Goal: Task Accomplishment & Management: Manage account settings

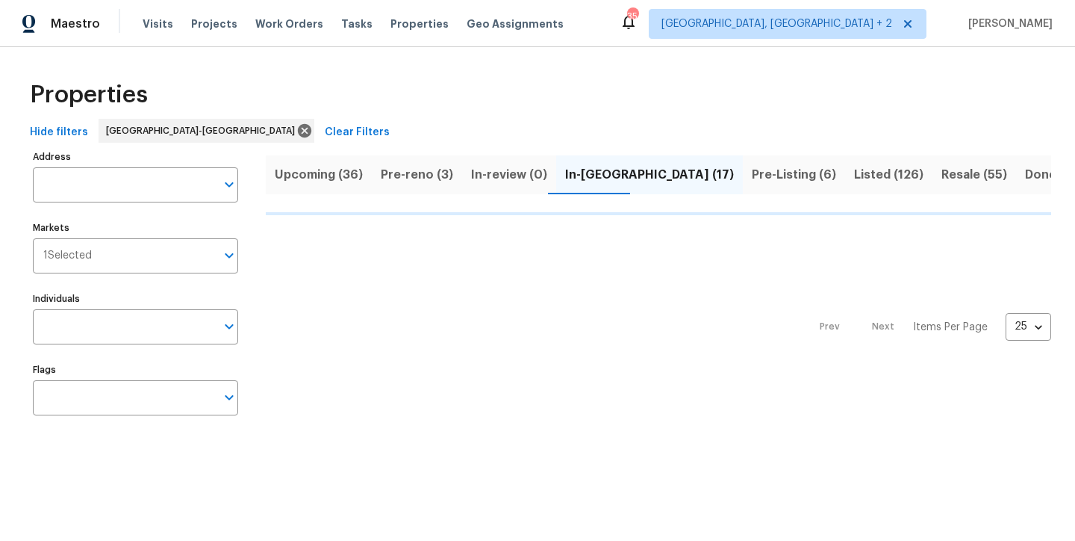
click at [376, 77] on div "Properties" at bounding box center [538, 95] width 1028 height 48
click at [597, 23] on div "Maestro Visits Projects Work Orders Tasks Properties Geo Assignments 35 Charles…" at bounding box center [537, 23] width 1075 height 47
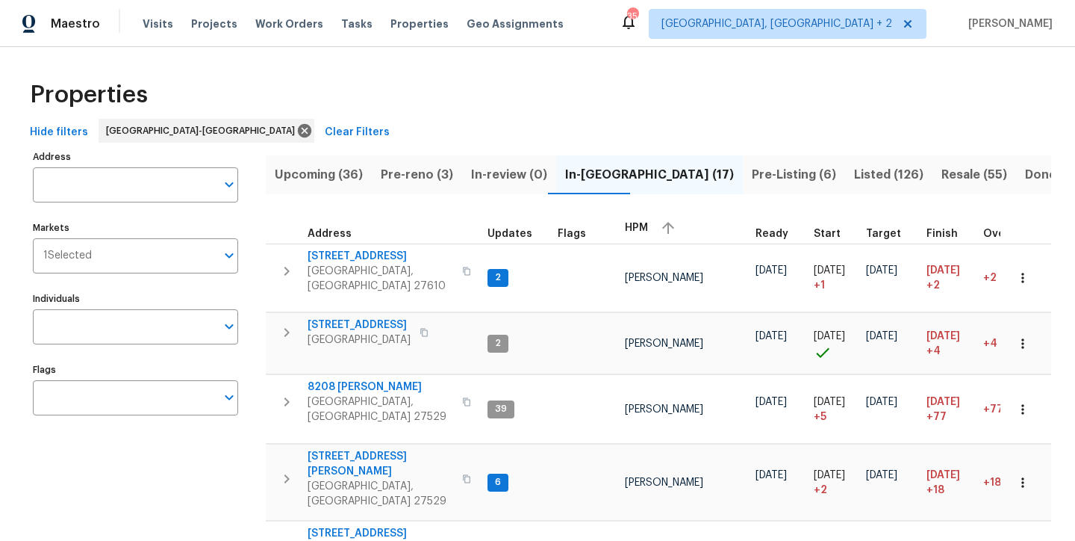
click at [388, 87] on div "Properties" at bounding box center [538, 95] width 1028 height 48
drag, startPoint x: 430, startPoint y: 178, endPoint x: 440, endPoint y: 196, distance: 20.4
click at [430, 178] on span "Pre-reno (3)" at bounding box center [417, 174] width 72 height 21
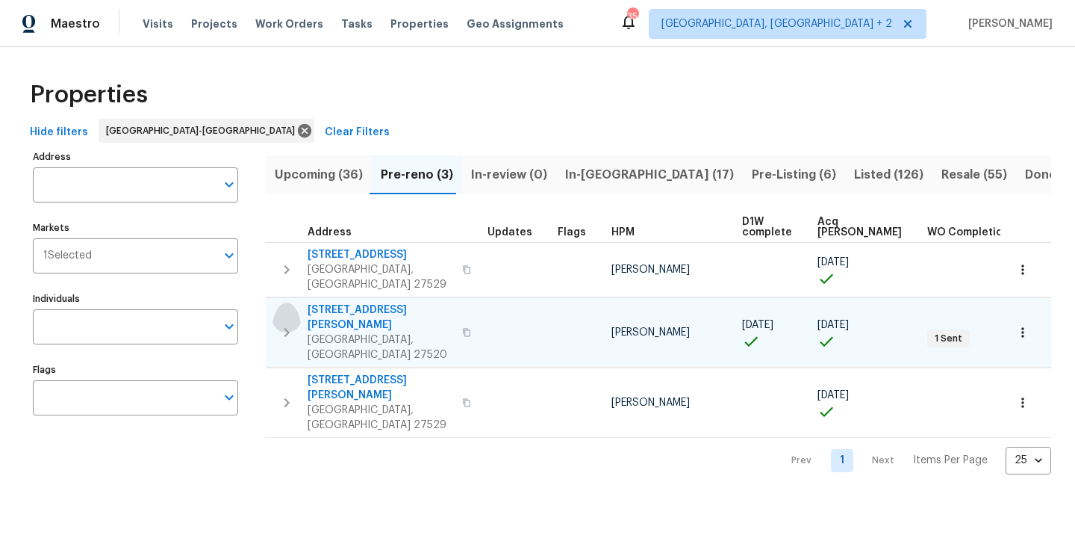
click at [286, 328] on icon "button" at bounding box center [287, 332] width 5 height 9
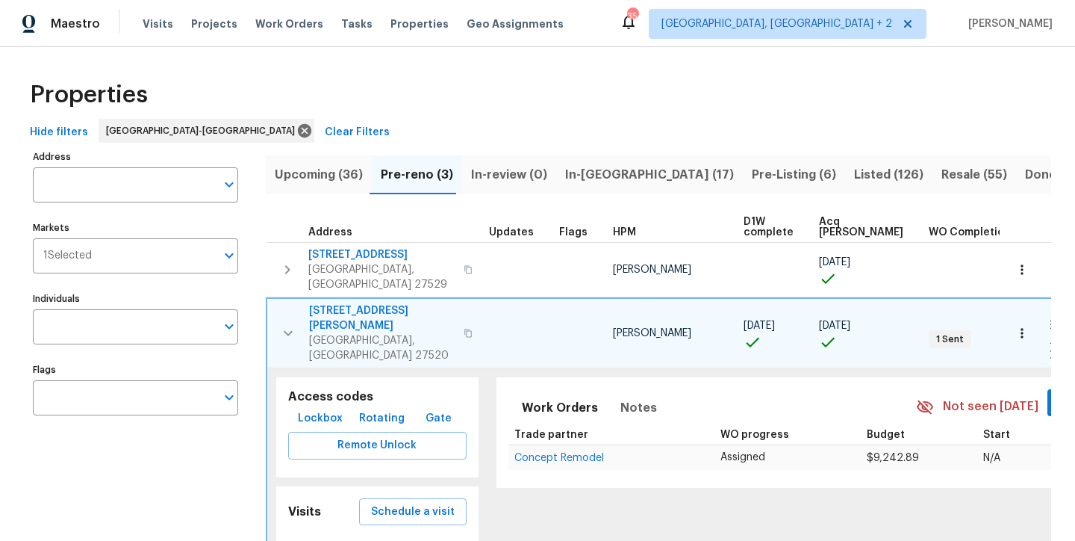
scroll to position [8, 0]
click at [345, 303] on span "112 Kelly Ln" at bounding box center [382, 318] width 146 height 30
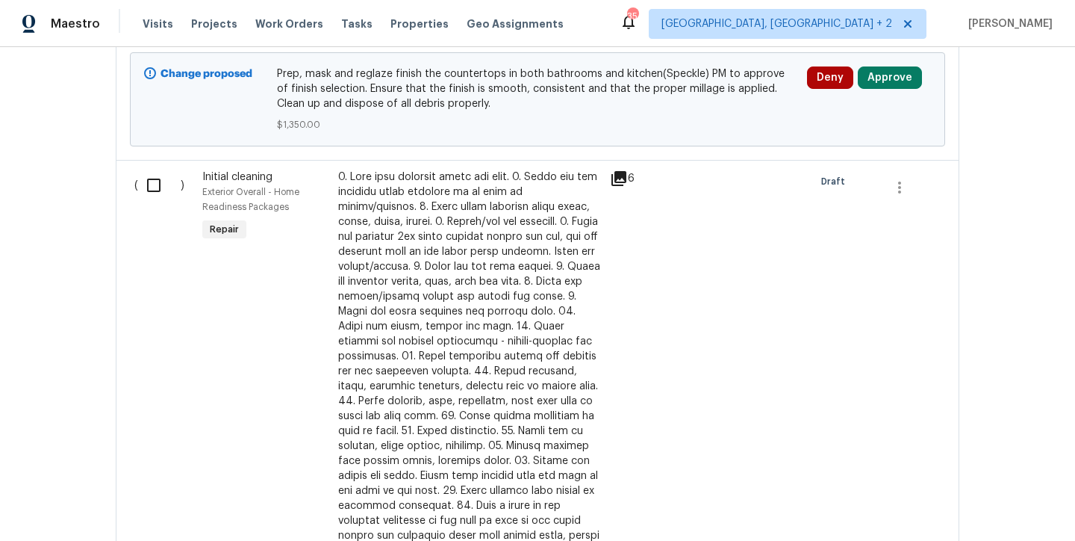
scroll to position [277, 0]
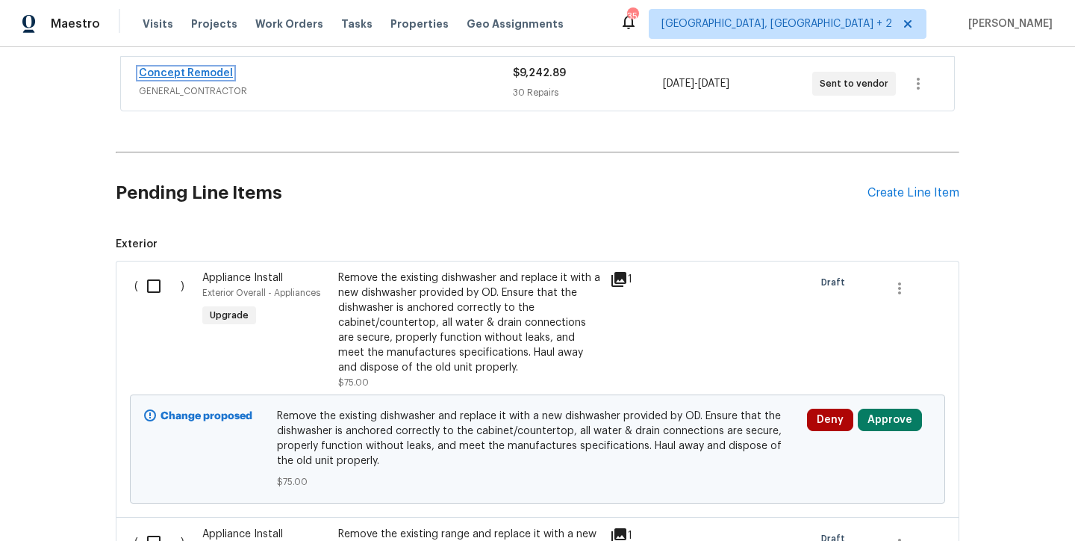
click at [198, 69] on link "Concept Remodel" at bounding box center [186, 73] width 94 height 10
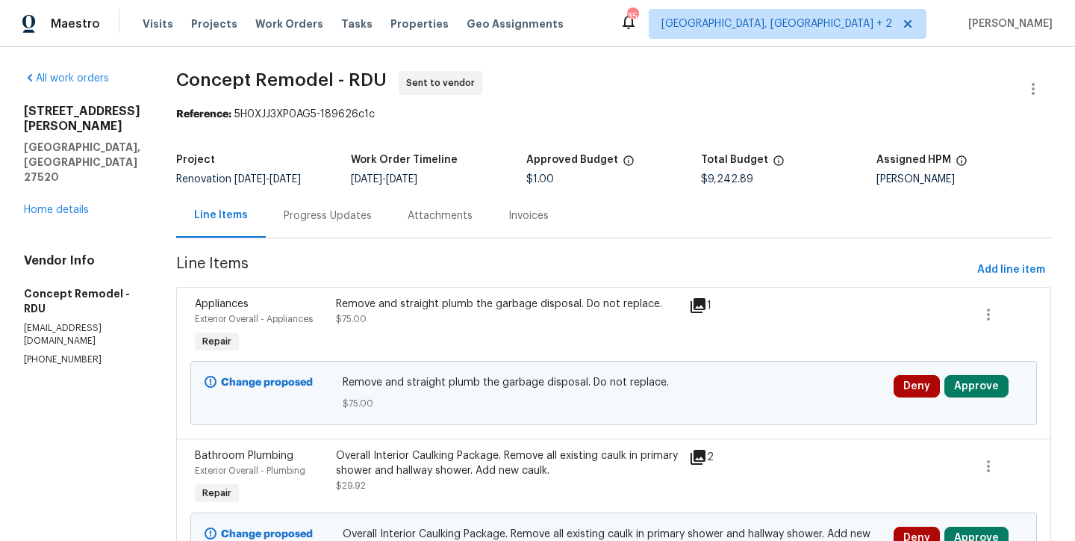
click at [730, 99] on span "Concept Remodel - RDU Sent to vendor" at bounding box center [595, 89] width 839 height 36
click at [966, 387] on button "Approve" at bounding box center [977, 386] width 64 height 22
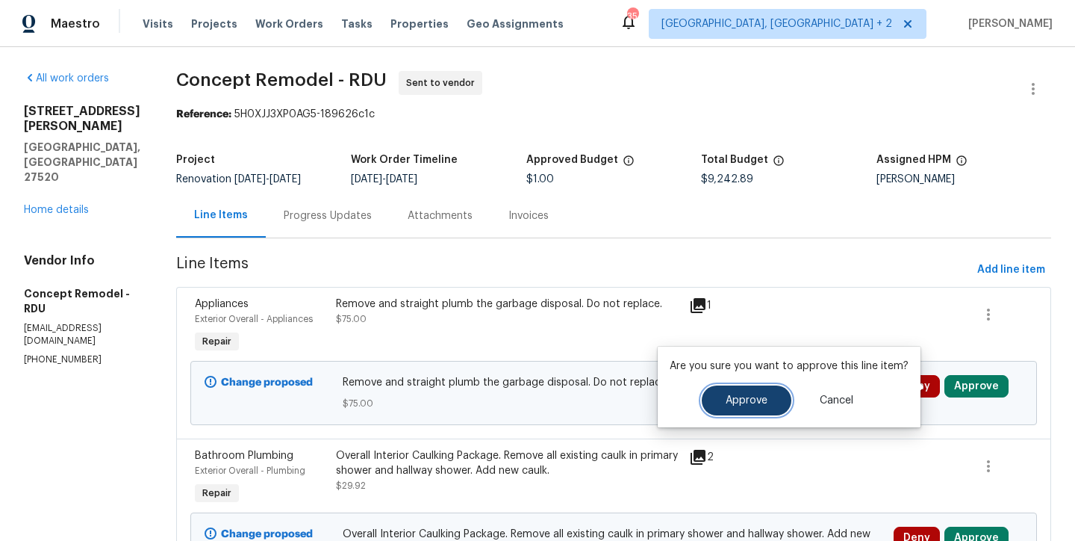
click at [752, 406] on button "Approve" at bounding box center [747, 400] width 90 height 30
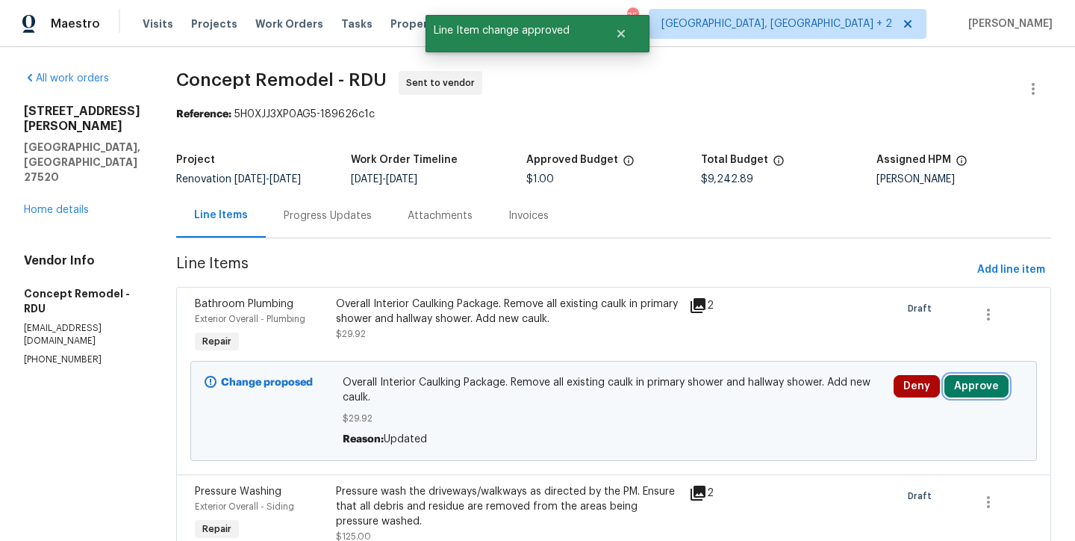
click at [962, 391] on button "Approve" at bounding box center [977, 386] width 64 height 22
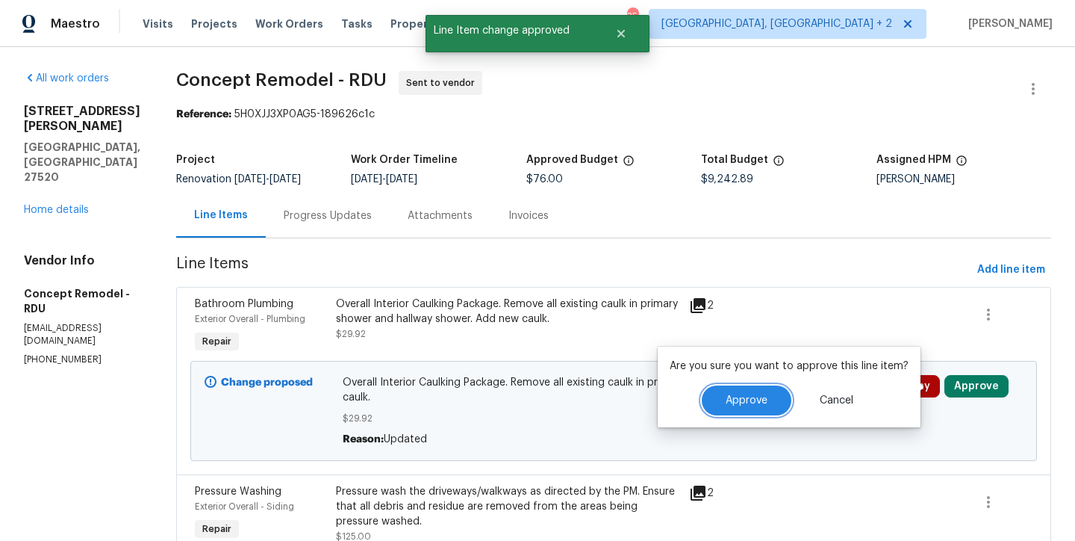
drag, startPoint x: 762, startPoint y: 393, endPoint x: 771, endPoint y: 394, distance: 9.7
click at [762, 393] on button "Approve" at bounding box center [747, 400] width 90 height 30
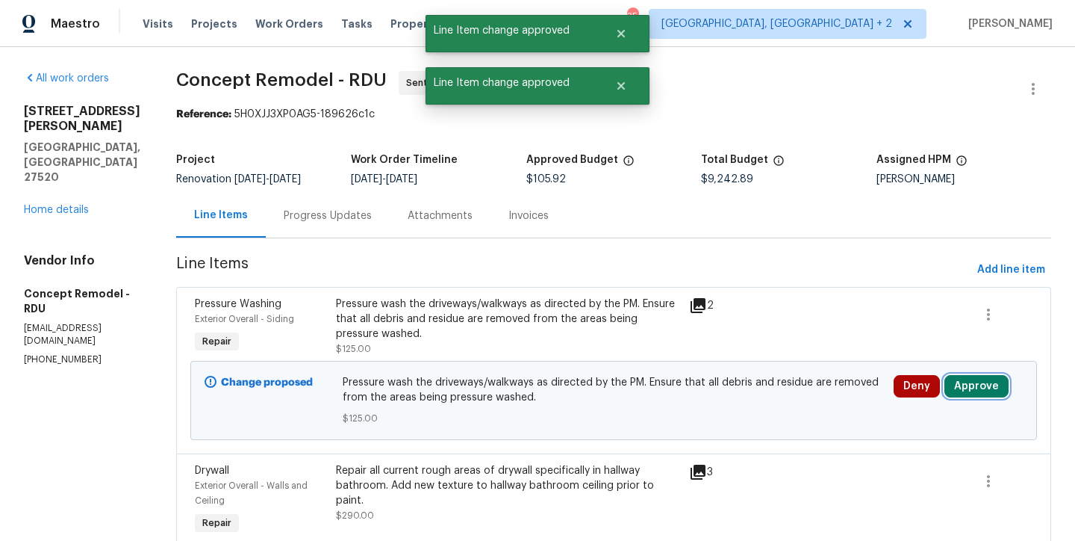
click at [963, 383] on button "Approve" at bounding box center [977, 386] width 64 height 22
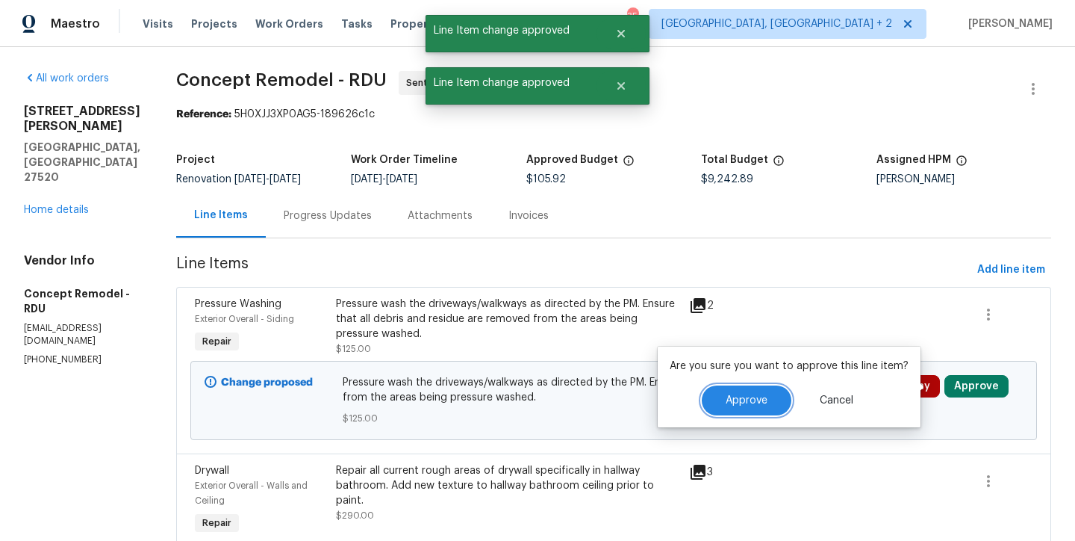
click at [757, 396] on span "Approve" at bounding box center [747, 400] width 42 height 11
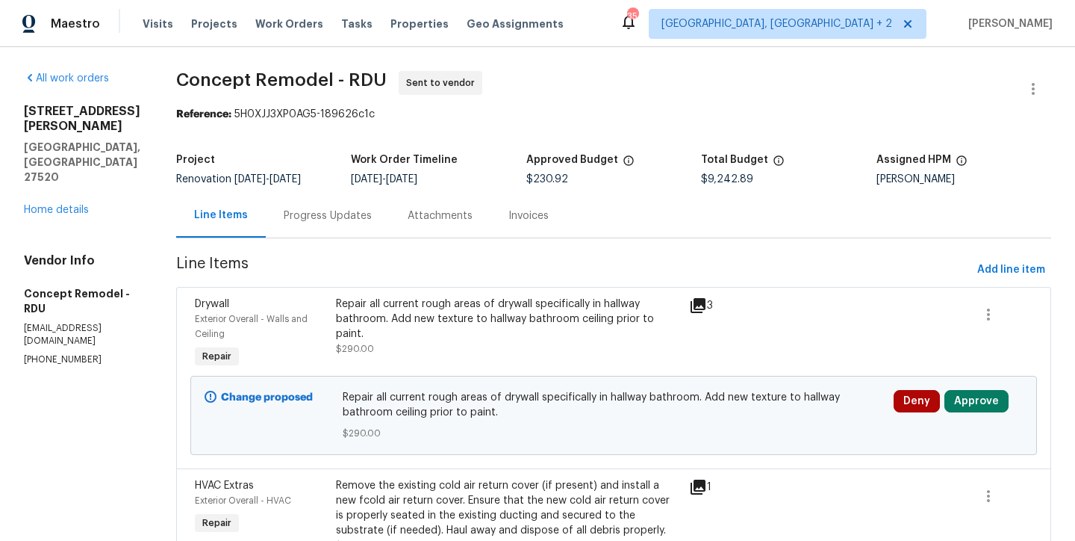
click at [541, 104] on span "Concept Remodel - RDU Sent to vendor" at bounding box center [595, 89] width 839 height 36
click at [970, 396] on button "Approve" at bounding box center [977, 401] width 64 height 22
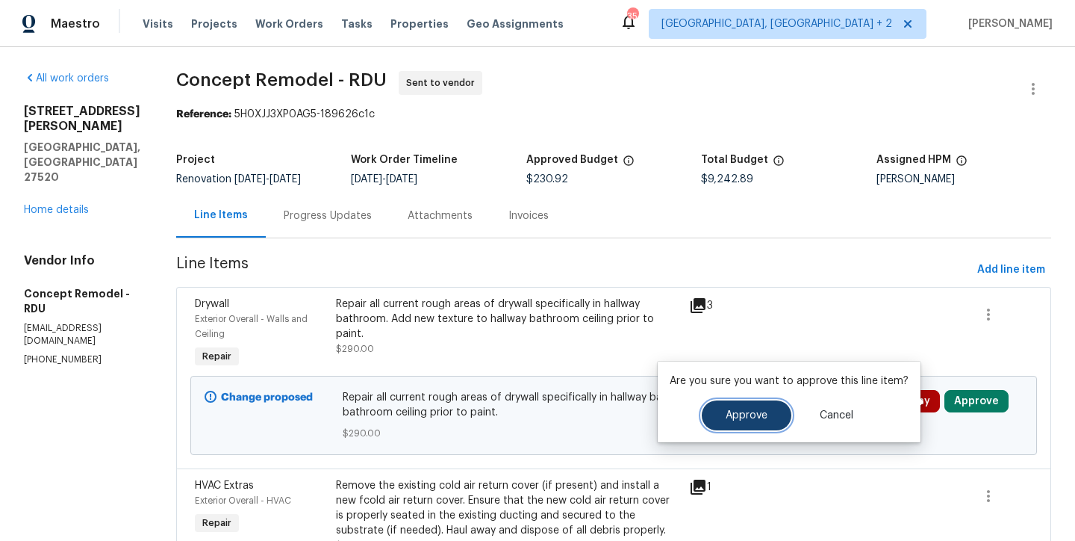
click at [764, 416] on button "Approve" at bounding box center [747, 415] width 90 height 30
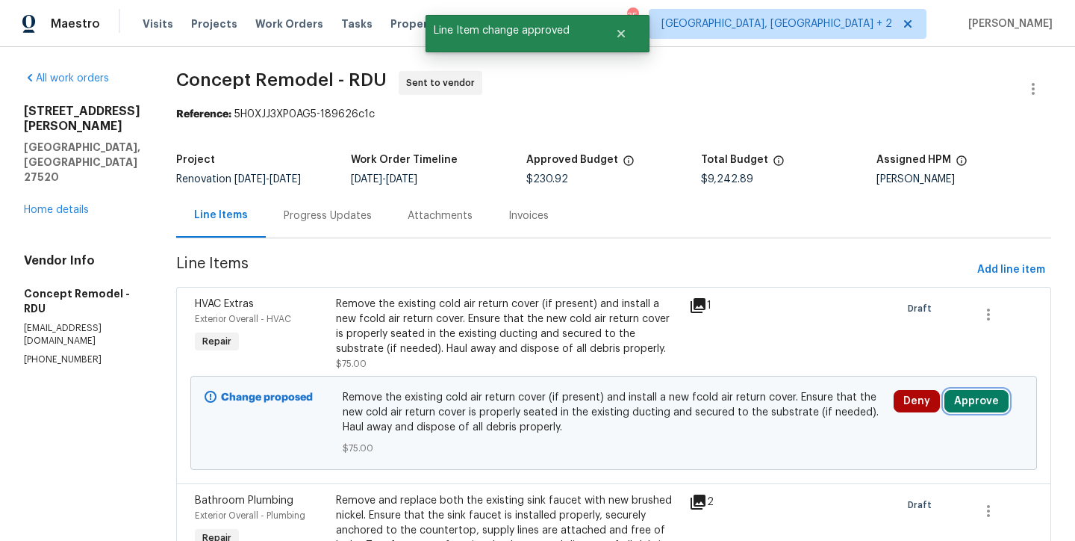
click at [958, 400] on button "Approve" at bounding box center [977, 401] width 64 height 22
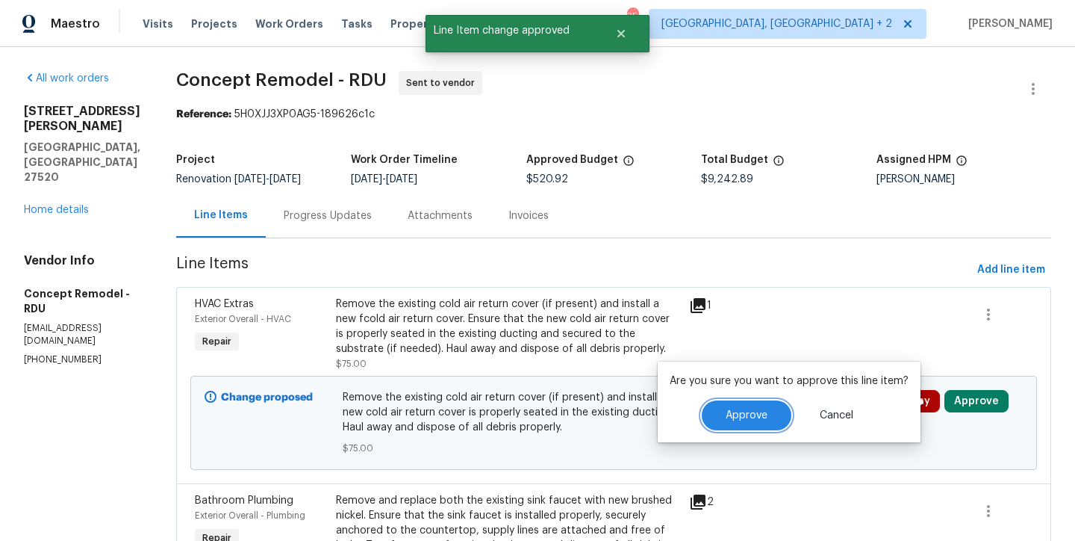
click at [750, 415] on span "Approve" at bounding box center [747, 415] width 42 height 11
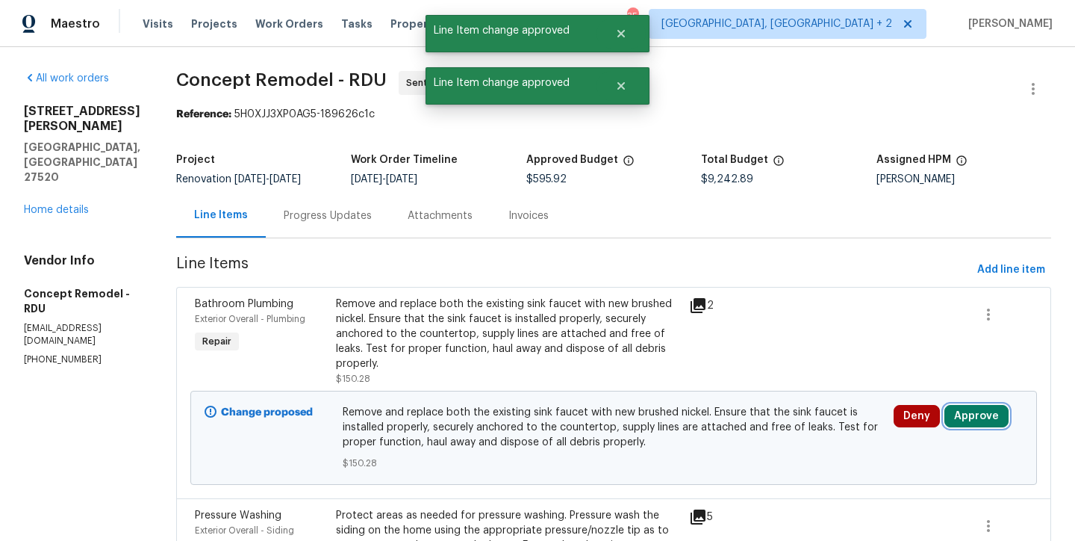
click at [948, 405] on button "Approve" at bounding box center [977, 416] width 64 height 22
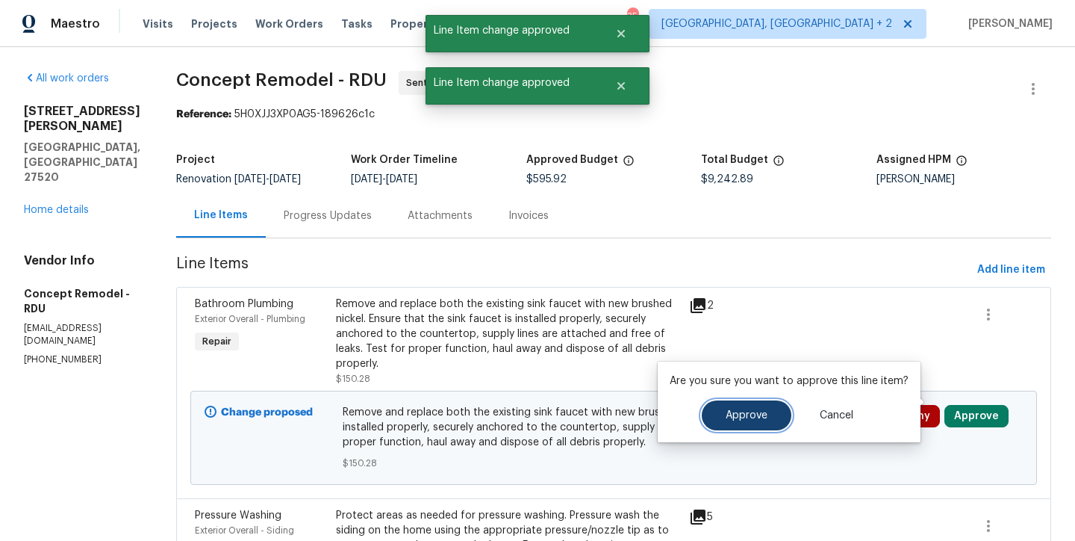
click at [718, 407] on button "Approve" at bounding box center [747, 415] width 90 height 30
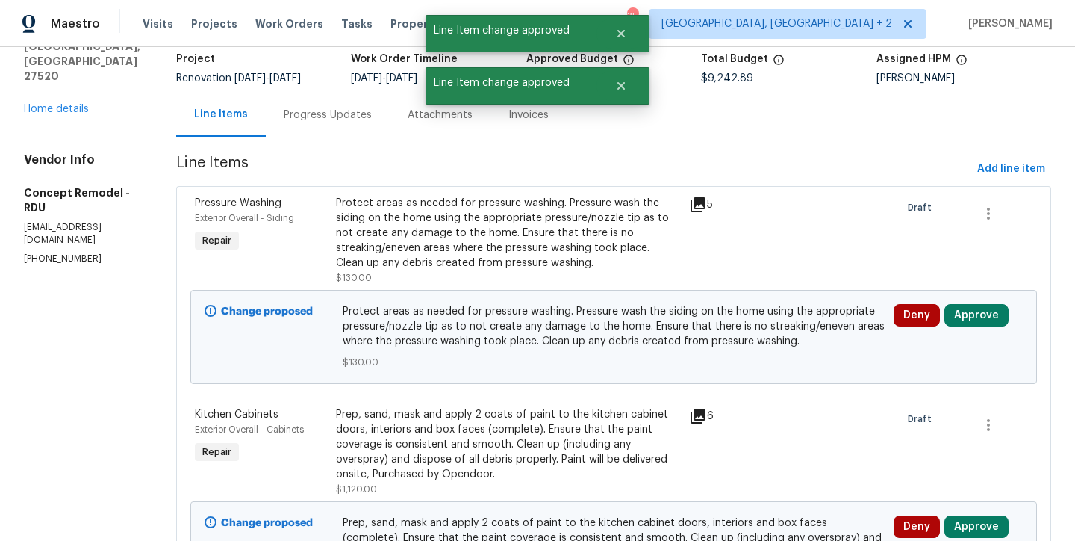
scroll to position [133, 0]
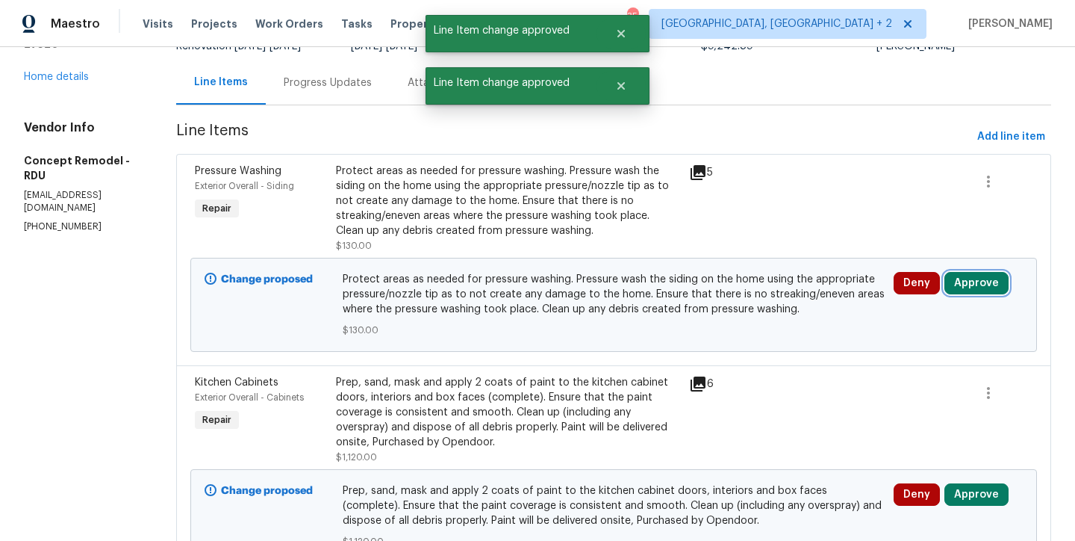
click at [964, 285] on button "Approve" at bounding box center [977, 283] width 64 height 22
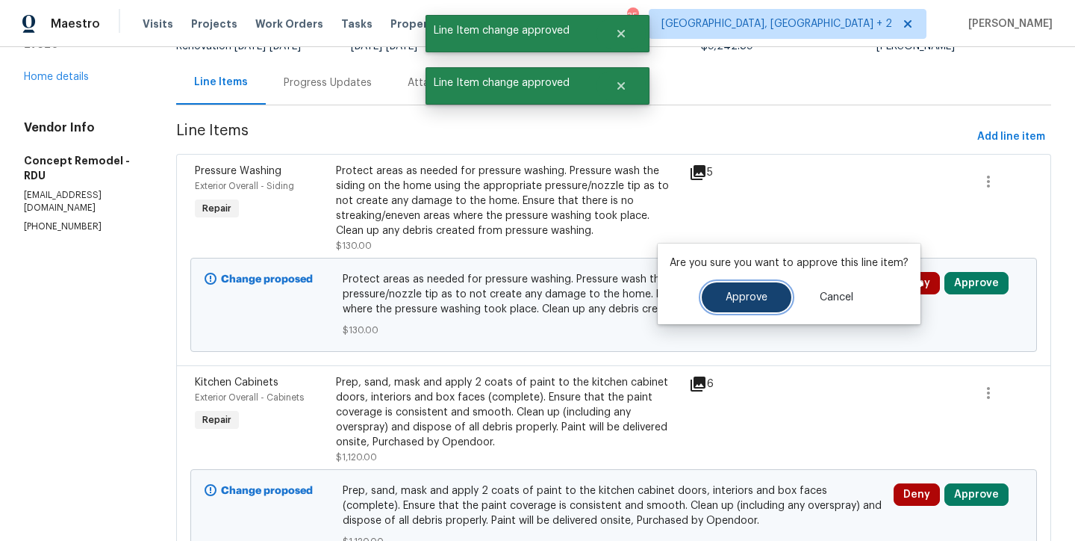
click at [750, 295] on span "Approve" at bounding box center [747, 297] width 42 height 11
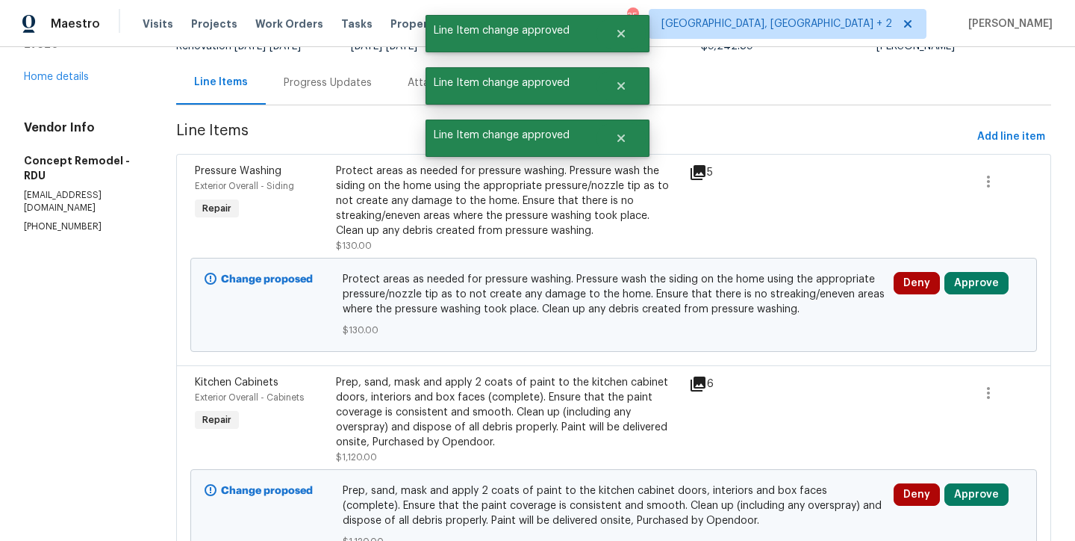
scroll to position [0, 0]
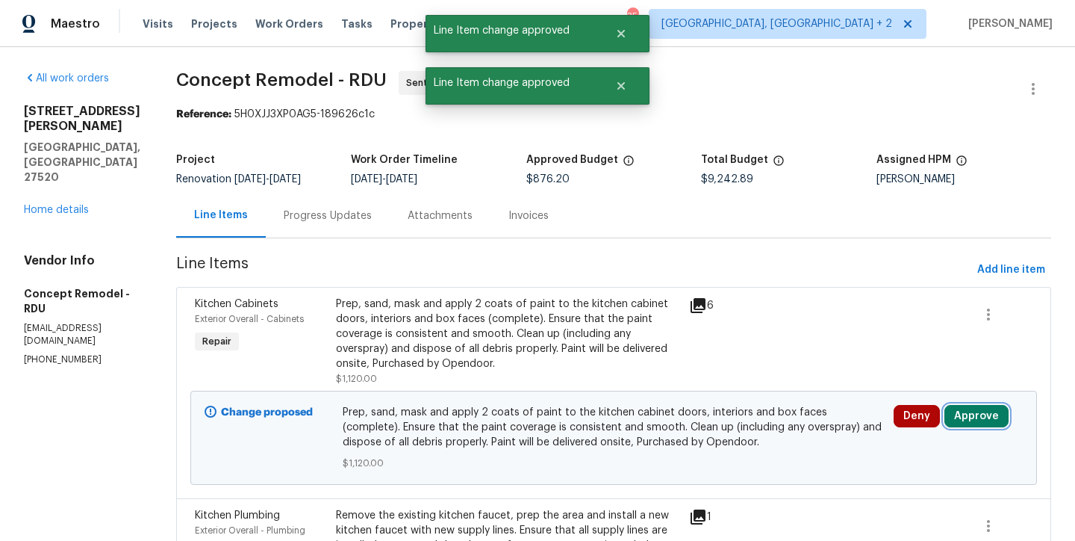
click at [967, 422] on button "Approve" at bounding box center [977, 416] width 64 height 22
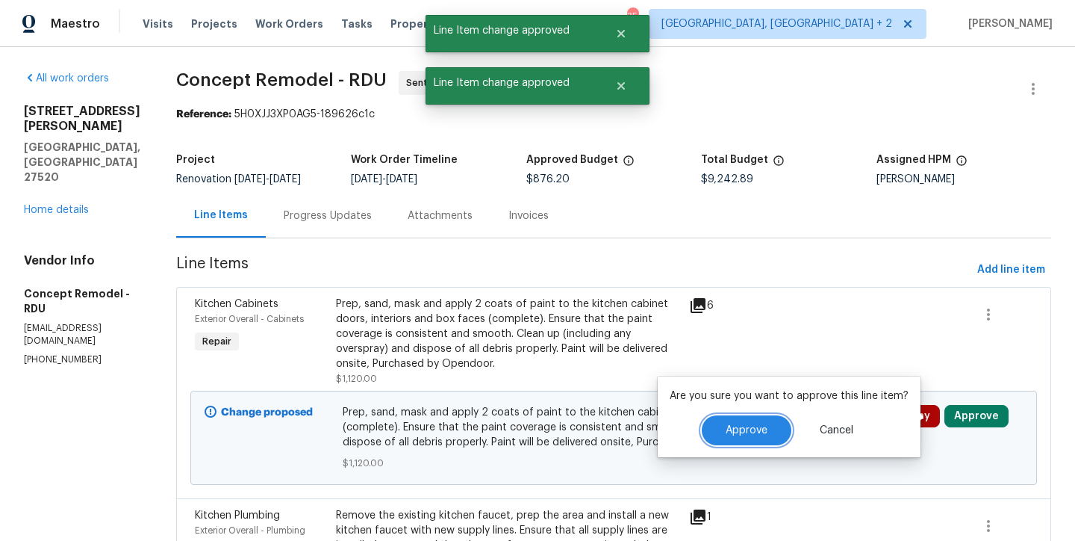
drag, startPoint x: 757, startPoint y: 426, endPoint x: 766, endPoint y: 423, distance: 9.0
click at [757, 426] on span "Approve" at bounding box center [747, 430] width 42 height 11
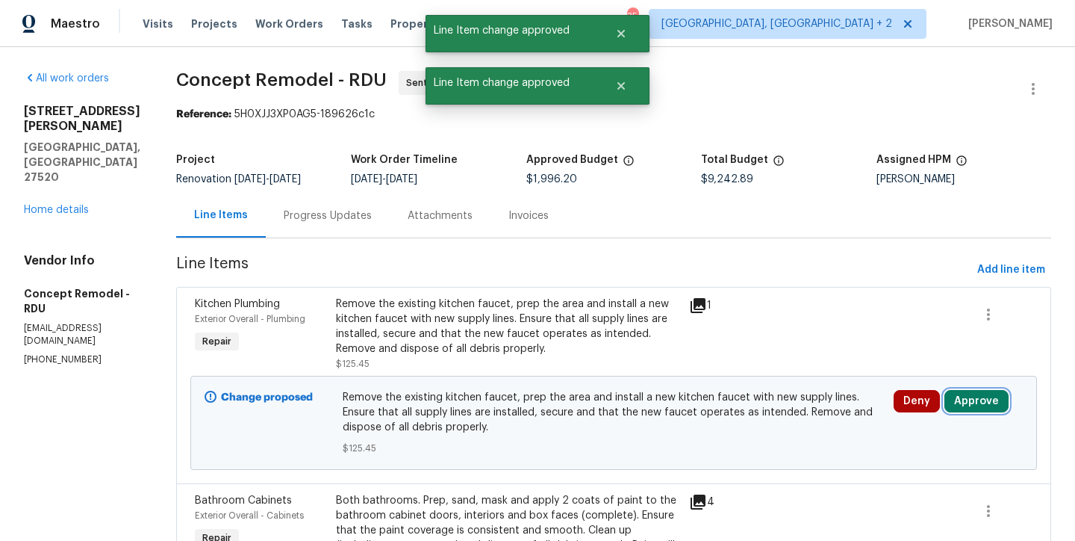
click at [967, 394] on button "Approve" at bounding box center [977, 401] width 64 height 22
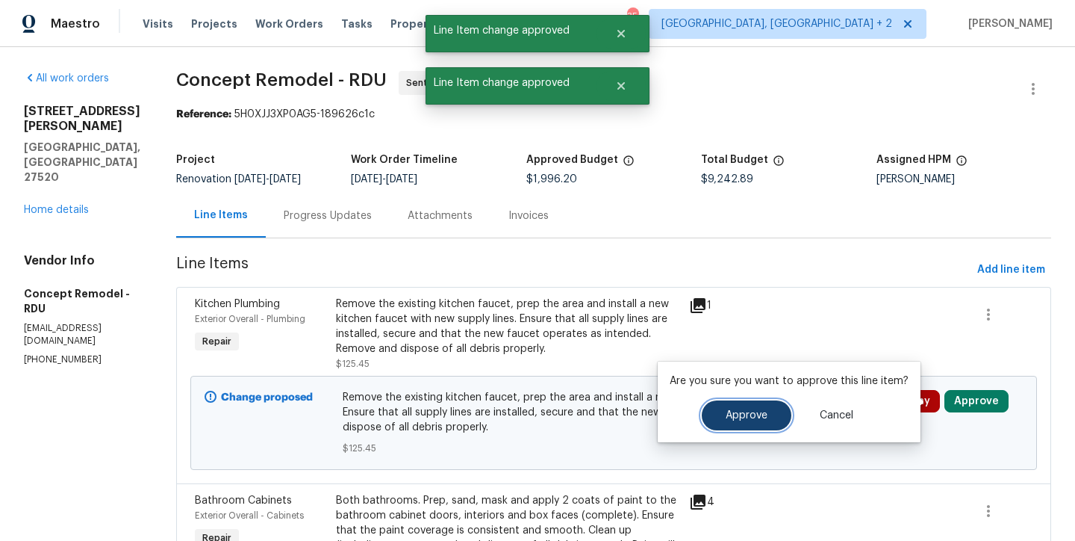
click at [750, 409] on button "Approve" at bounding box center [747, 415] width 90 height 30
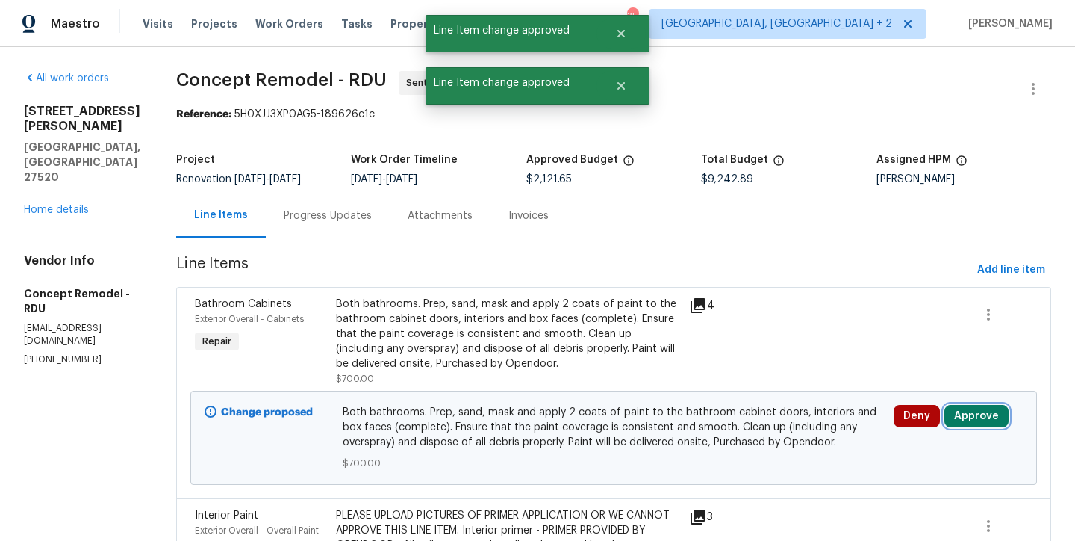
click at [952, 412] on button "Approve" at bounding box center [977, 416] width 64 height 22
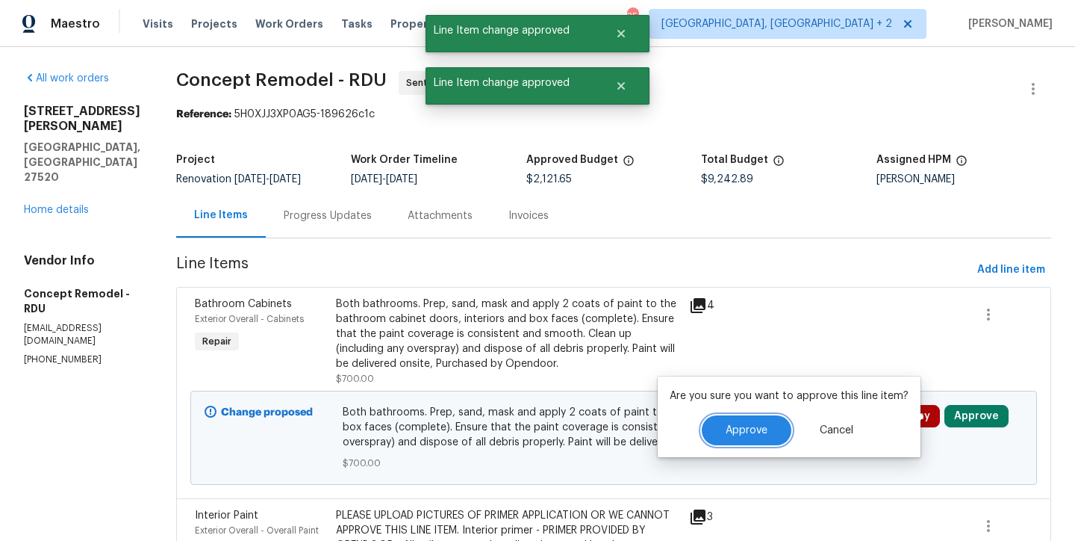
drag, startPoint x: 739, startPoint y: 435, endPoint x: 759, endPoint y: 428, distance: 20.8
click at [739, 435] on button "Approve" at bounding box center [747, 430] width 90 height 30
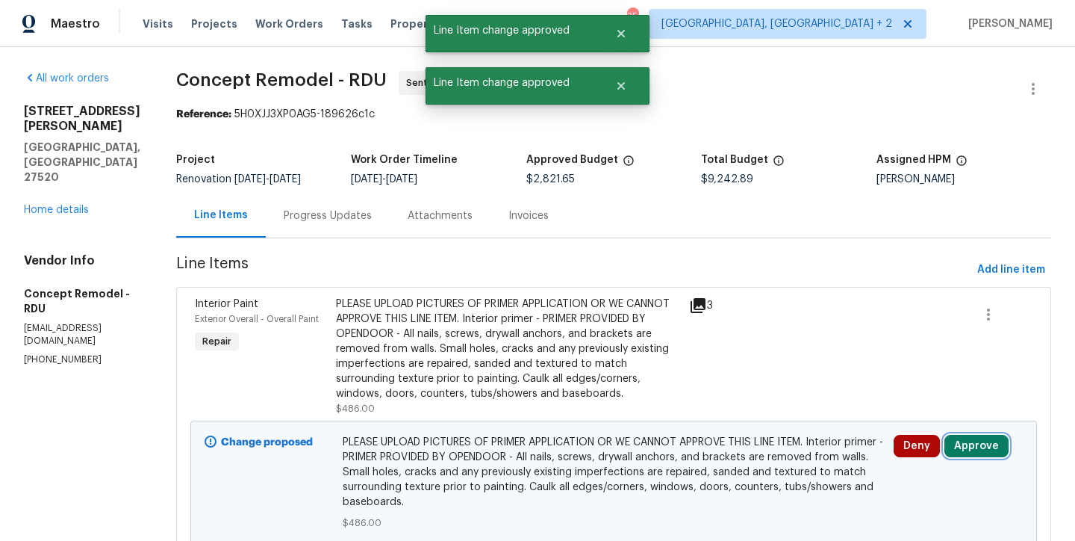
click at [967, 447] on button "Approve" at bounding box center [977, 446] width 64 height 22
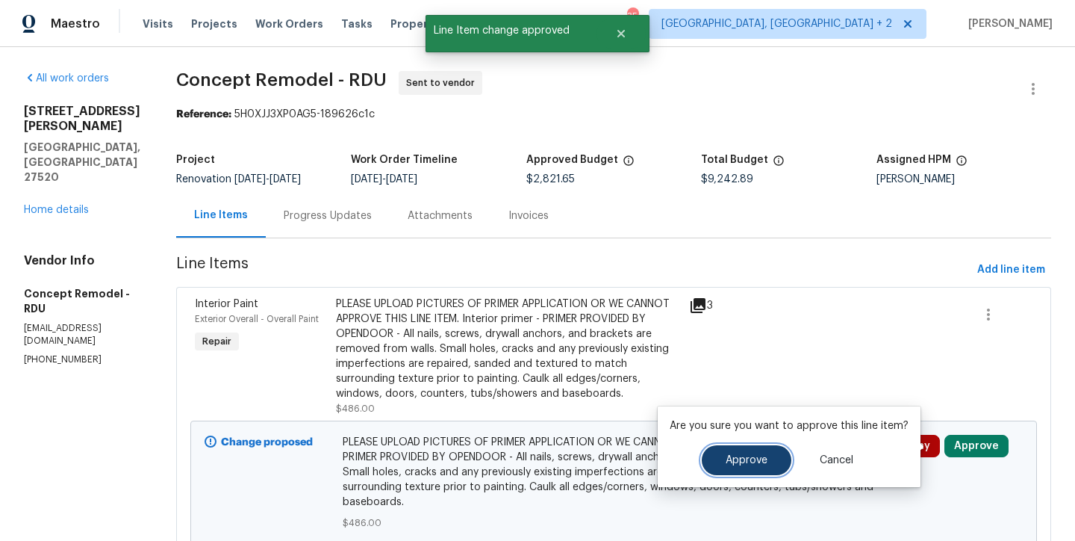
click at [742, 465] on span "Approve" at bounding box center [747, 460] width 42 height 11
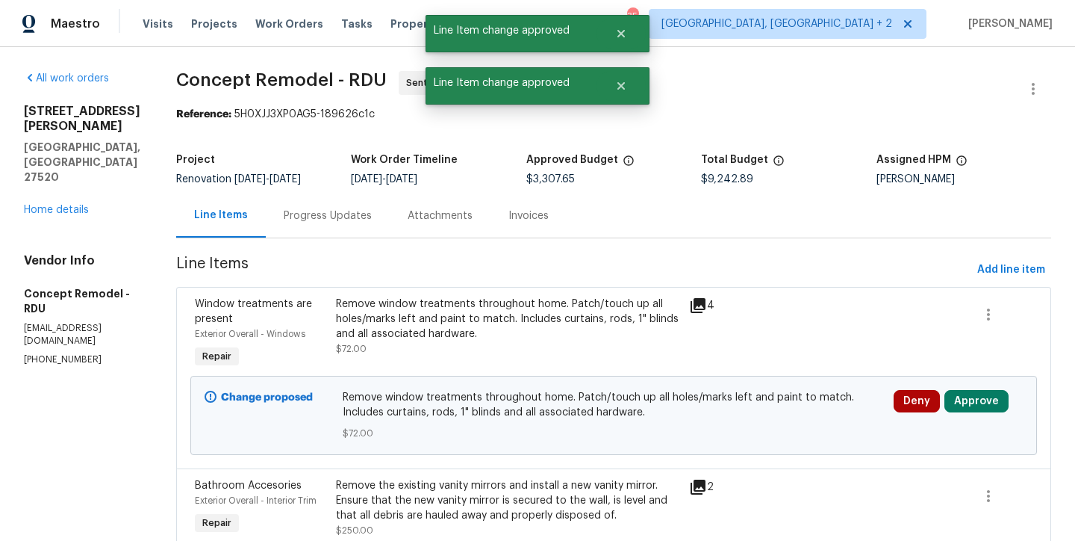
scroll to position [3, 0]
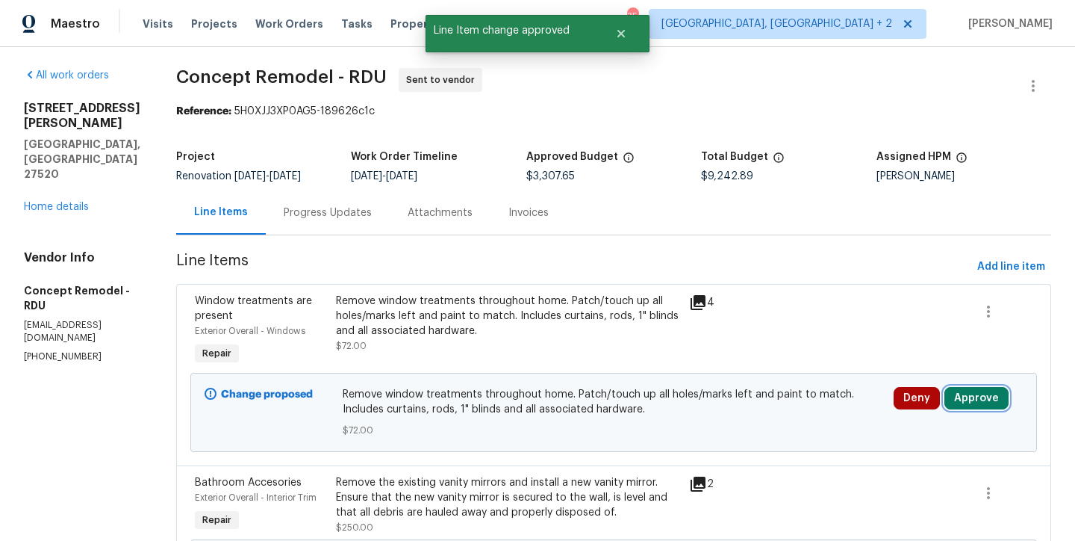
click at [952, 395] on button "Approve" at bounding box center [977, 398] width 64 height 22
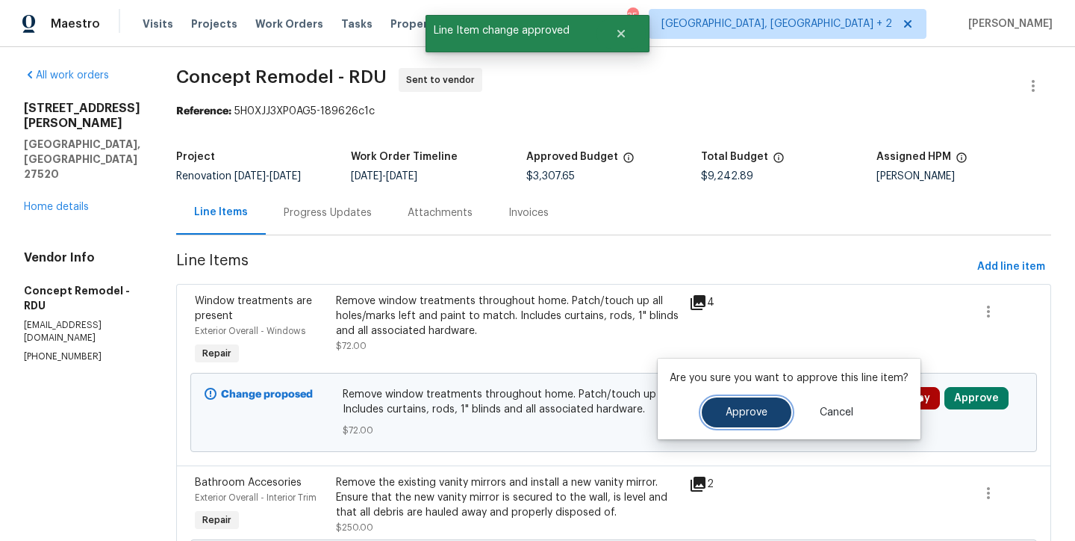
click at [727, 413] on span "Approve" at bounding box center [747, 412] width 42 height 11
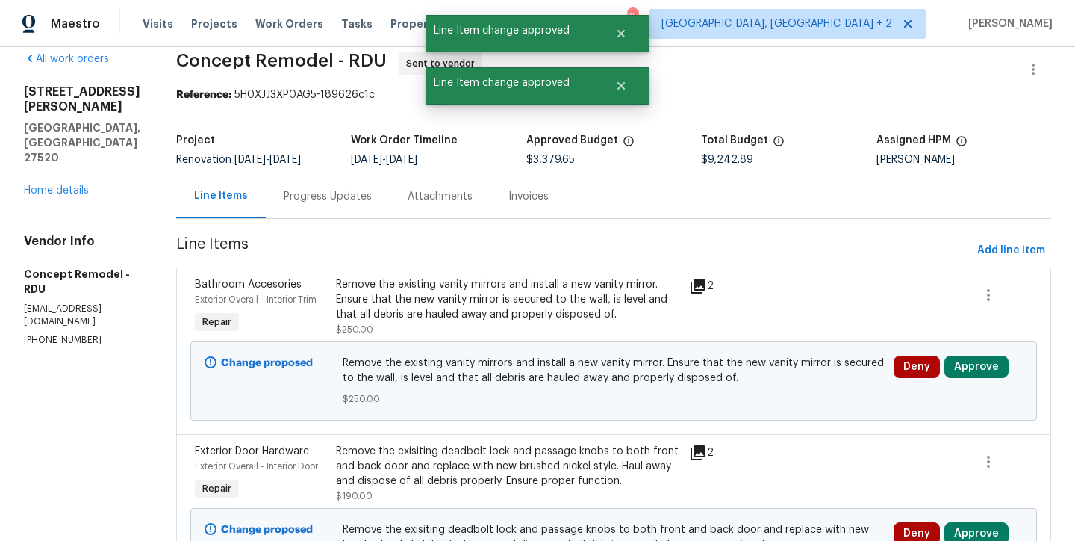
scroll to position [26, 0]
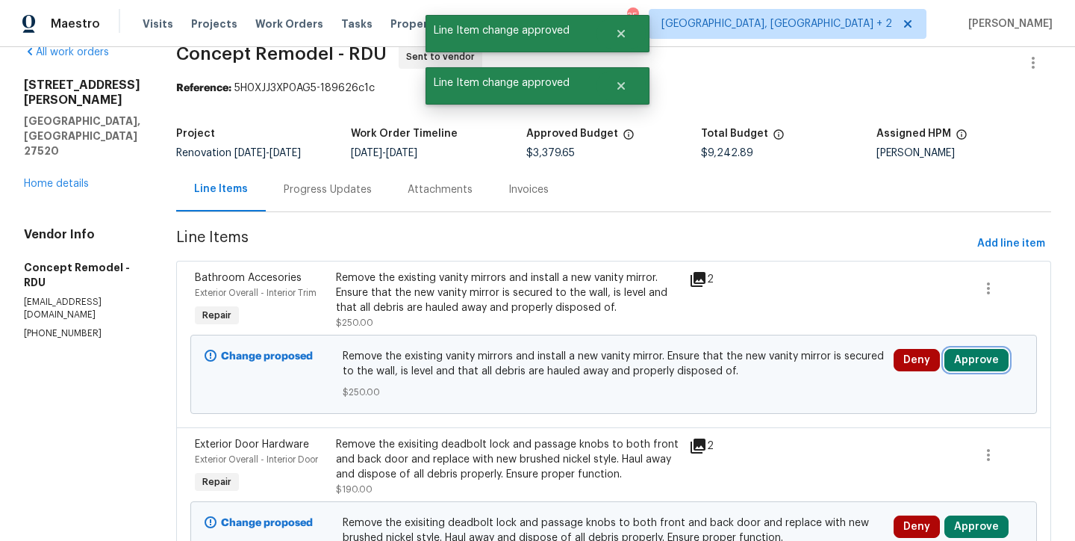
click at [969, 362] on button "Approve" at bounding box center [977, 360] width 64 height 22
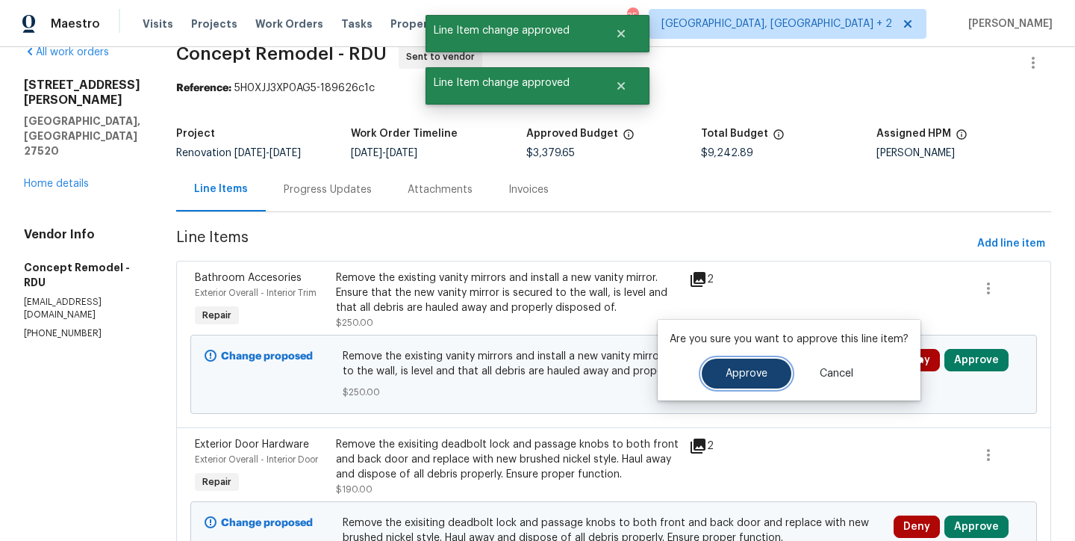
click at [756, 368] on span "Approve" at bounding box center [747, 373] width 42 height 11
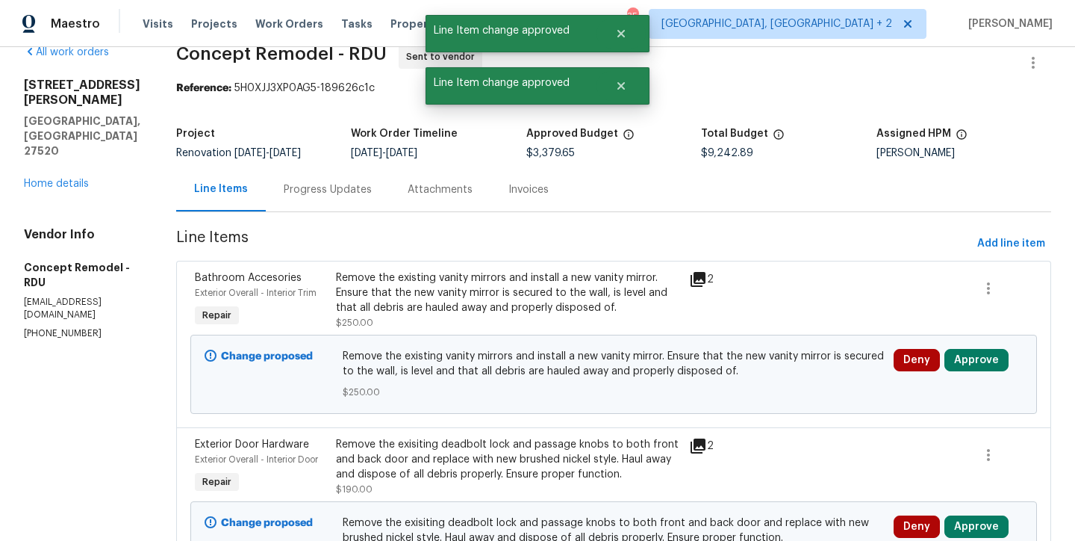
scroll to position [0, 0]
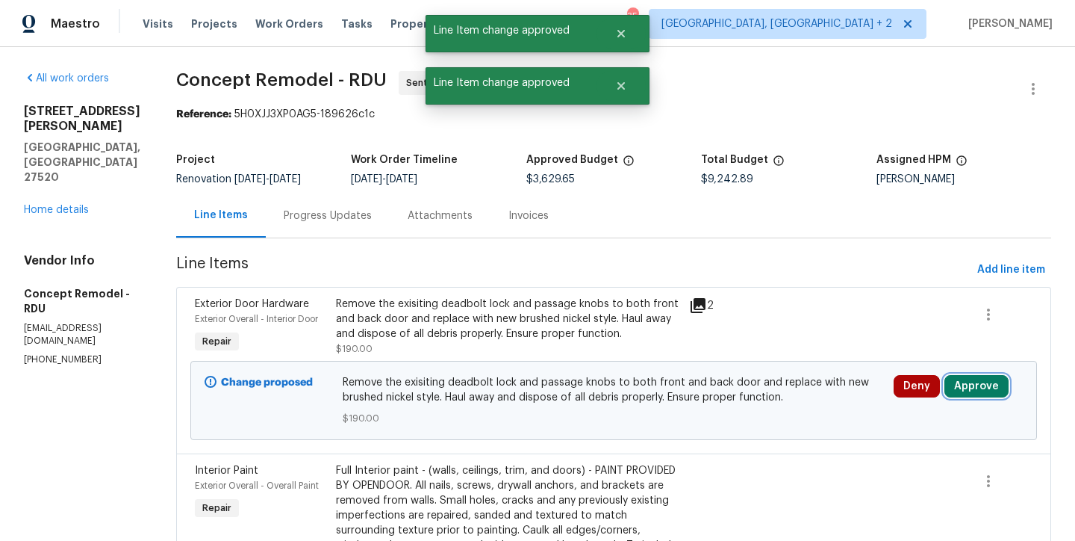
click at [960, 389] on button "Approve" at bounding box center [977, 386] width 64 height 22
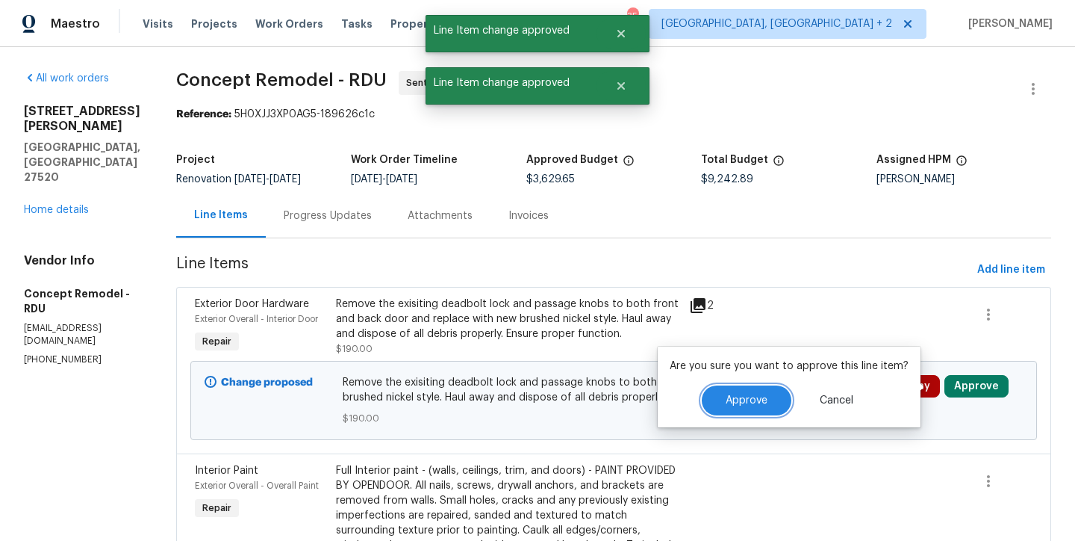
click at [741, 400] on span "Approve" at bounding box center [747, 400] width 42 height 11
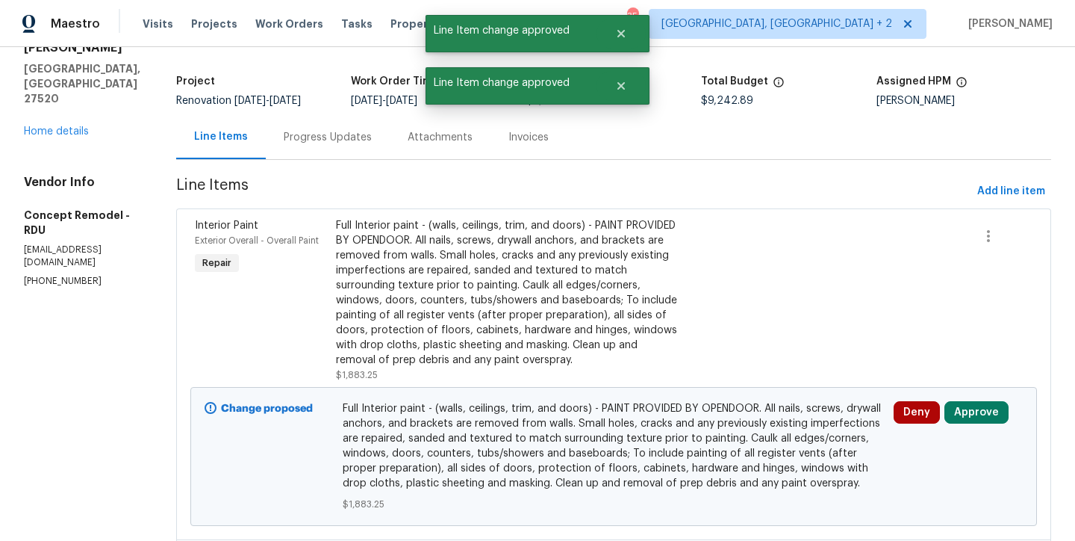
scroll to position [127, 0]
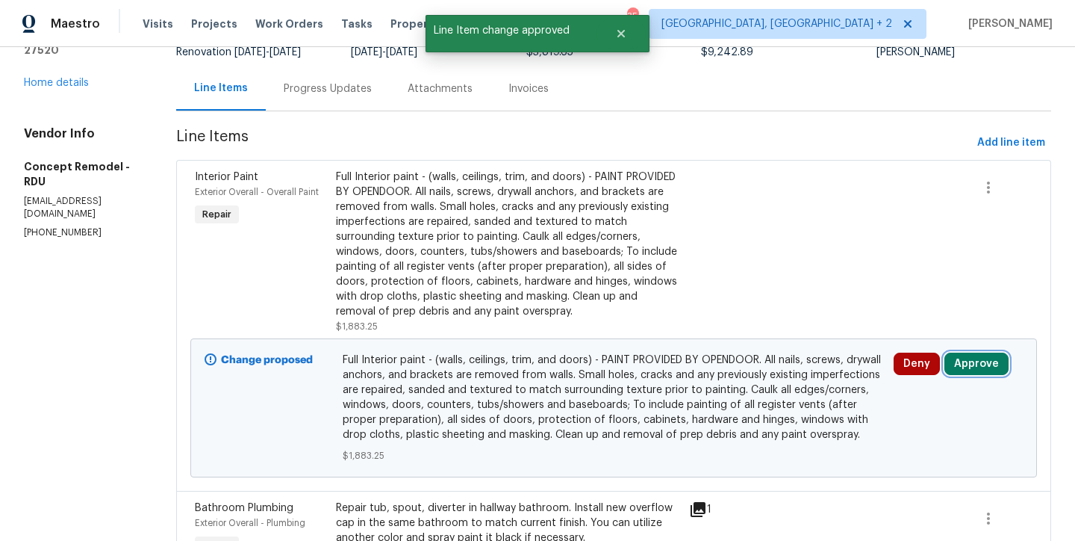
click at [955, 361] on button "Approve" at bounding box center [977, 364] width 64 height 22
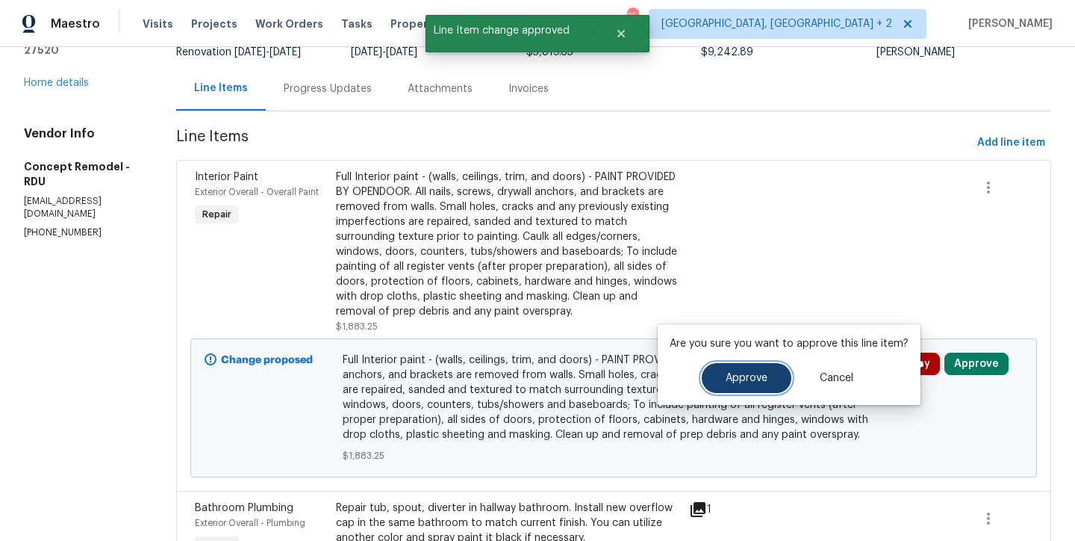
click at [716, 380] on button "Approve" at bounding box center [747, 378] width 90 height 30
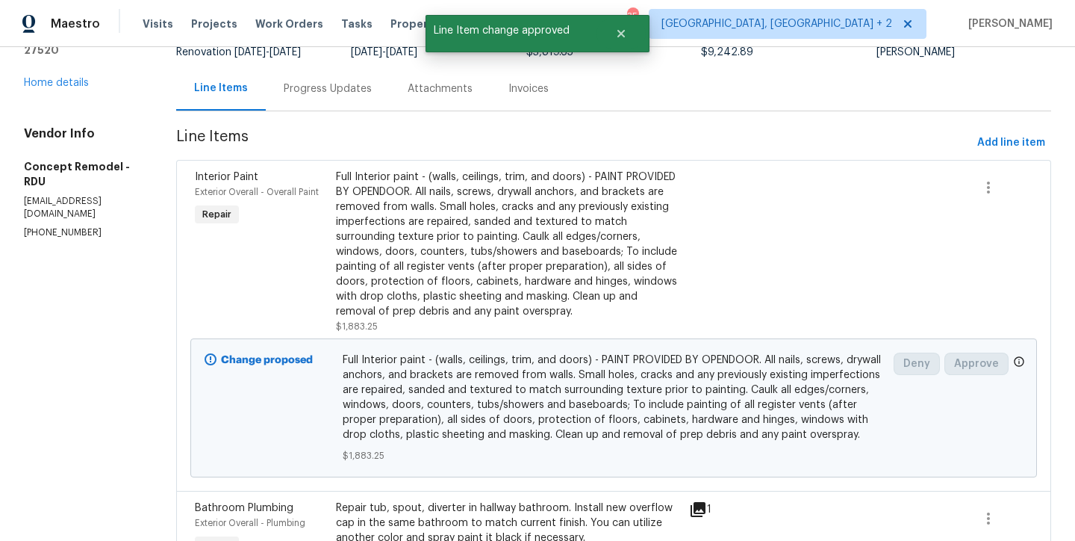
scroll to position [0, 0]
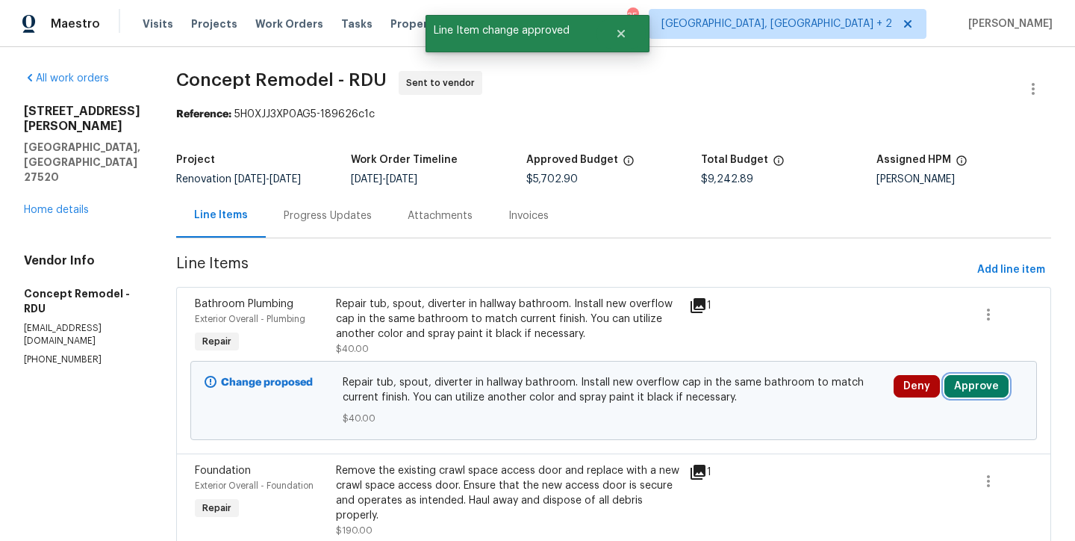
click at [957, 392] on button "Approve" at bounding box center [977, 386] width 64 height 22
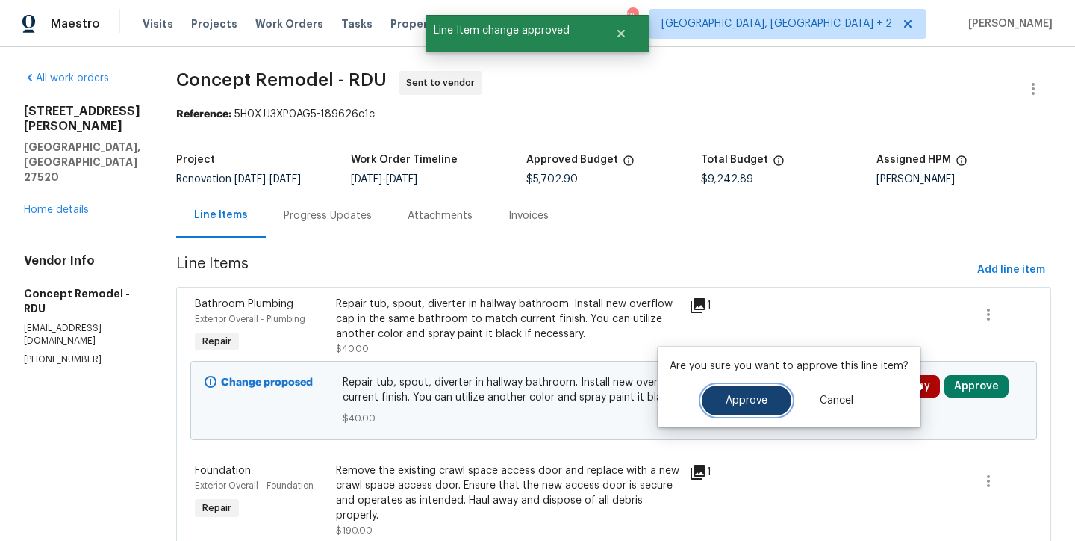
click at [738, 395] on span "Approve" at bounding box center [747, 400] width 42 height 11
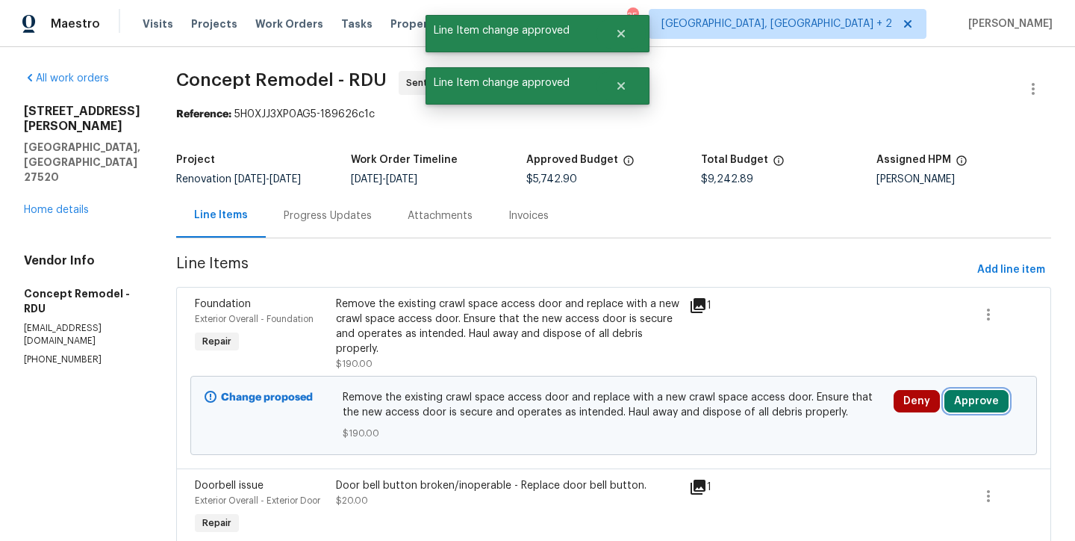
click at [957, 391] on button "Approve" at bounding box center [977, 401] width 64 height 22
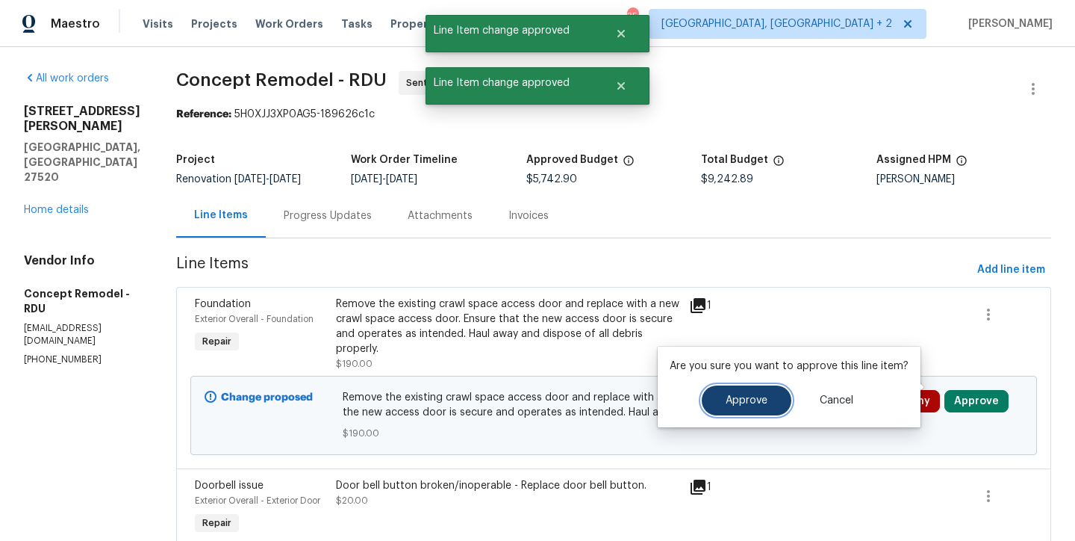
click at [745, 393] on button "Approve" at bounding box center [747, 400] width 90 height 30
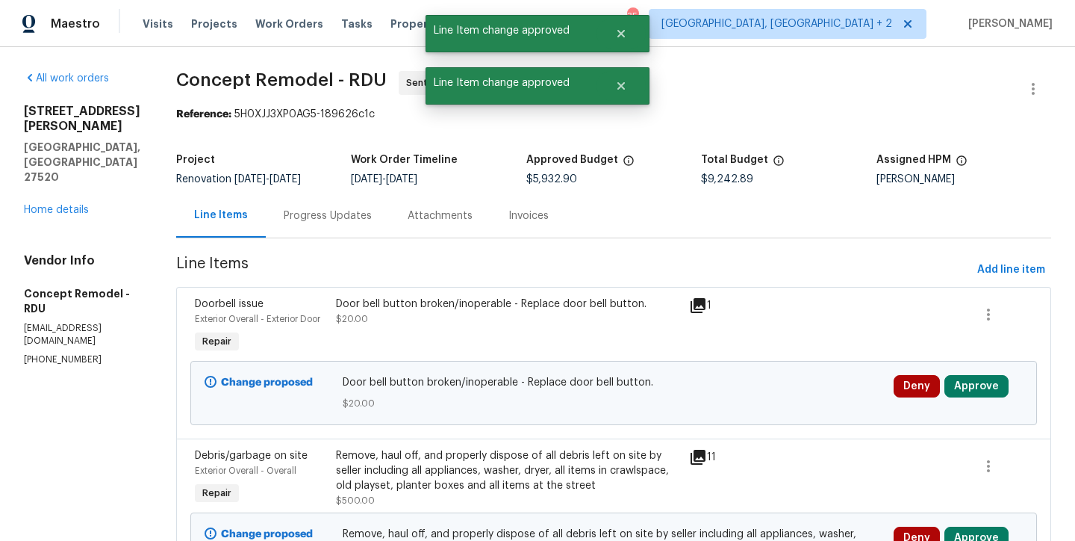
click at [971, 373] on div "Deny Approve" at bounding box center [958, 392] width 138 height 45
click at [969, 379] on button "Approve" at bounding box center [977, 386] width 64 height 22
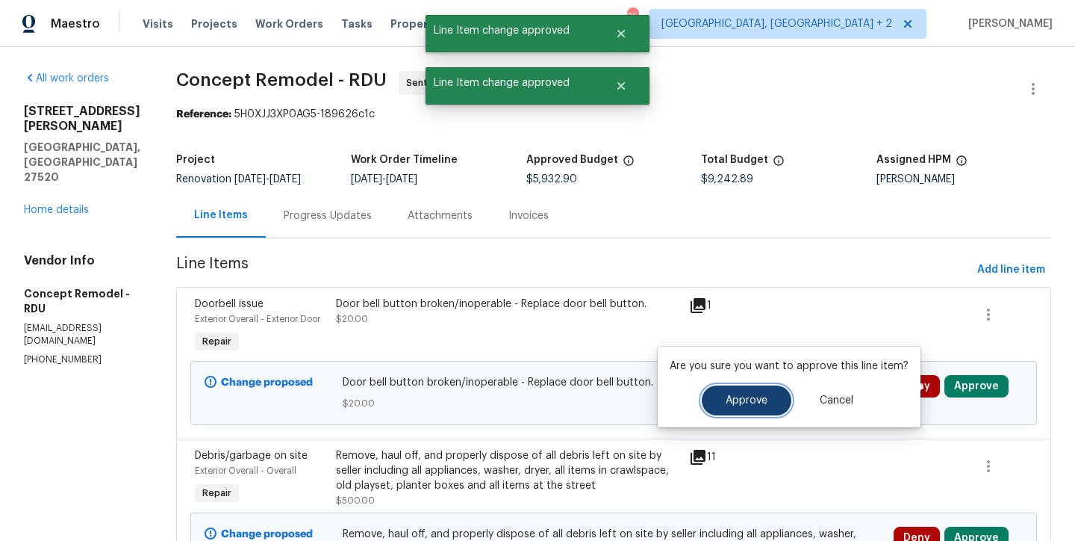
click at [760, 396] on span "Approve" at bounding box center [747, 400] width 42 height 11
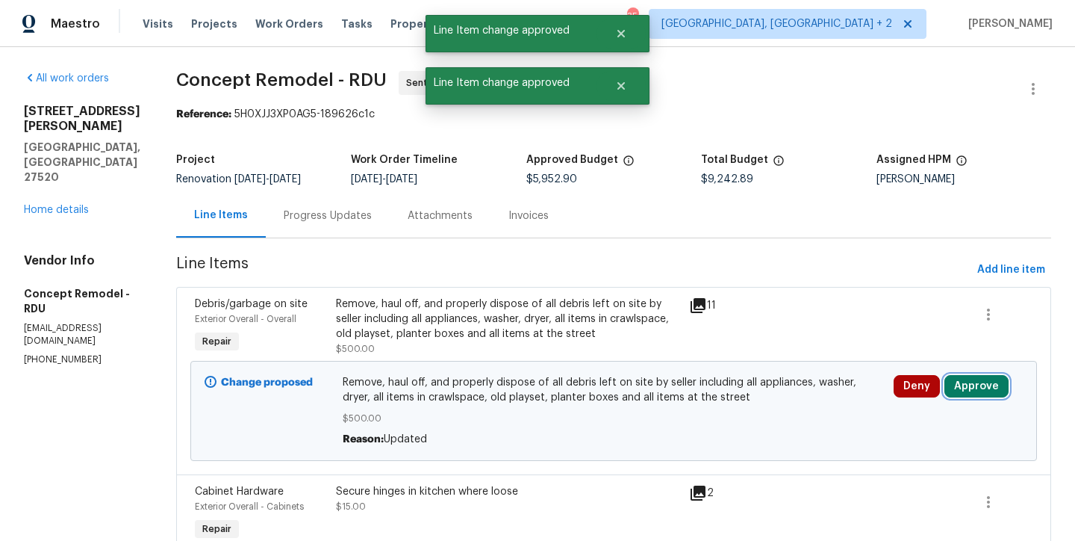
click at [964, 390] on button "Approve" at bounding box center [977, 386] width 64 height 22
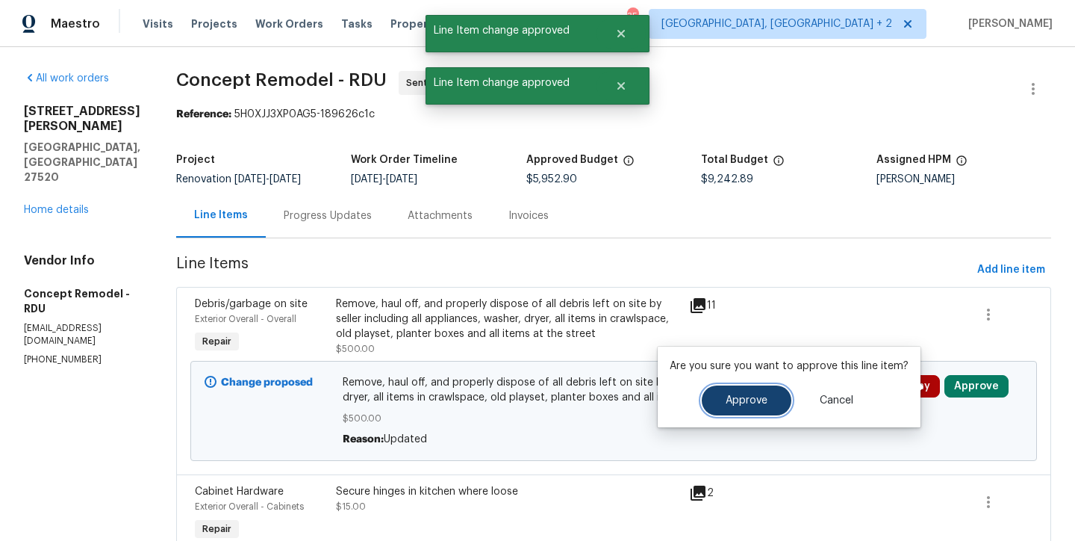
click at [750, 398] on span "Approve" at bounding box center [747, 400] width 42 height 11
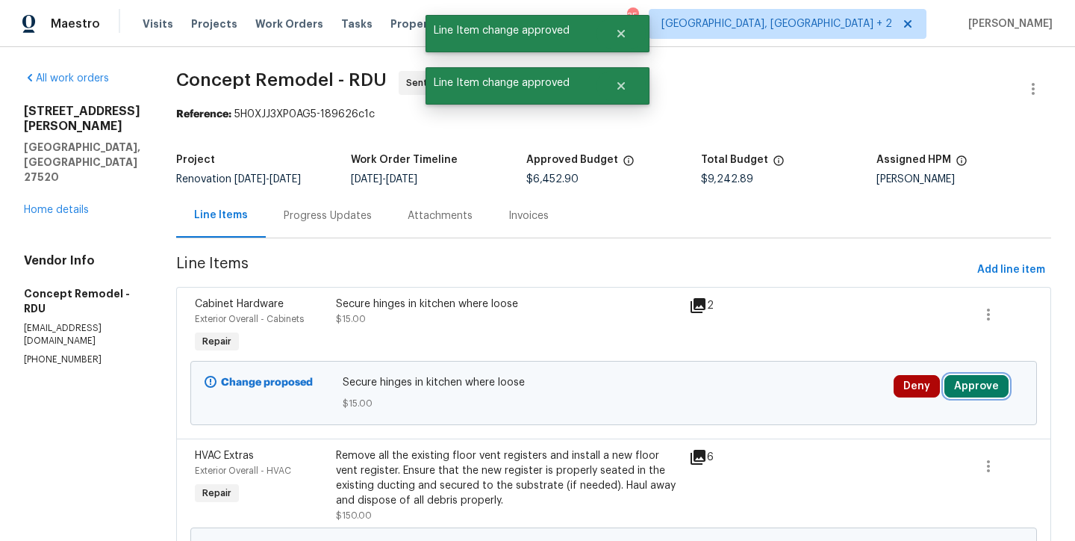
drag, startPoint x: 972, startPoint y: 389, endPoint x: 942, endPoint y: 385, distance: 30.1
click at [972, 389] on button "Approve" at bounding box center [977, 386] width 64 height 22
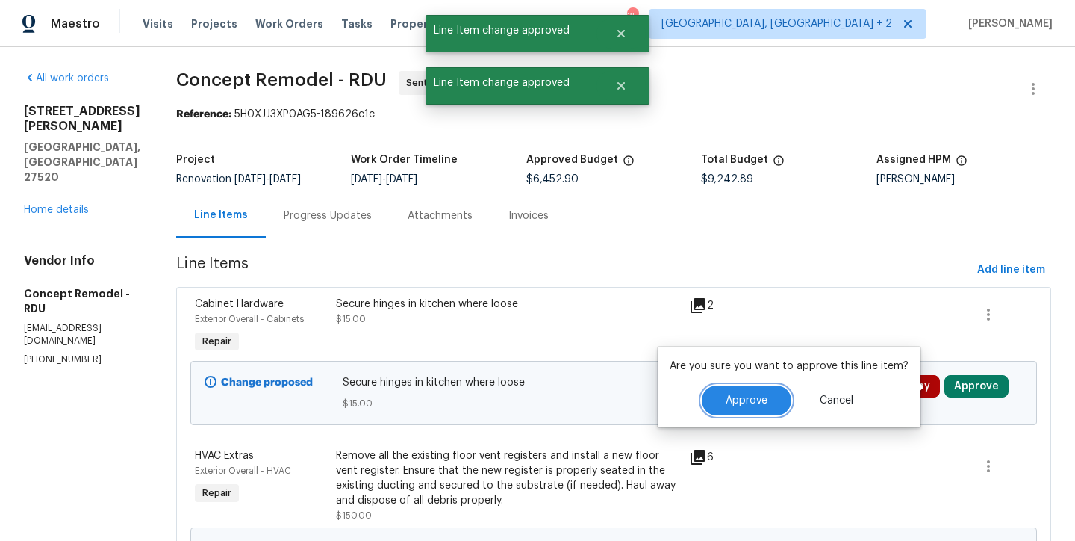
click at [742, 385] on button "Approve" at bounding box center [747, 400] width 90 height 30
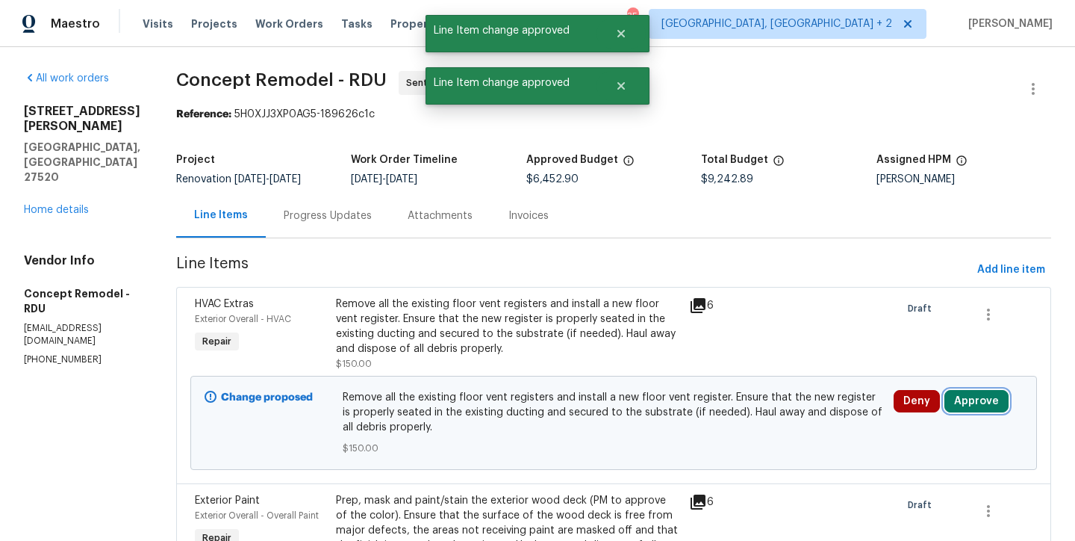
click at [966, 403] on button "Approve" at bounding box center [977, 401] width 64 height 22
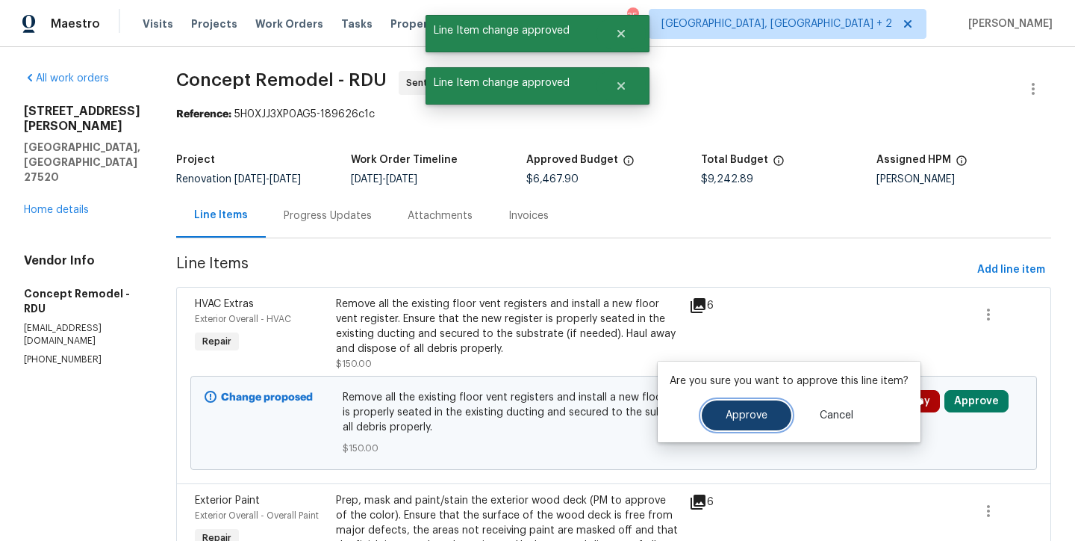
click at [745, 409] on button "Approve" at bounding box center [747, 415] width 90 height 30
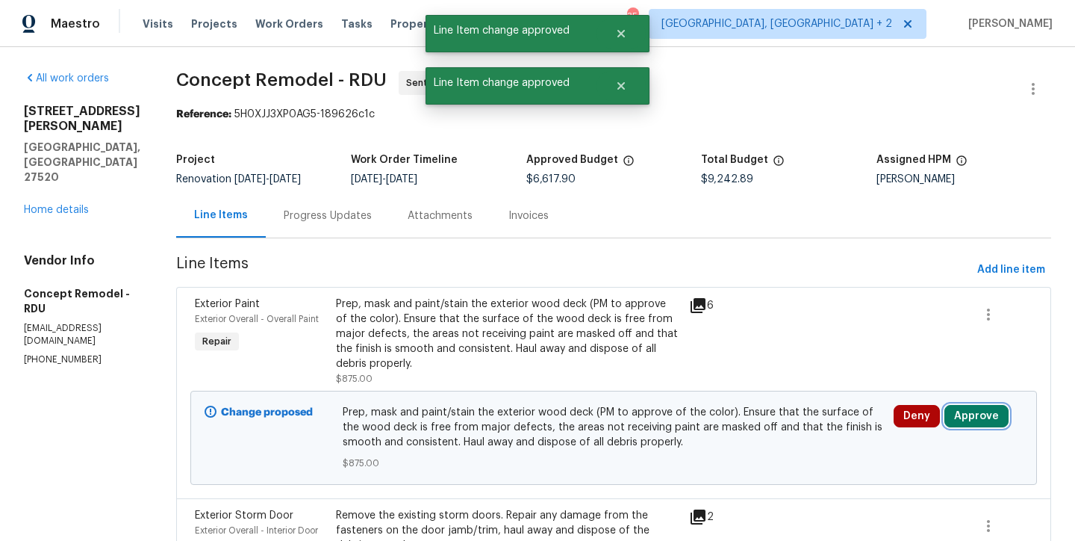
click at [962, 405] on button "Approve" at bounding box center [977, 416] width 64 height 22
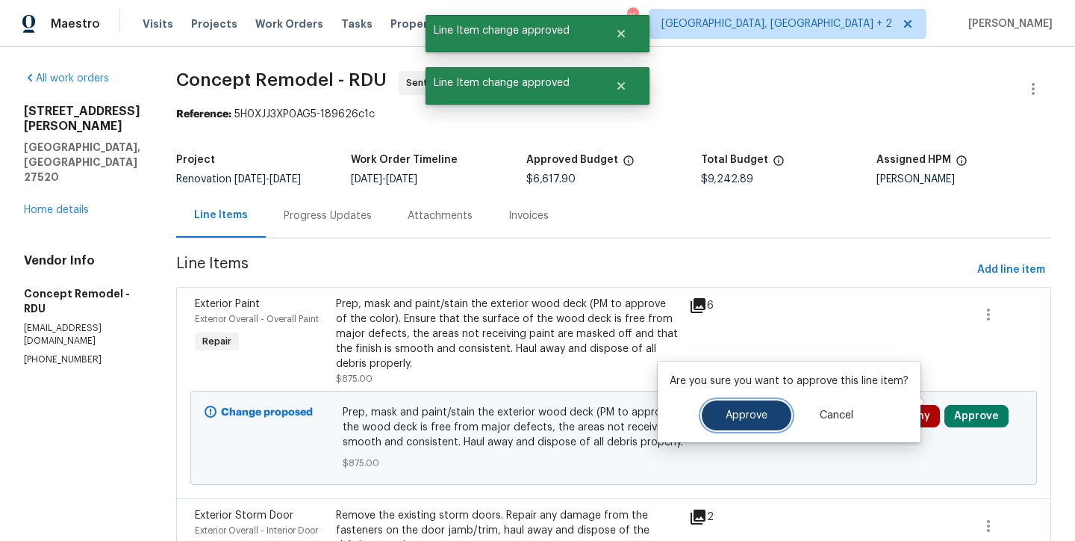
click at [726, 417] on span "Approve" at bounding box center [747, 415] width 42 height 11
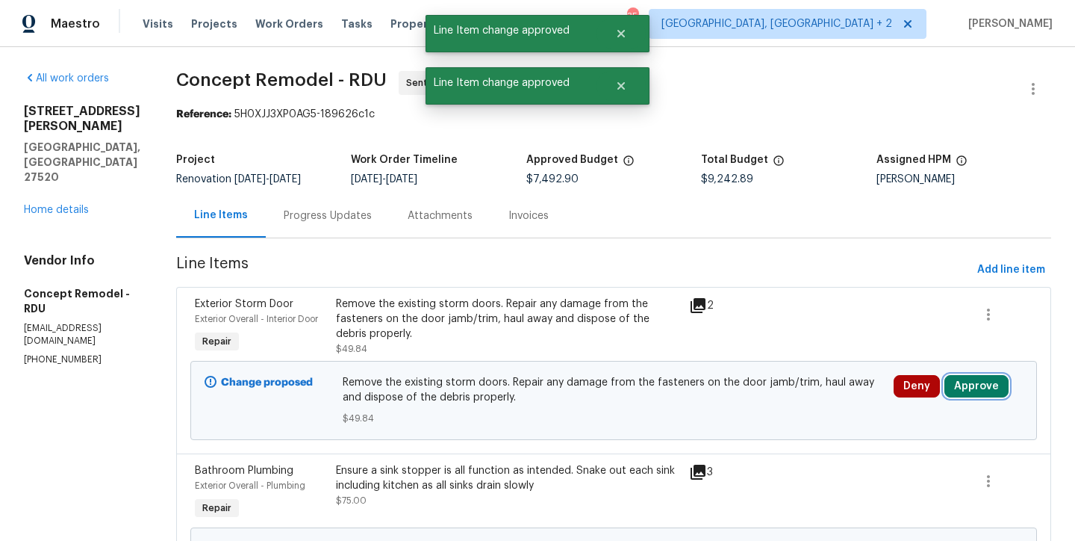
click at [975, 391] on button "Approve" at bounding box center [977, 386] width 64 height 22
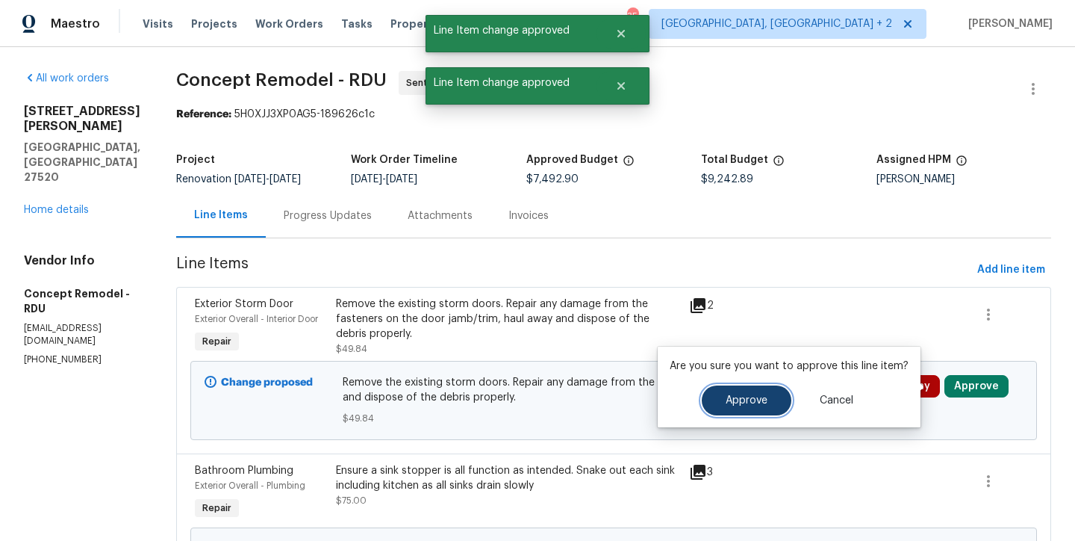
click at [760, 403] on span "Approve" at bounding box center [747, 400] width 42 height 11
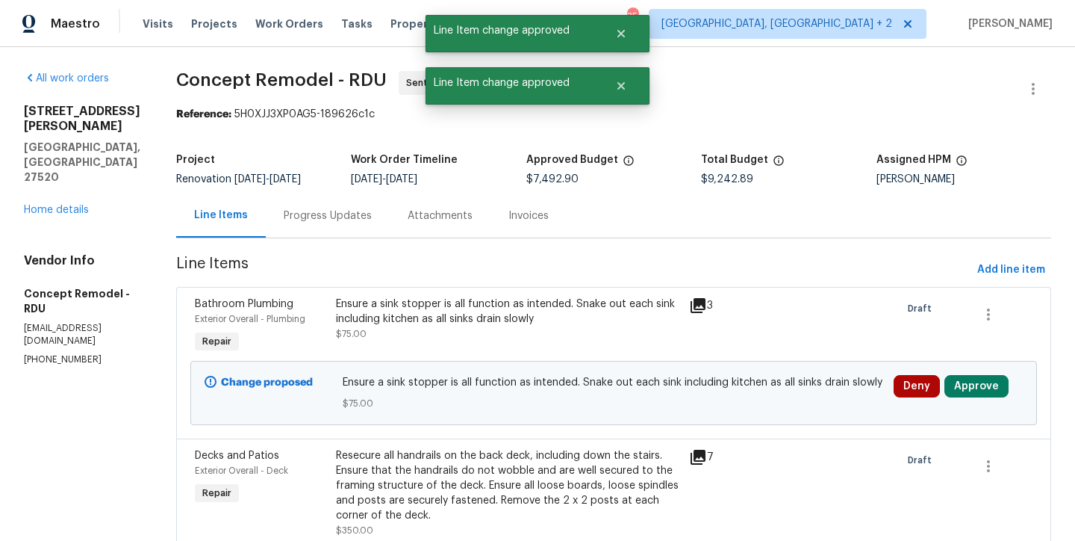
scroll to position [104, 0]
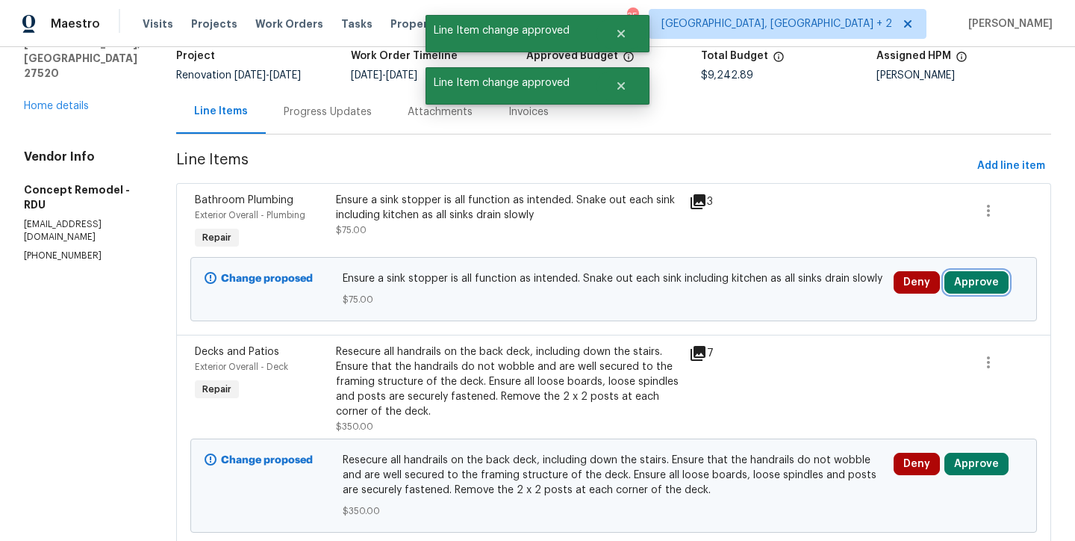
click at [975, 290] on button "Approve" at bounding box center [977, 282] width 64 height 22
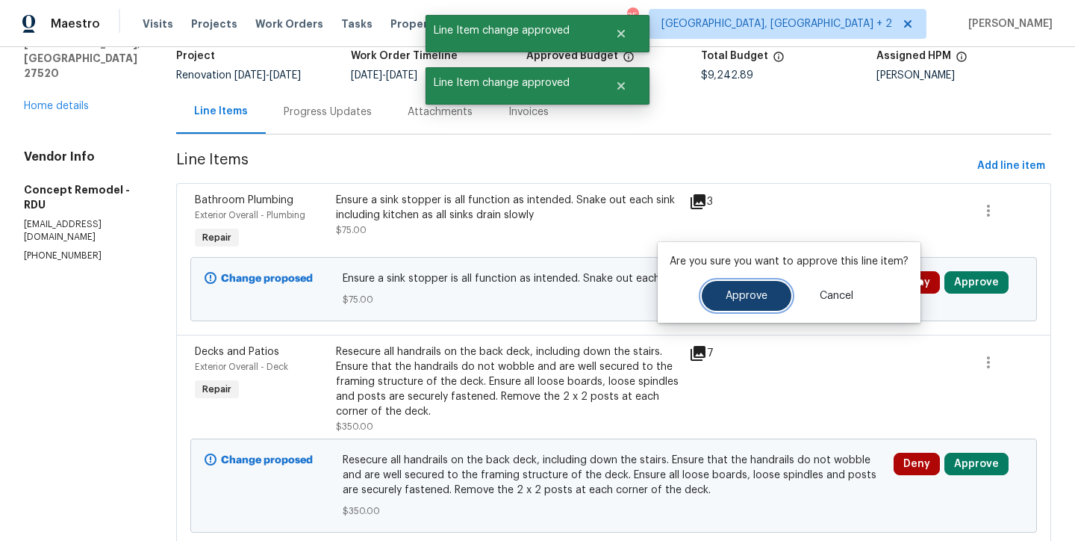
click at [755, 302] on button "Approve" at bounding box center [747, 296] width 90 height 30
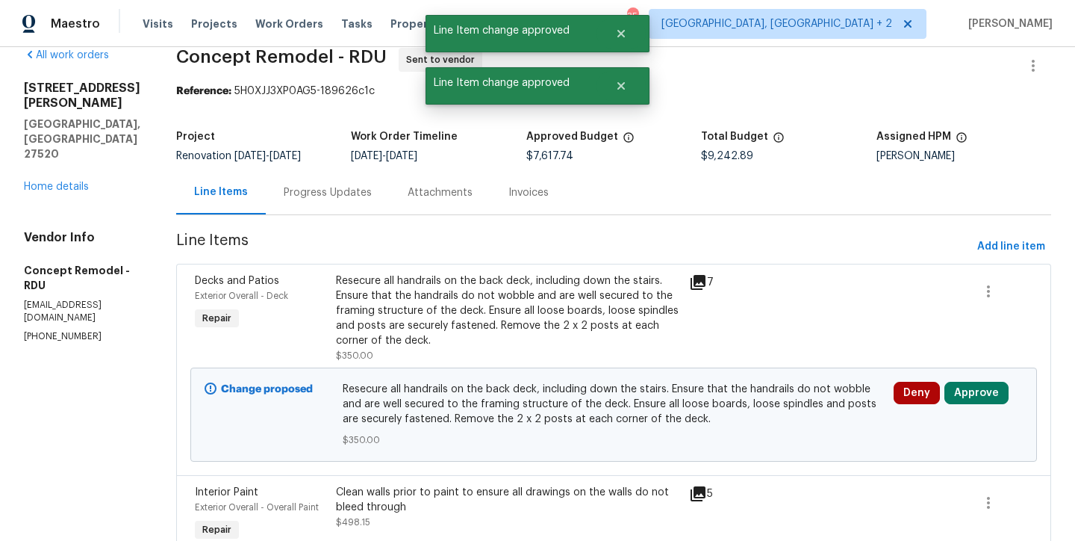
scroll to position [26, 0]
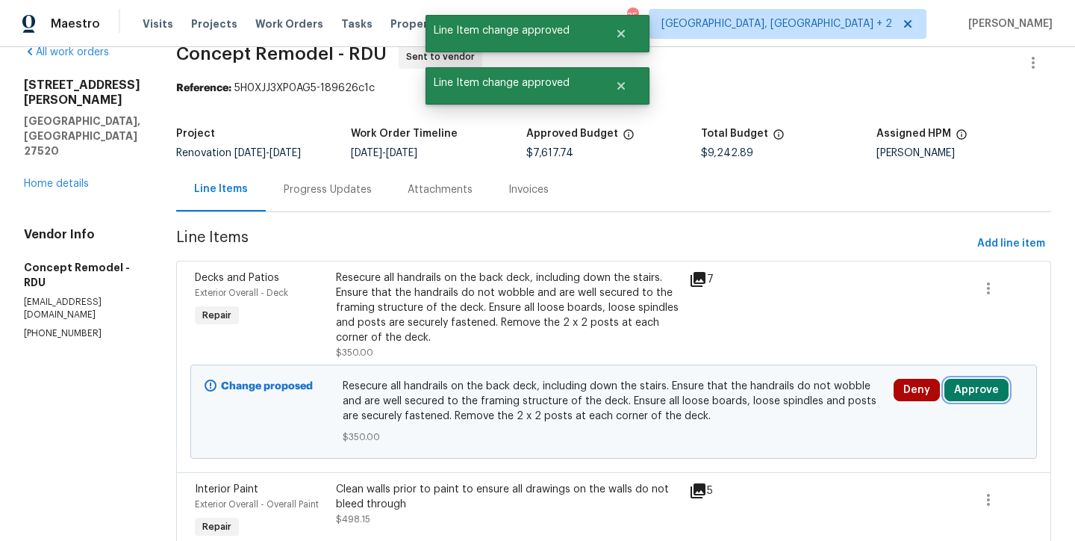
click at [966, 395] on button "Approve" at bounding box center [977, 390] width 64 height 22
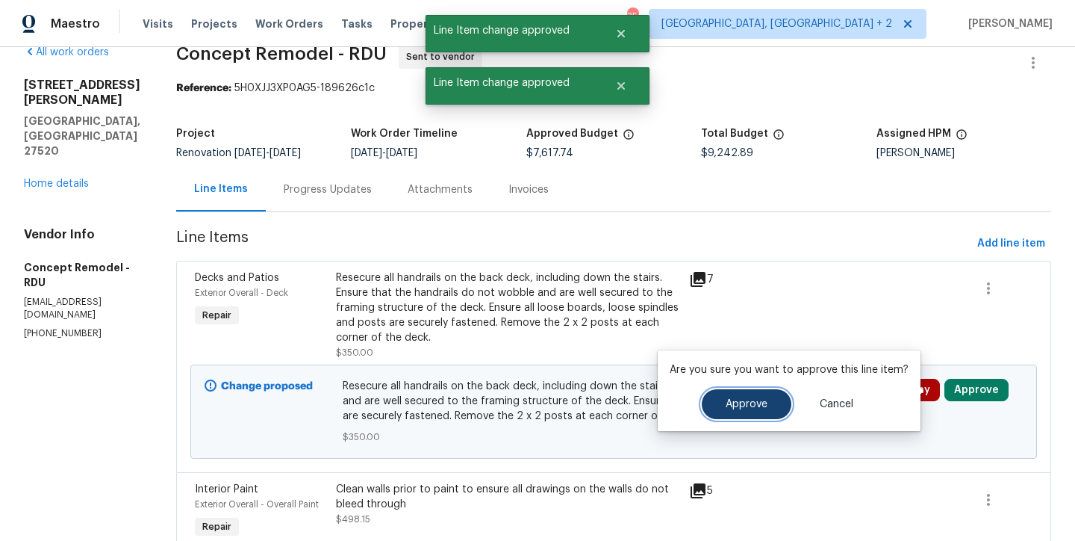
click at [736, 409] on span "Approve" at bounding box center [747, 404] width 42 height 11
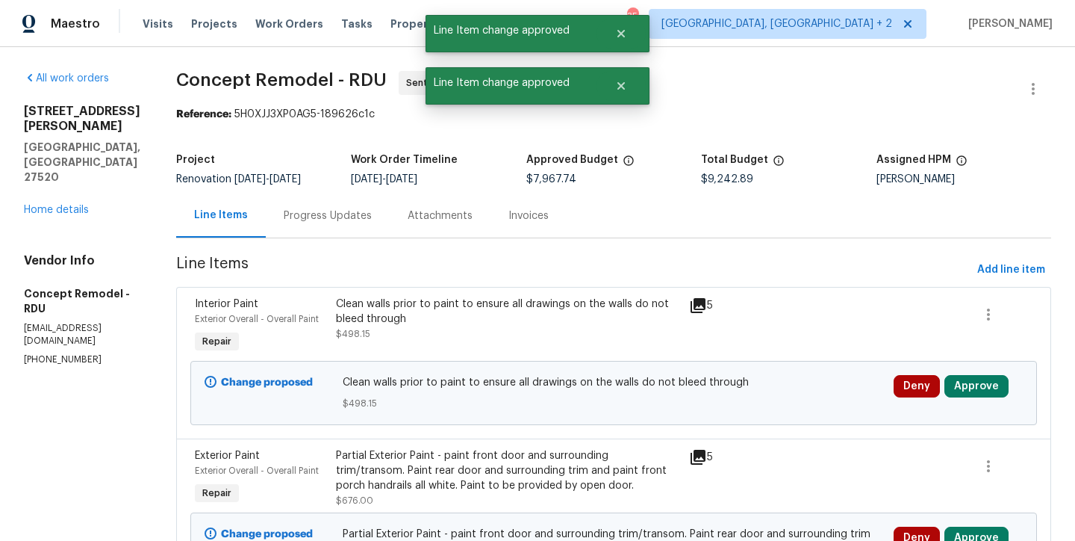
scroll to position [87, 0]
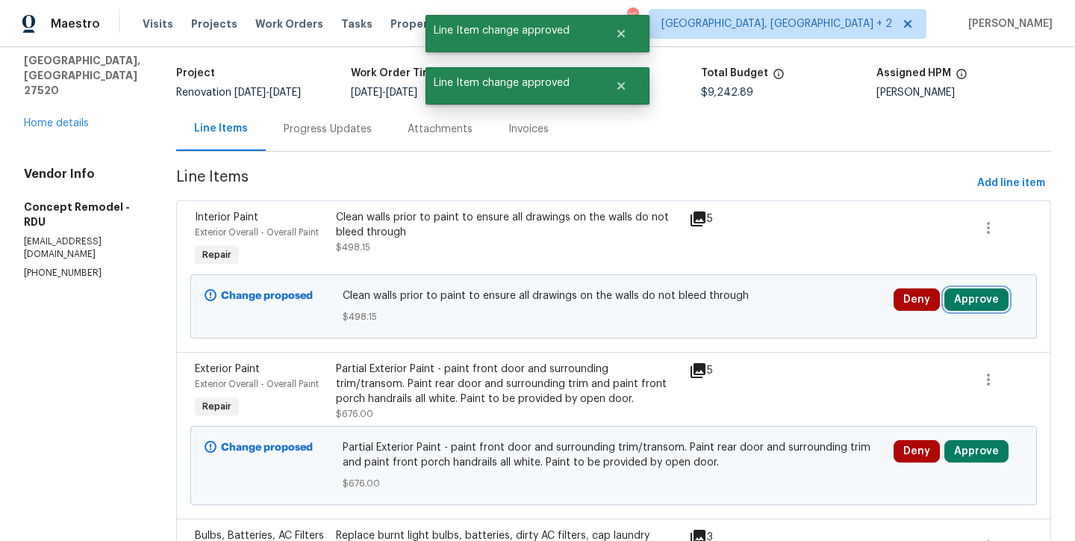
click at [961, 296] on button "Approve" at bounding box center [977, 299] width 64 height 22
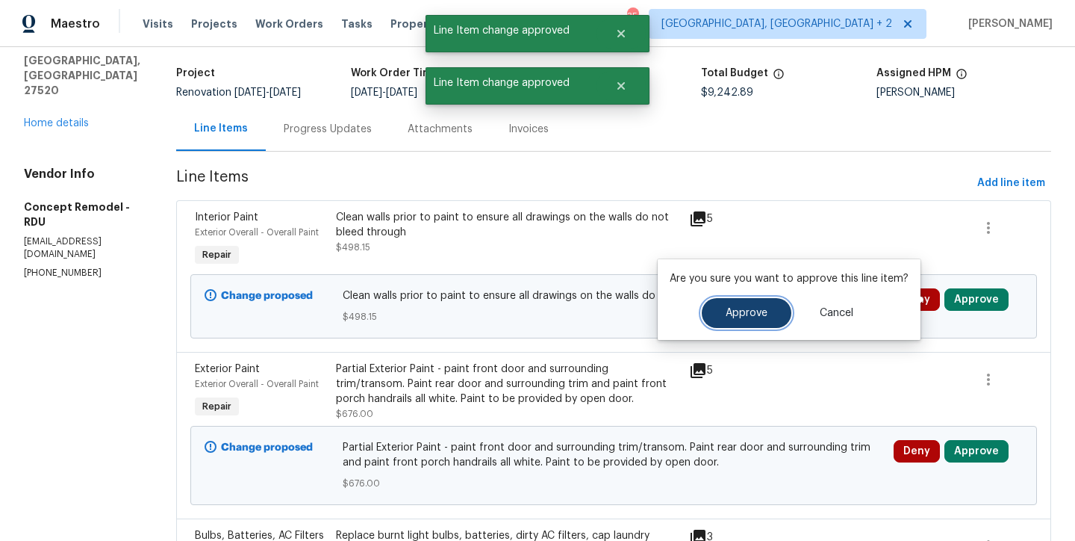
click at [763, 314] on span "Approve" at bounding box center [747, 313] width 42 height 11
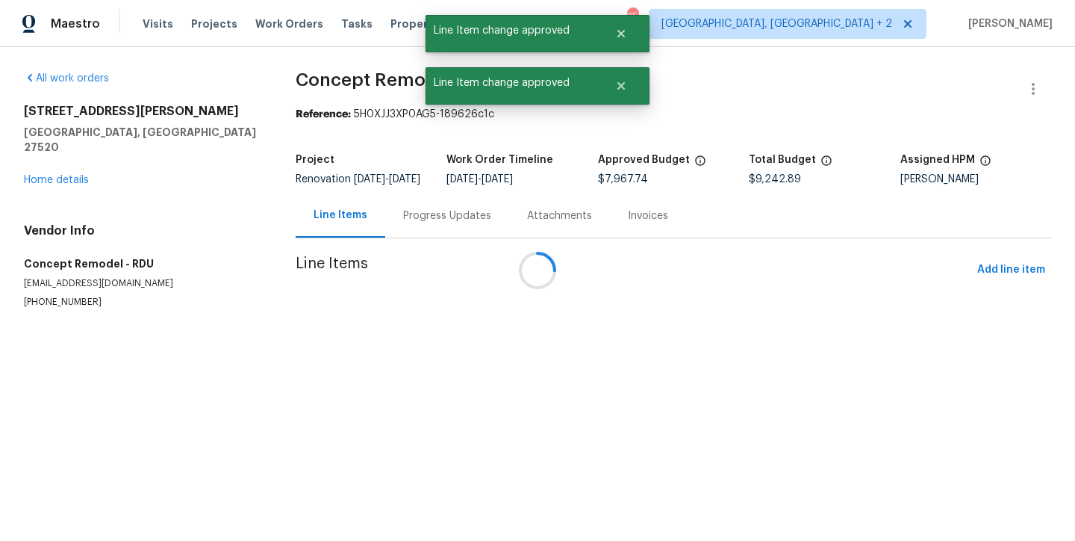
scroll to position [0, 0]
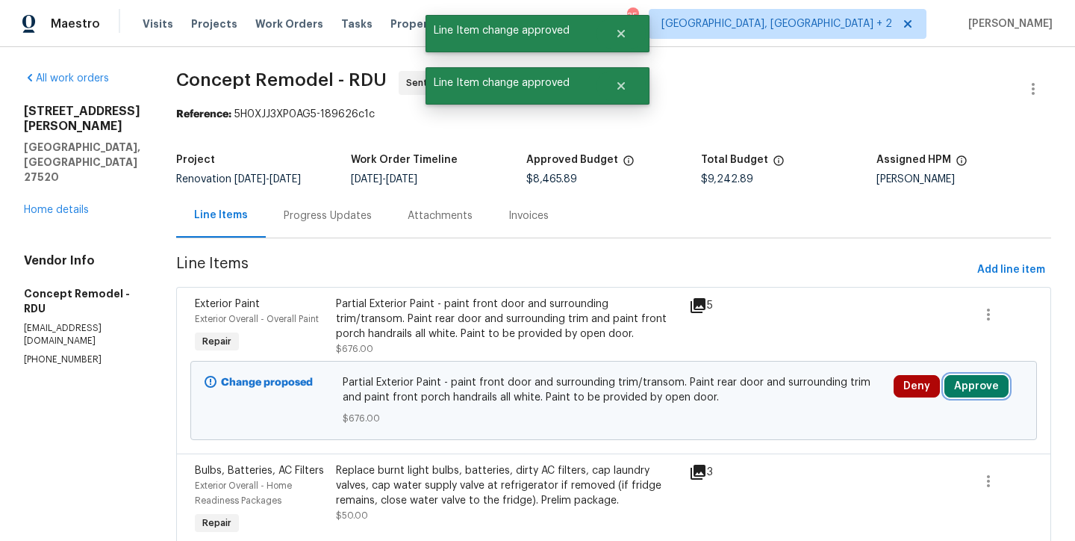
click at [984, 393] on button "Approve" at bounding box center [977, 386] width 64 height 22
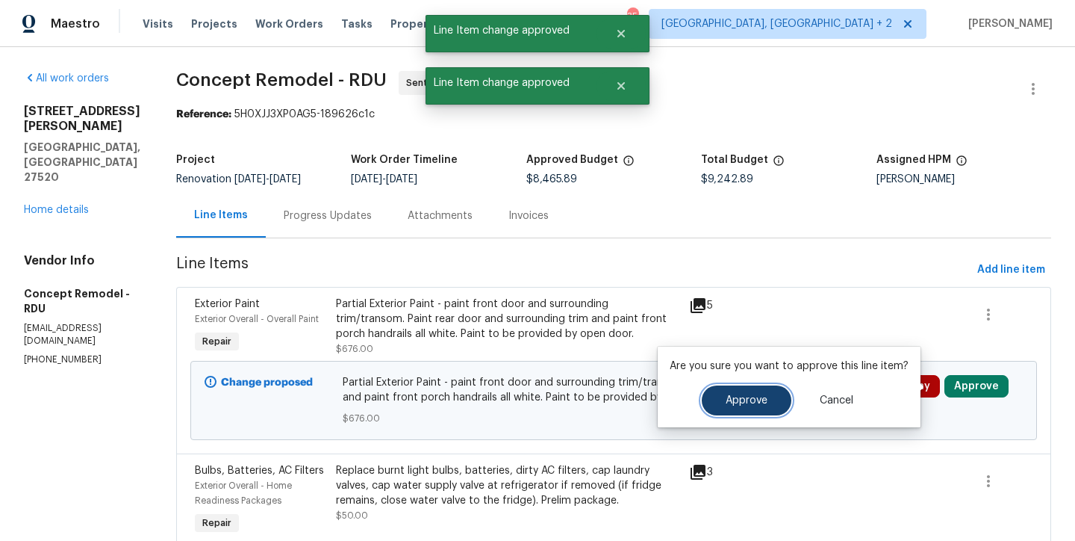
click at [721, 401] on button "Approve" at bounding box center [747, 400] width 90 height 30
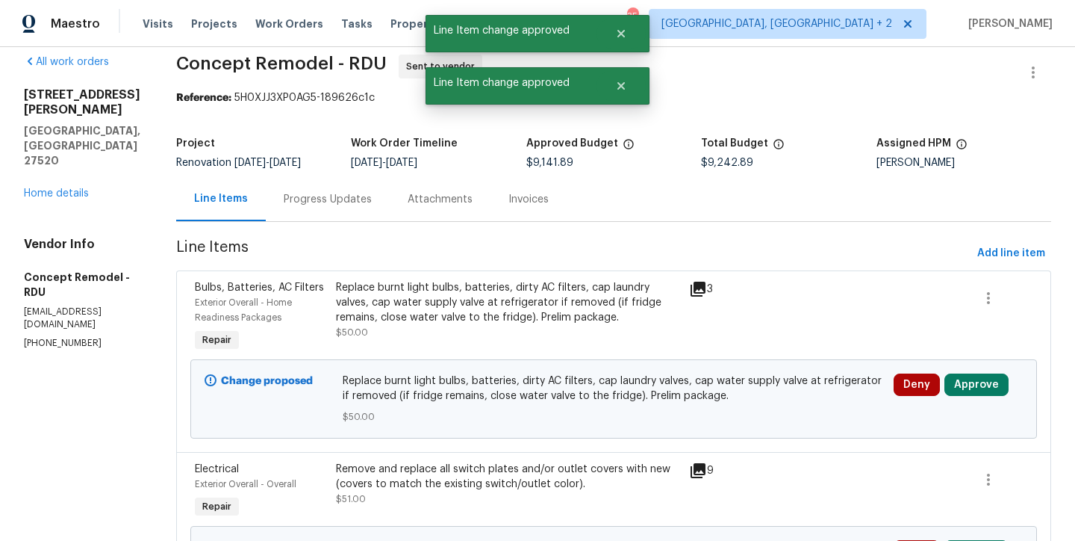
scroll to position [28, 0]
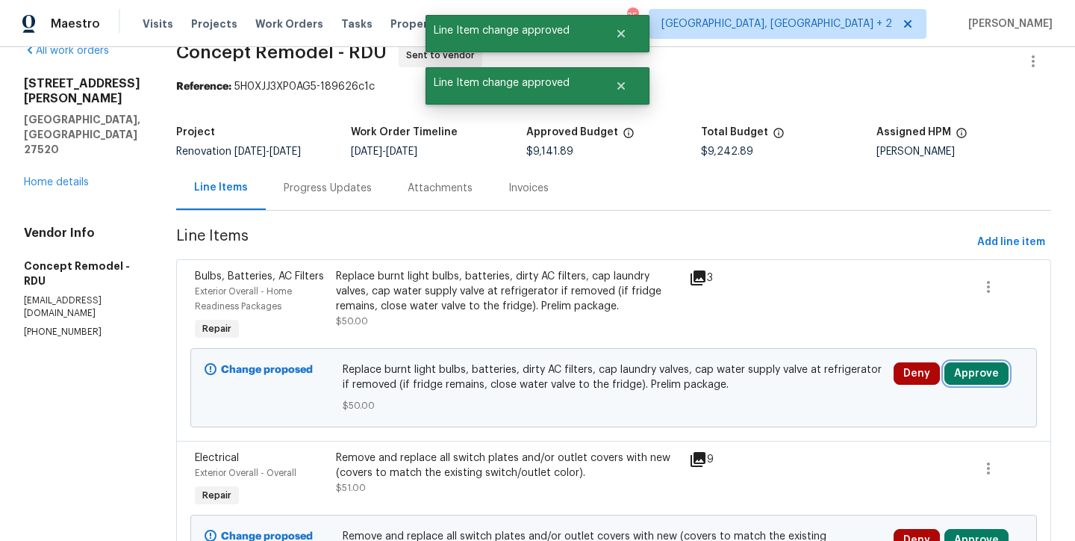
click at [976, 378] on button "Approve" at bounding box center [977, 373] width 64 height 22
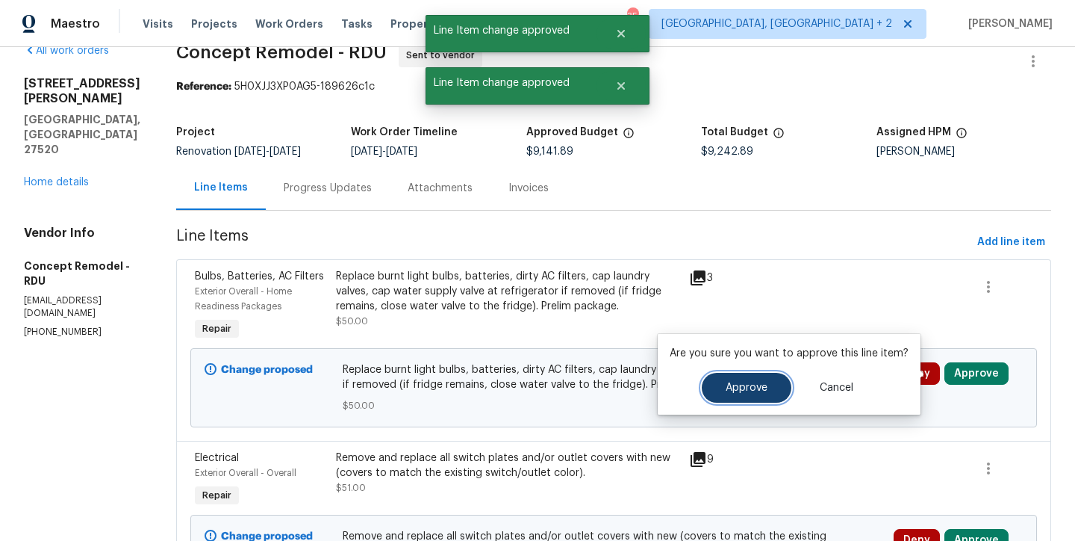
click at [710, 397] on button "Approve" at bounding box center [747, 388] width 90 height 30
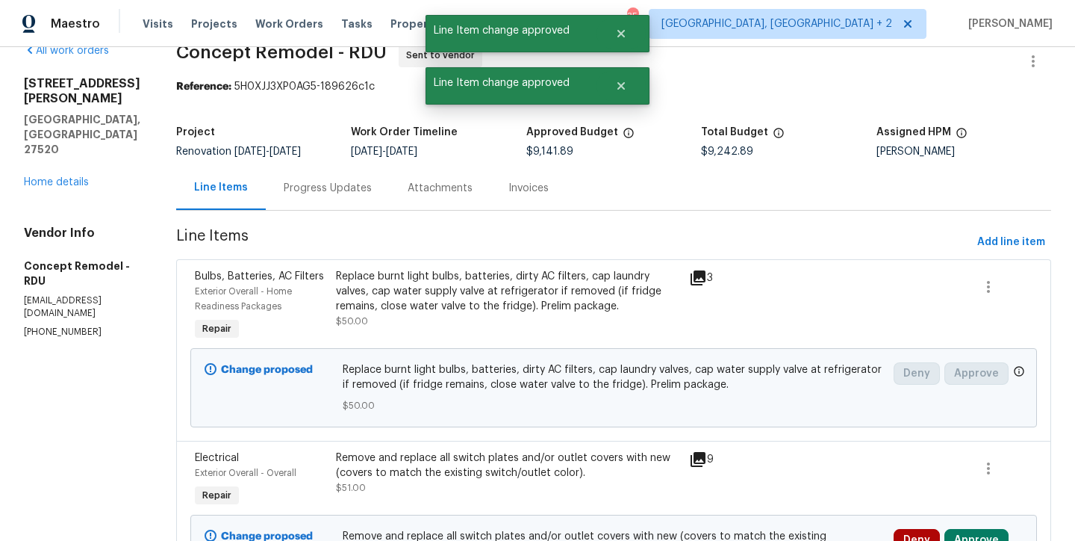
scroll to position [0, 0]
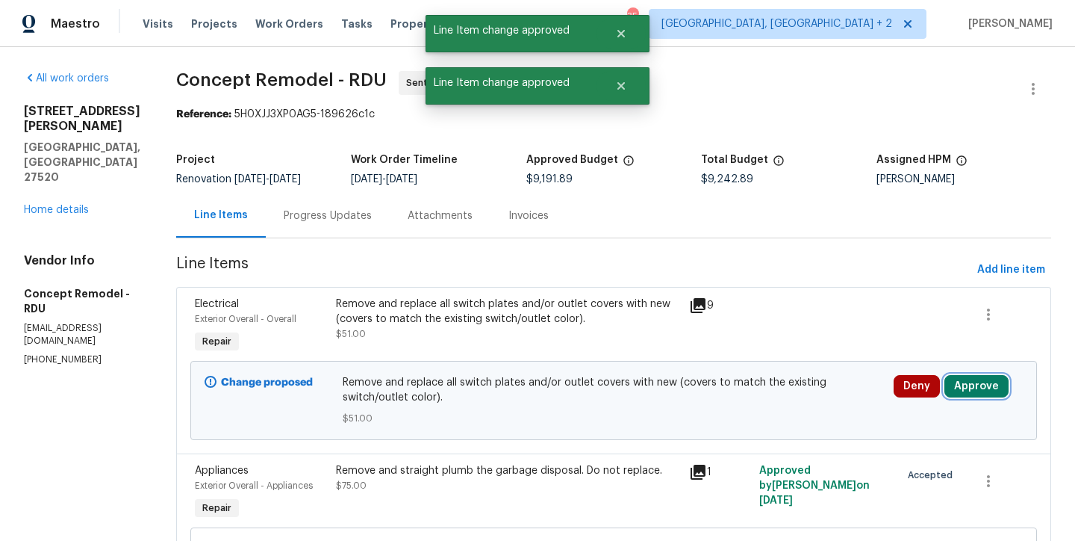
click at [964, 396] on button "Approve" at bounding box center [977, 386] width 64 height 22
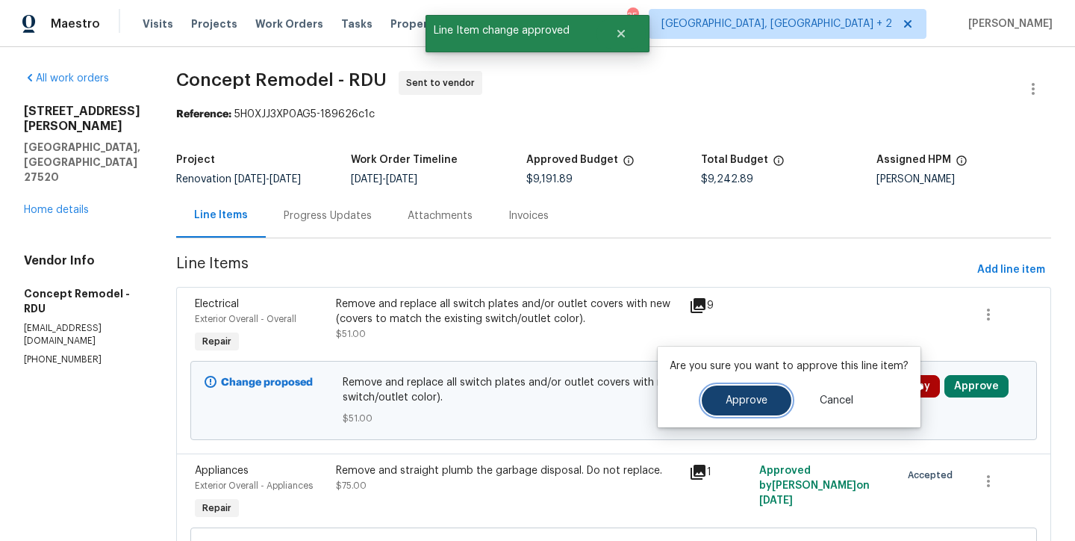
click at [736, 406] on button "Approve" at bounding box center [747, 400] width 90 height 30
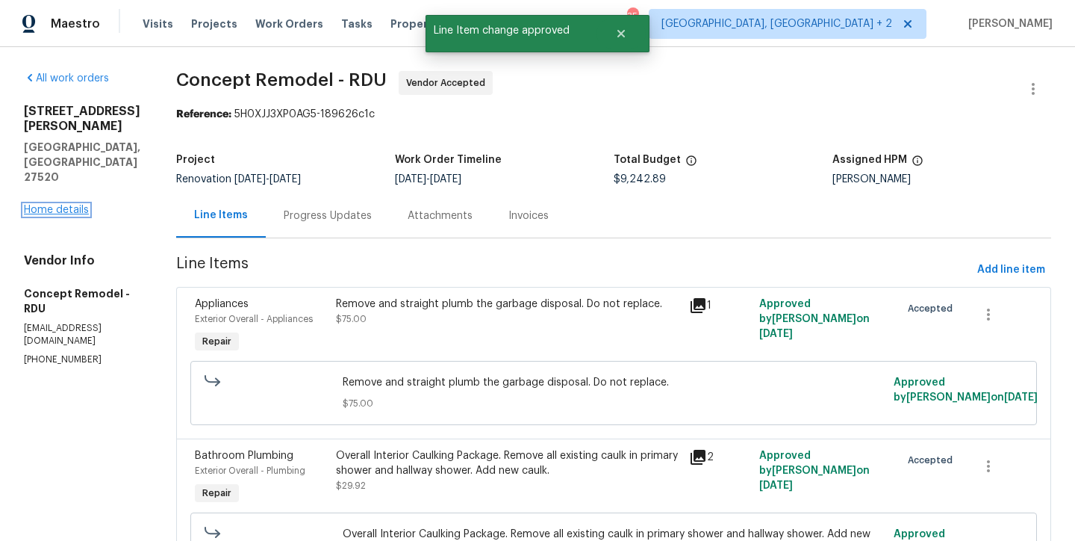
click at [44, 205] on link "Home details" at bounding box center [56, 210] width 65 height 10
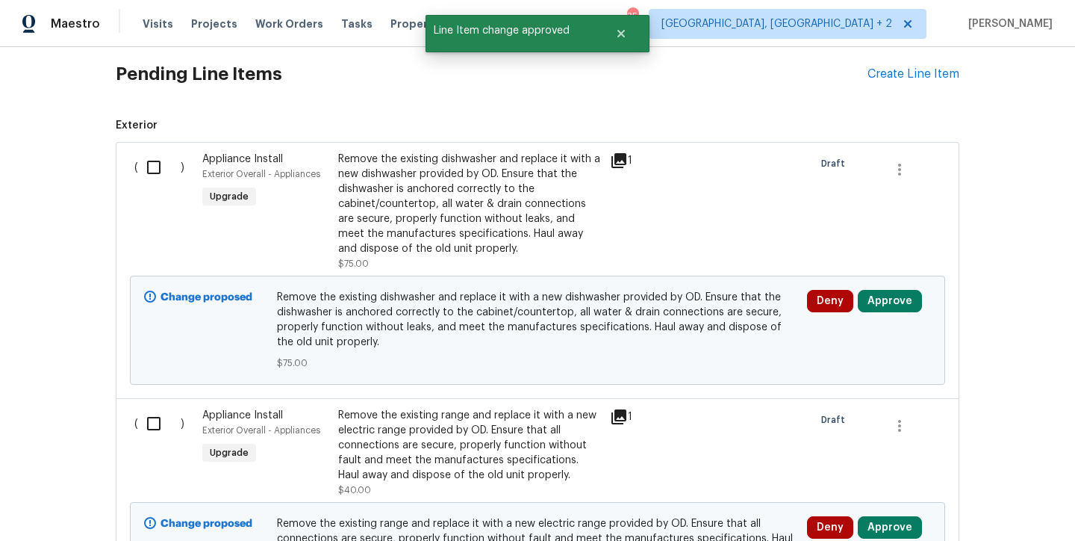
scroll to position [326, 0]
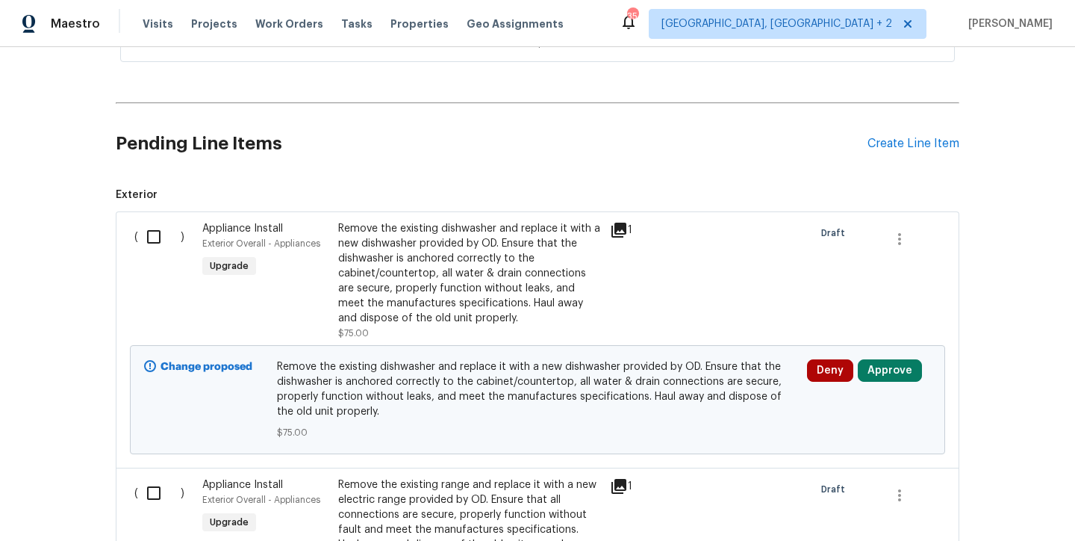
click at [150, 236] on input "checkbox" at bounding box center [159, 236] width 43 height 31
checkbox input "true"
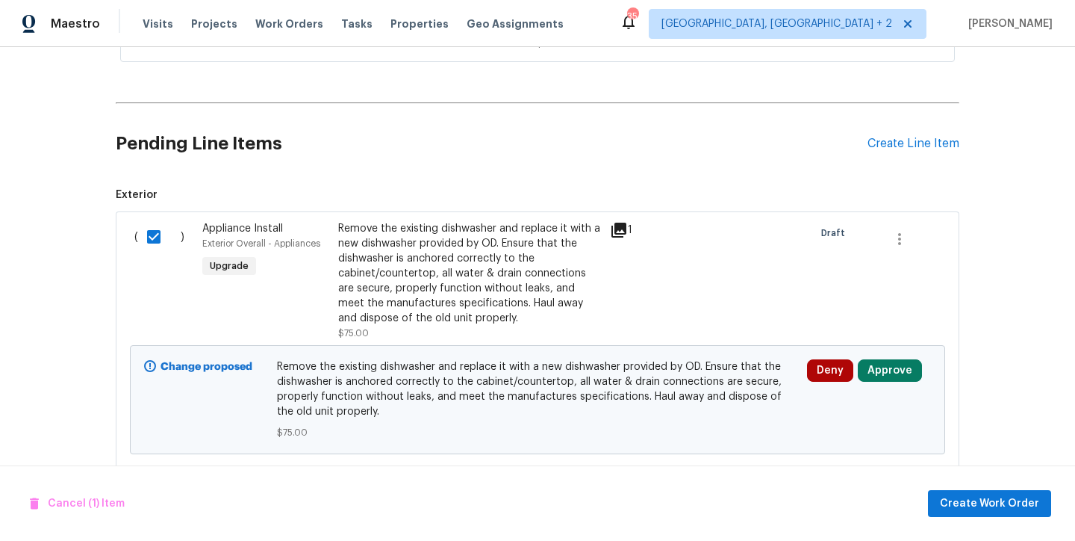
scroll to position [602, 0]
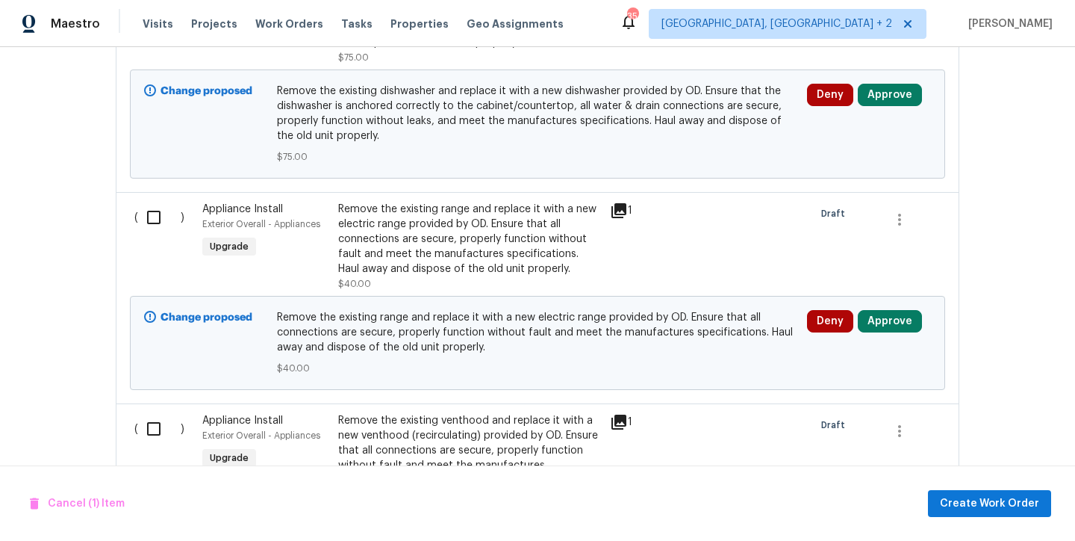
click at [149, 211] on input "checkbox" at bounding box center [159, 217] width 43 height 31
checkbox input "true"
click at [150, 427] on input "checkbox" at bounding box center [159, 428] width 43 height 31
checkbox input "true"
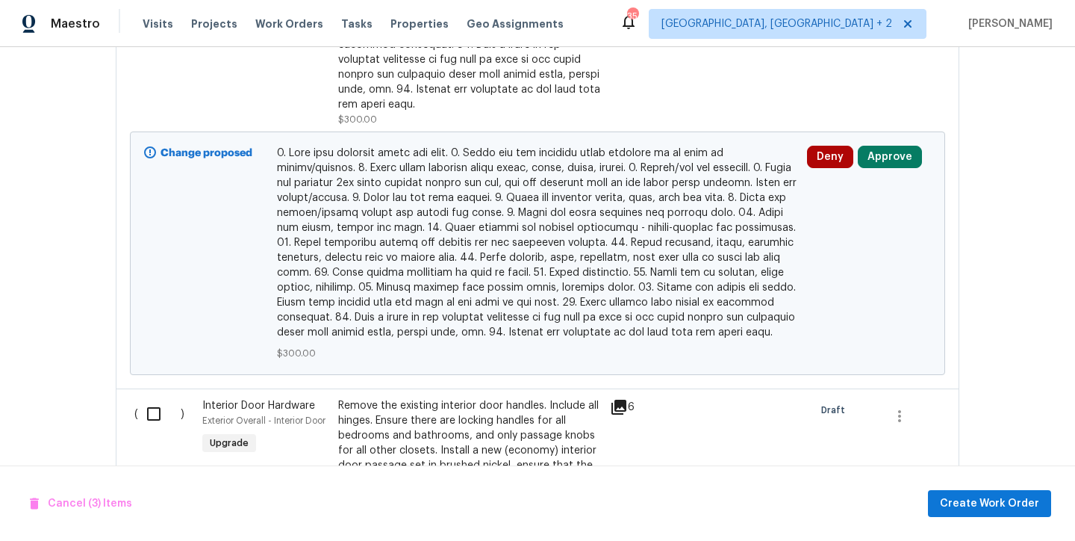
scroll to position [1925, 0]
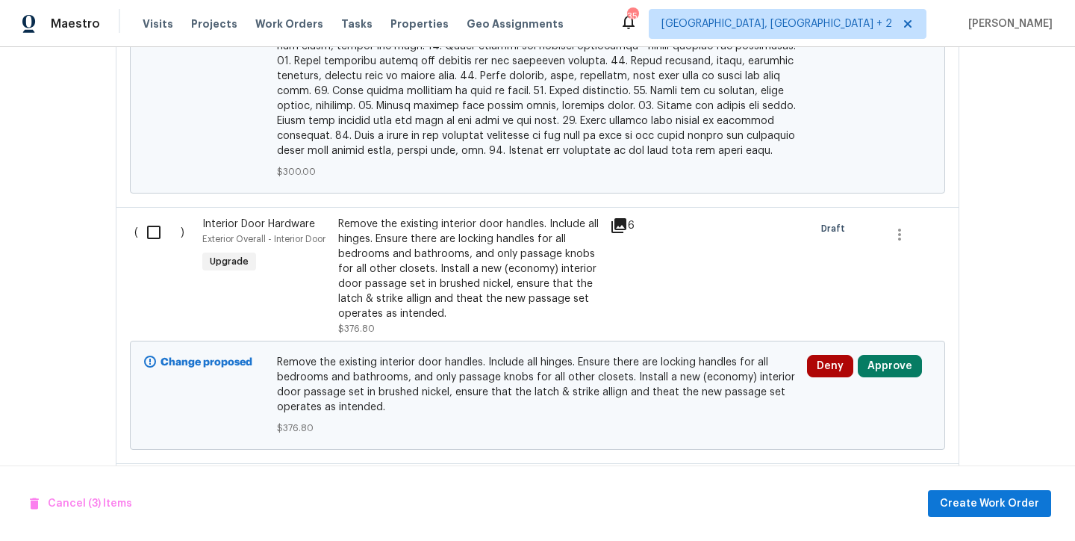
click at [149, 223] on input "checkbox" at bounding box center [159, 232] width 43 height 31
checkbox input "true"
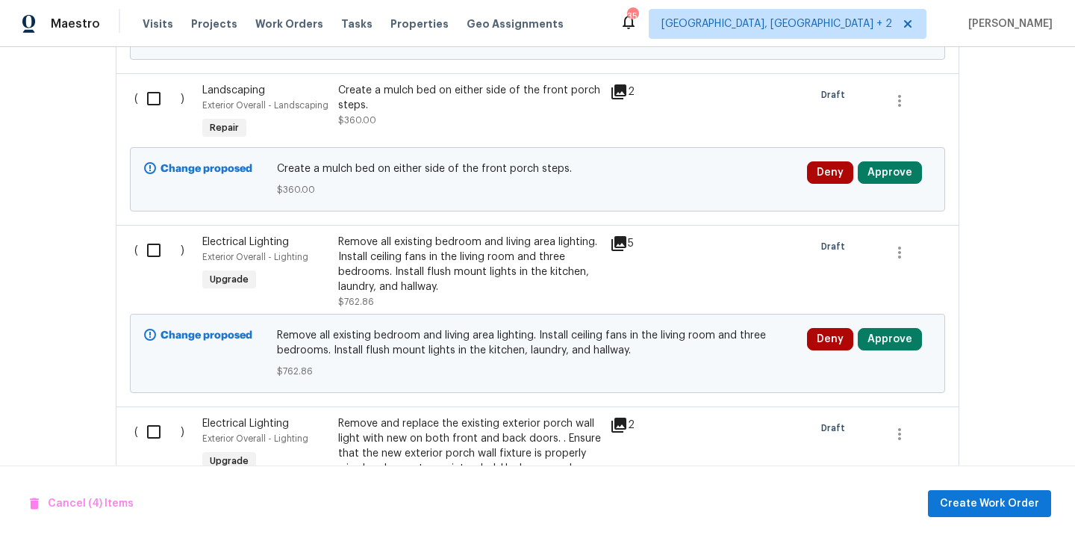
scroll to position [2572, 0]
click at [144, 237] on input "checkbox" at bounding box center [159, 249] width 43 height 31
checkbox input "true"
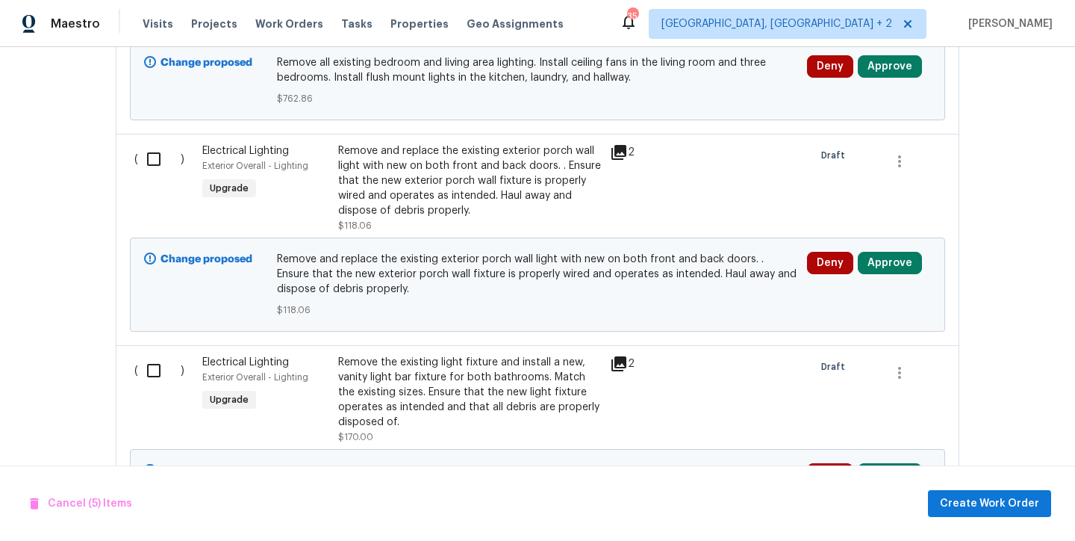
click at [147, 144] on input "checkbox" at bounding box center [159, 158] width 43 height 31
checkbox input "true"
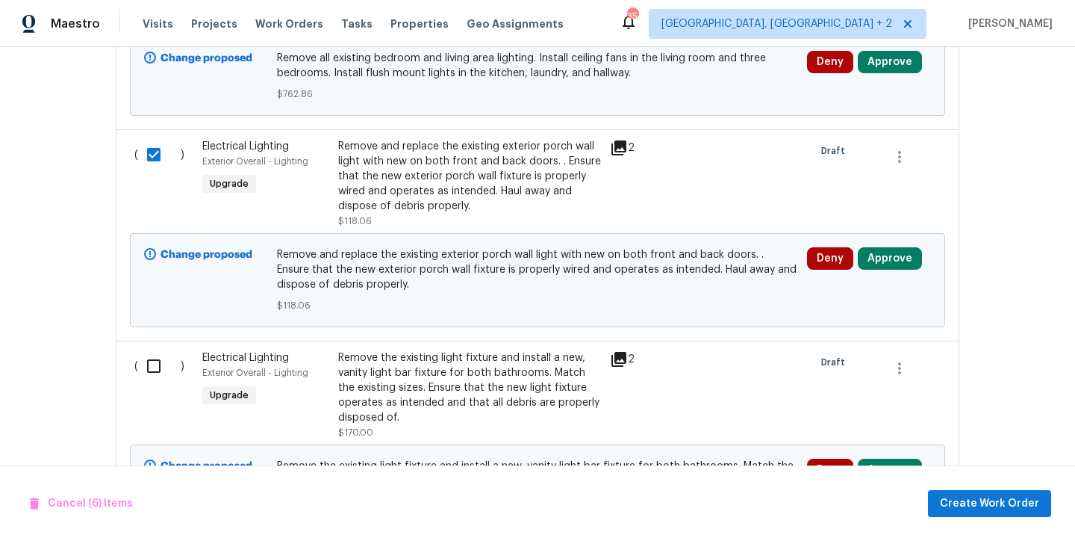
scroll to position [2906, 0]
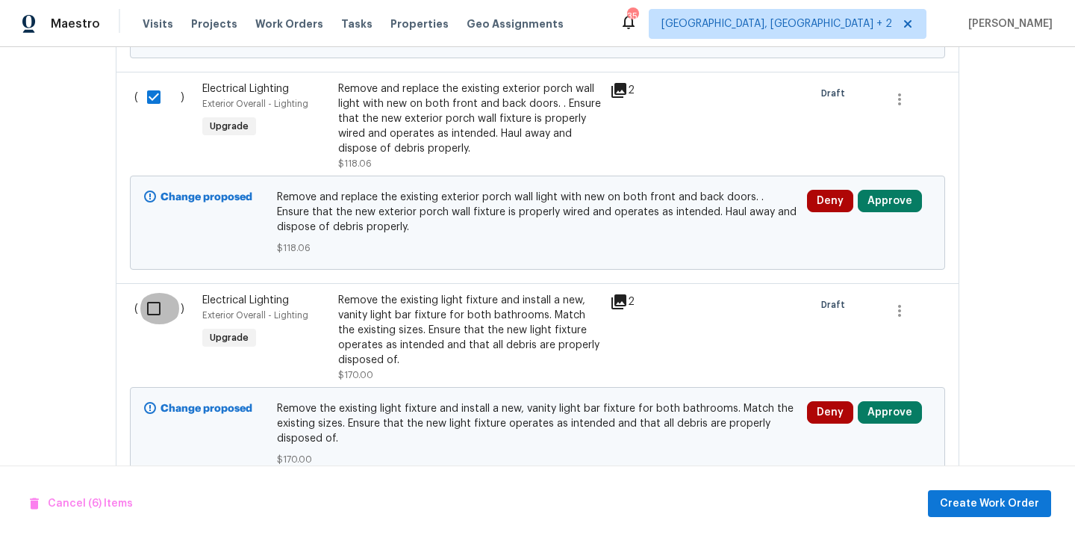
click at [145, 297] on input "checkbox" at bounding box center [159, 308] width 43 height 31
checkbox input "true"
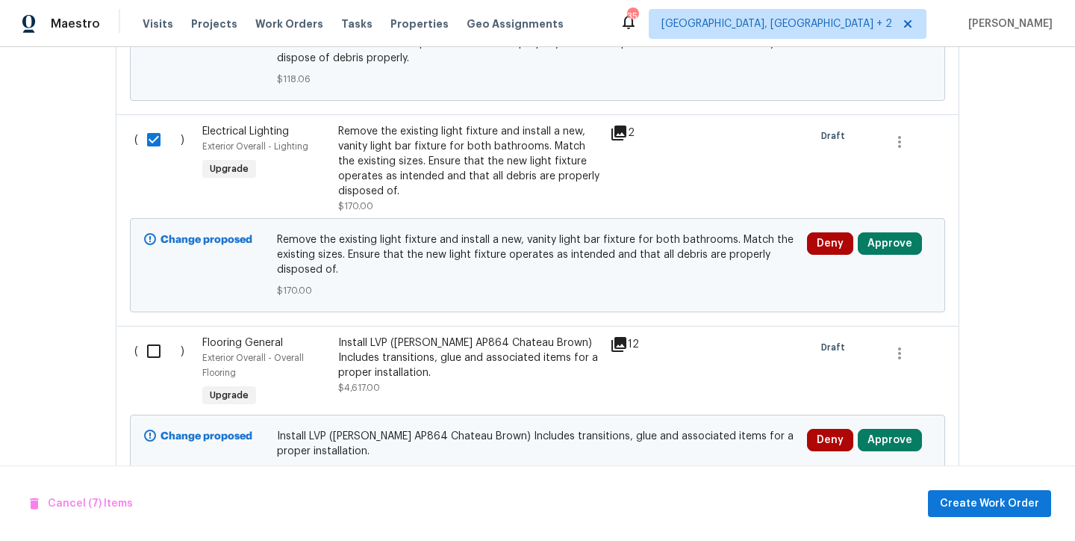
scroll to position [3166, 0]
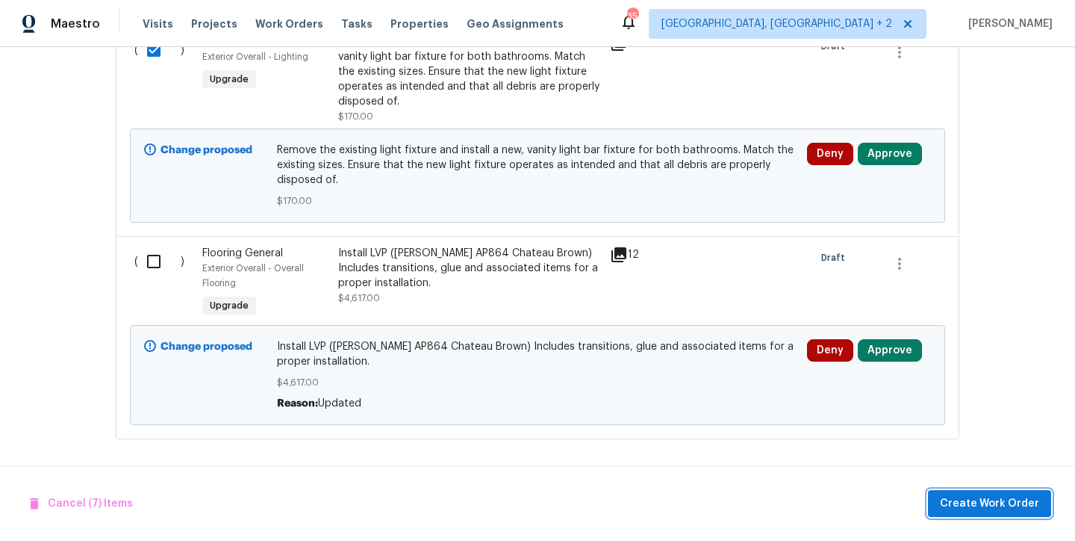
click at [979, 508] on span "Create Work Order" at bounding box center [989, 503] width 99 height 19
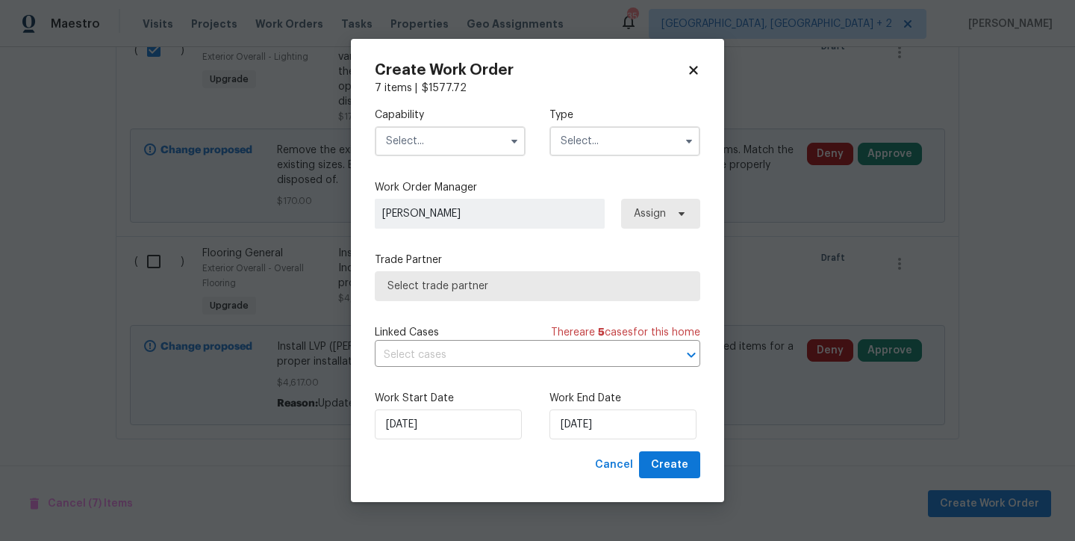
click at [439, 154] on input "text" at bounding box center [450, 141] width 151 height 30
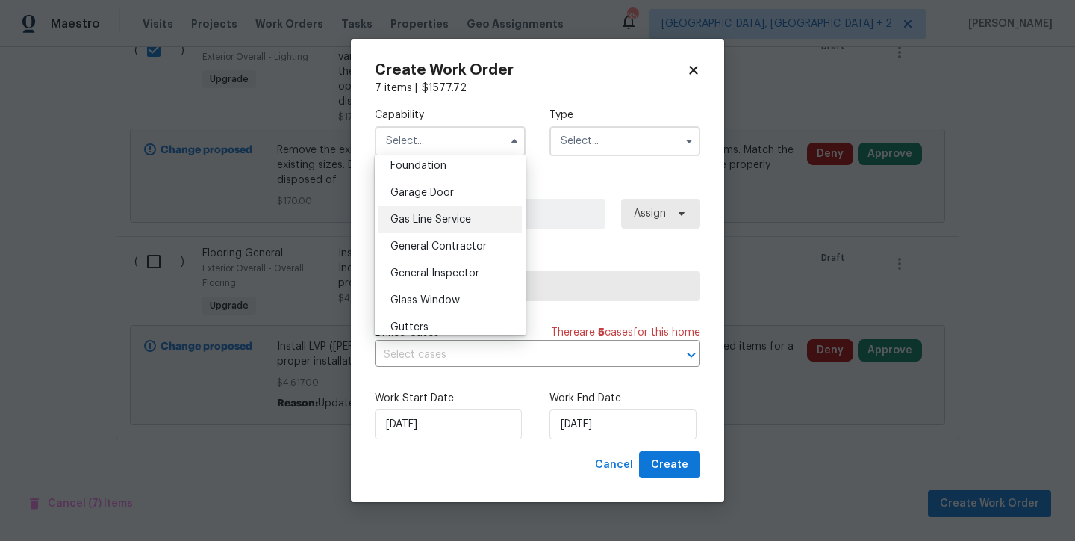
scroll to position [663, 0]
click at [461, 229] on span "General Contractor" at bounding box center [439, 223] width 96 height 10
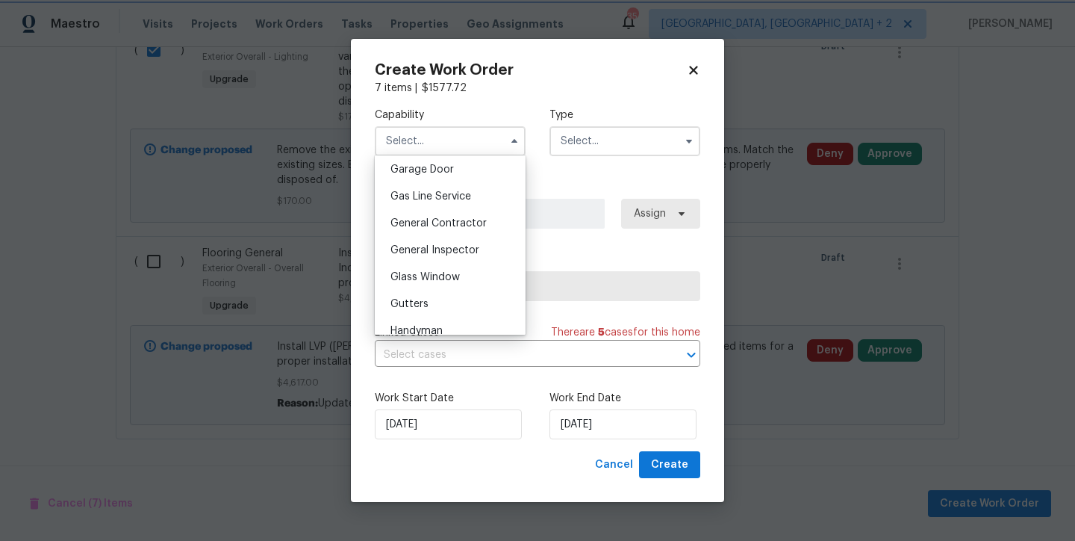
type input "General Contractor"
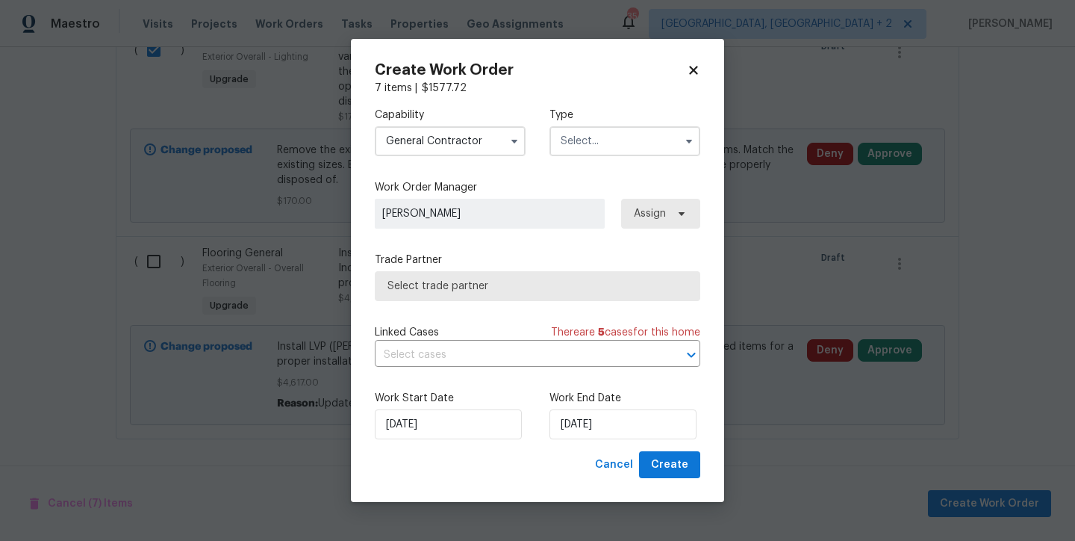
click at [580, 131] on input "text" at bounding box center [625, 141] width 151 height 30
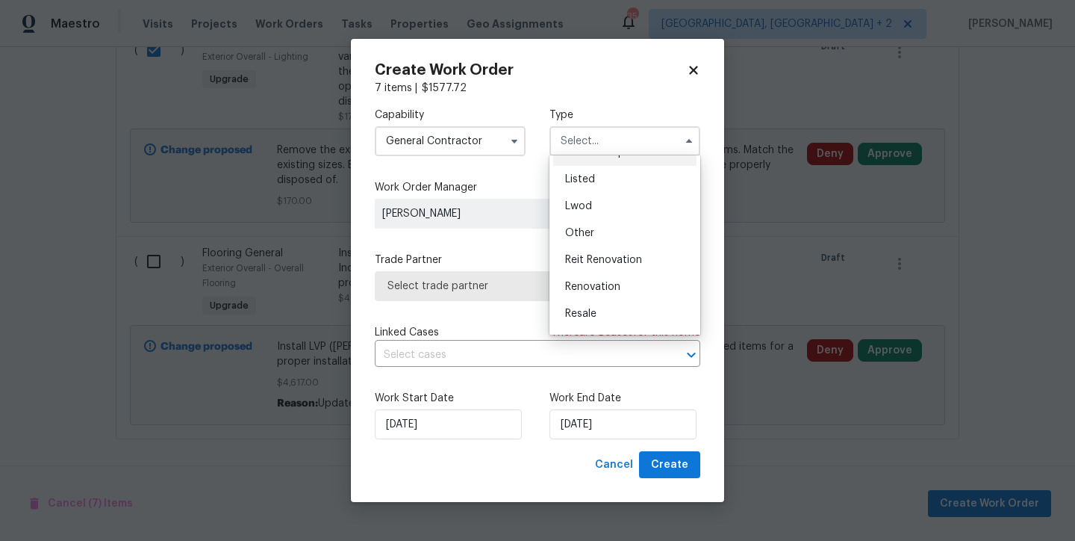
scroll to position [178, 0]
click at [609, 237] on span "Renovation" at bounding box center [592, 237] width 55 height 10
type input "Renovation"
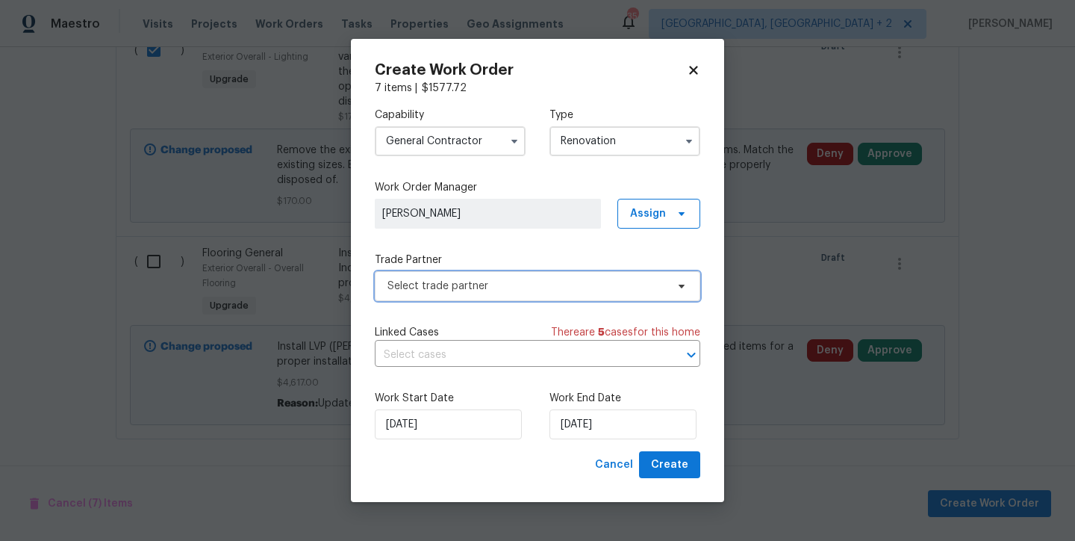
click at [474, 291] on span "Select trade partner" at bounding box center [527, 286] width 279 height 15
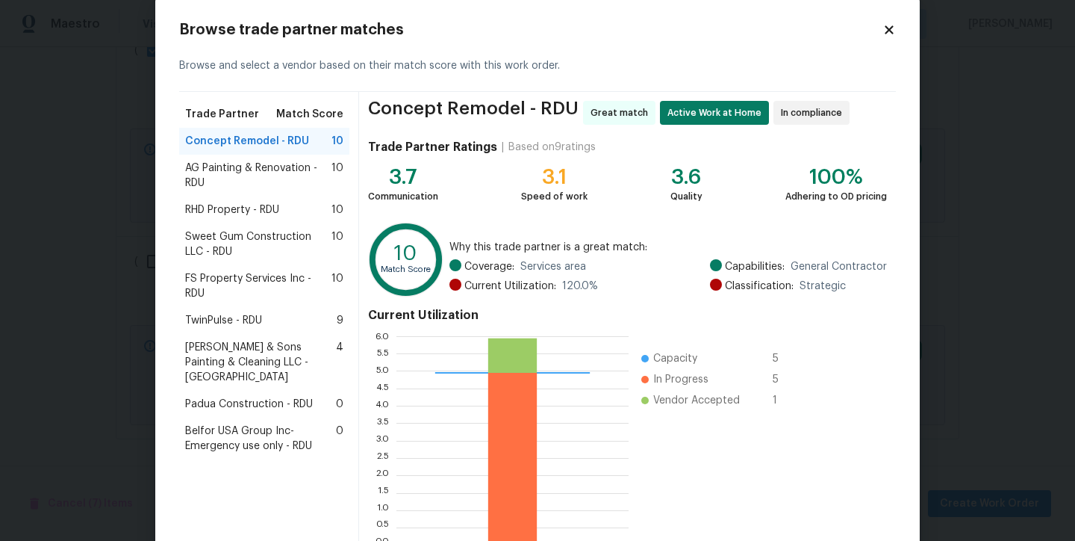
scroll to position [118, 0]
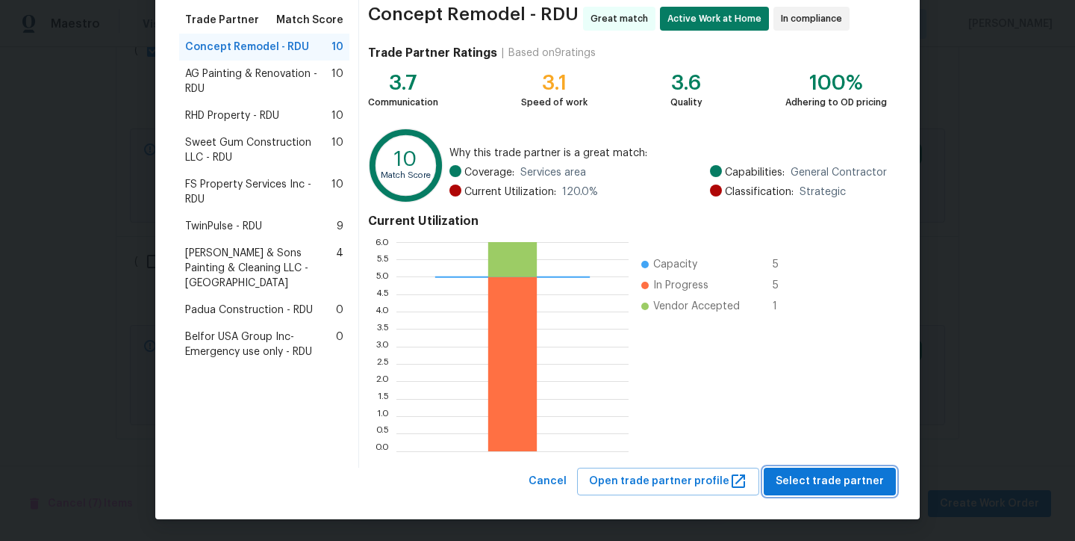
click at [878, 484] on span "Select trade partner" at bounding box center [830, 481] width 108 height 19
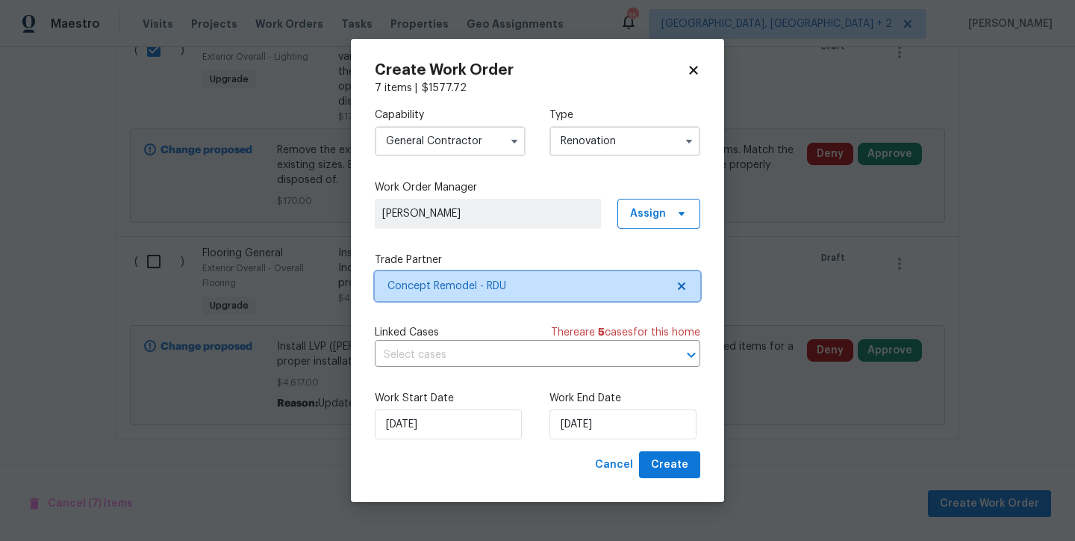
scroll to position [0, 0]
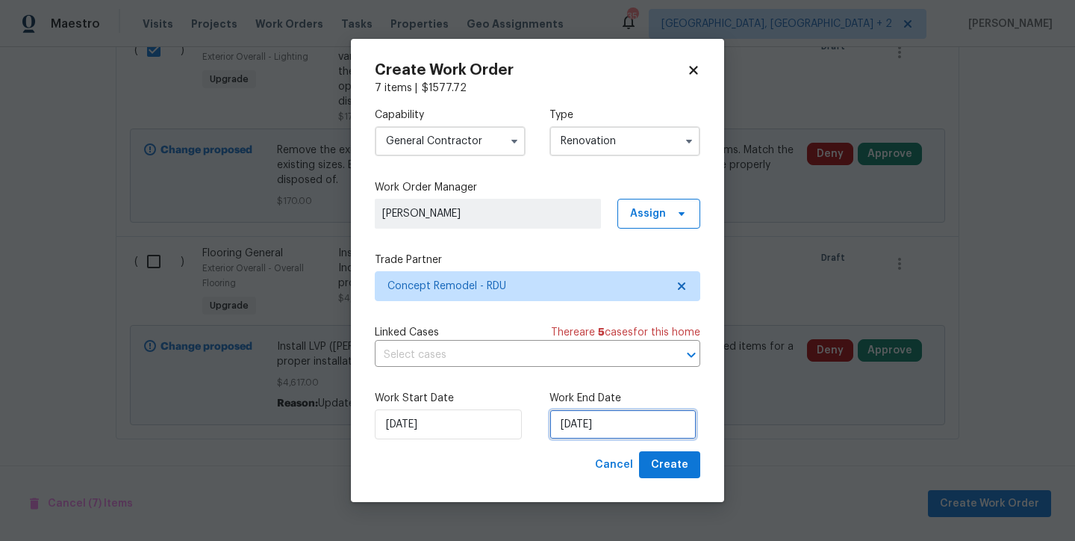
click at [594, 429] on input "9/15/2025" at bounding box center [623, 424] width 147 height 30
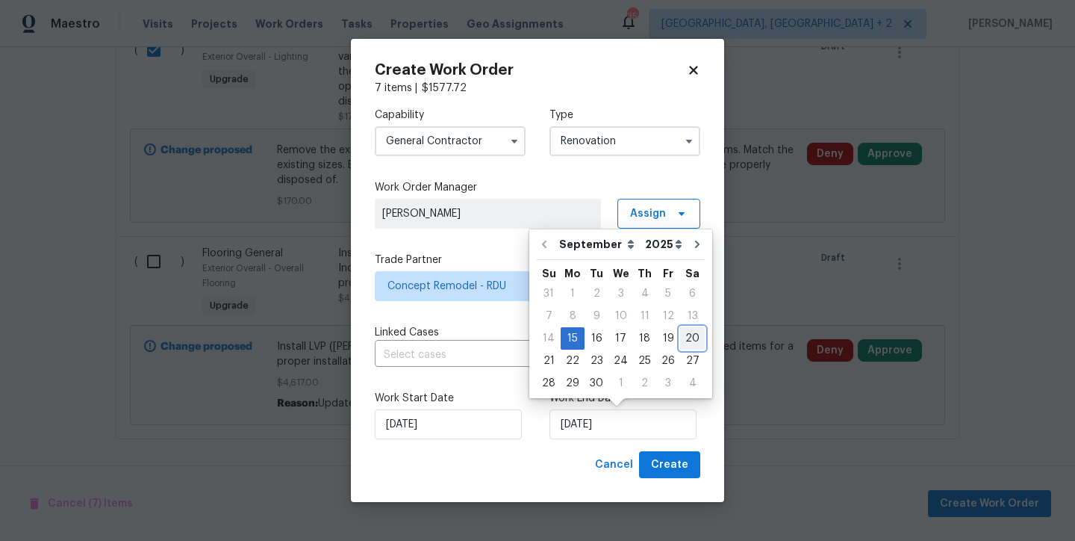
click at [686, 336] on div "20" at bounding box center [692, 338] width 25 height 21
type input "9/20/2025"
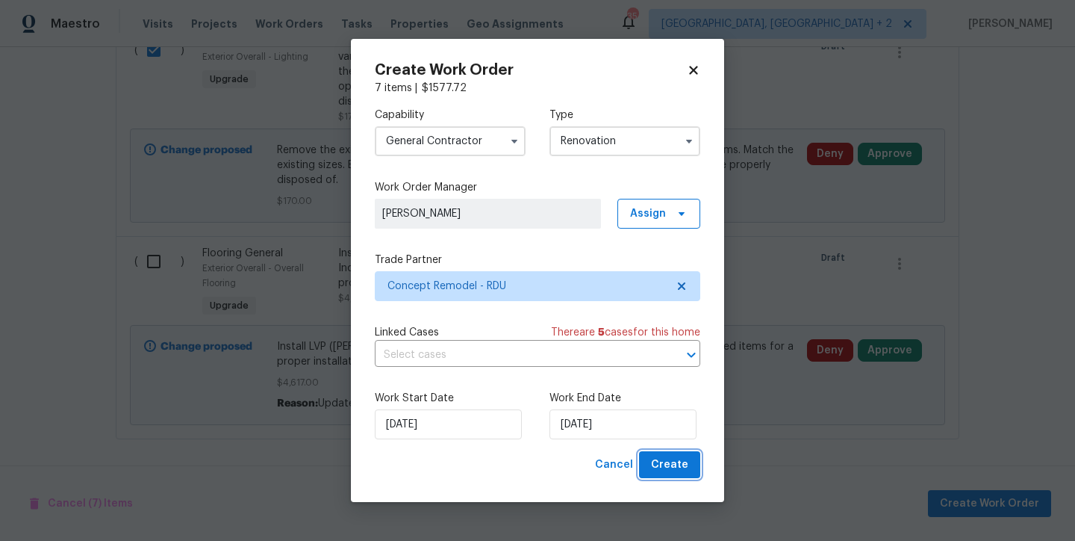
click at [681, 468] on span "Create" at bounding box center [669, 465] width 37 height 19
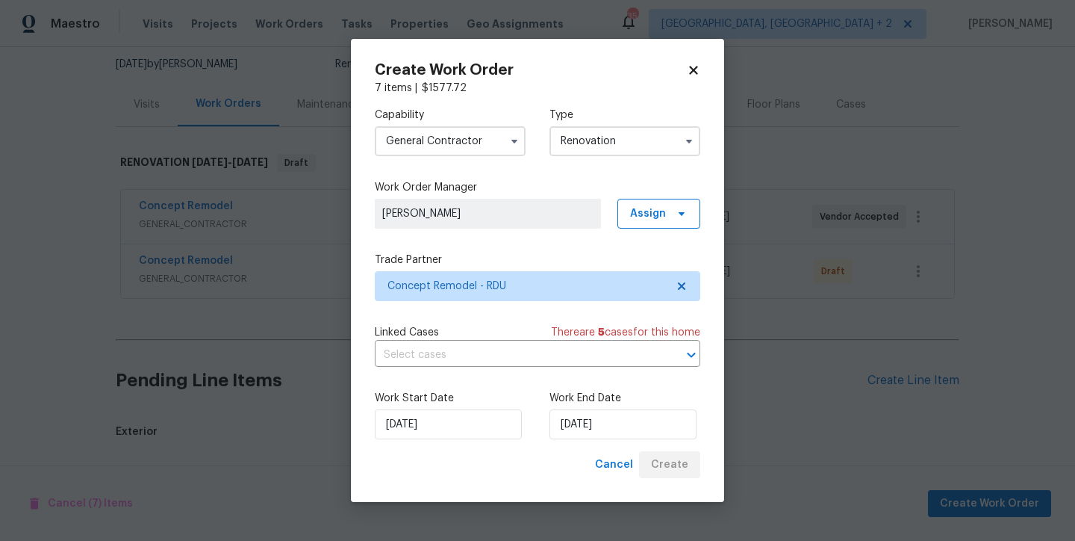
scroll to position [1663, 0]
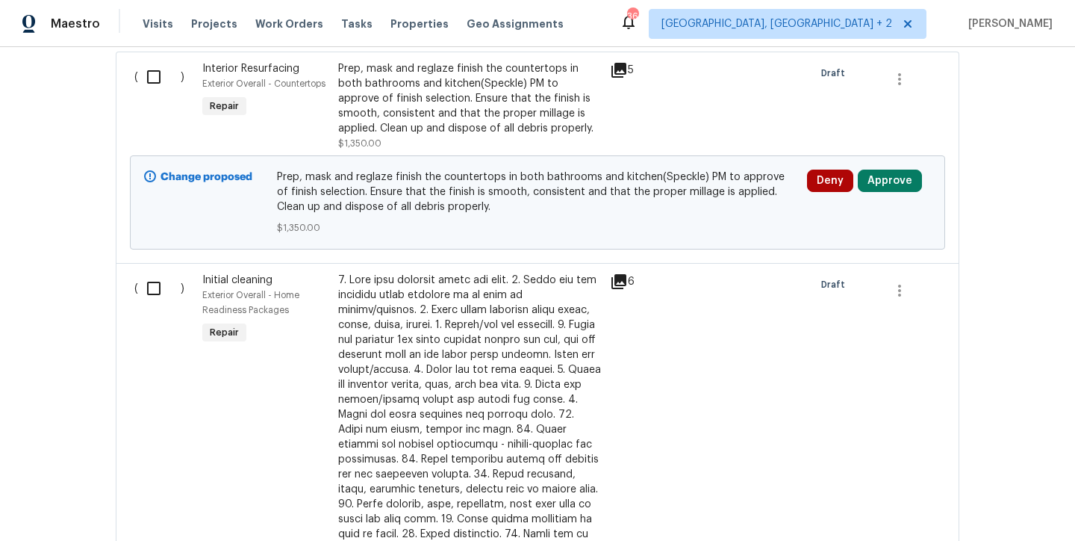
scroll to position [470, 0]
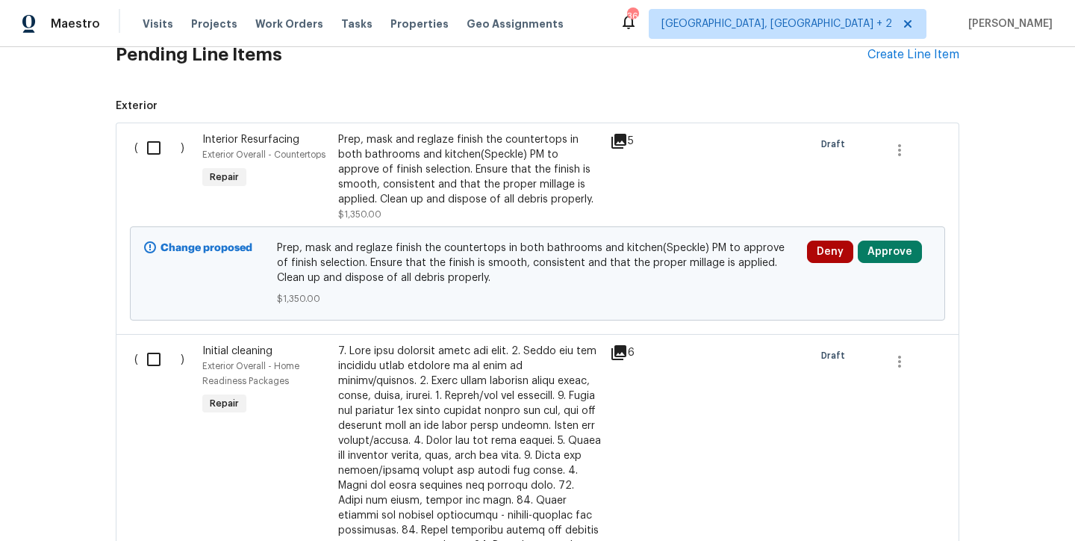
click at [143, 361] on input "checkbox" at bounding box center [159, 359] width 43 height 31
checkbox input "true"
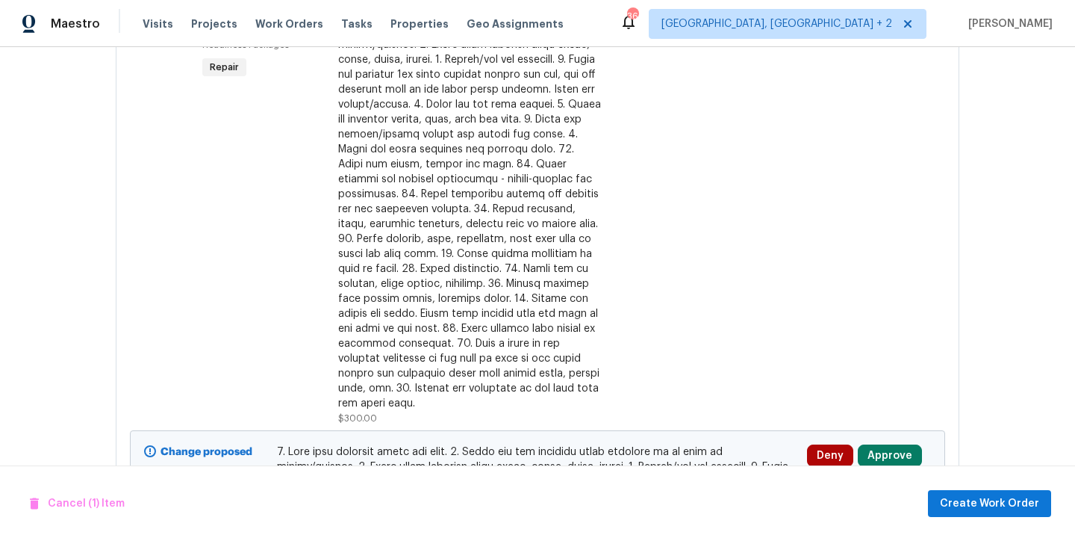
scroll to position [902, 0]
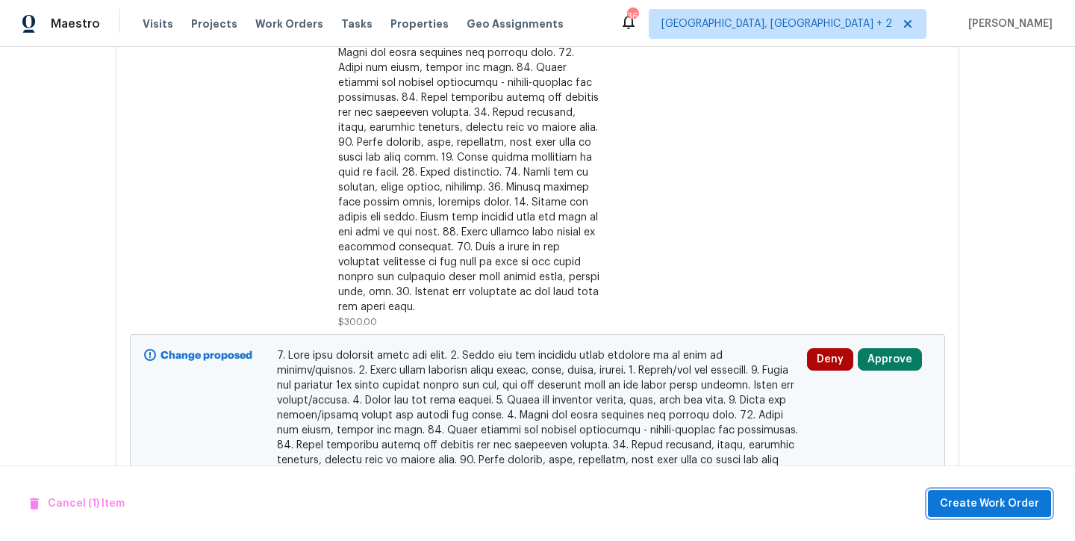
click at [1013, 497] on span "Create Work Order" at bounding box center [989, 503] width 99 height 19
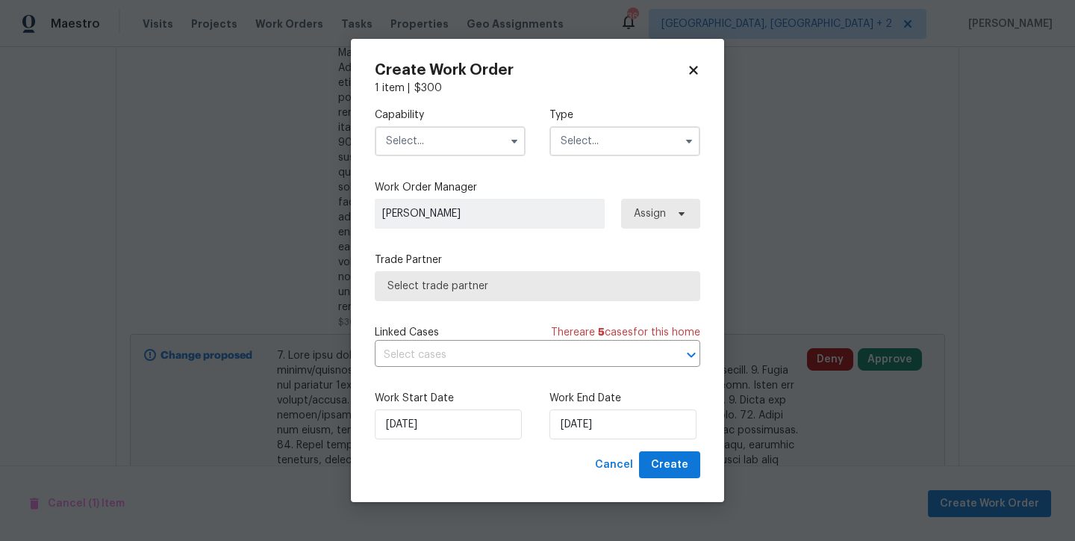
click at [428, 145] on input "text" at bounding box center [450, 141] width 151 height 30
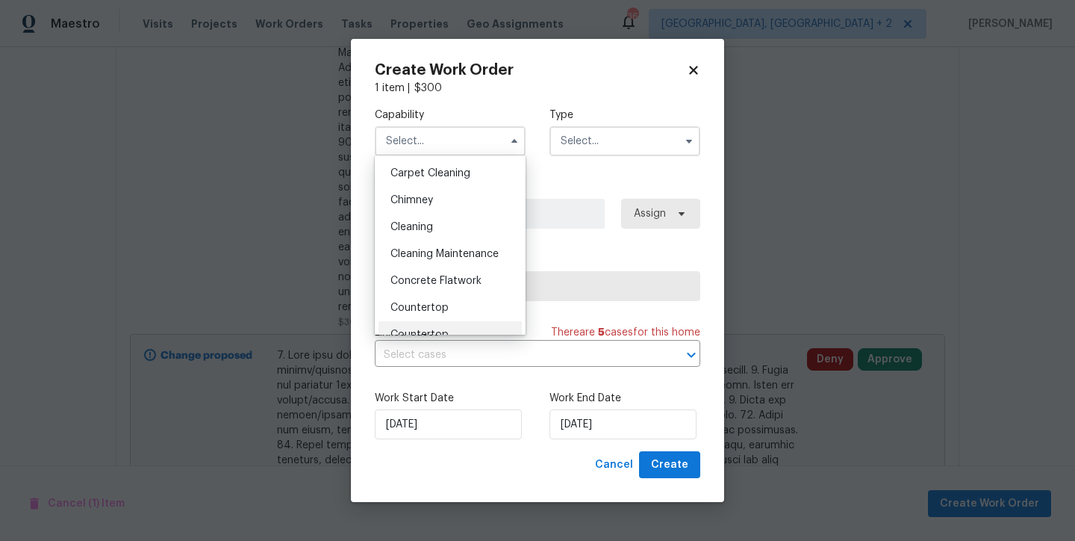
scroll to position [108, 0]
click at [452, 287] on div "Cleaning" at bounding box center [450, 279] width 143 height 27
type input "Cleaning"
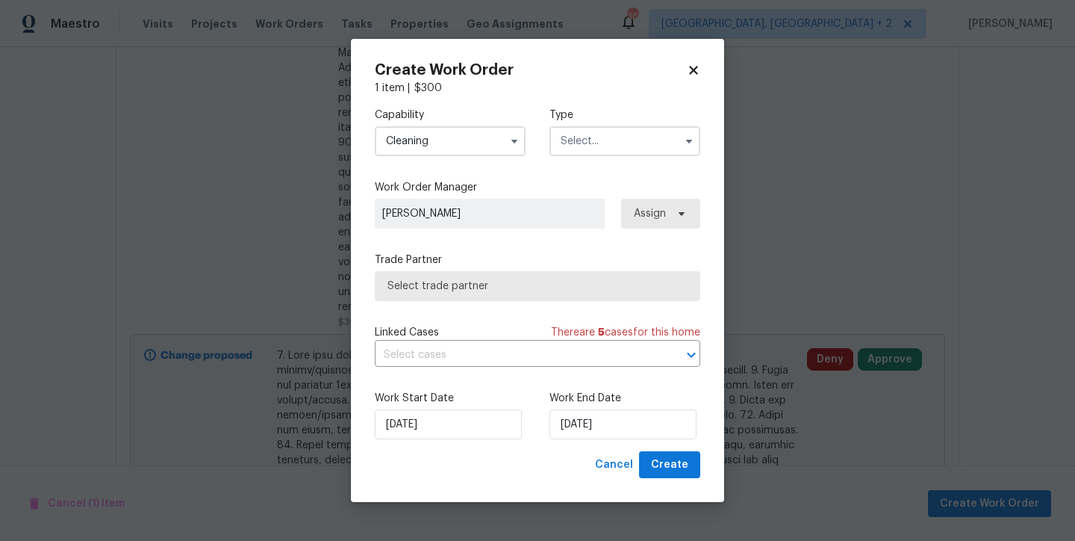
click at [663, 141] on input "text" at bounding box center [625, 141] width 151 height 30
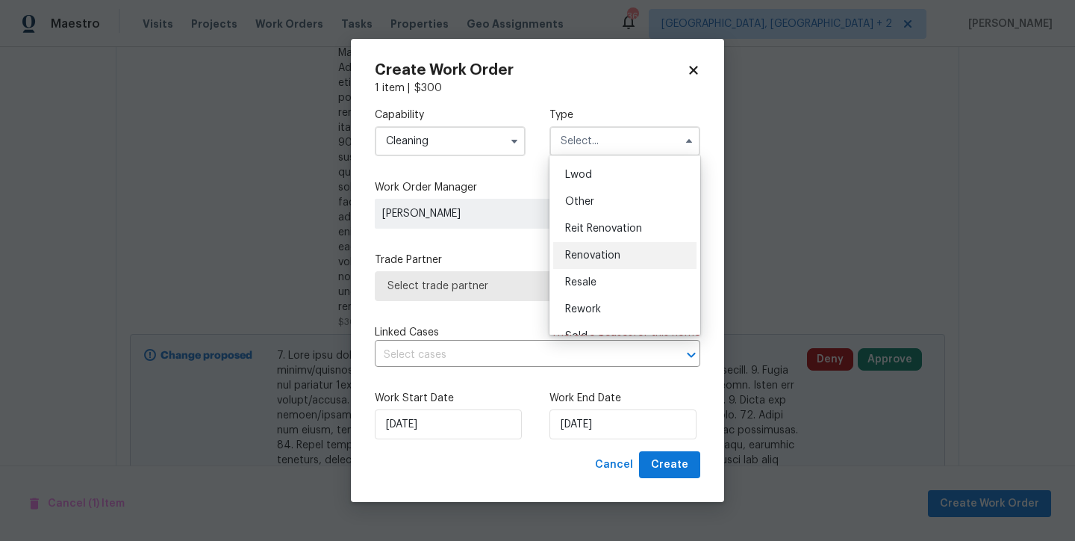
scroll to position [160, 0]
click at [615, 255] on span "Renovation" at bounding box center [592, 254] width 55 height 10
type input "Renovation"
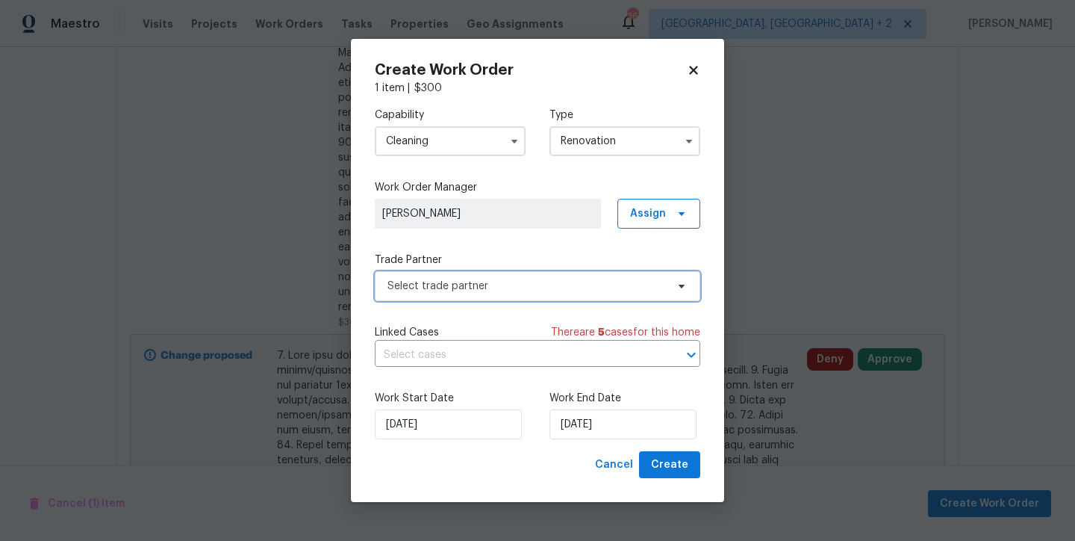
click at [491, 285] on span "Select trade partner" at bounding box center [527, 286] width 279 height 15
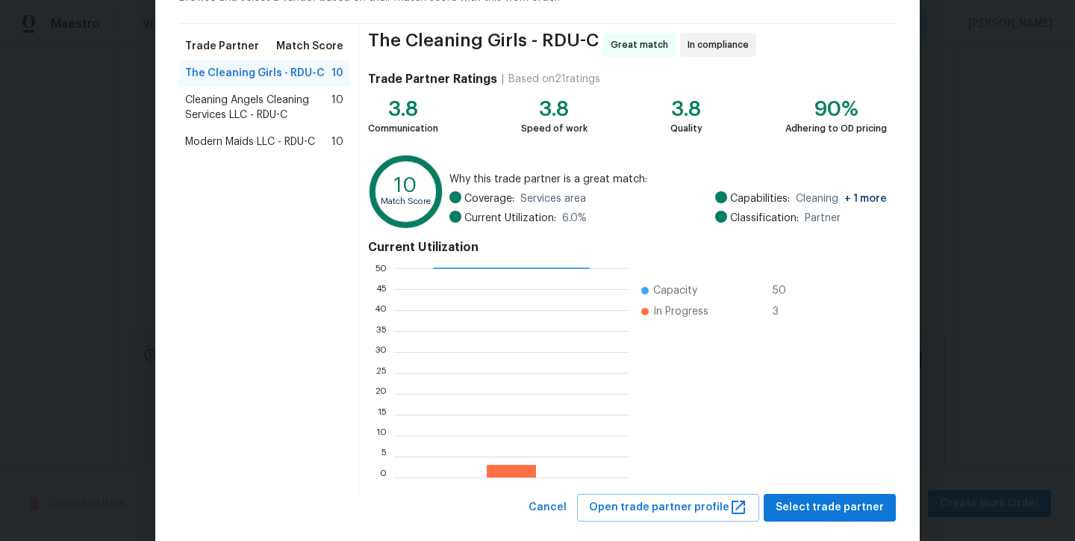
scroll to position [118, 0]
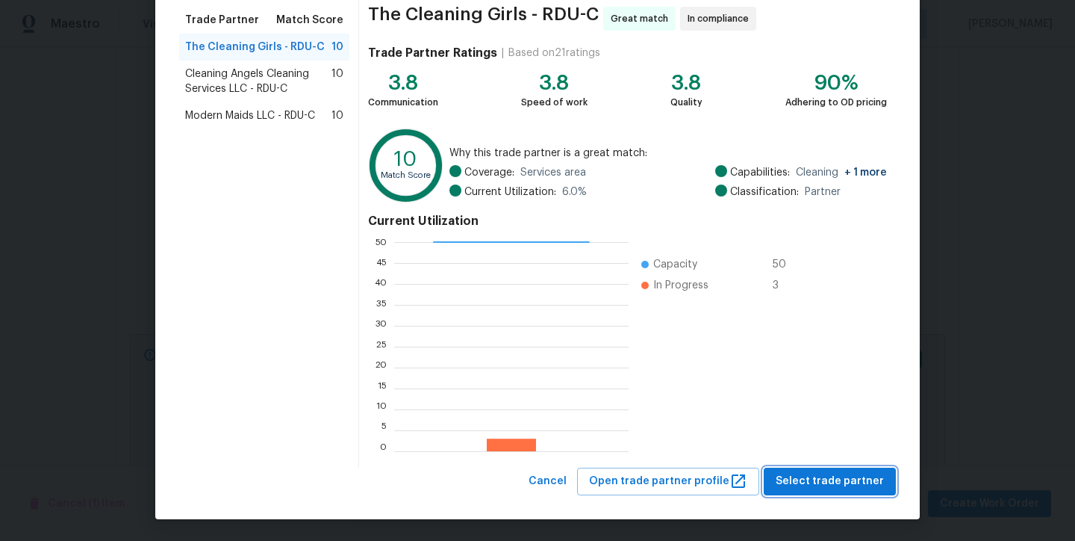
click at [842, 482] on span "Select trade partner" at bounding box center [830, 481] width 108 height 19
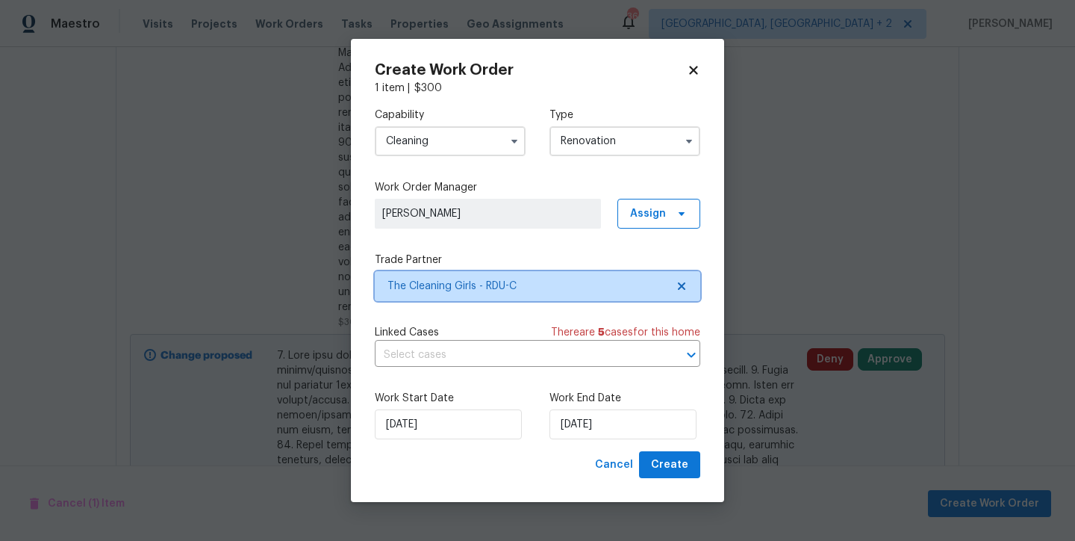
scroll to position [0, 0]
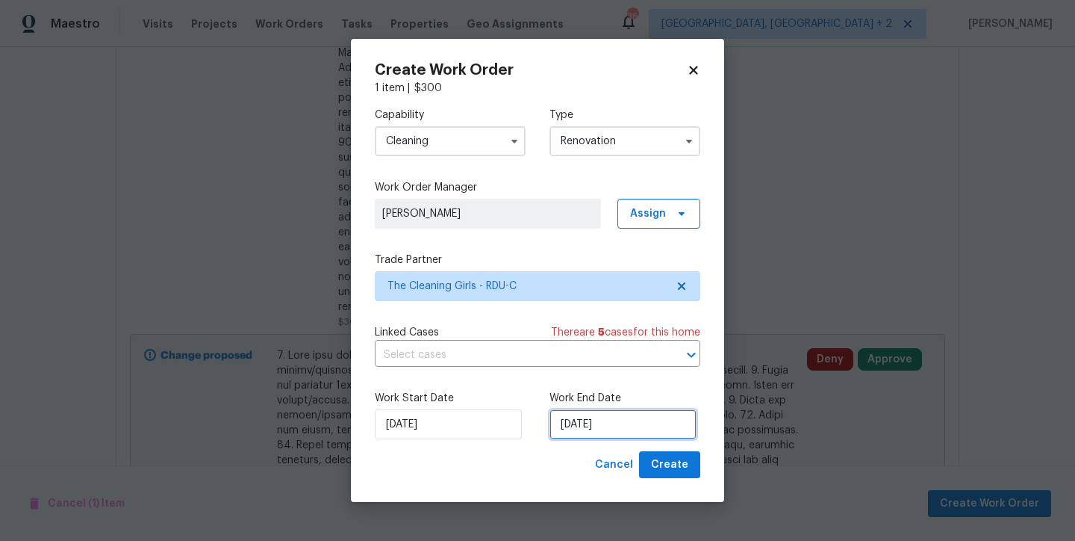
click at [590, 432] on input "[DATE]" at bounding box center [623, 424] width 147 height 30
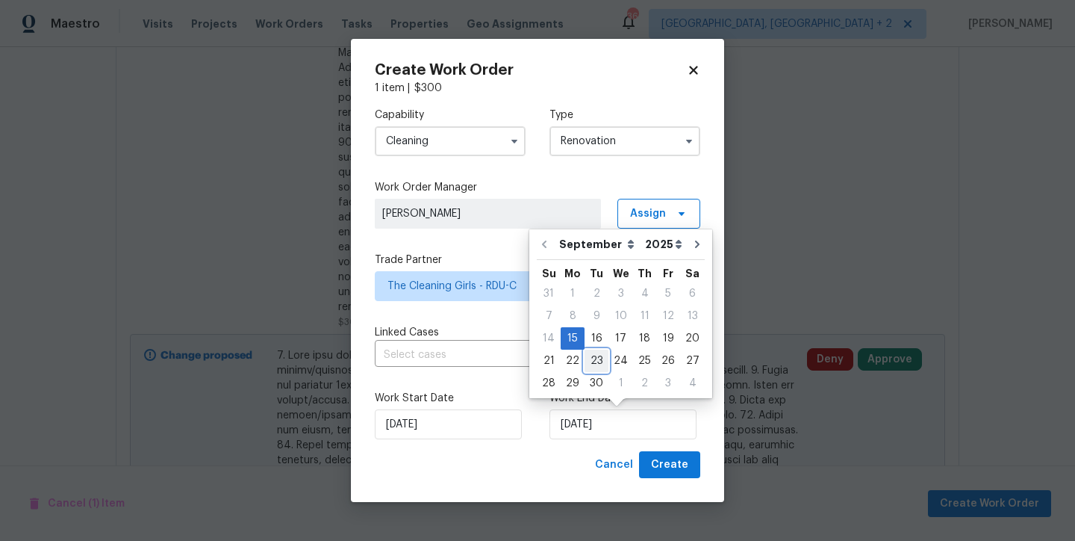
click at [590, 364] on div "23" at bounding box center [597, 360] width 24 height 21
type input "[DATE]"
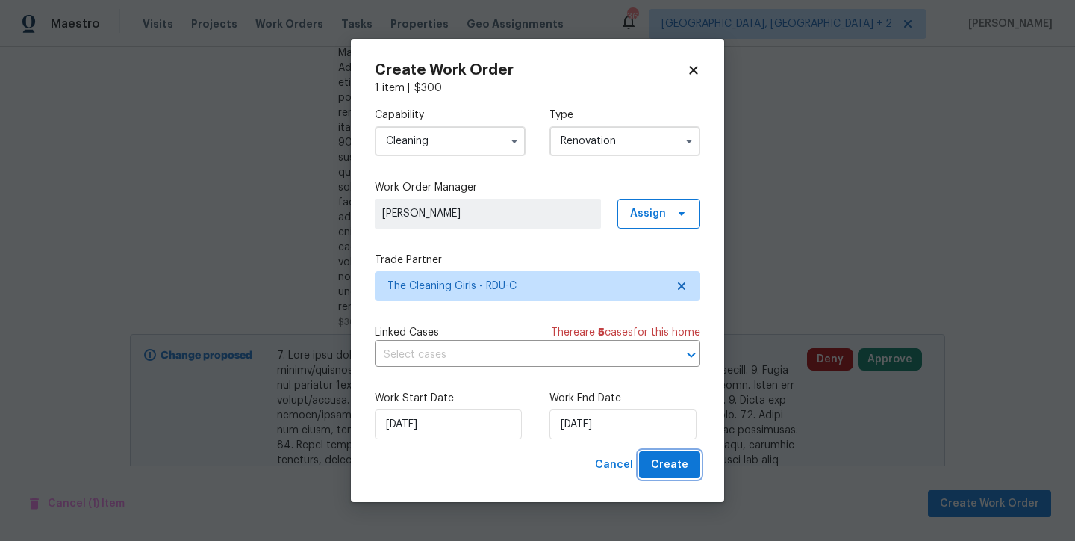
click at [668, 462] on span "Create" at bounding box center [669, 465] width 37 height 19
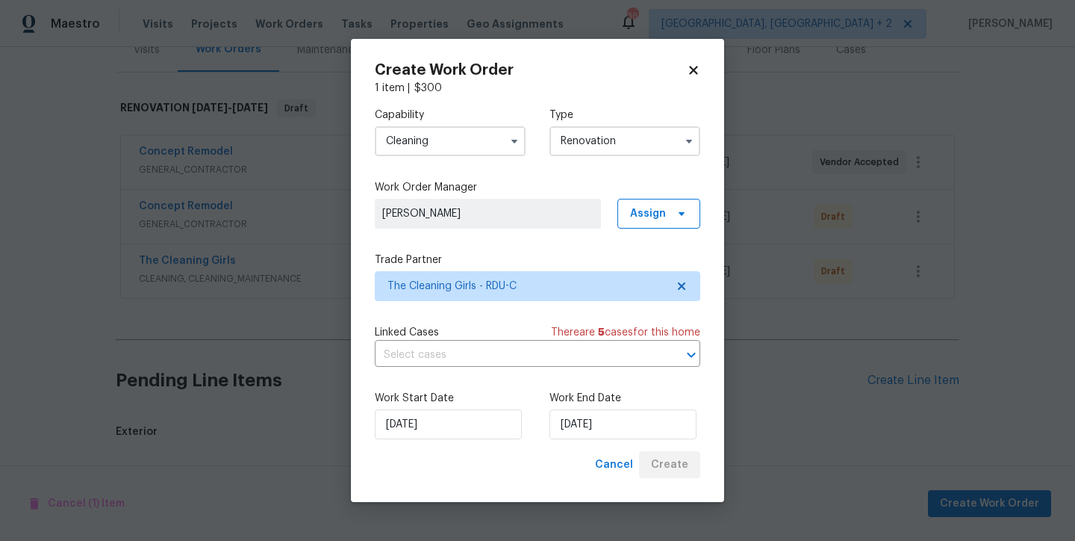
scroll to position [957, 0]
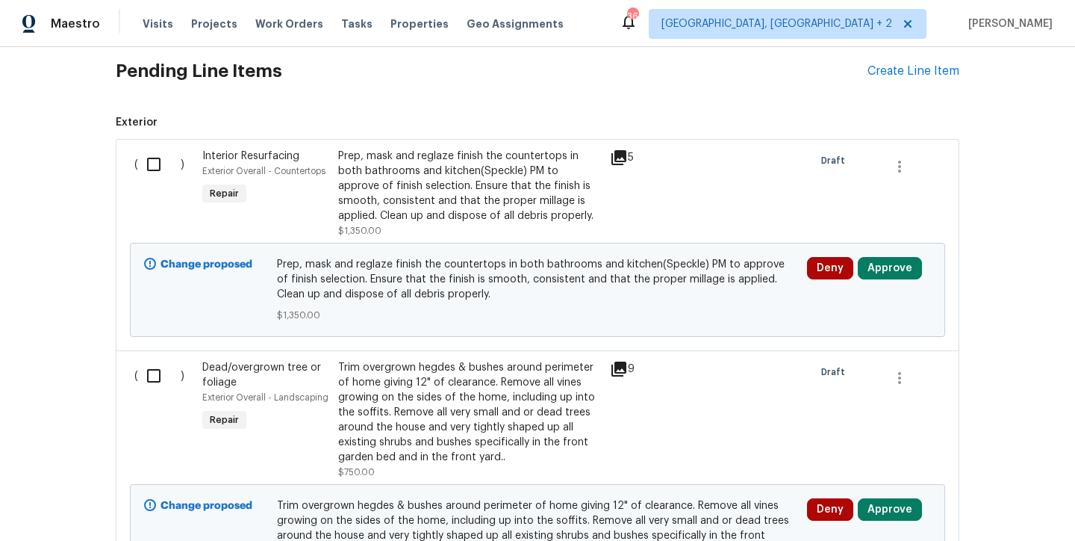
scroll to position [779, 0]
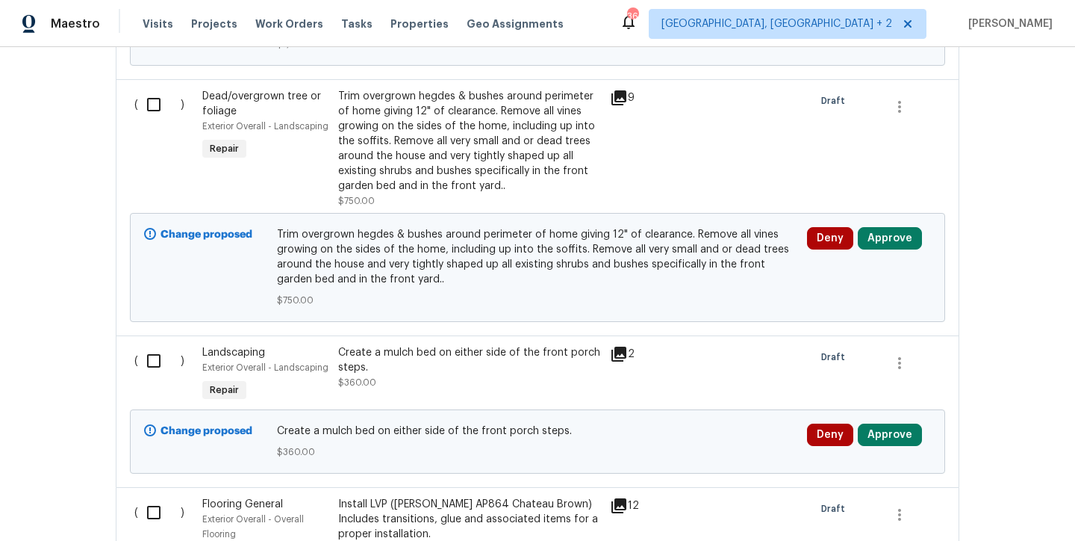
click at [149, 106] on input "checkbox" at bounding box center [159, 104] width 43 height 31
checkbox input "true"
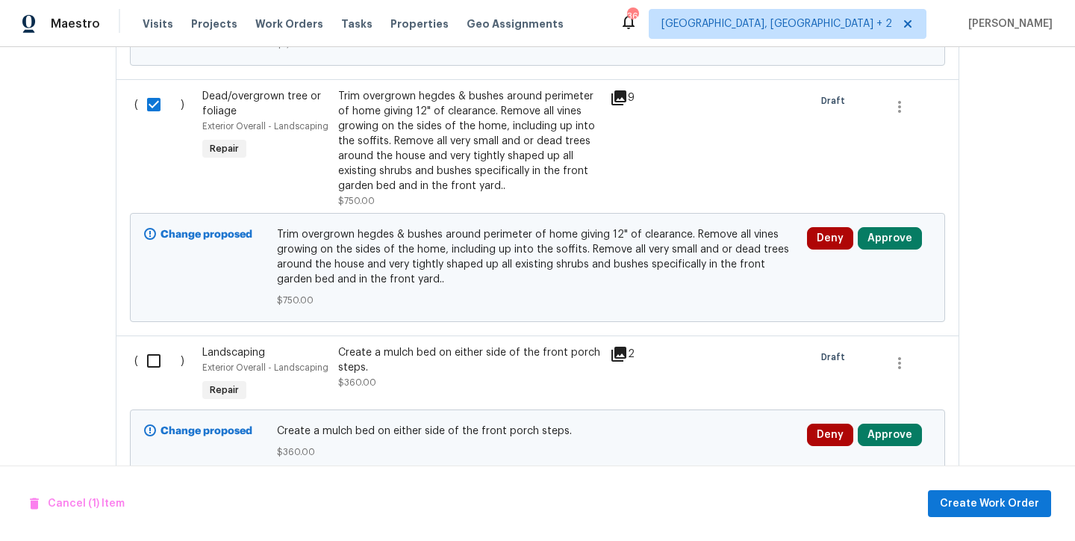
drag, startPoint x: 152, startPoint y: 363, endPoint x: 163, endPoint y: 358, distance: 12.4
click at [152, 363] on input "checkbox" at bounding box center [159, 360] width 43 height 31
checkbox input "true"
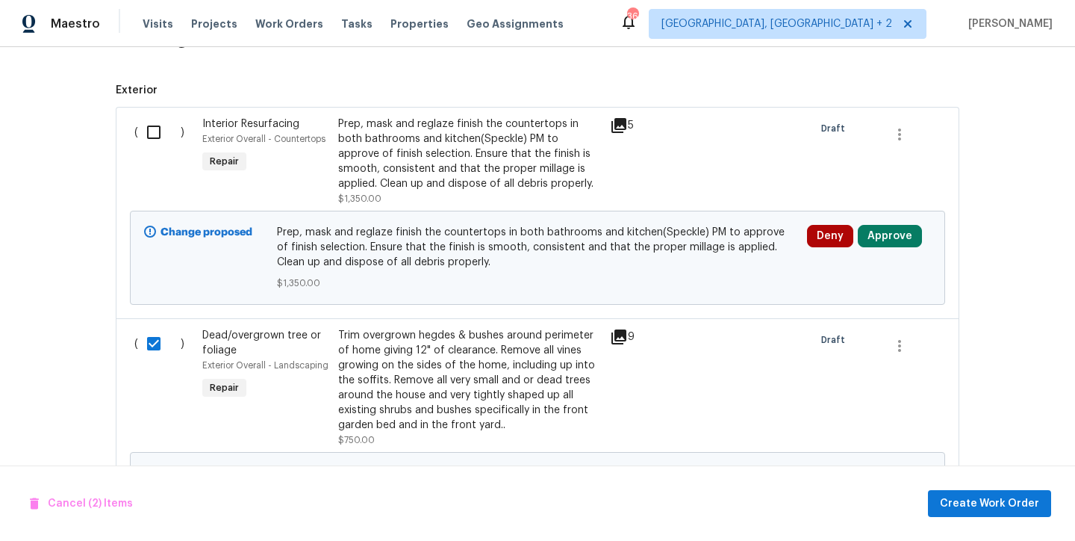
scroll to position [229, 0]
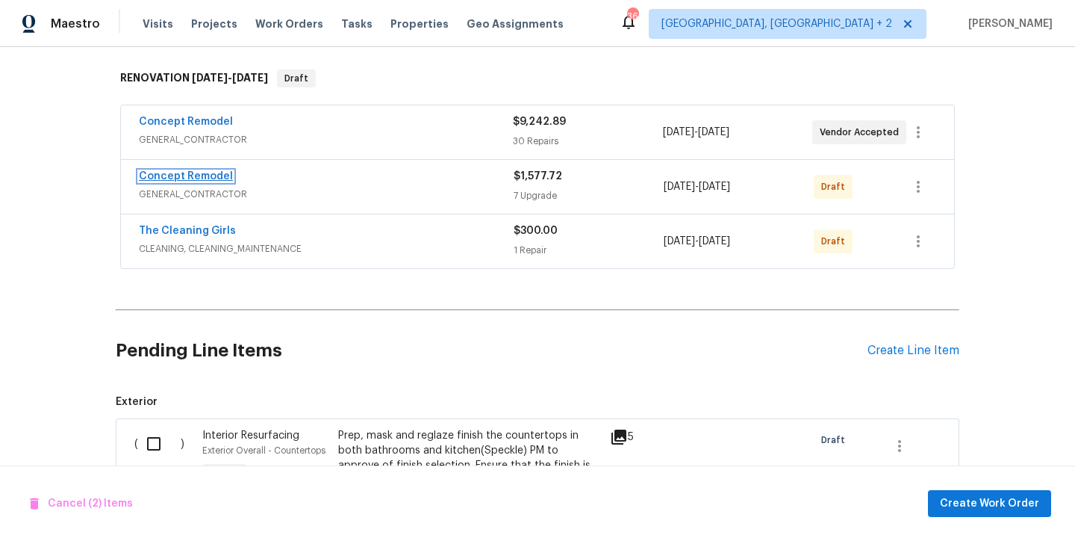
click at [193, 178] on link "Concept Remodel" at bounding box center [186, 176] width 94 height 10
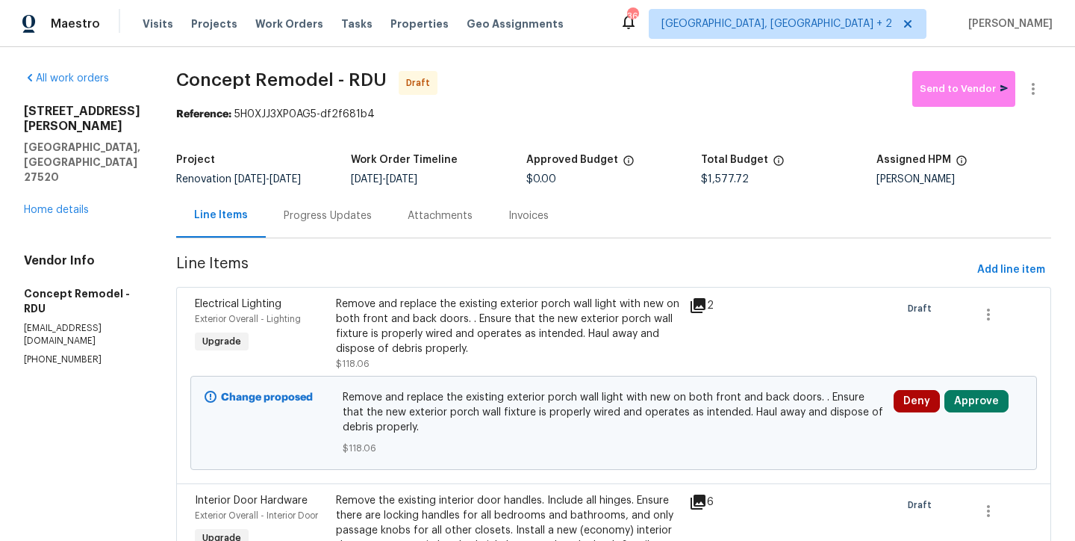
click at [46, 170] on div "112 Kelly Ln Clayton, NC 27520 Home details" at bounding box center [82, 161] width 117 height 114
click at [55, 205] on link "Home details" at bounding box center [56, 210] width 65 height 10
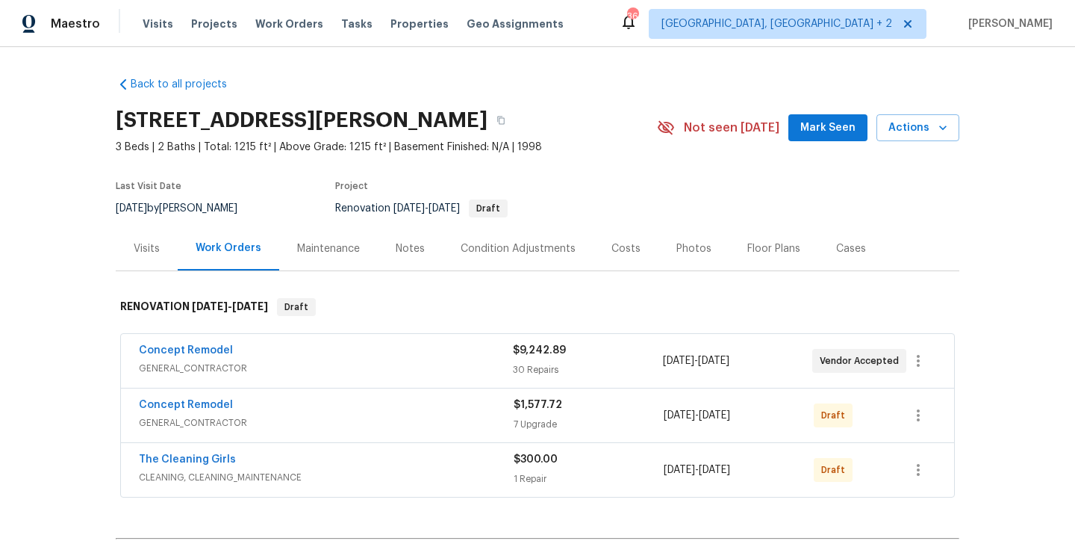
click at [61, 329] on div "Back to all projects 112 Kelly Ln, Clayton, NC 27520 3 Beds | 2 Baths | Total: …" at bounding box center [537, 294] width 1075 height 494
click at [157, 351] on link "Concept Remodel" at bounding box center [186, 350] width 94 height 10
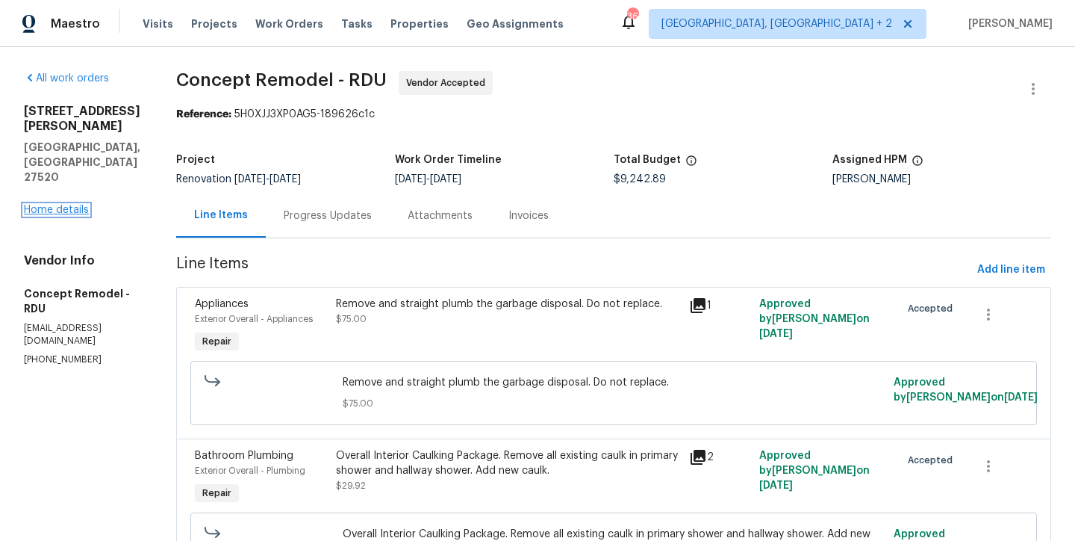
click at [63, 205] on link "Home details" at bounding box center [56, 210] width 65 height 10
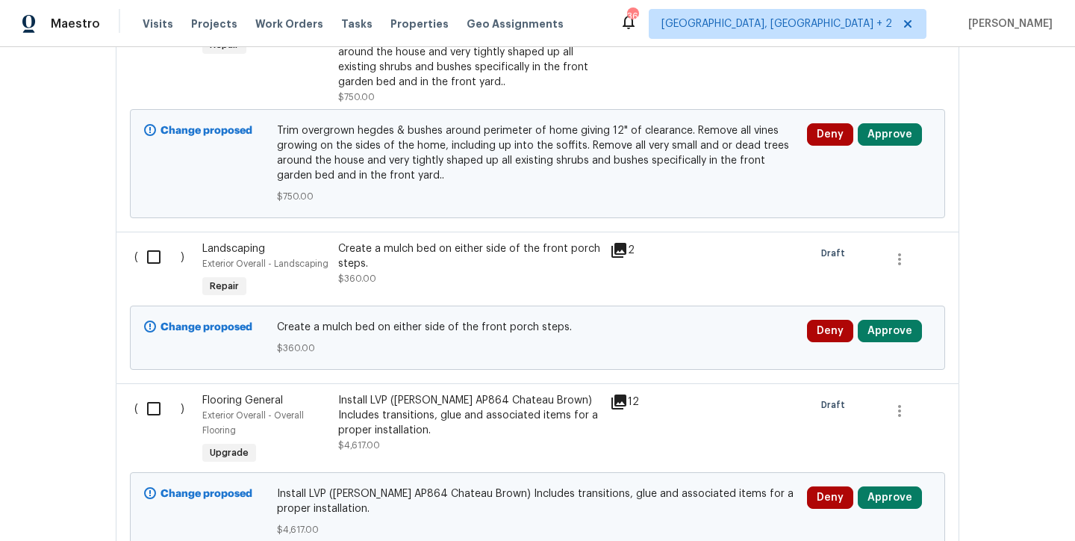
scroll to position [1043, 0]
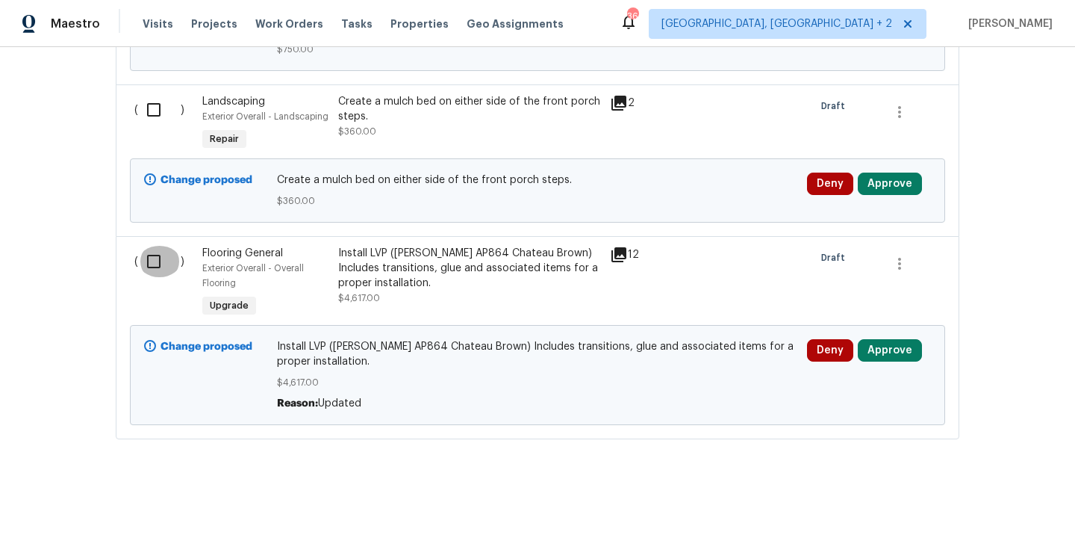
click at [146, 246] on input "checkbox" at bounding box center [159, 261] width 43 height 31
checkbox input "true"
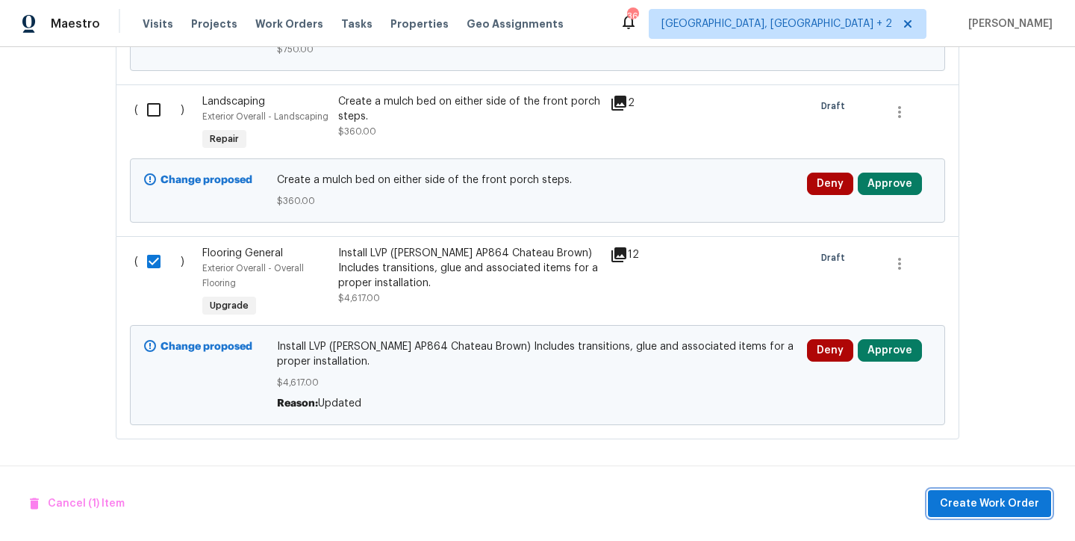
click at [1006, 516] on button "Create Work Order" at bounding box center [989, 504] width 123 height 28
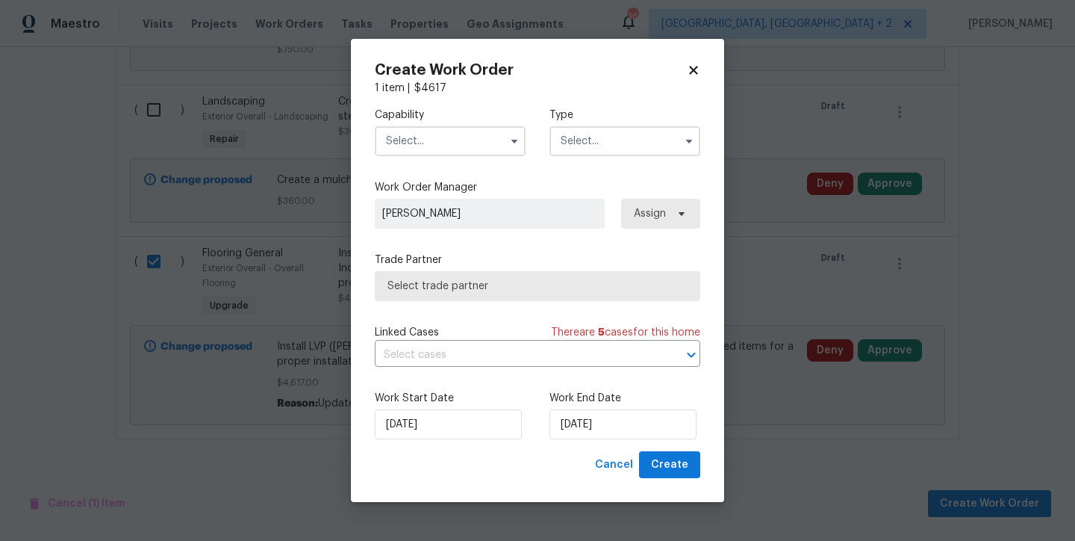
click at [423, 134] on input "text" at bounding box center [450, 141] width 151 height 30
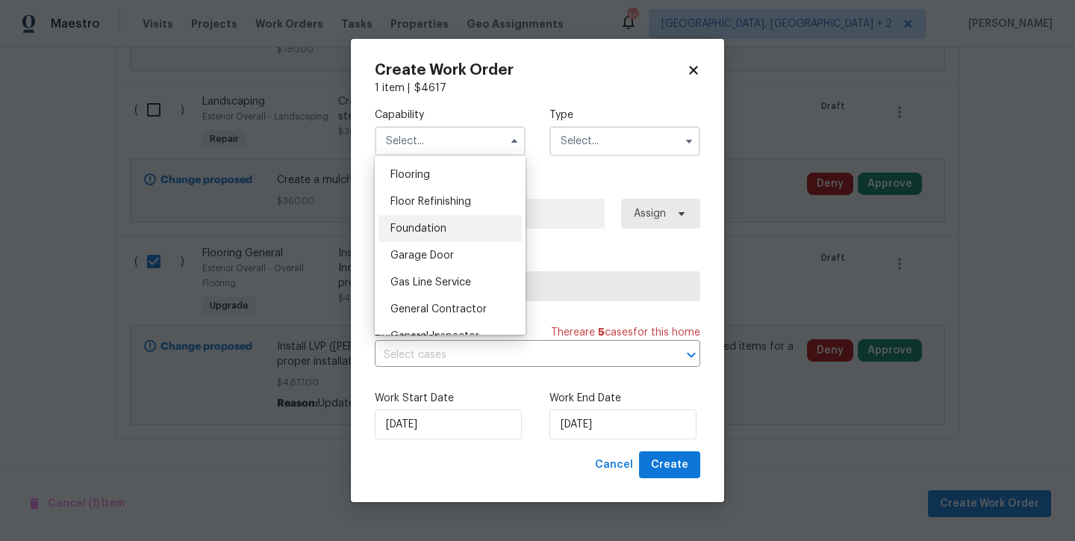
scroll to position [553, 0]
click at [415, 205] on span "Flooring" at bounding box center [411, 199] width 40 height 10
type input "Flooring"
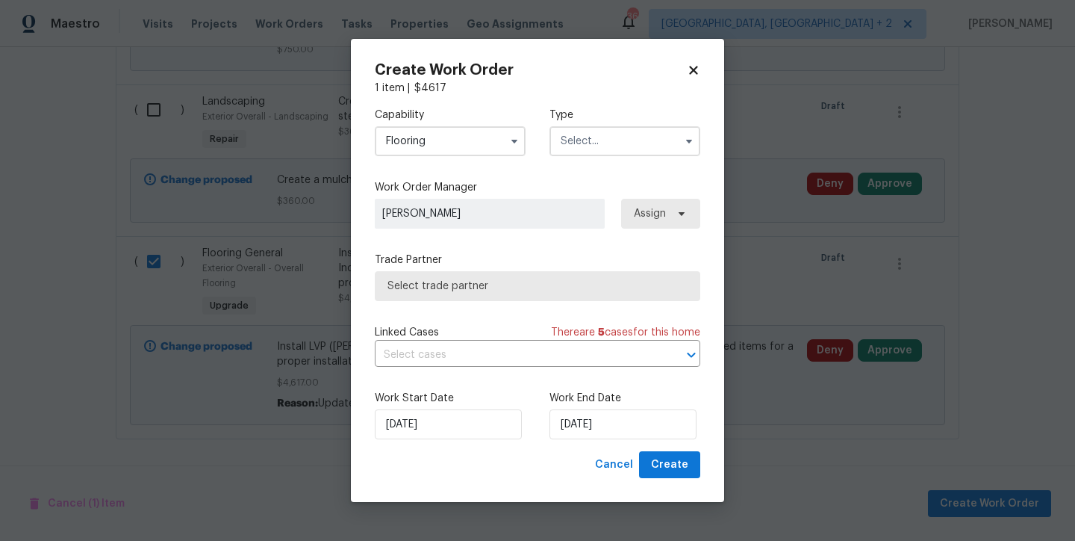
click at [625, 137] on input "text" at bounding box center [625, 141] width 151 height 30
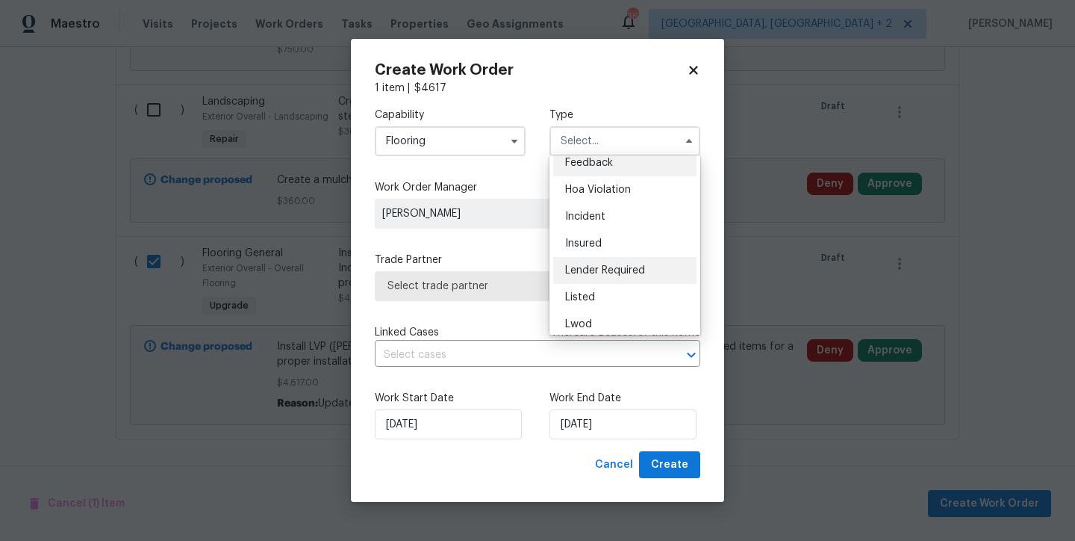
scroll to position [128, 0]
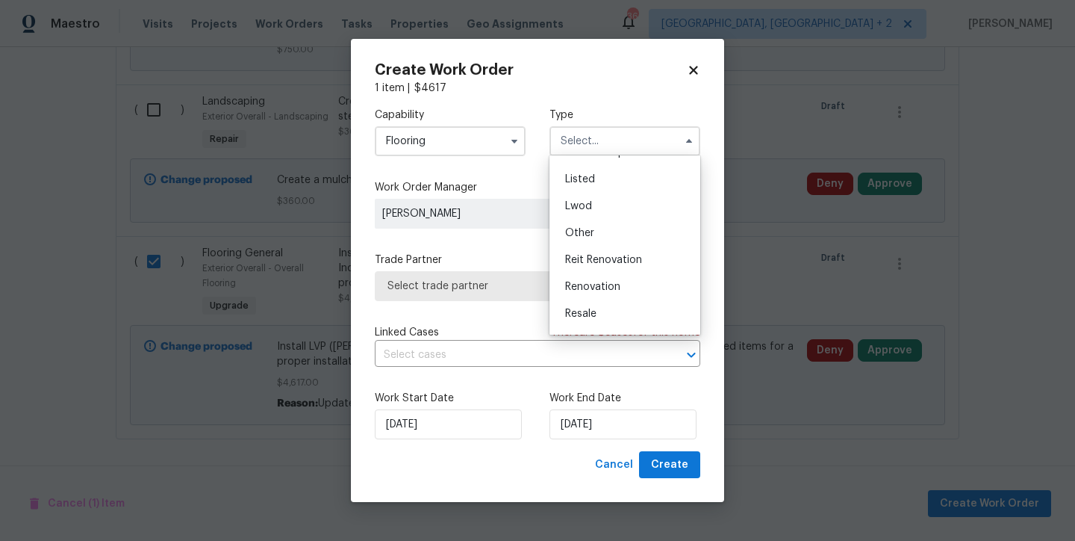
click at [615, 288] on span "Renovation" at bounding box center [592, 287] width 55 height 10
type input "Renovation"
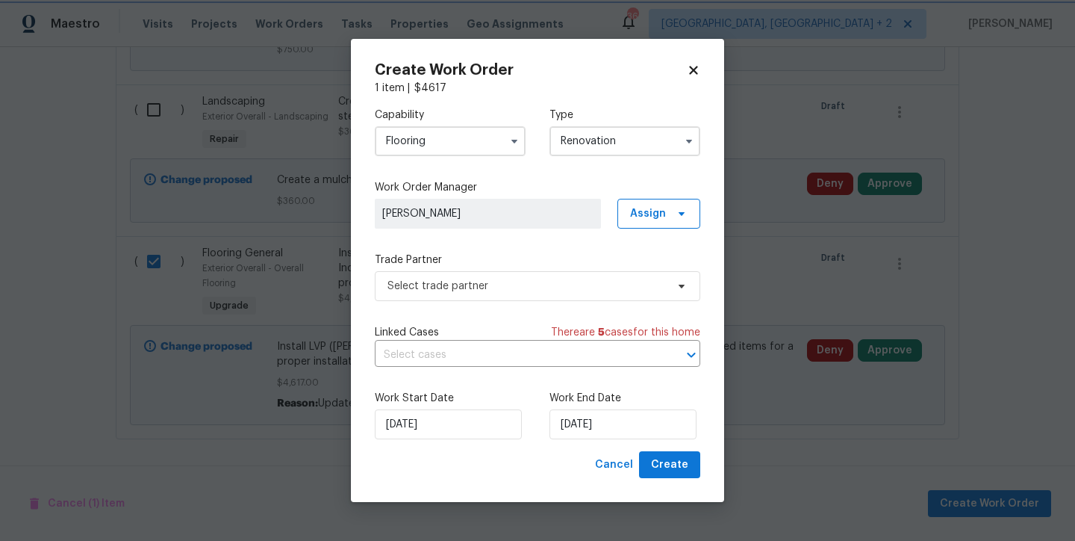
scroll to position [0, 0]
click at [503, 296] on span "Select trade partner" at bounding box center [538, 286] width 326 height 30
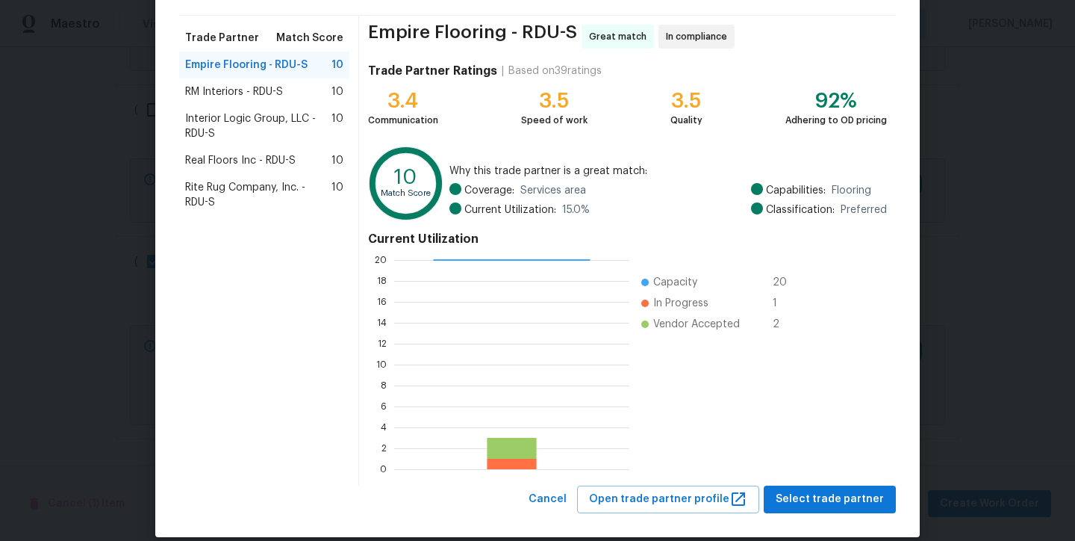
scroll to position [91, 0]
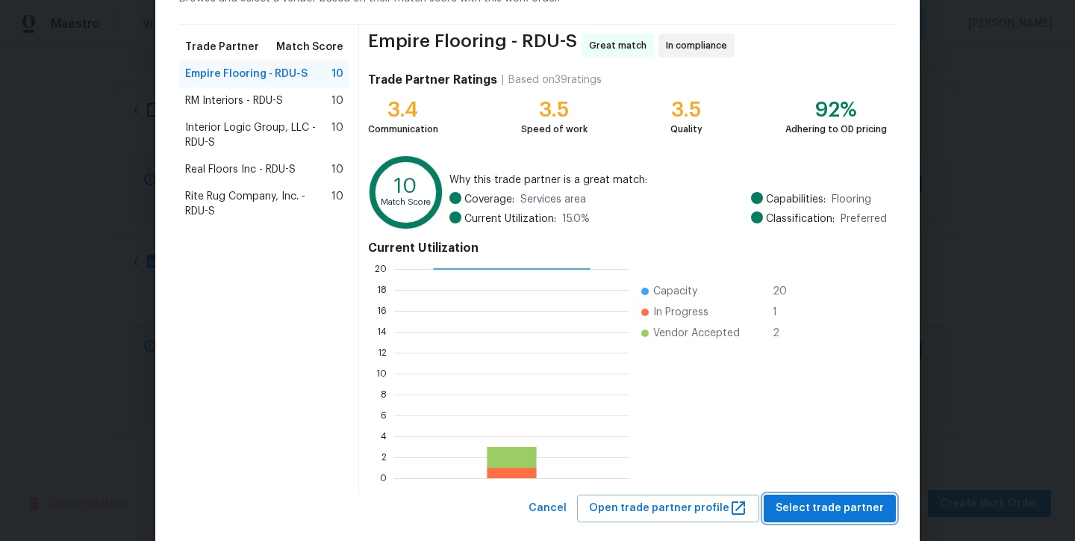
click at [845, 514] on span "Select trade partner" at bounding box center [830, 508] width 108 height 19
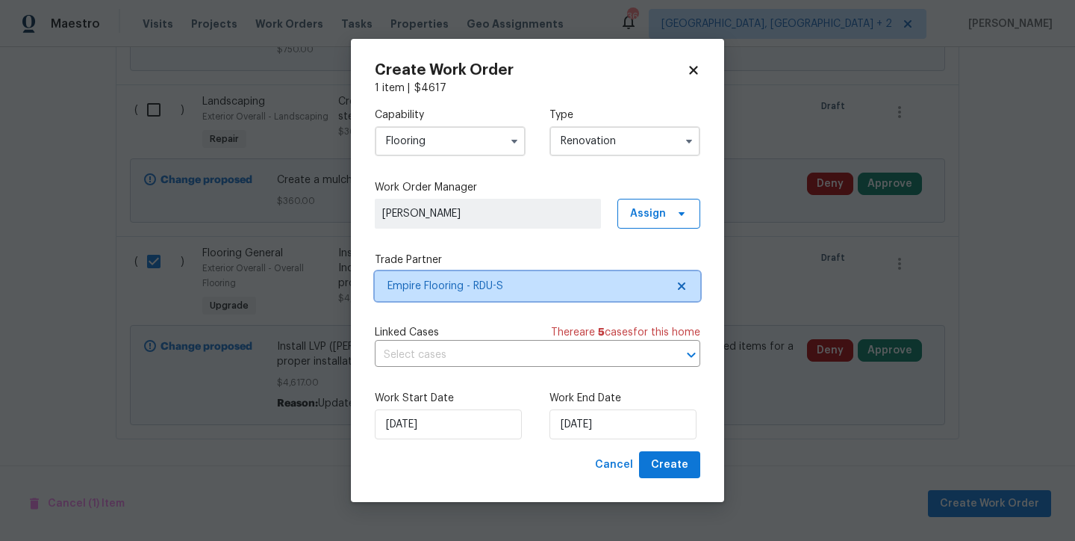
scroll to position [0, 0]
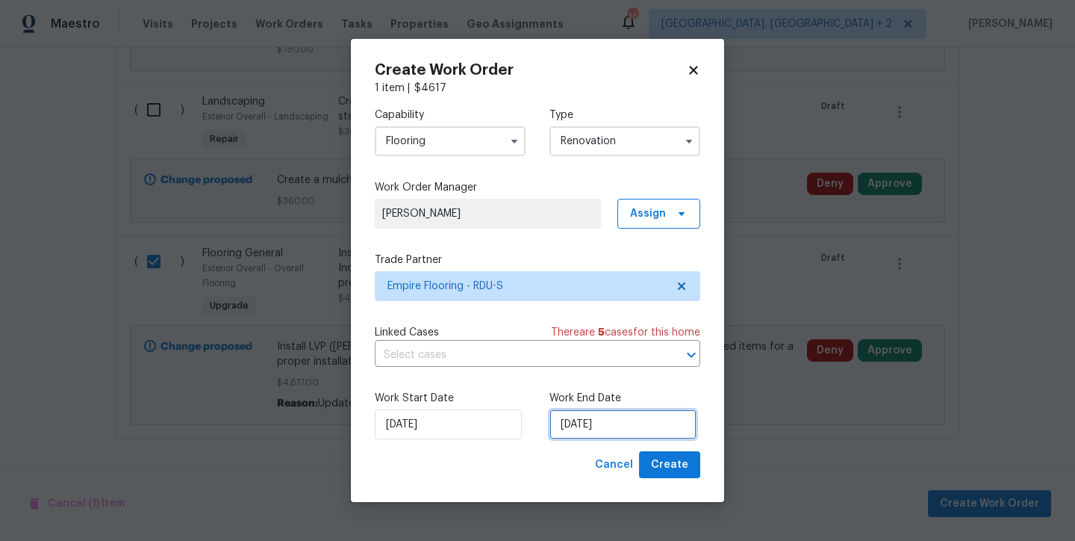
click at [600, 428] on input "9/15/2025" at bounding box center [623, 424] width 147 height 30
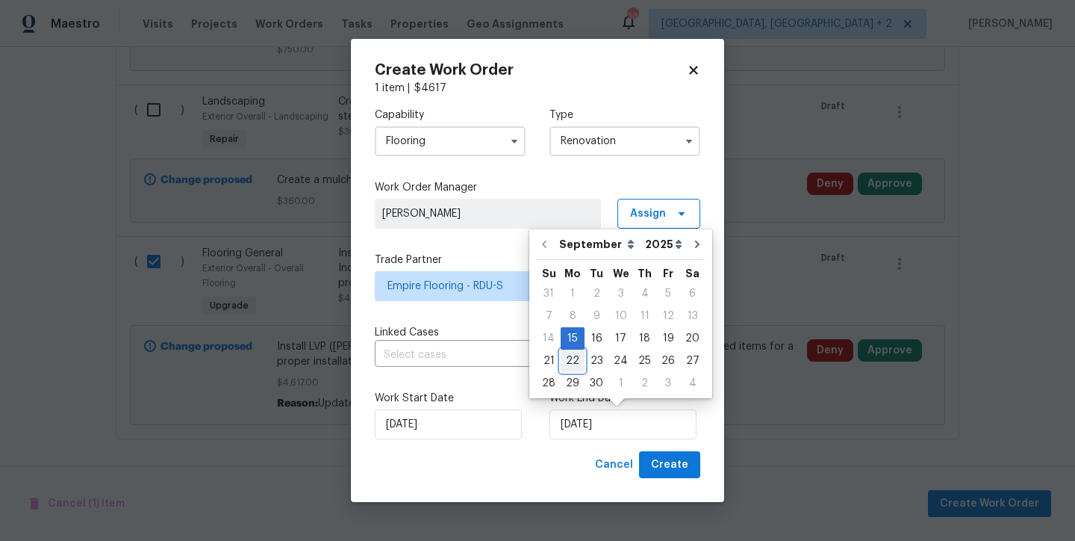
click at [574, 358] on div "22" at bounding box center [573, 360] width 24 height 21
type input "9/22/2025"
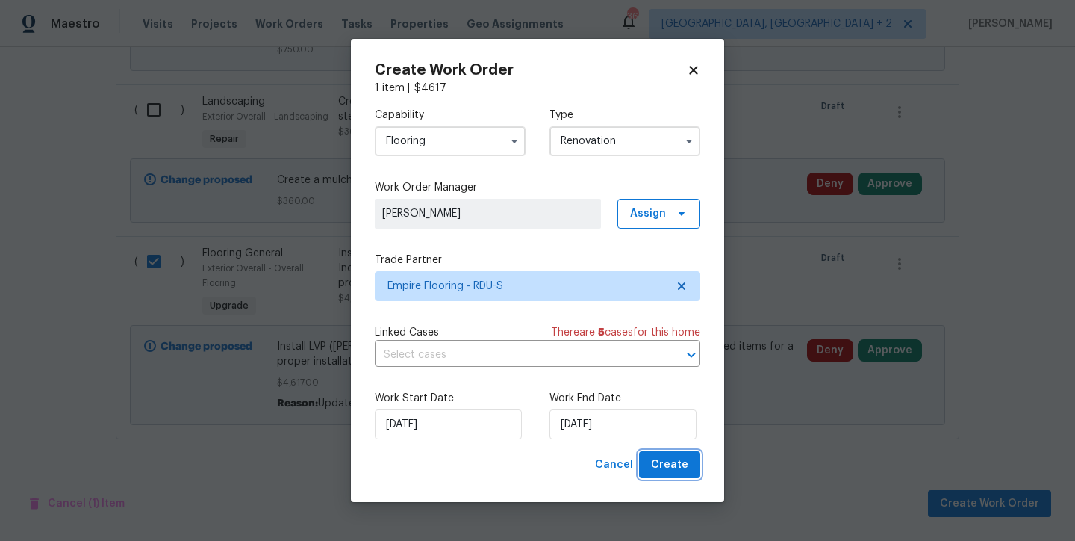
click at [695, 478] on button "Create" at bounding box center [669, 465] width 61 height 28
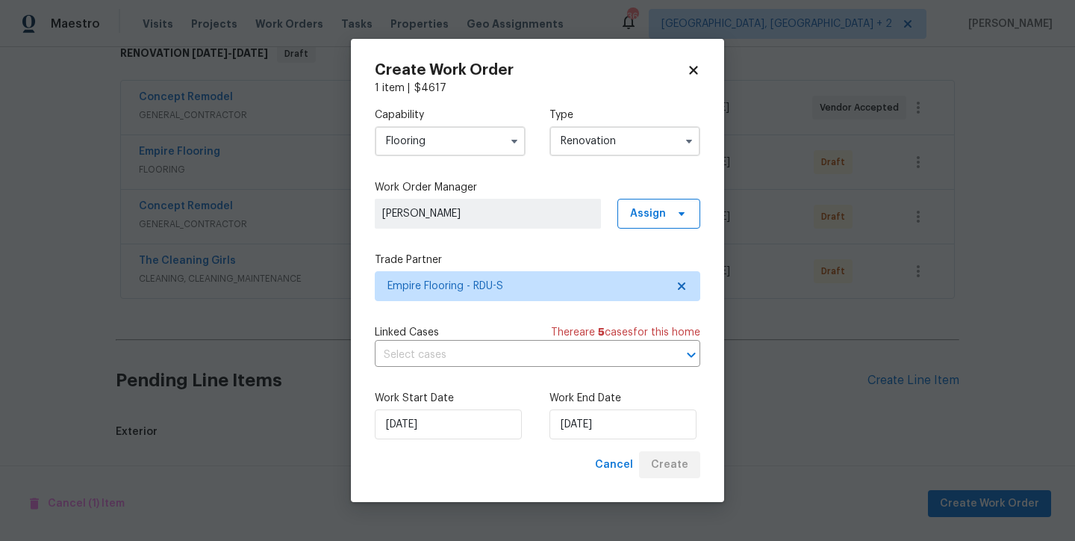
scroll to position [894, 0]
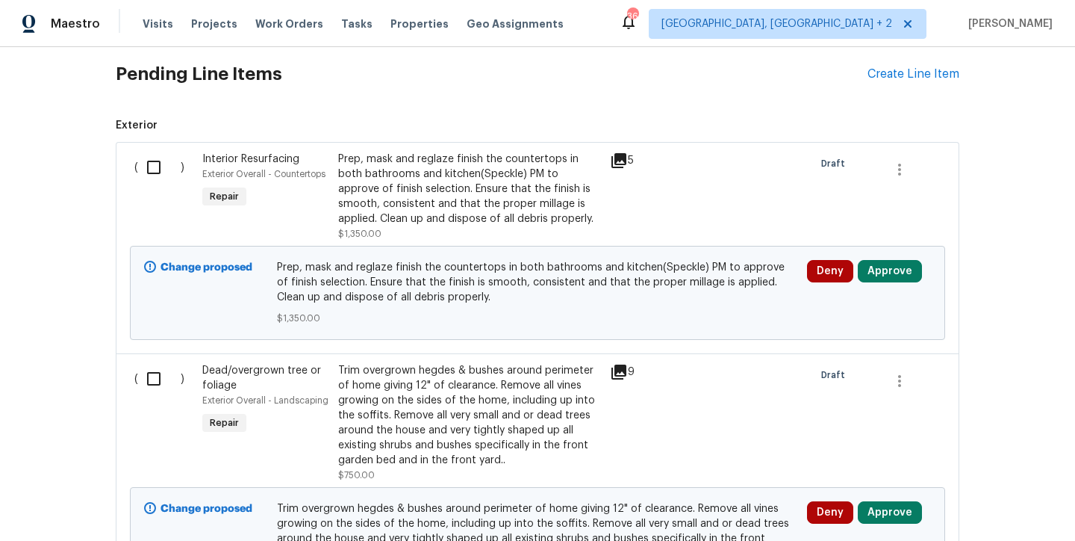
scroll to position [554, 0]
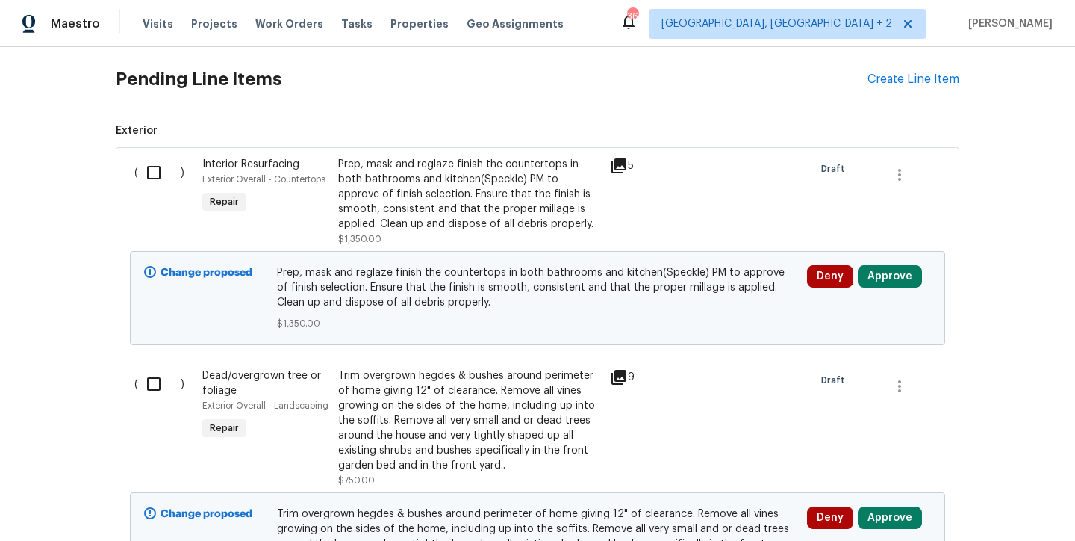
click at [143, 171] on input "checkbox" at bounding box center [159, 172] width 43 height 31
checkbox input "true"
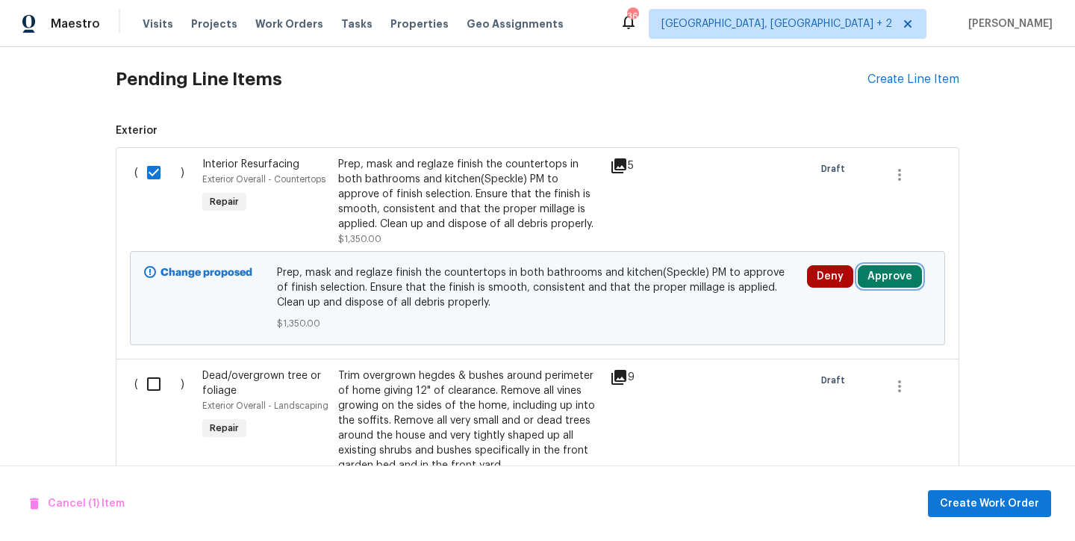
click at [881, 279] on button "Approve" at bounding box center [890, 276] width 64 height 22
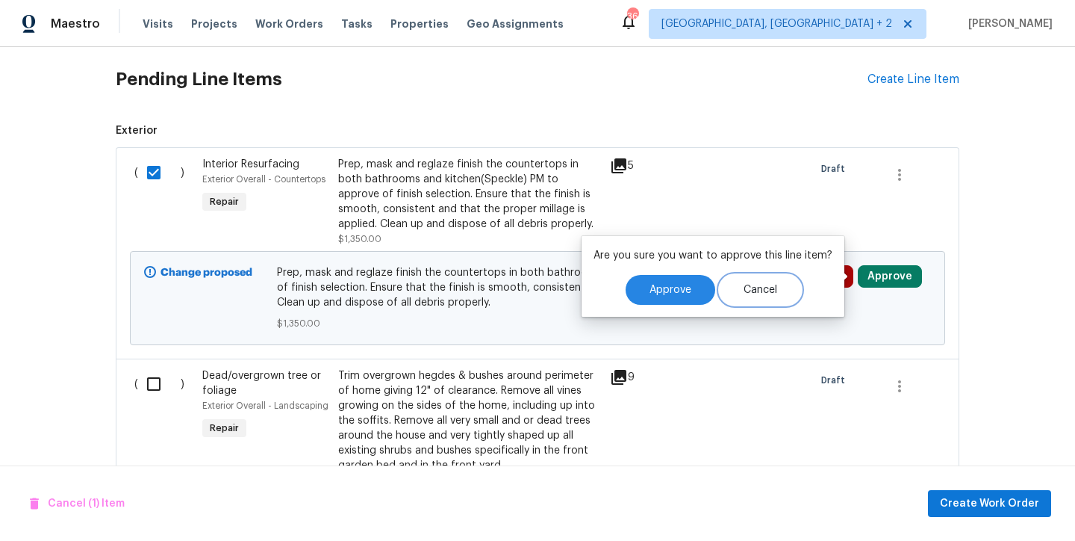
click at [756, 294] on span "Cancel" at bounding box center [761, 290] width 34 height 11
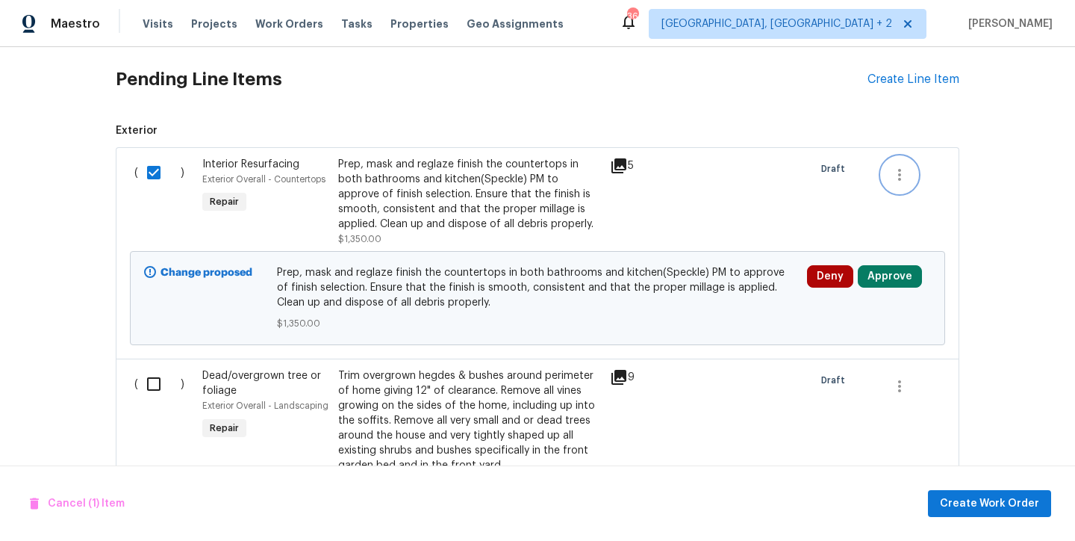
click at [898, 170] on icon "button" at bounding box center [899, 175] width 3 height 12
click at [1016, 511] on div at bounding box center [537, 270] width 1075 height 541
click at [1018, 505] on span "Create Work Order" at bounding box center [989, 503] width 99 height 19
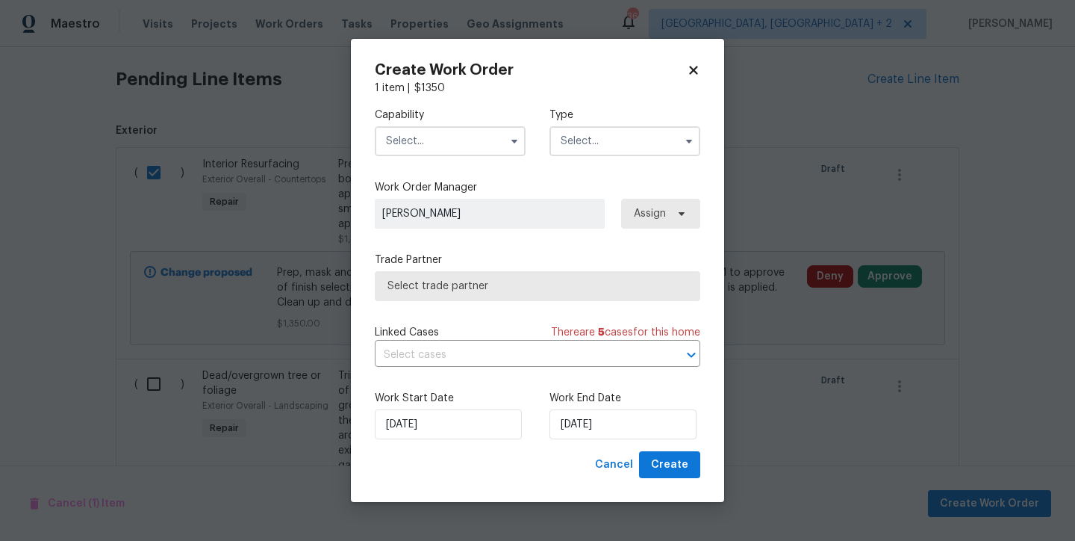
click at [435, 143] on input "text" at bounding box center [450, 141] width 151 height 30
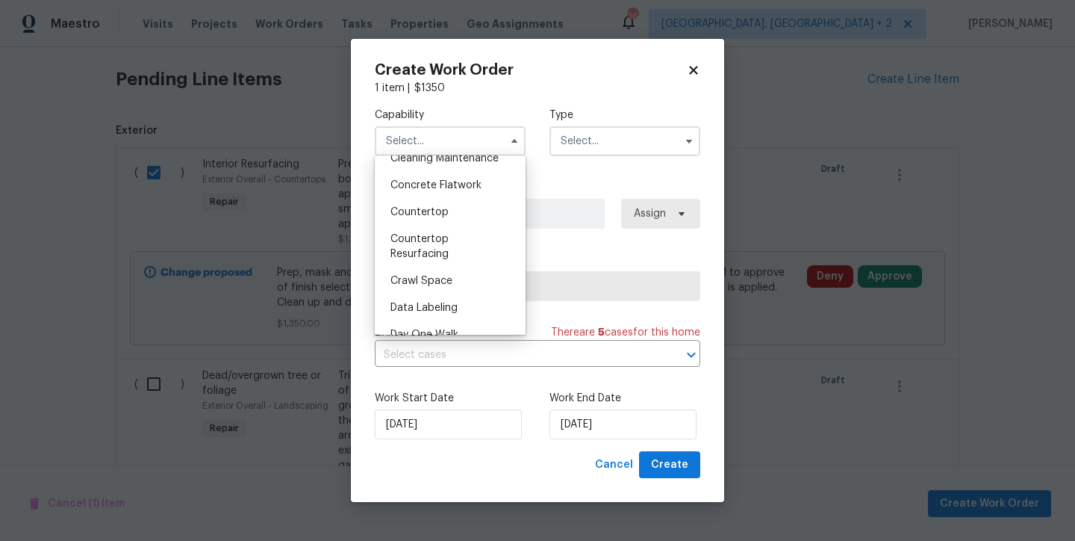
scroll to position [262, 0]
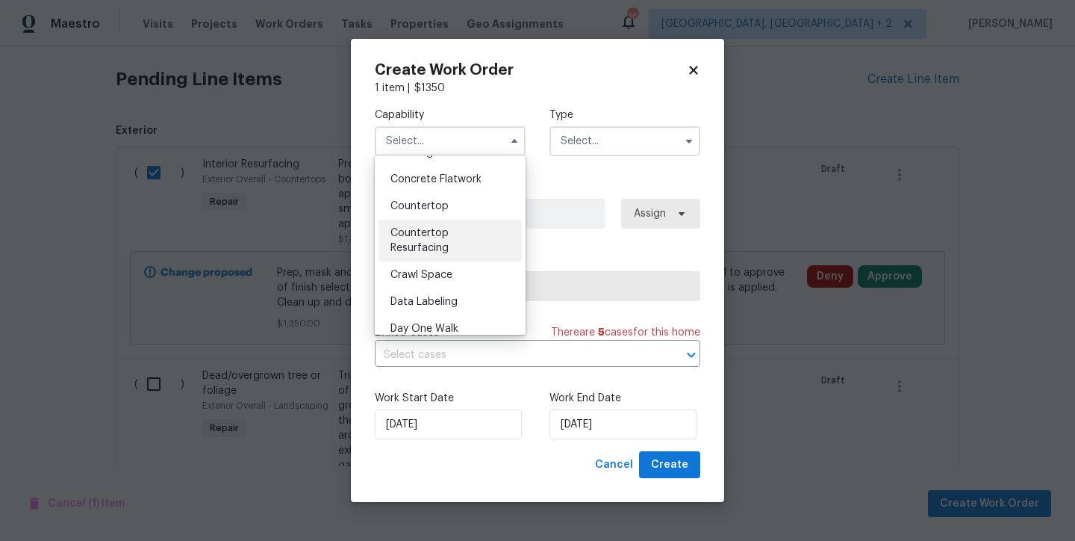
click at [445, 253] on span "Countertop Resurfacing" at bounding box center [420, 240] width 58 height 25
type input "Countertop Resurfacing"
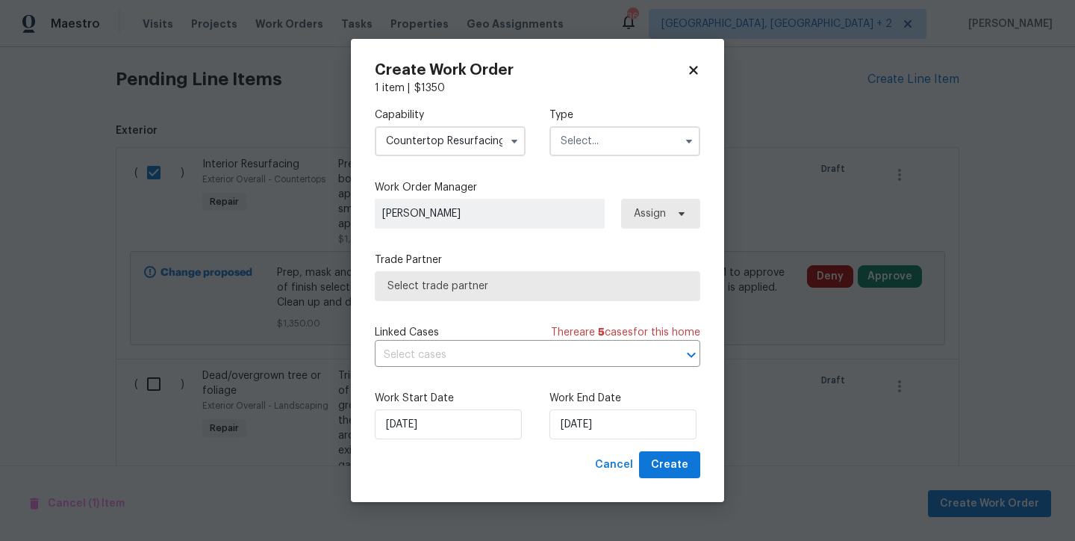
click at [624, 96] on div "Capability Countertop Resurfacing Type" at bounding box center [538, 132] width 326 height 72
click at [616, 136] on input "text" at bounding box center [625, 141] width 151 height 30
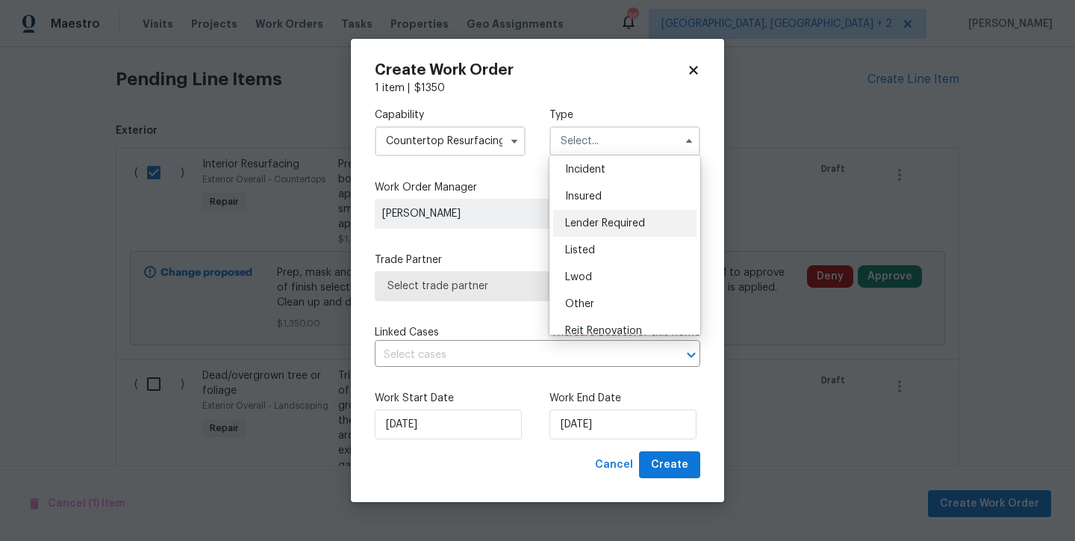
scroll to position [125, 0]
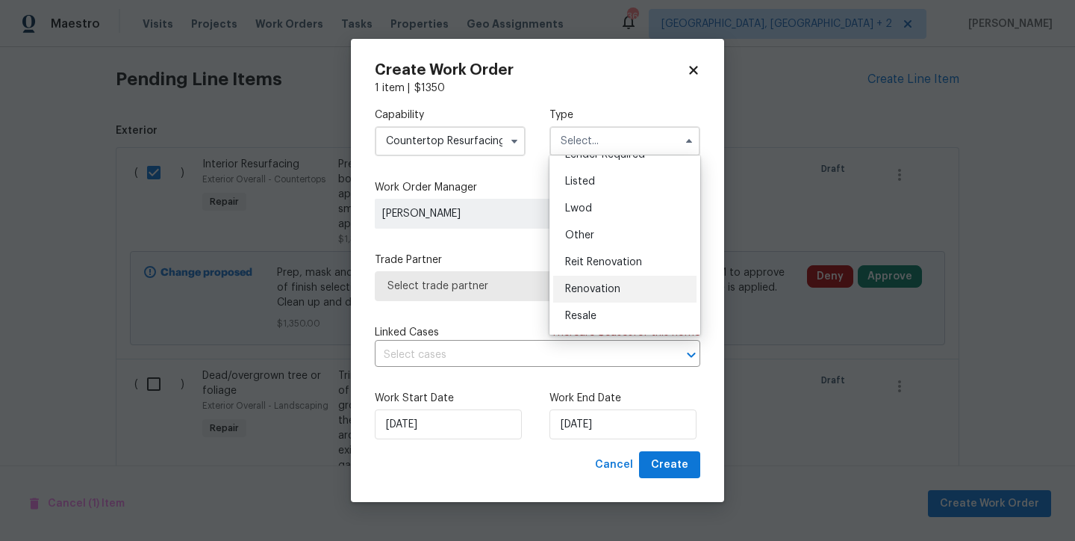
click at [594, 293] on span "Renovation" at bounding box center [592, 289] width 55 height 10
type input "Renovation"
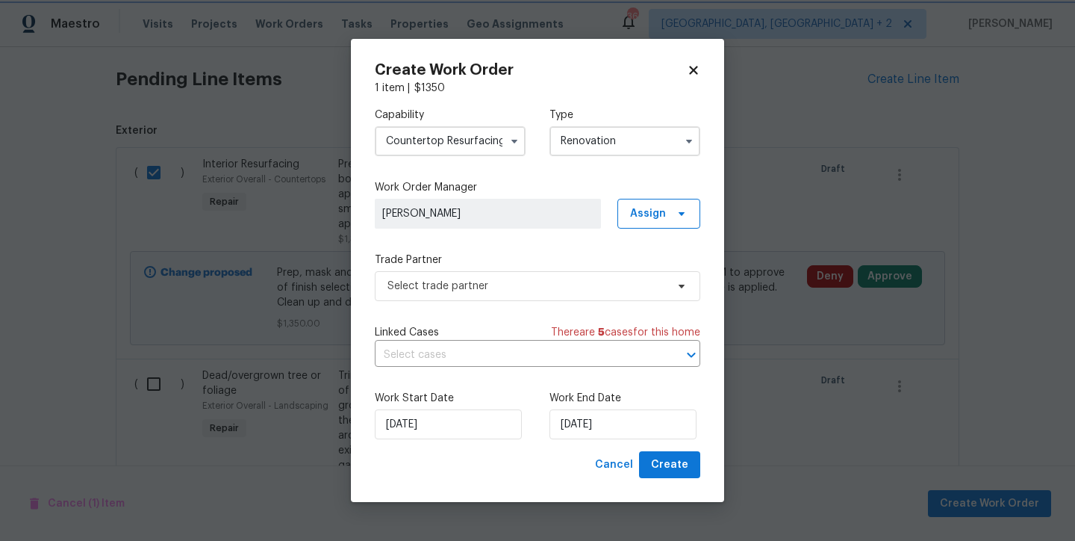
scroll to position [0, 0]
click at [538, 282] on span "Select trade partner" at bounding box center [527, 286] width 279 height 15
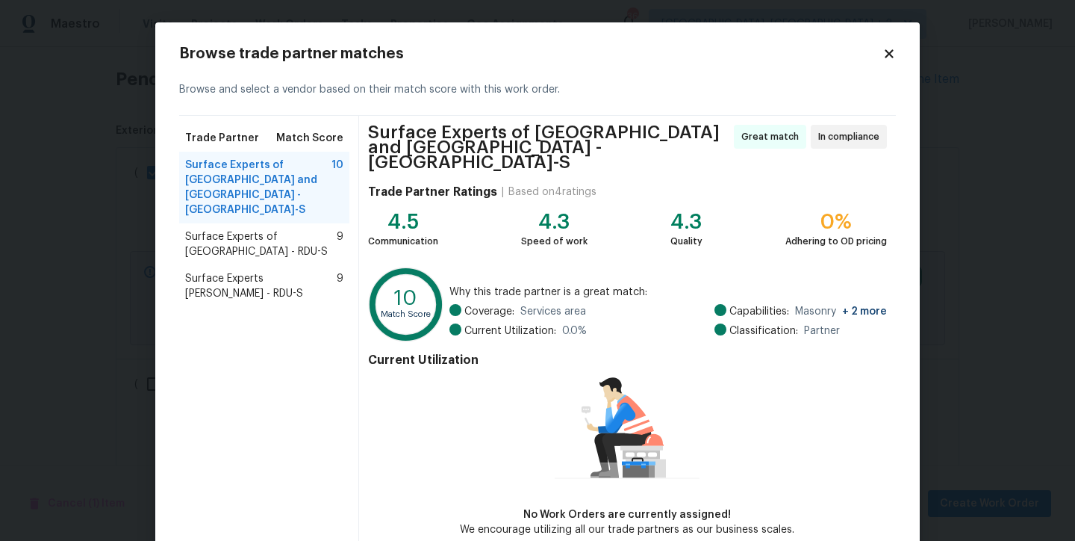
click at [252, 229] on span "Surface Experts of [GEOGRAPHIC_DATA] - RDU-S" at bounding box center [261, 244] width 152 height 30
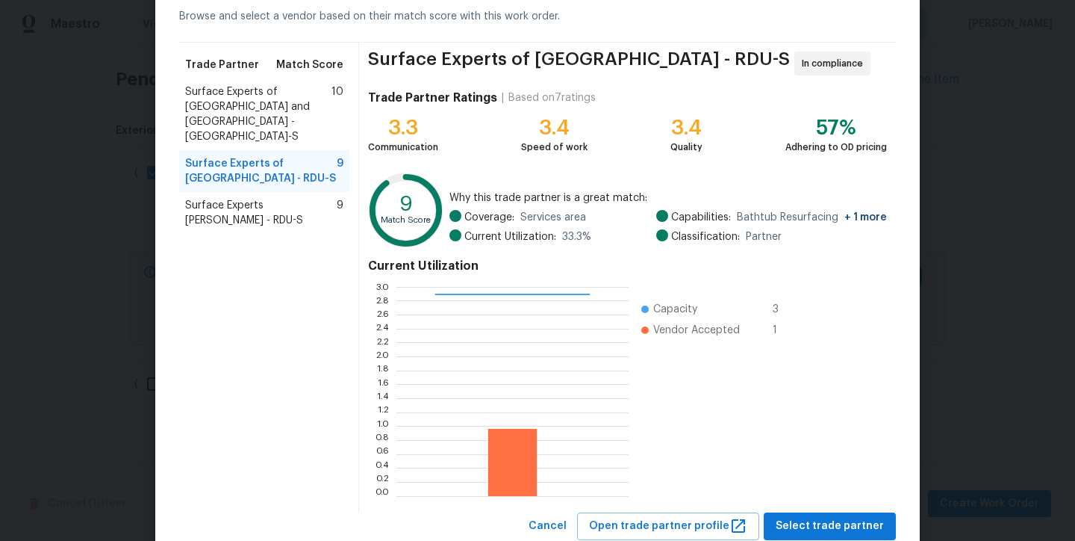
scroll to position [118, 0]
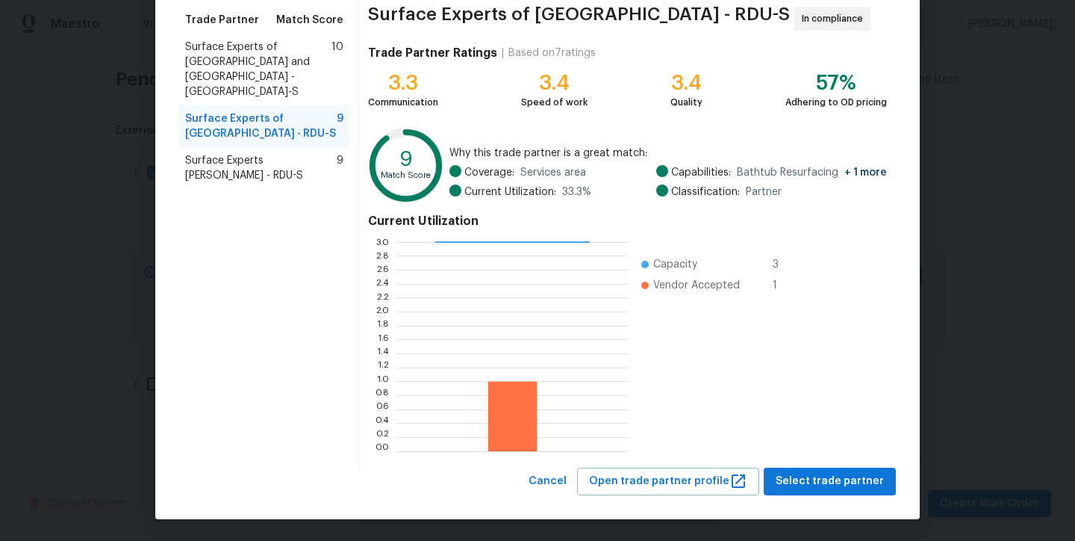
click at [253, 153] on span "Surface Experts [PERSON_NAME] - RDU-S" at bounding box center [261, 168] width 152 height 30
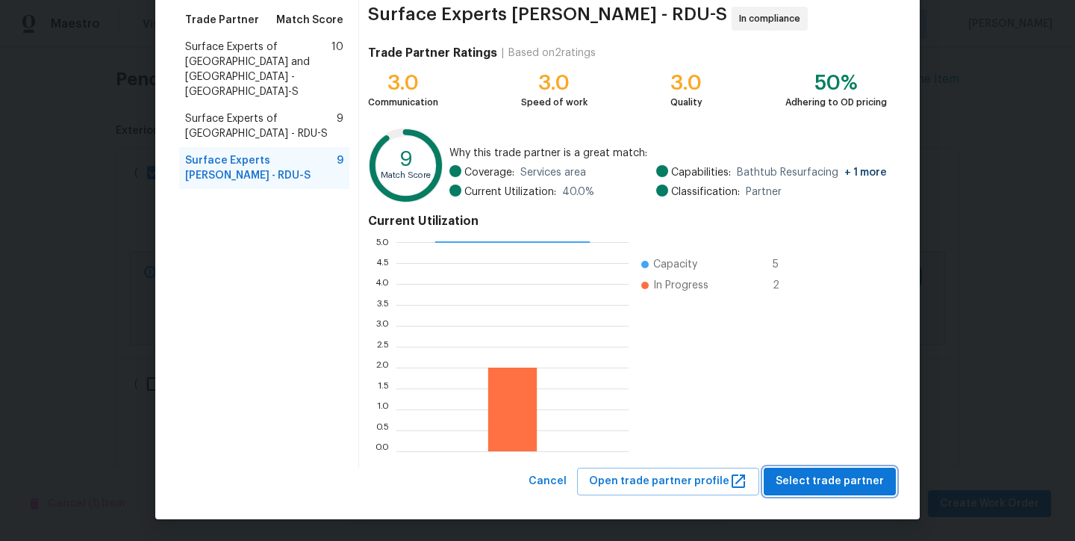
click at [849, 476] on span "Select trade partner" at bounding box center [830, 481] width 108 height 19
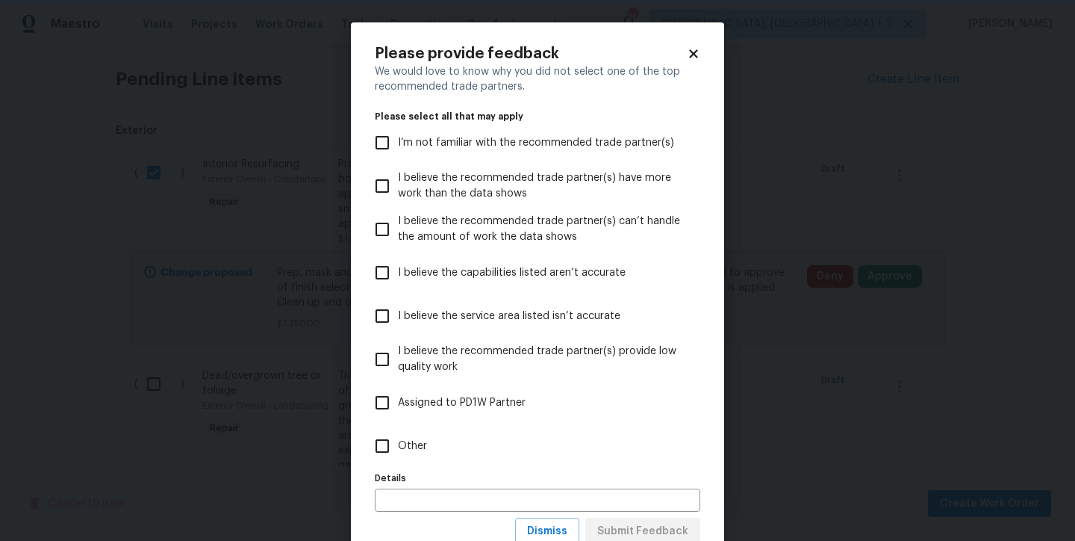
scroll to position [0, 0]
click at [407, 444] on span "Other" at bounding box center [412, 446] width 29 height 16
click at [398, 444] on input "Other" at bounding box center [382, 445] width 31 height 31
checkbox input "true"
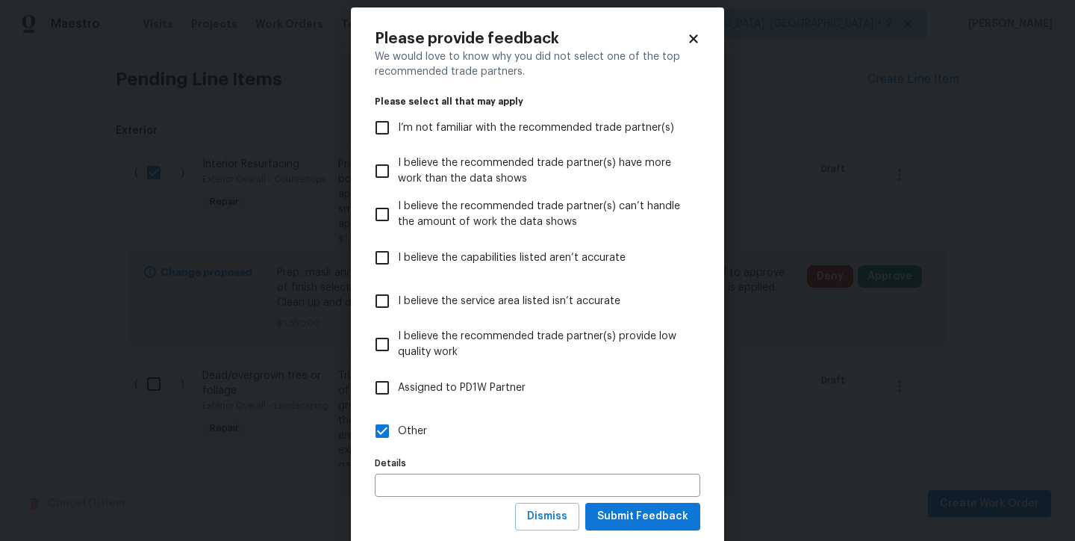
scroll to position [28, 0]
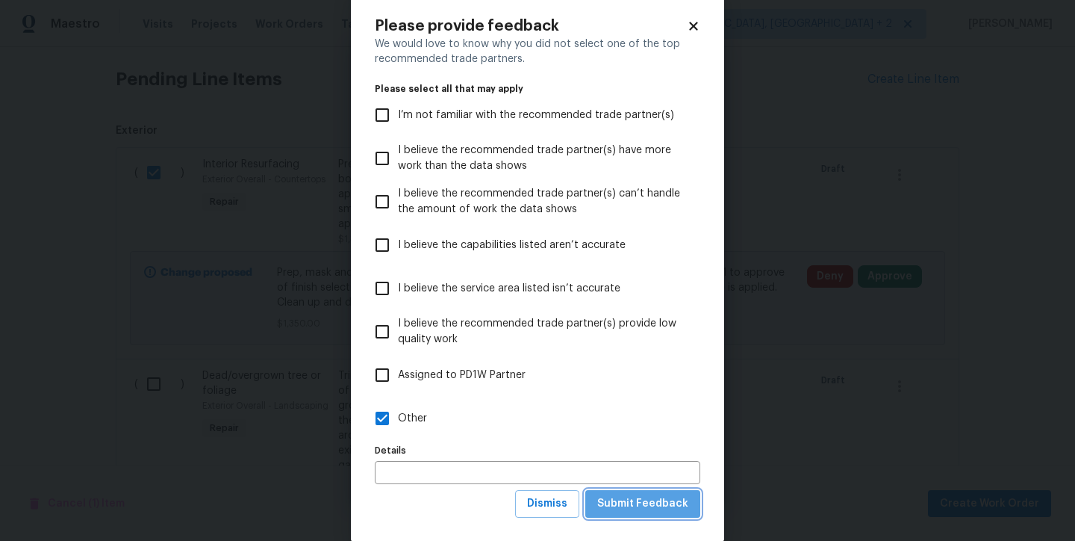
click at [667, 500] on span "Submit Feedback" at bounding box center [642, 503] width 91 height 19
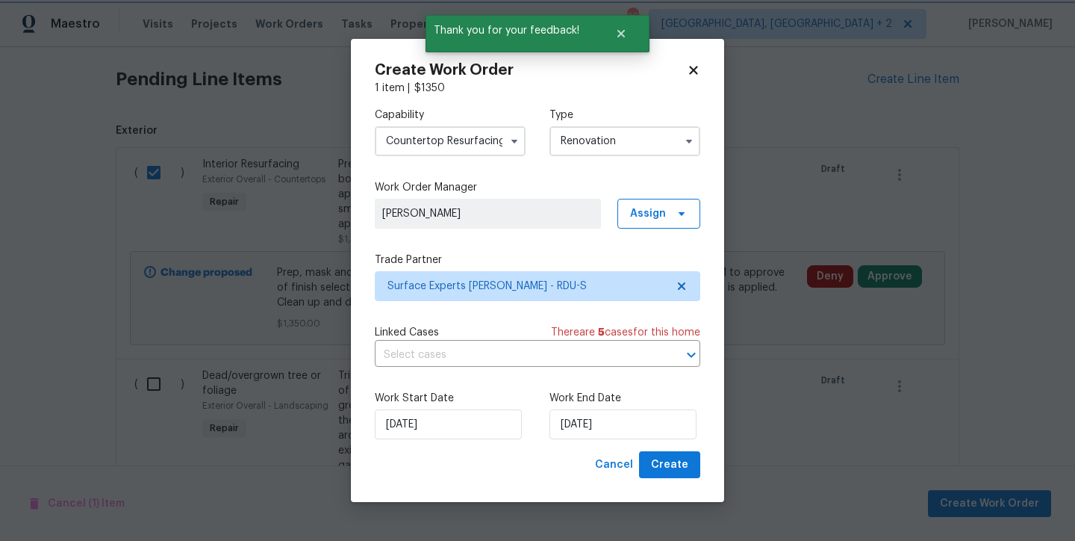
scroll to position [0, 0]
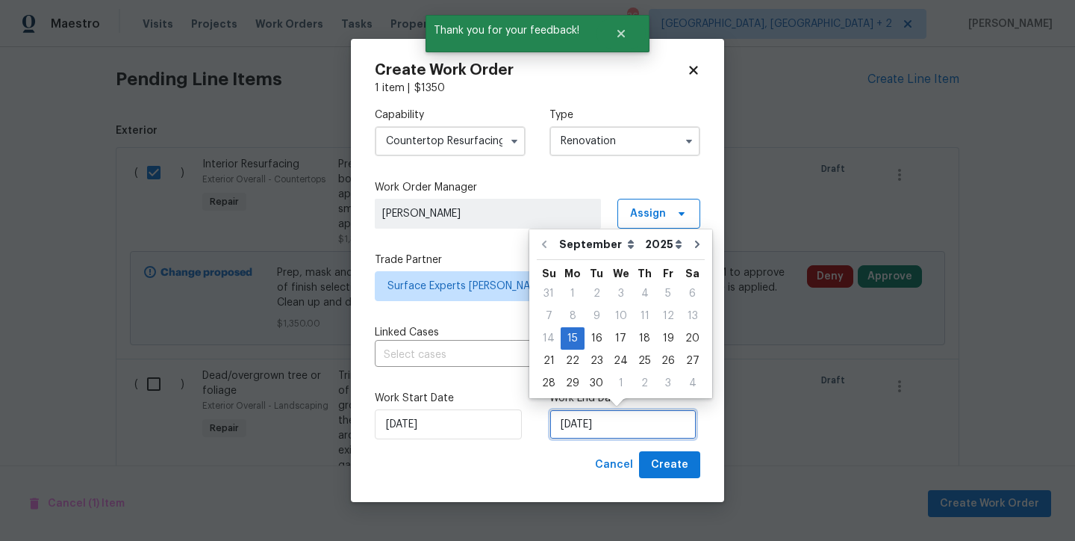
click at [578, 411] on input "[DATE]" at bounding box center [623, 424] width 147 height 30
drag, startPoint x: 683, startPoint y: 334, endPoint x: 681, endPoint y: 456, distance: 122.5
click at [683, 334] on div "20" at bounding box center [692, 338] width 25 height 21
type input "[DATE]"
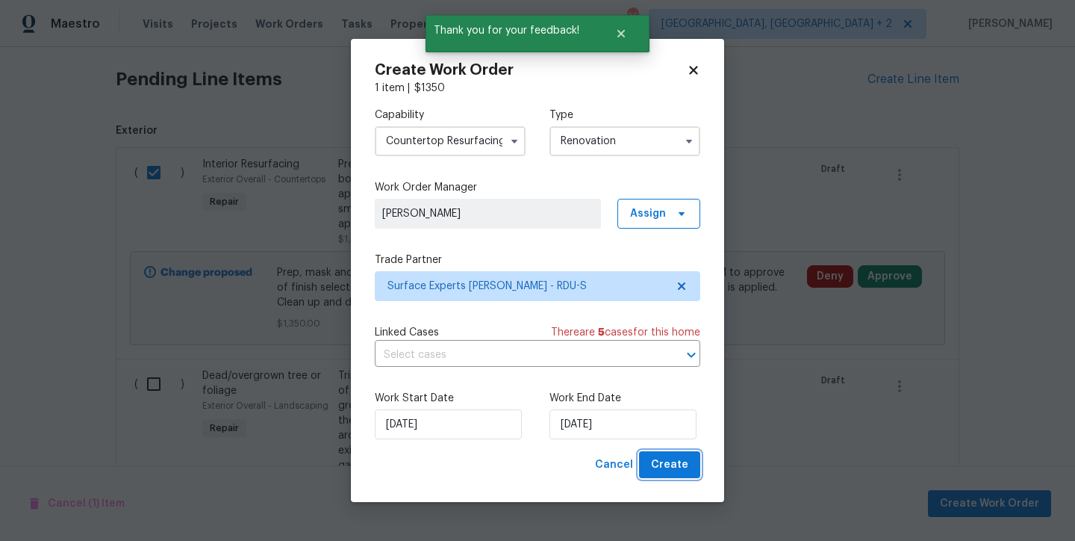
click at [681, 466] on span "Create" at bounding box center [669, 465] width 37 height 19
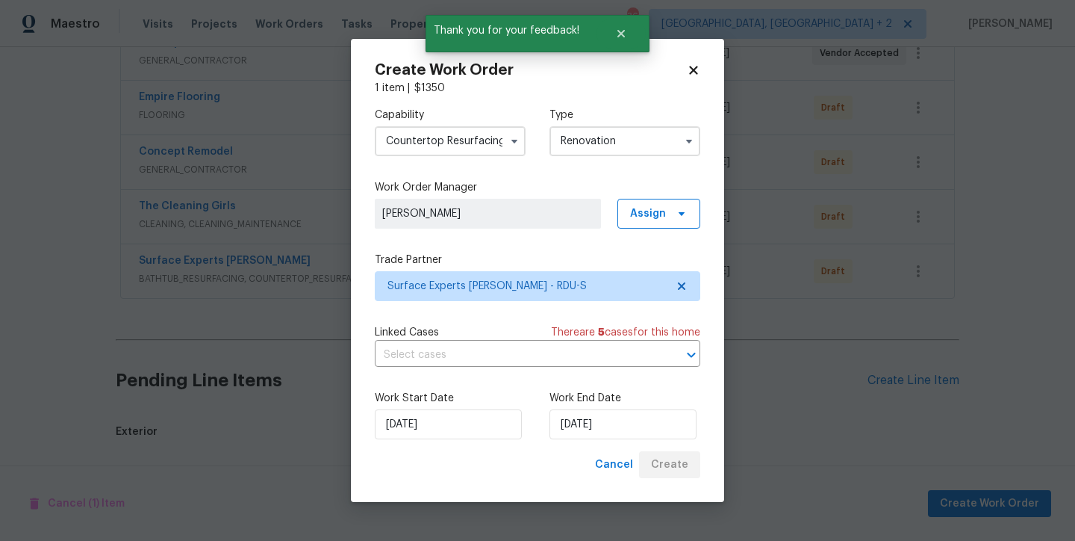
scroll to position [609, 0]
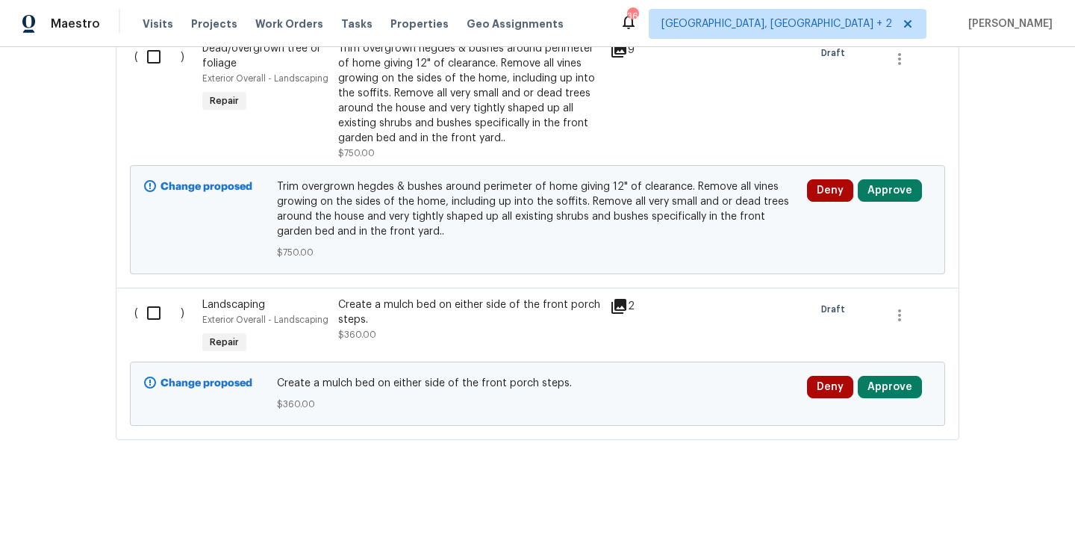
scroll to position [707, 0]
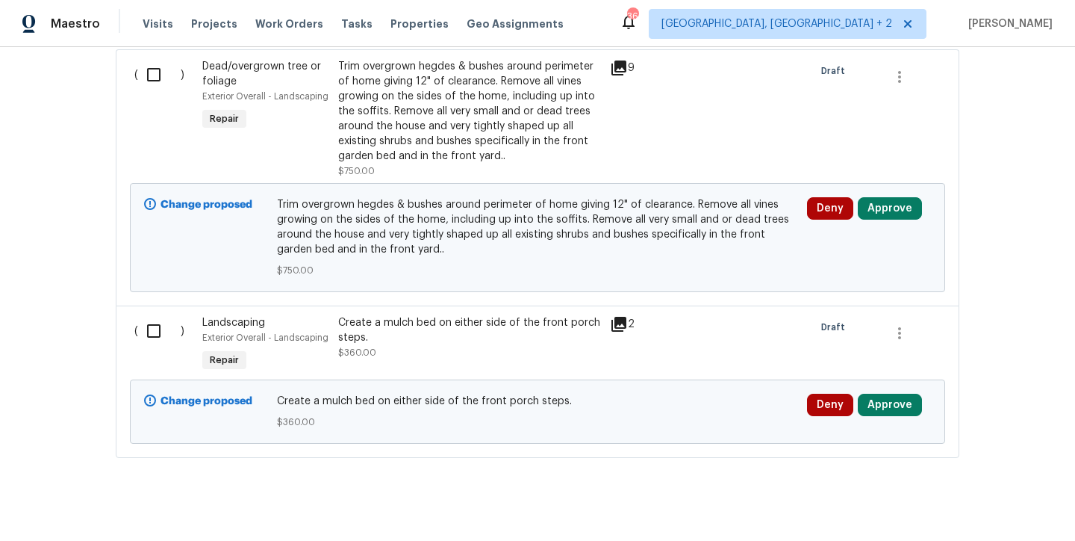
click at [146, 76] on input "checkbox" at bounding box center [159, 74] width 43 height 31
checkbox input "true"
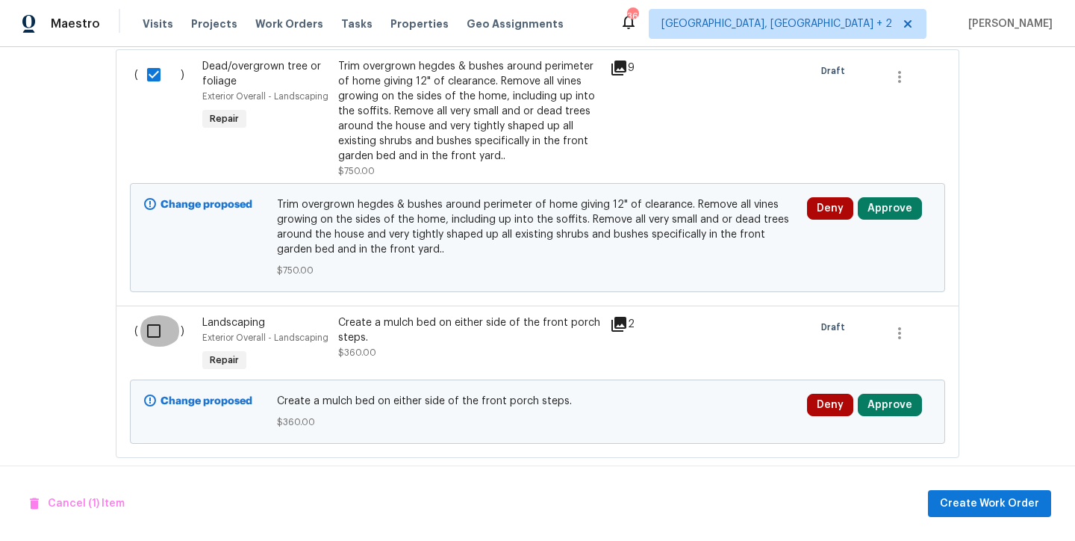
click at [144, 329] on input "checkbox" at bounding box center [159, 330] width 43 height 31
checkbox input "true"
click at [1006, 509] on span "Create Work Order" at bounding box center [989, 503] width 99 height 19
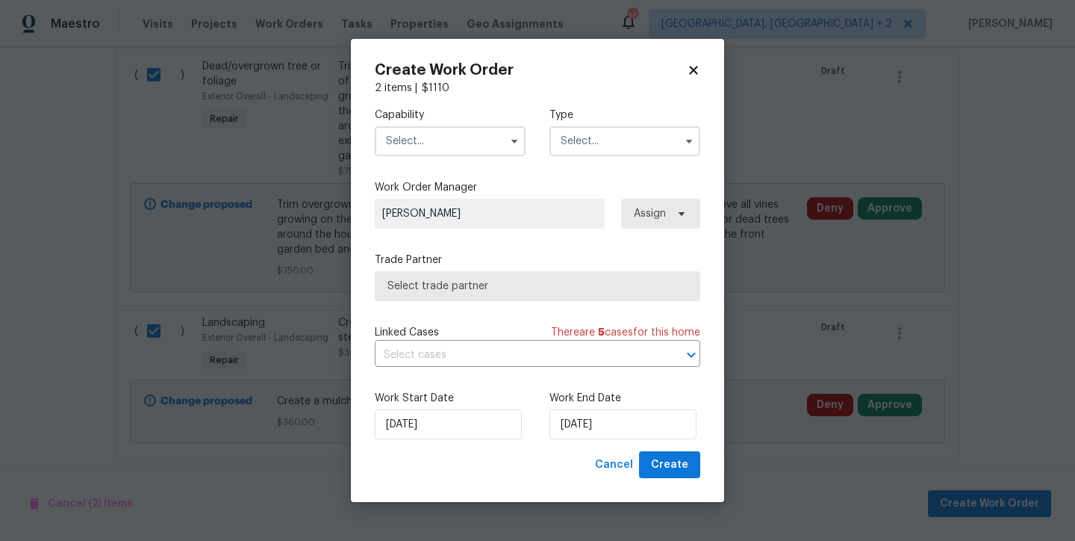
click at [441, 139] on input "text" at bounding box center [450, 141] width 151 height 30
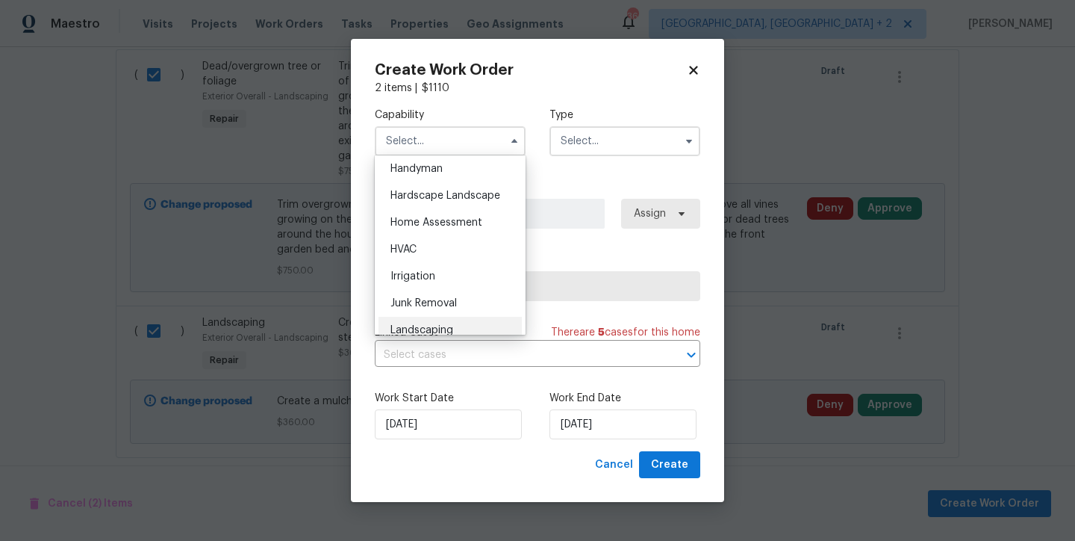
scroll to position [818, 0]
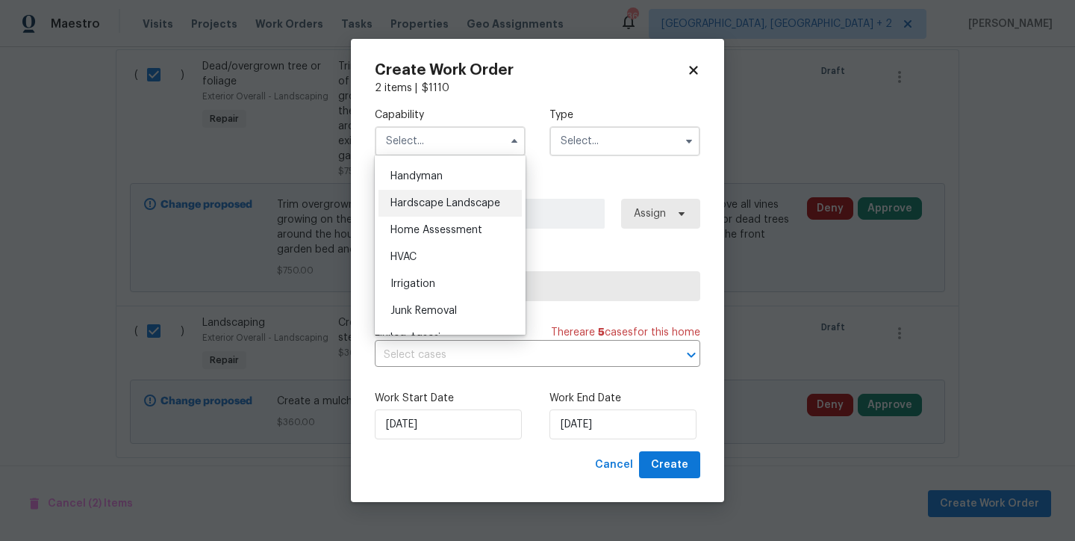
click at [423, 208] on span "Hardscape Landscape" at bounding box center [446, 203] width 110 height 10
type input "Hardscape Landscape"
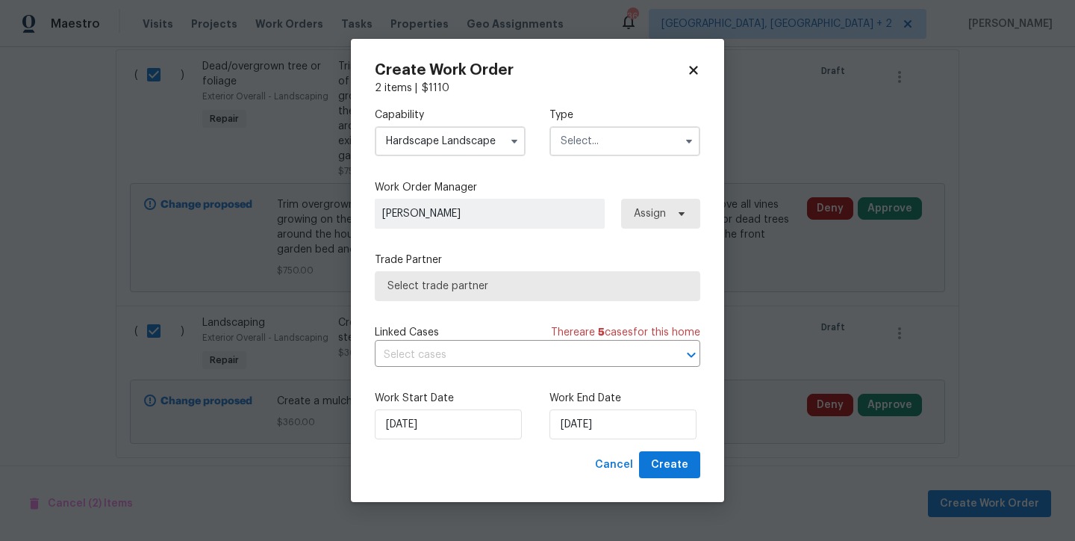
click at [579, 146] on input "text" at bounding box center [625, 141] width 151 height 30
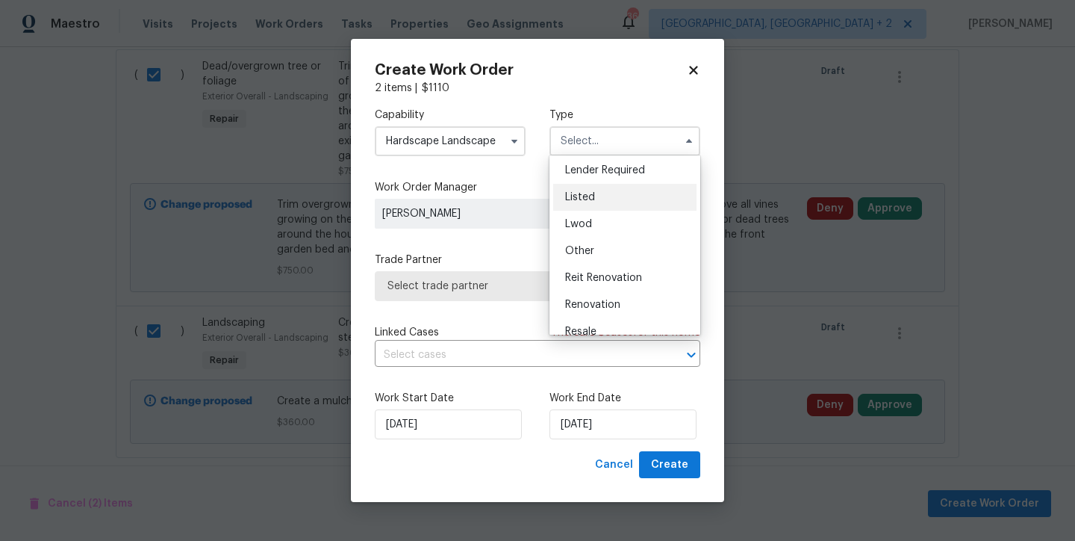
scroll to position [110, 0]
click at [599, 288] on div "Reit Renovation" at bounding box center [624, 277] width 143 height 27
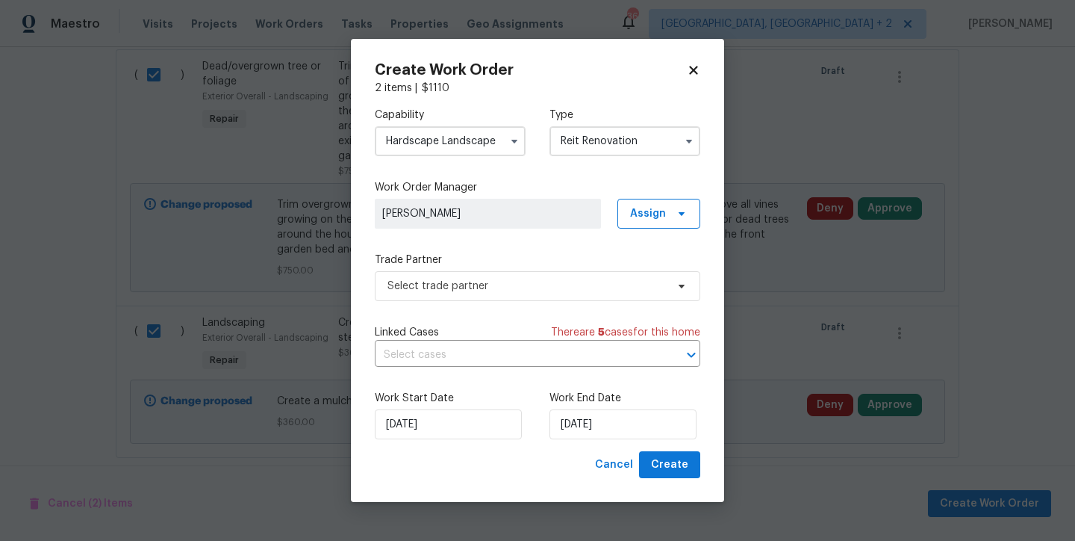
click at [624, 126] on input "Reit Renovation" at bounding box center [625, 141] width 151 height 30
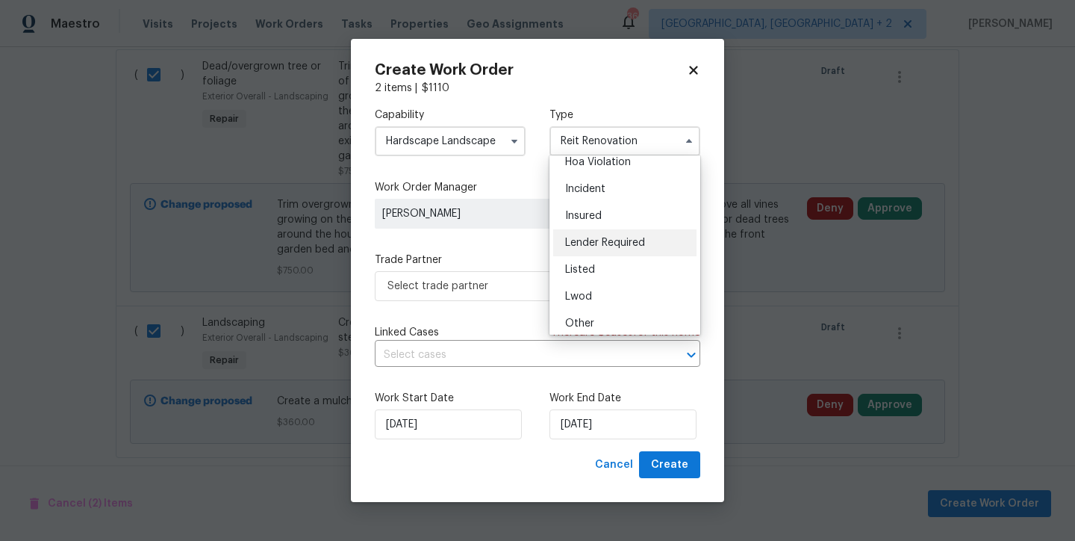
scroll to position [113, 0]
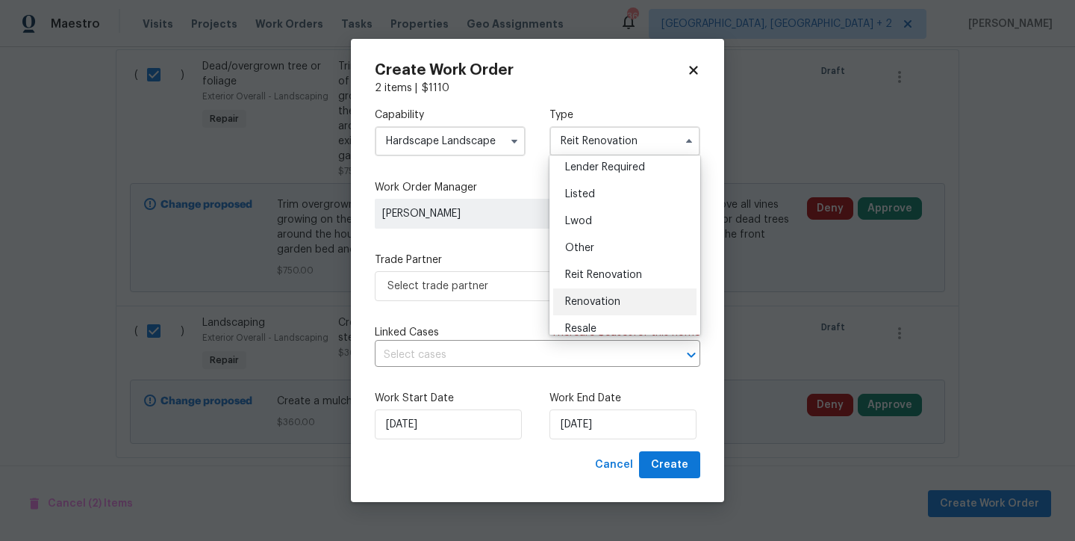
click at [617, 302] on span "Renovation" at bounding box center [592, 301] width 55 height 10
type input "Renovation"
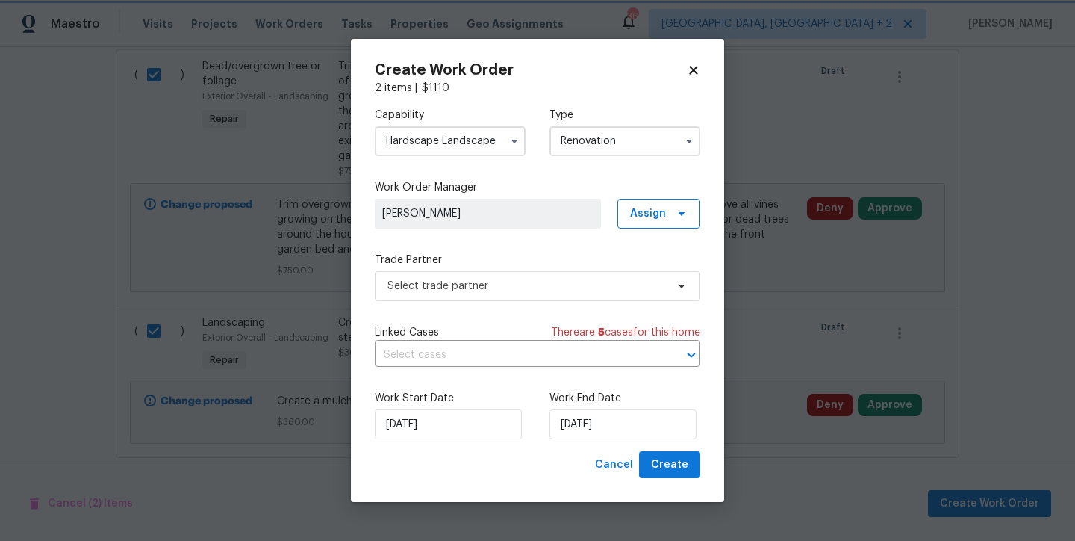
scroll to position [0, 0]
click at [550, 291] on span "Select trade partner" at bounding box center [527, 286] width 279 height 15
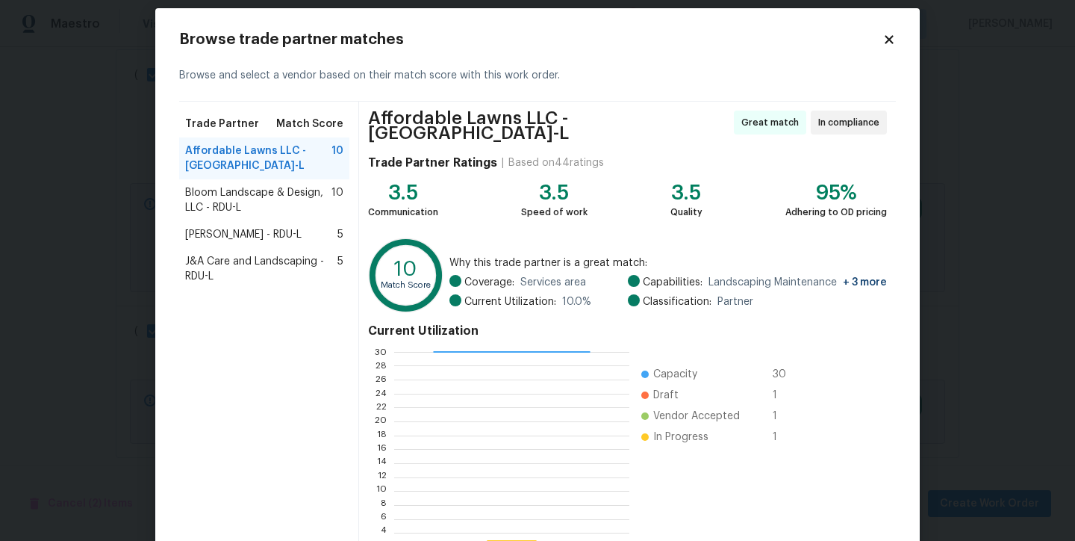
scroll to position [118, 0]
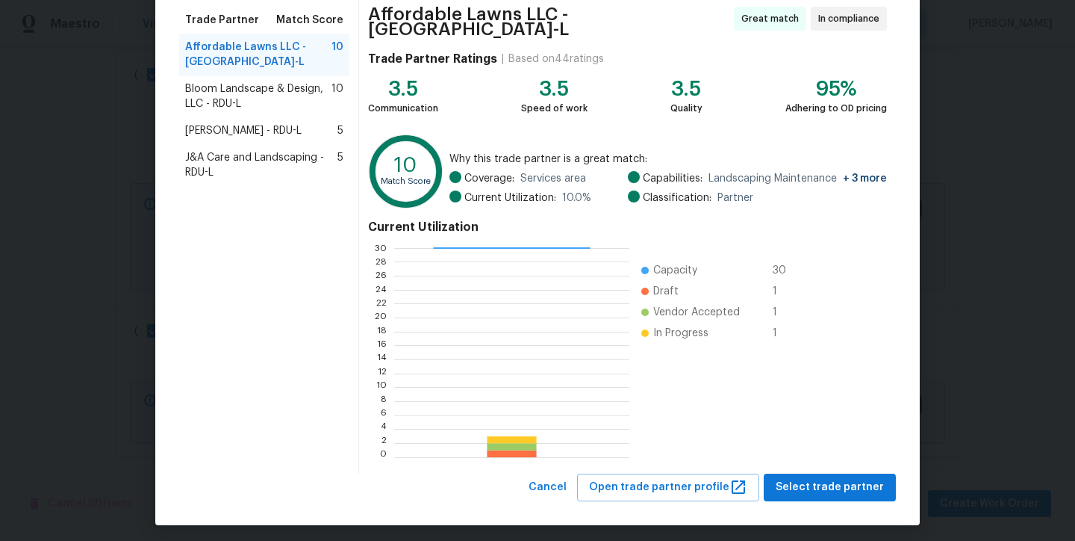
click at [228, 131] on span "Cameron Sweeney - RDU-L" at bounding box center [243, 130] width 117 height 15
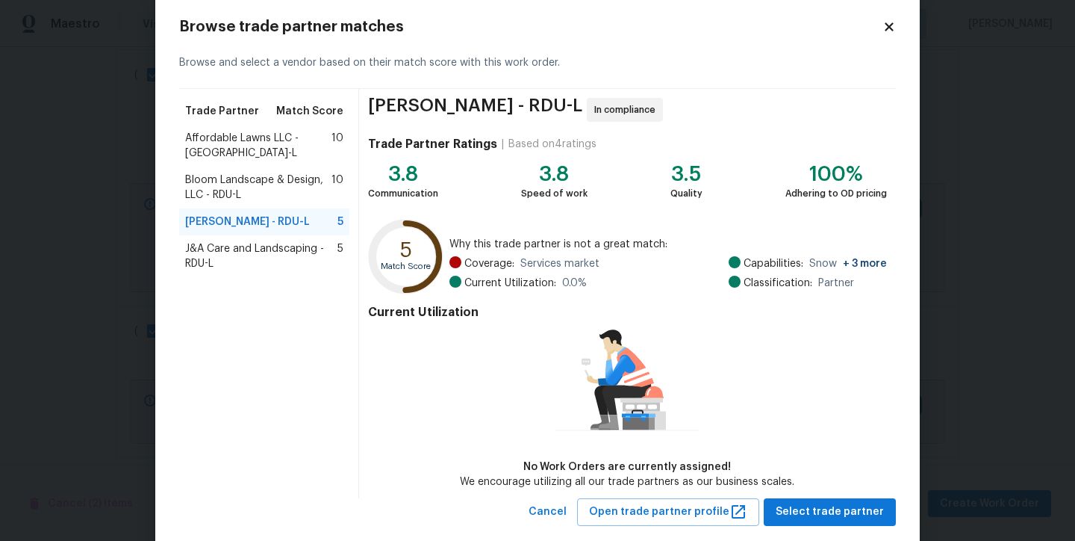
scroll to position [57, 0]
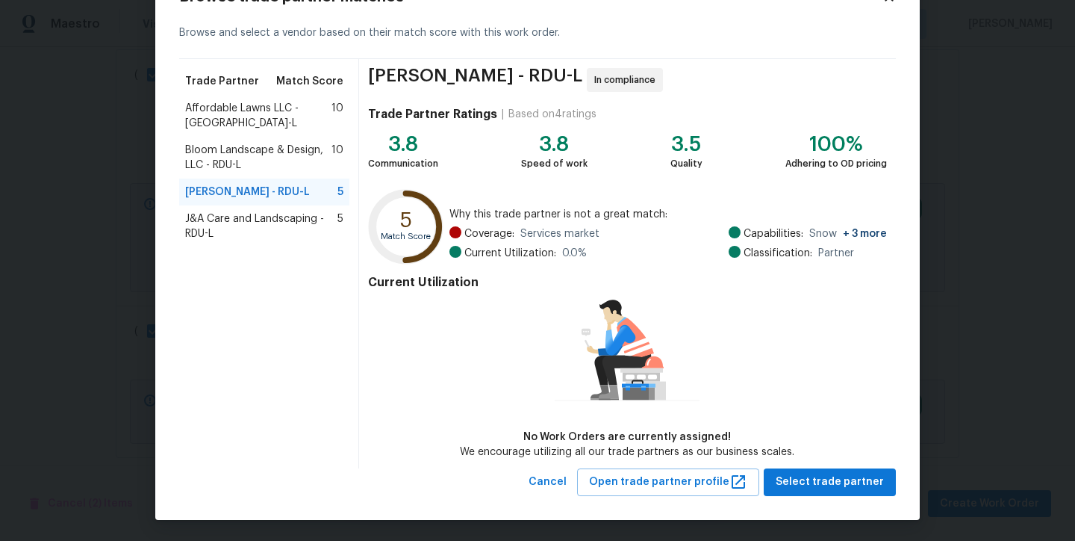
click at [239, 106] on span "Affordable Lawns LLC - [GEOGRAPHIC_DATA]-L" at bounding box center [258, 116] width 146 height 30
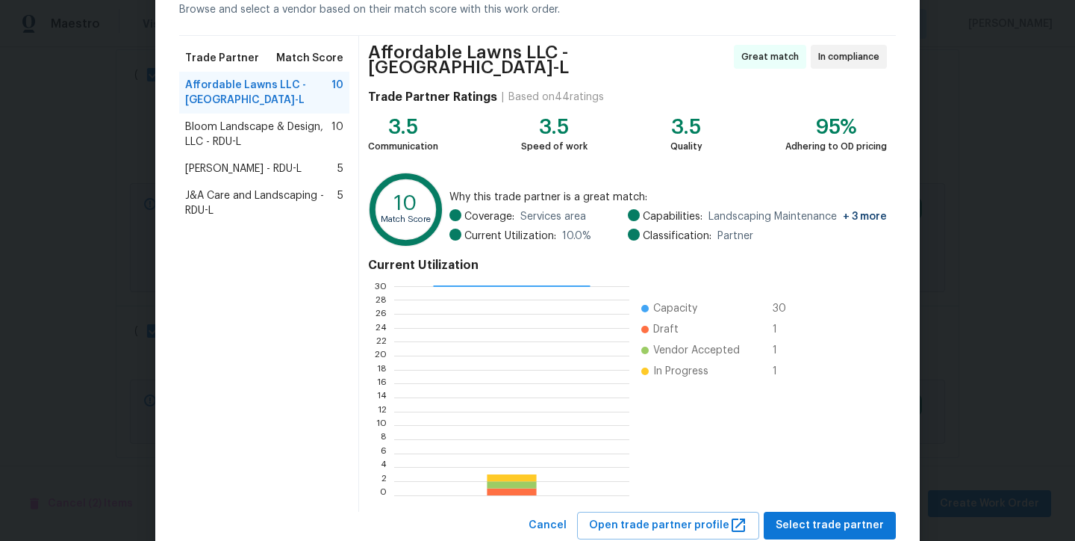
scroll to position [118, 0]
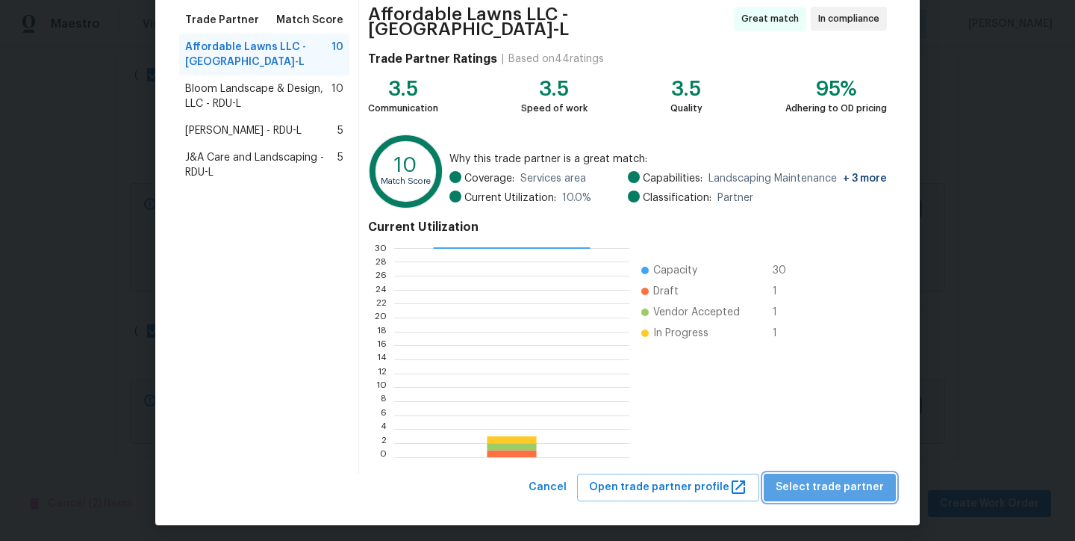
click at [860, 482] on span "Select trade partner" at bounding box center [830, 487] width 108 height 19
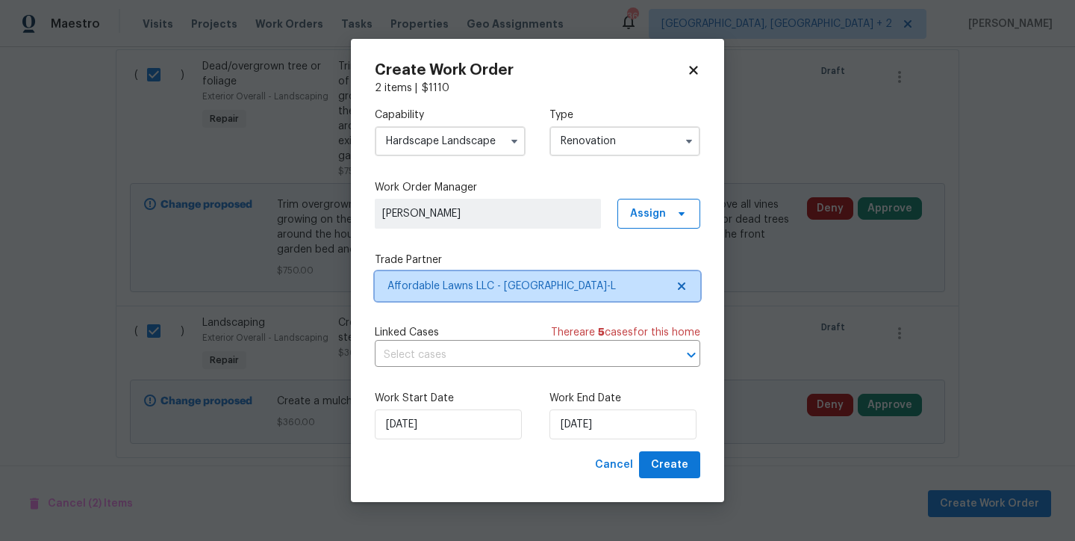
scroll to position [0, 0]
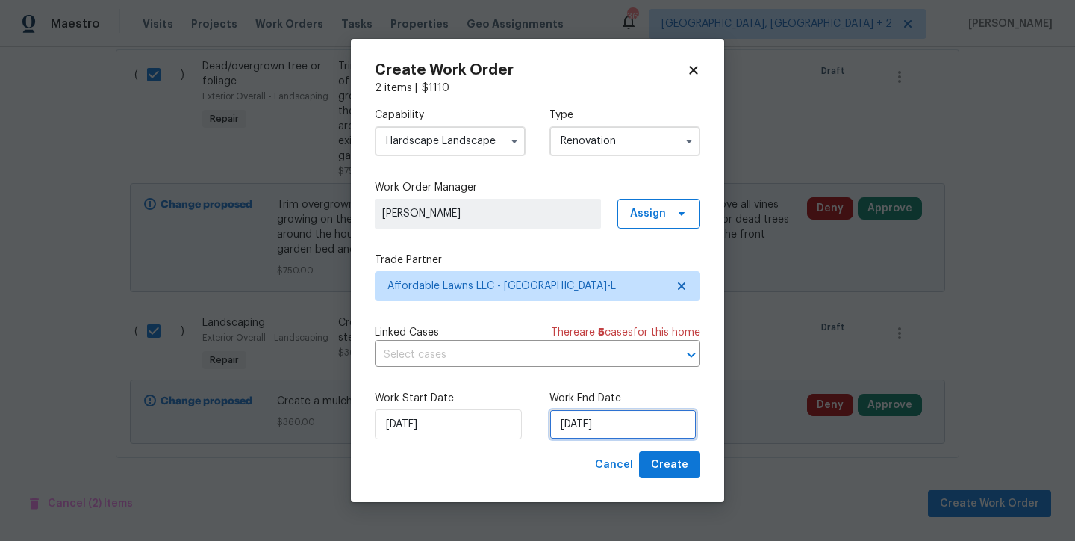
click at [602, 429] on input "[DATE]" at bounding box center [623, 424] width 147 height 30
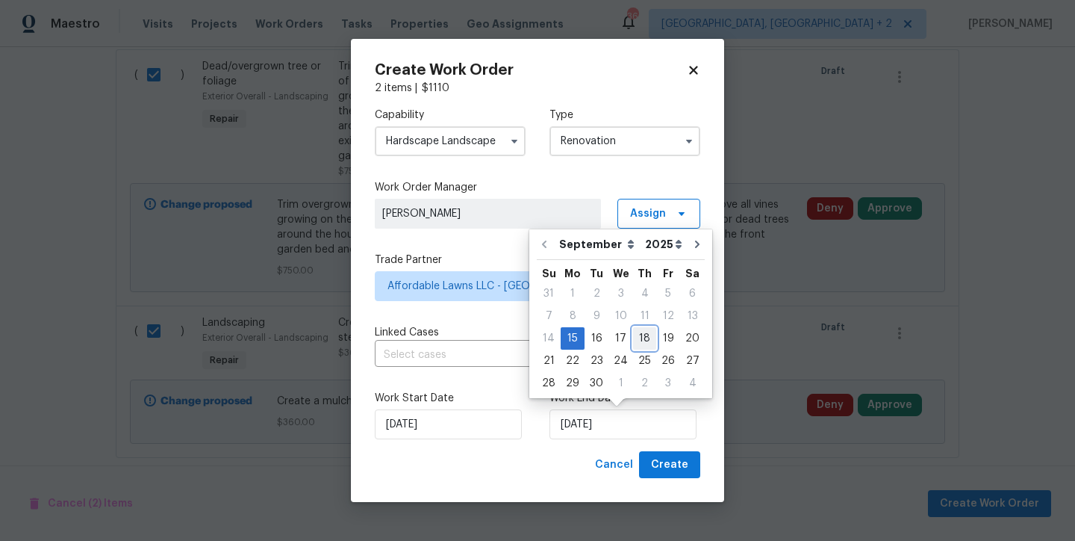
click at [645, 339] on div "18" at bounding box center [644, 338] width 23 height 21
type input "[DATE]"
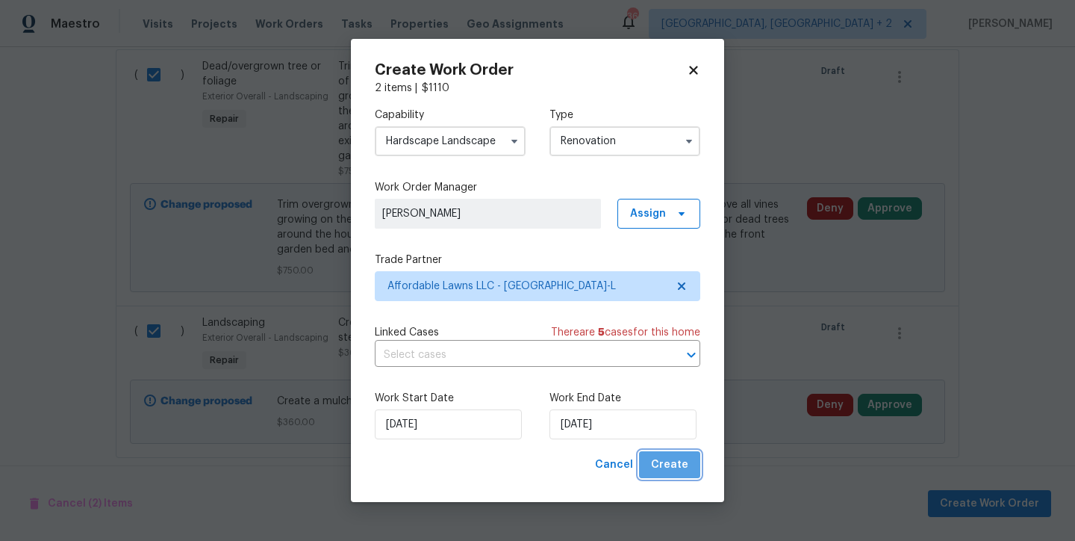
click at [679, 468] on span "Create" at bounding box center [669, 465] width 37 height 19
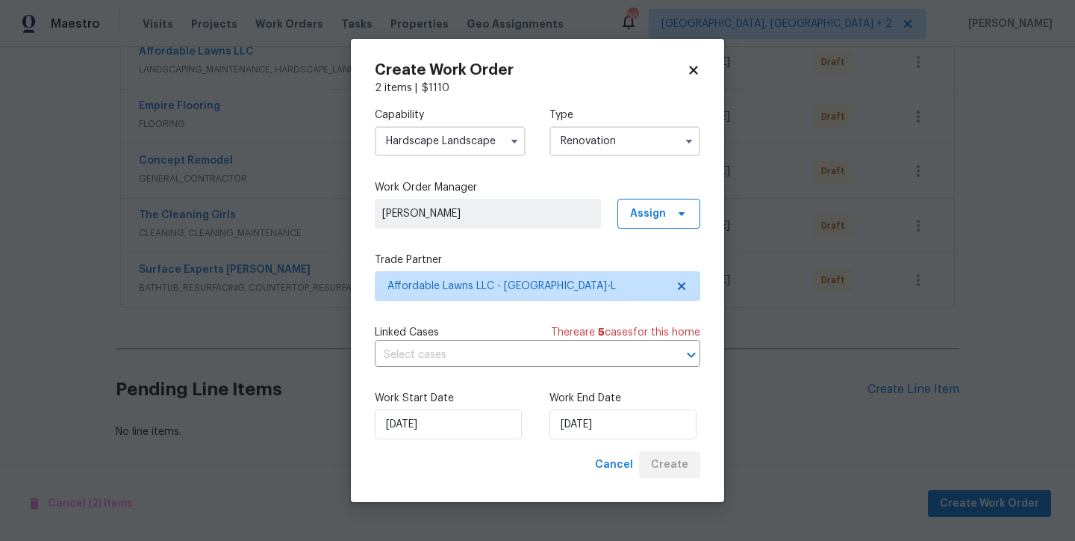
scroll to position [364, 0]
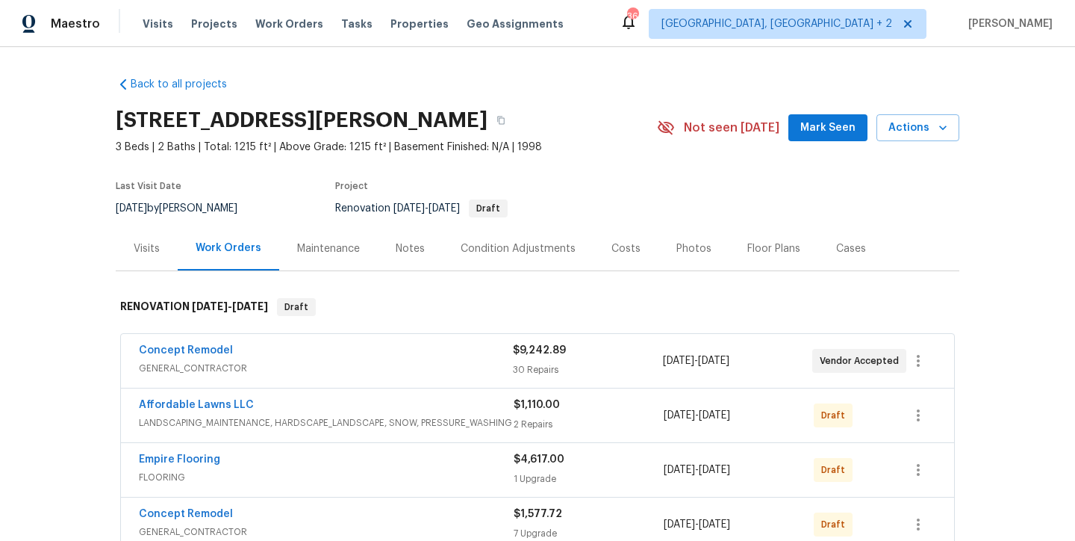
scroll to position [294, 0]
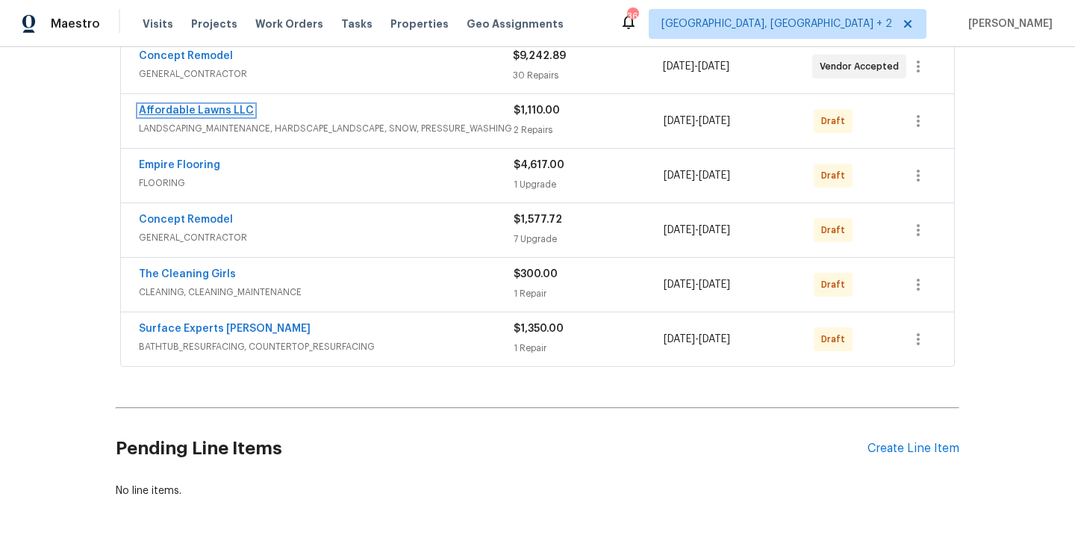
click at [184, 111] on link "Affordable Lawns LLC" at bounding box center [196, 110] width 115 height 10
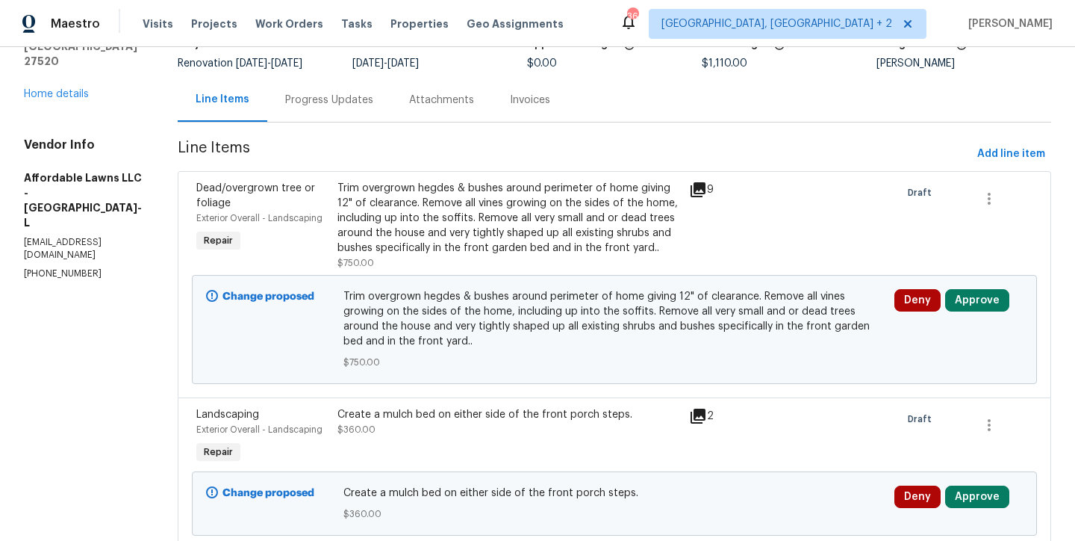
scroll to position [193, 0]
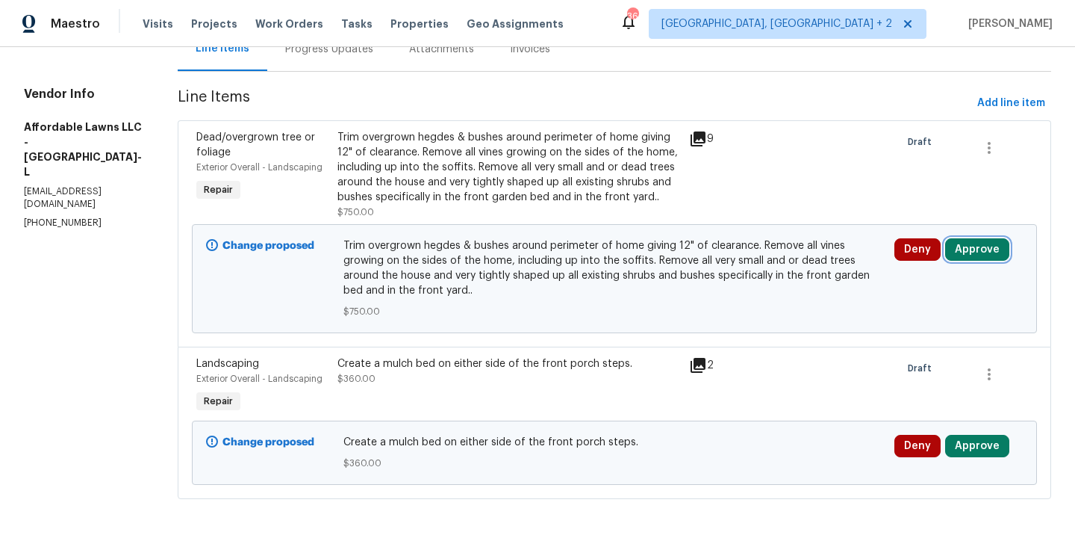
click at [987, 246] on button "Approve" at bounding box center [978, 249] width 64 height 22
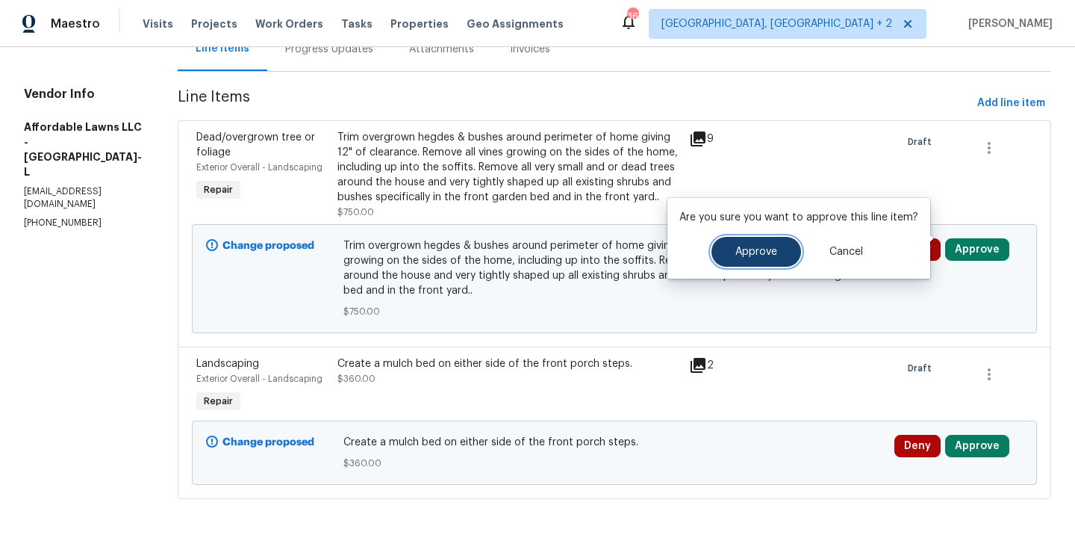
click at [770, 249] on span "Approve" at bounding box center [757, 251] width 42 height 11
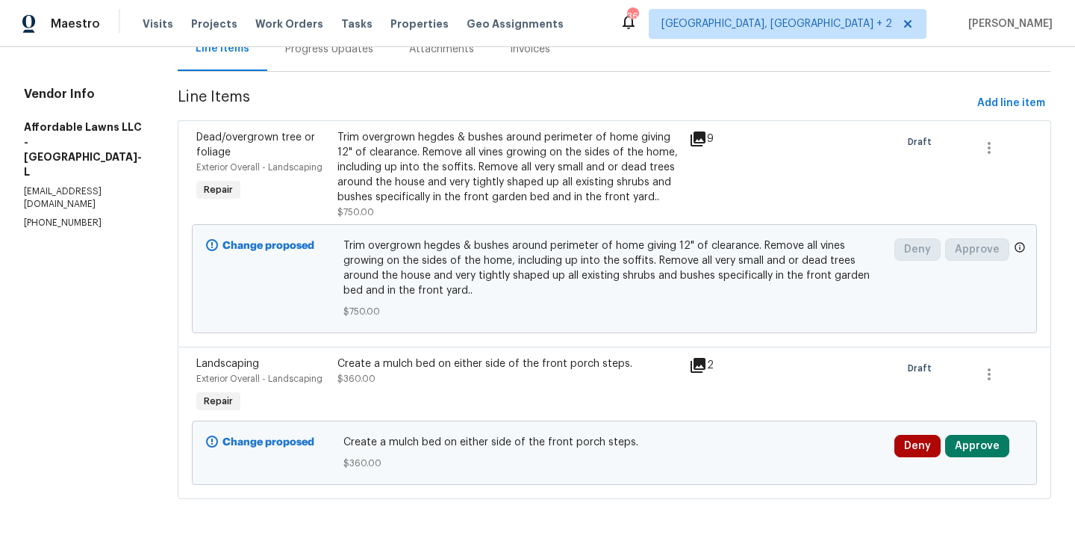
scroll to position [0, 0]
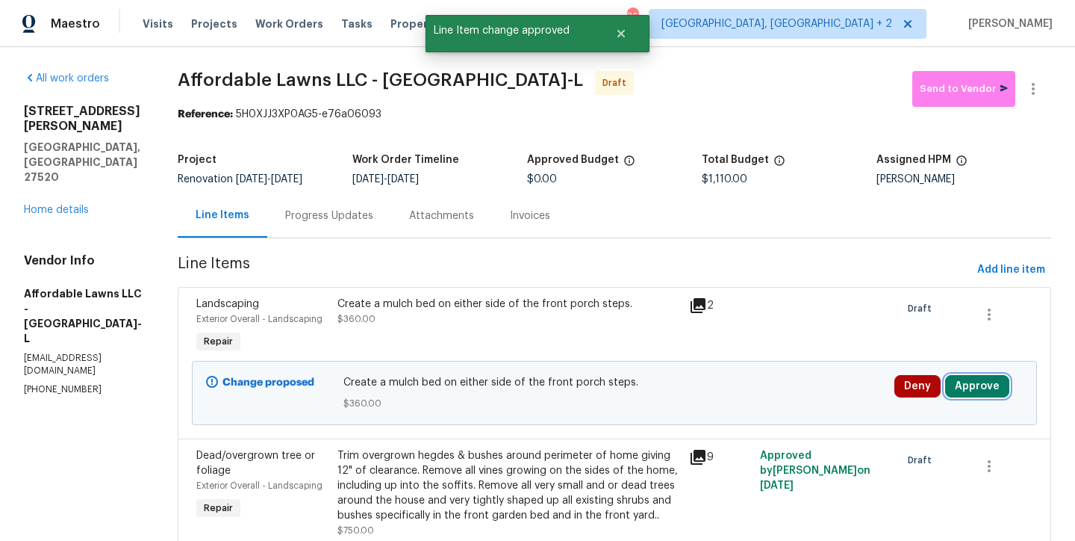
click at [976, 387] on button "Approve" at bounding box center [978, 386] width 64 height 22
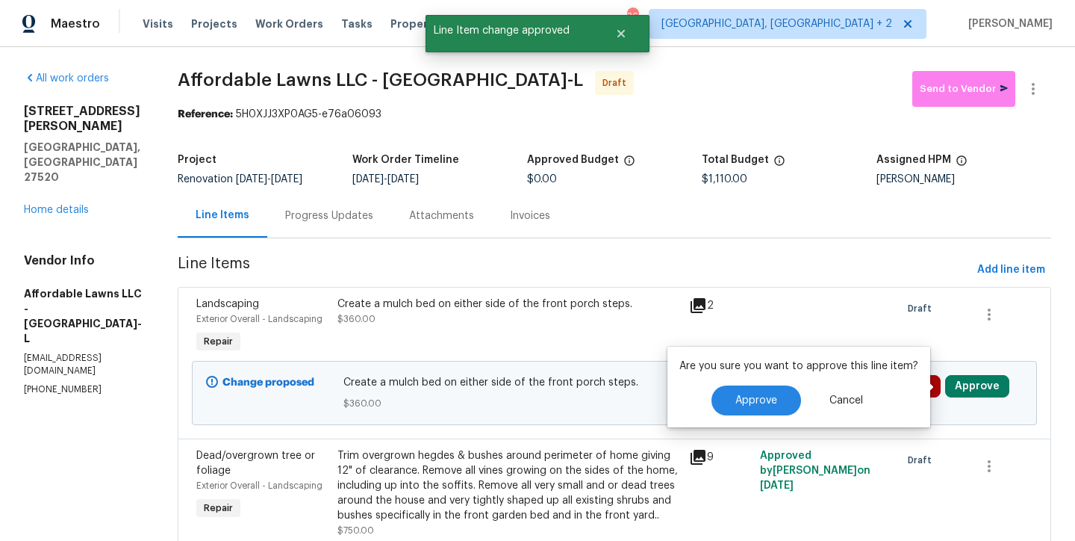
click at [798, 395] on div "Approve Cancel" at bounding box center [799, 400] width 239 height 30
click at [774, 395] on button "Approve" at bounding box center [757, 400] width 90 height 30
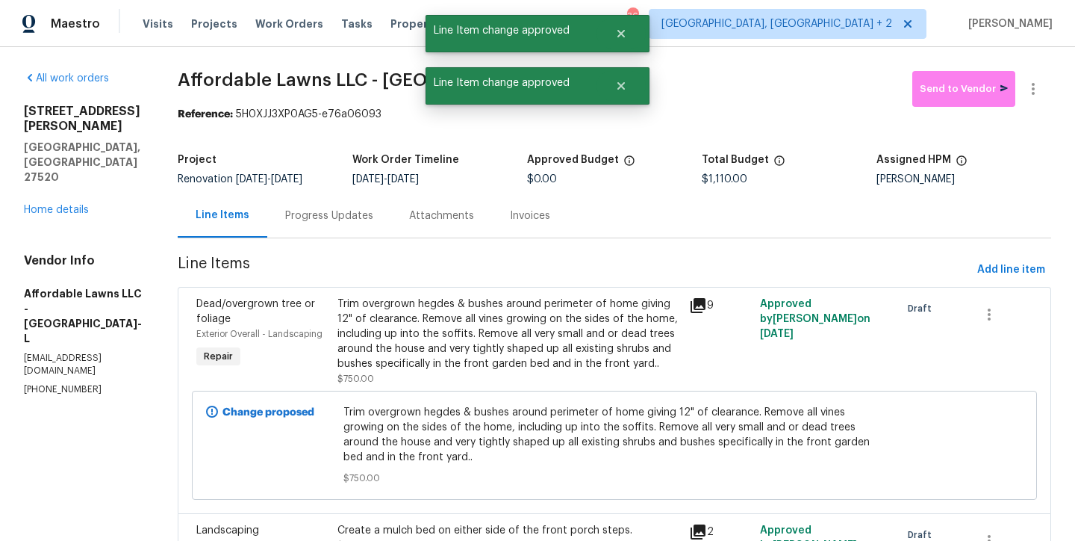
click at [46, 173] on div "All work orders [STREET_ADDRESS][PERSON_NAME] Home details Vendor Info Affordab…" at bounding box center [83, 233] width 118 height 325
click at [49, 205] on link "Home details" at bounding box center [56, 210] width 65 height 10
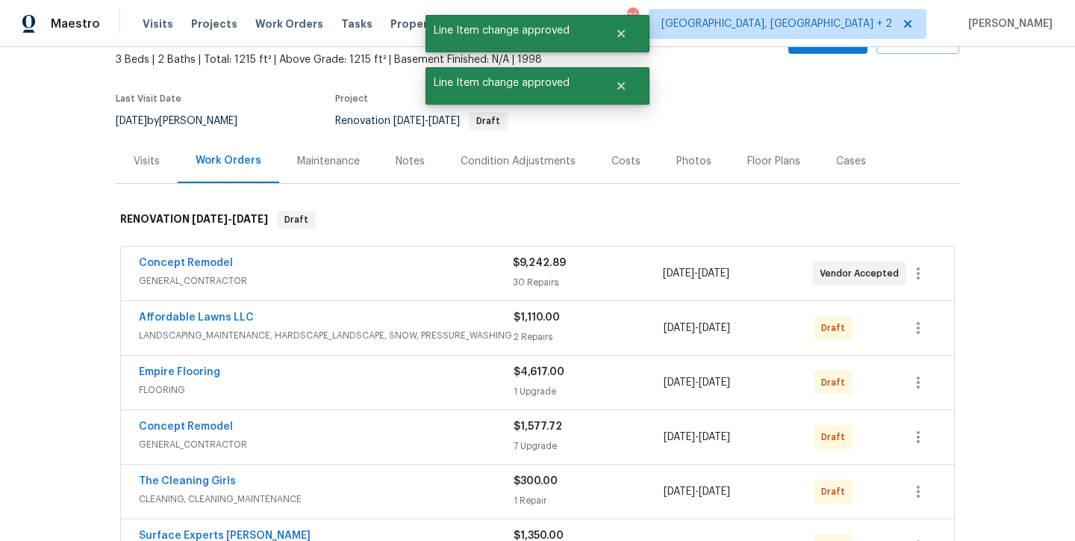
scroll to position [93, 0]
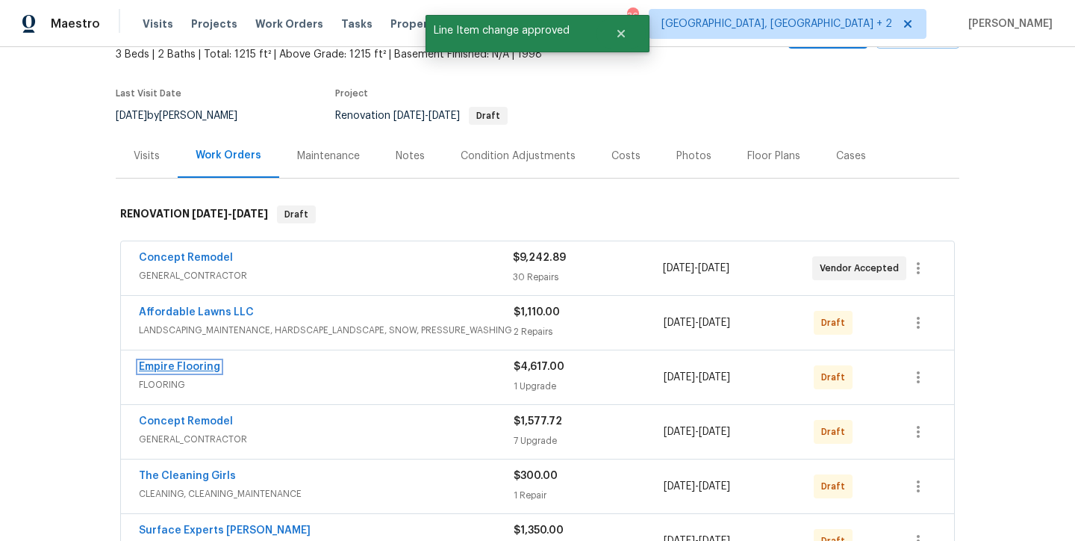
click at [178, 369] on link "Empire Flooring" at bounding box center [179, 366] width 81 height 10
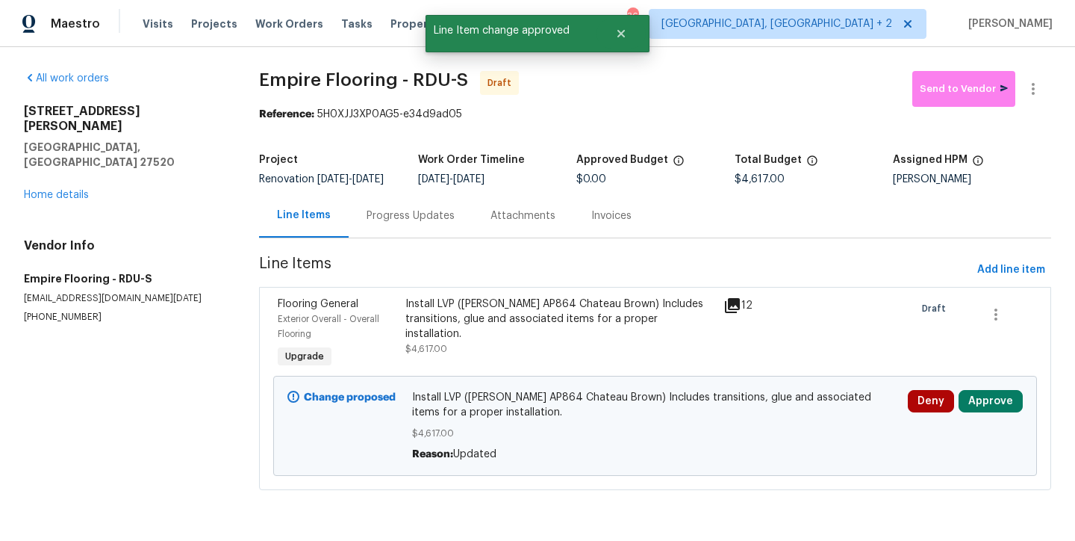
scroll to position [13, 0]
drag, startPoint x: 1006, startPoint y: 399, endPoint x: 993, endPoint y: 400, distance: 13.5
click at [1005, 400] on button "Approve" at bounding box center [991, 401] width 64 height 22
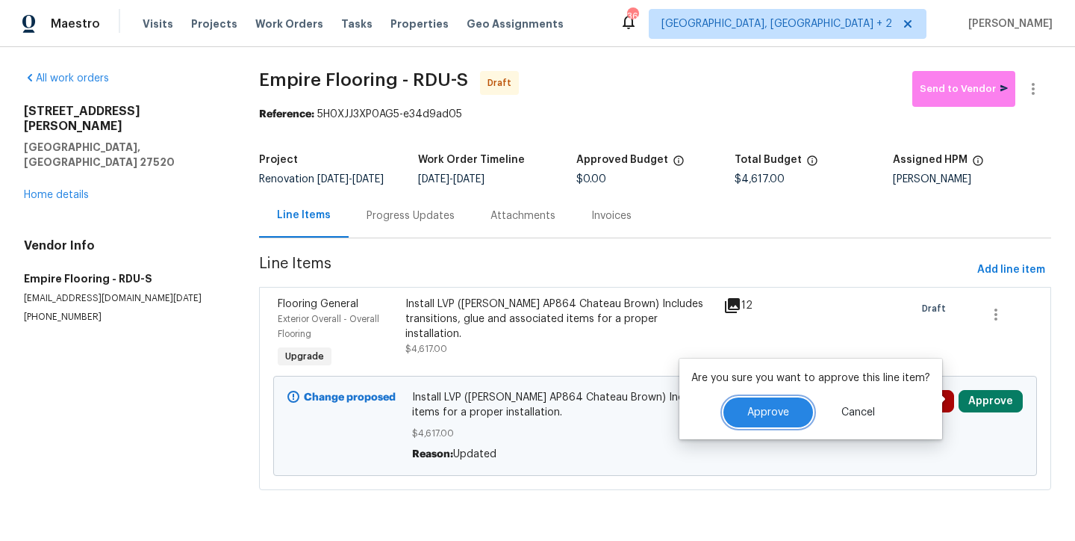
drag, startPoint x: 760, startPoint y: 412, endPoint x: 753, endPoint y: 407, distance: 8.7
click at [760, 412] on span "Approve" at bounding box center [769, 412] width 42 height 11
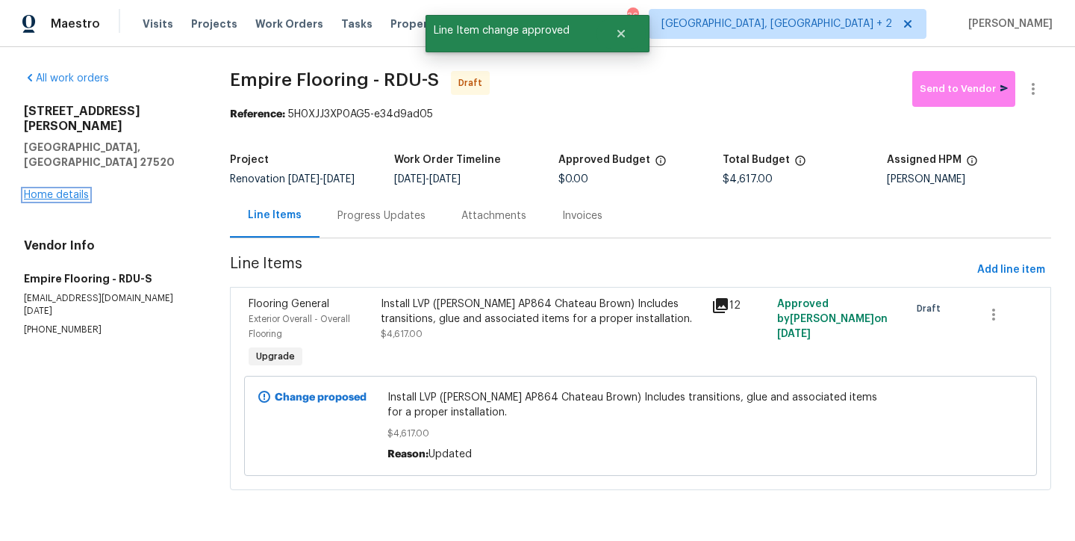
click at [51, 190] on link "Home details" at bounding box center [56, 195] width 65 height 10
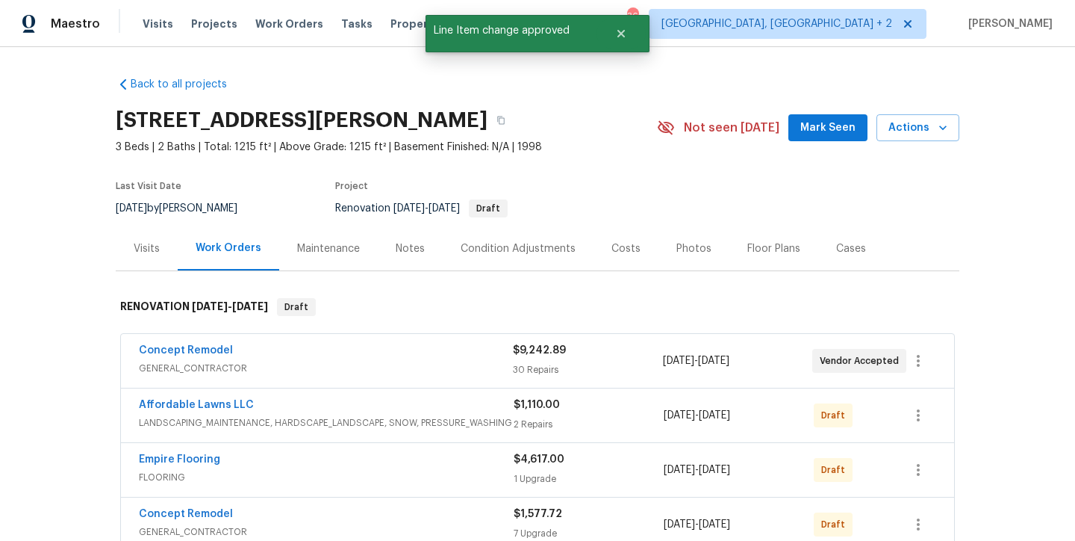
scroll to position [134, 0]
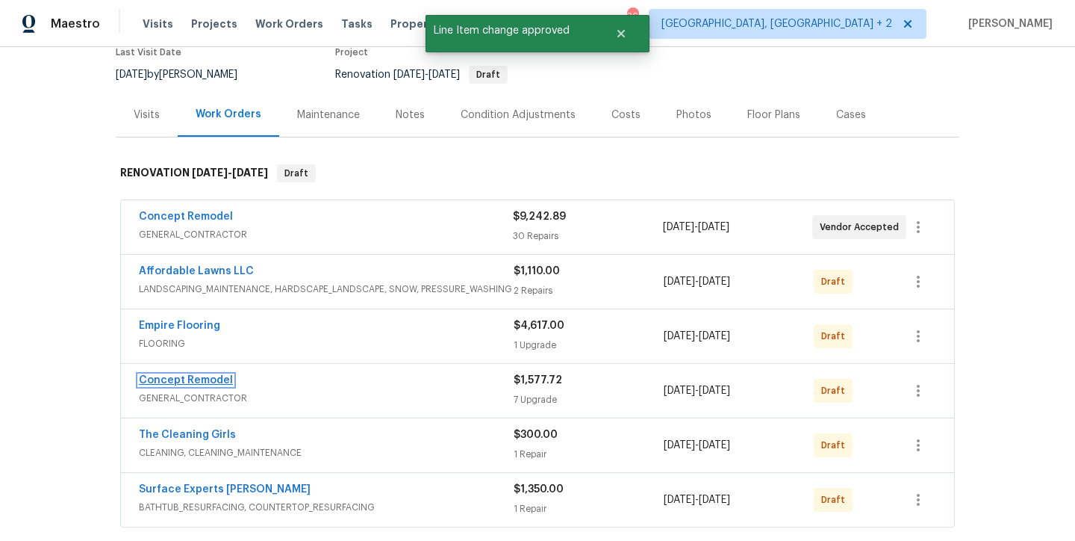
click at [193, 381] on link "Concept Remodel" at bounding box center [186, 380] width 94 height 10
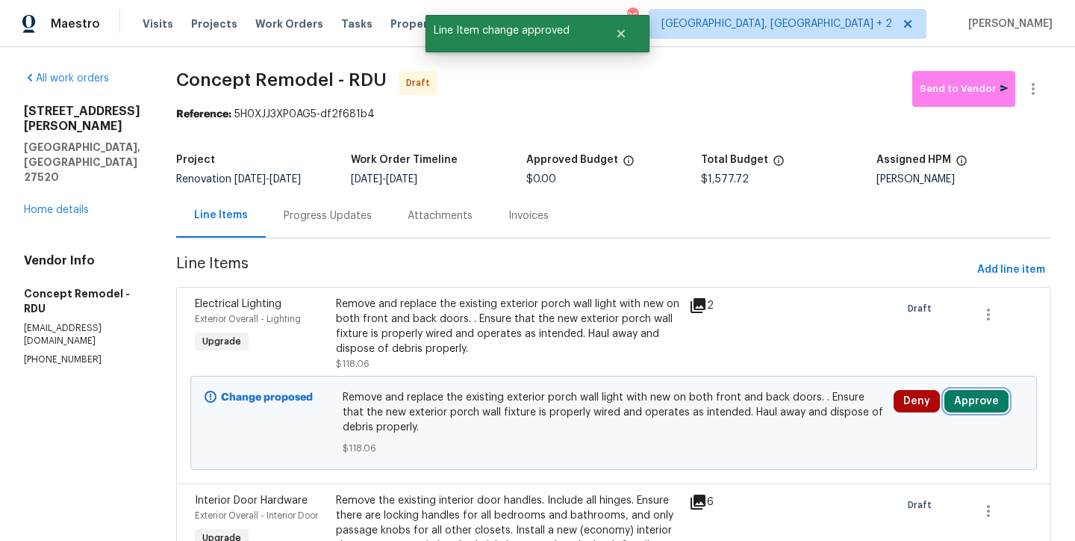
click at [963, 399] on button "Approve" at bounding box center [977, 401] width 64 height 22
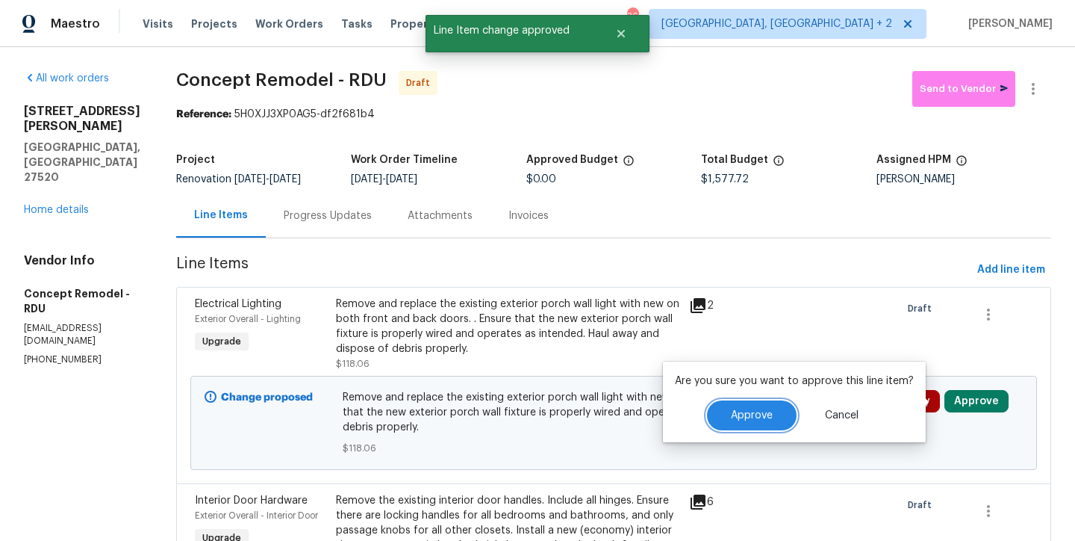
click at [748, 410] on span "Approve" at bounding box center [752, 415] width 42 height 11
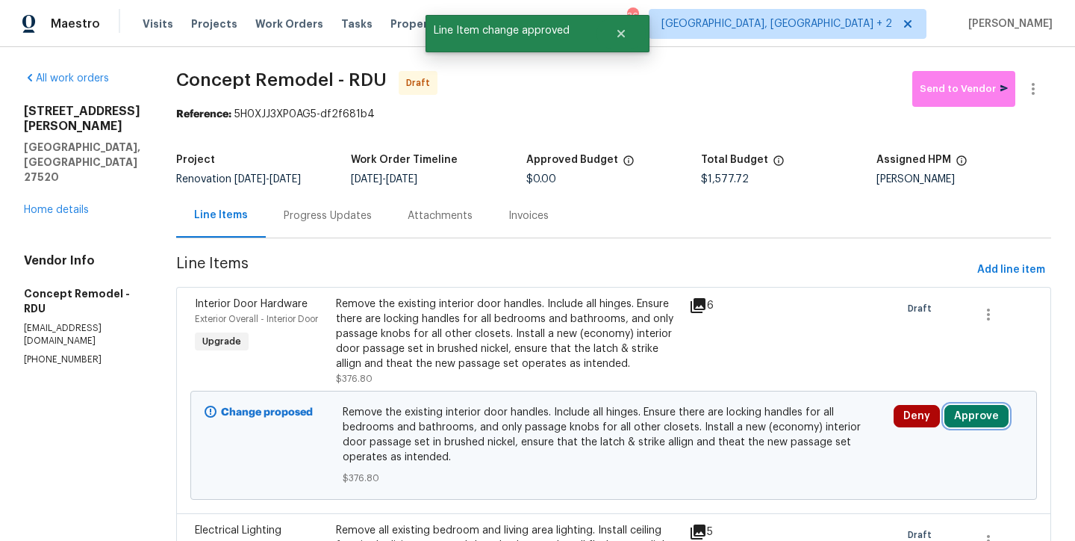
click at [978, 420] on button "Approve" at bounding box center [977, 416] width 64 height 22
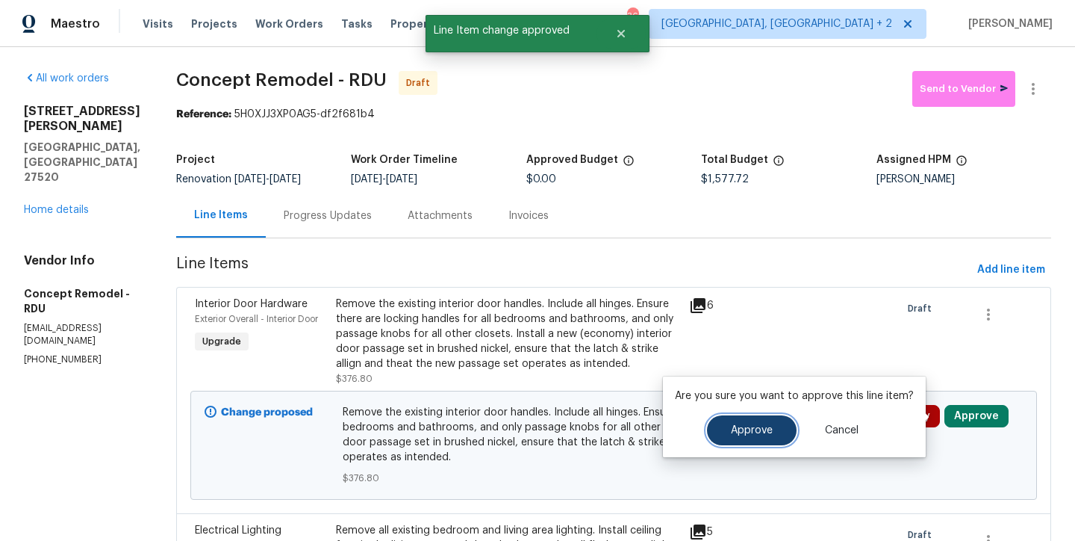
click at [766, 430] on span "Approve" at bounding box center [752, 430] width 42 height 11
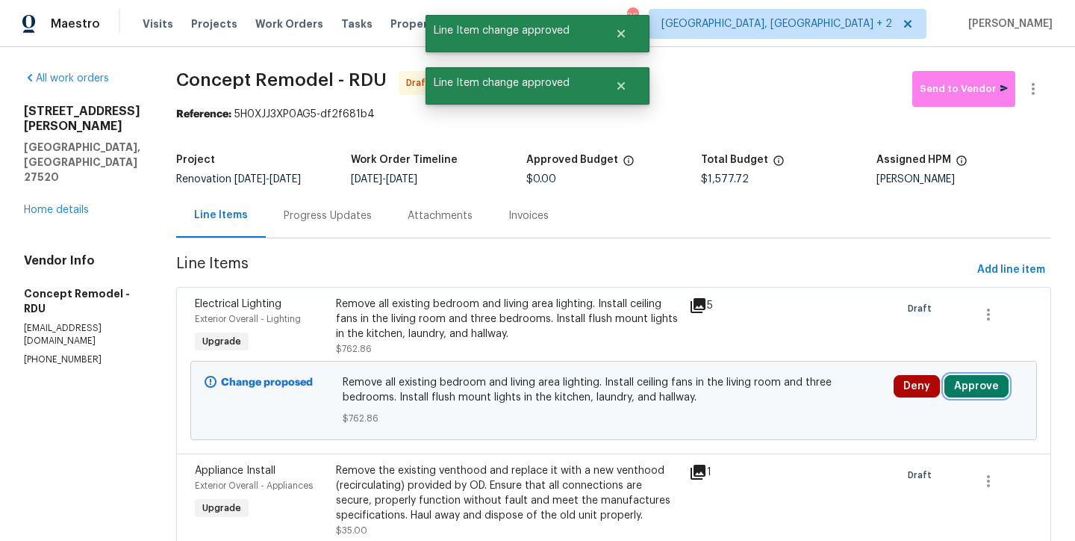
click at [969, 391] on button "Approve" at bounding box center [977, 386] width 64 height 22
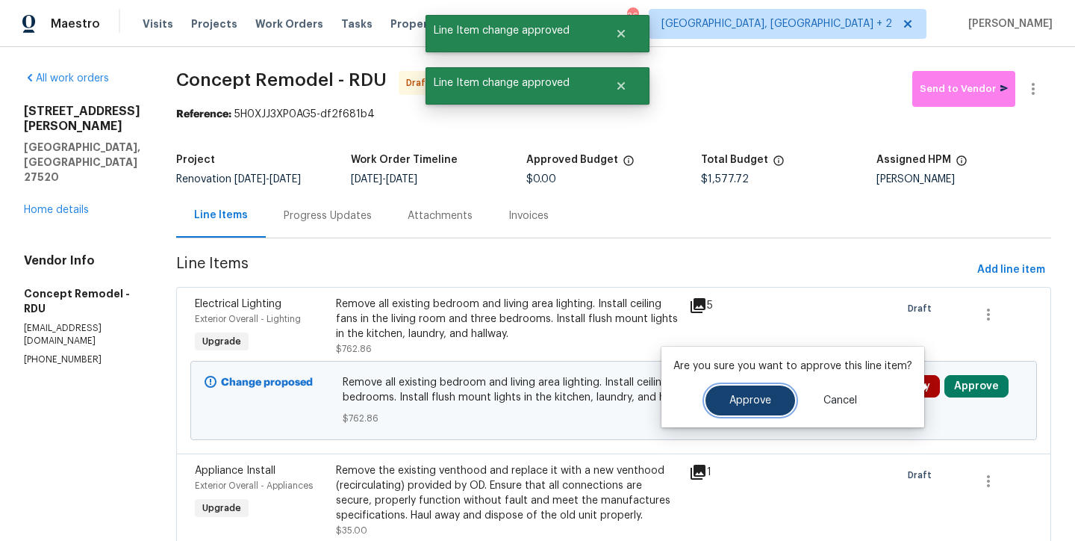
click at [708, 406] on button "Approve" at bounding box center [751, 400] width 90 height 30
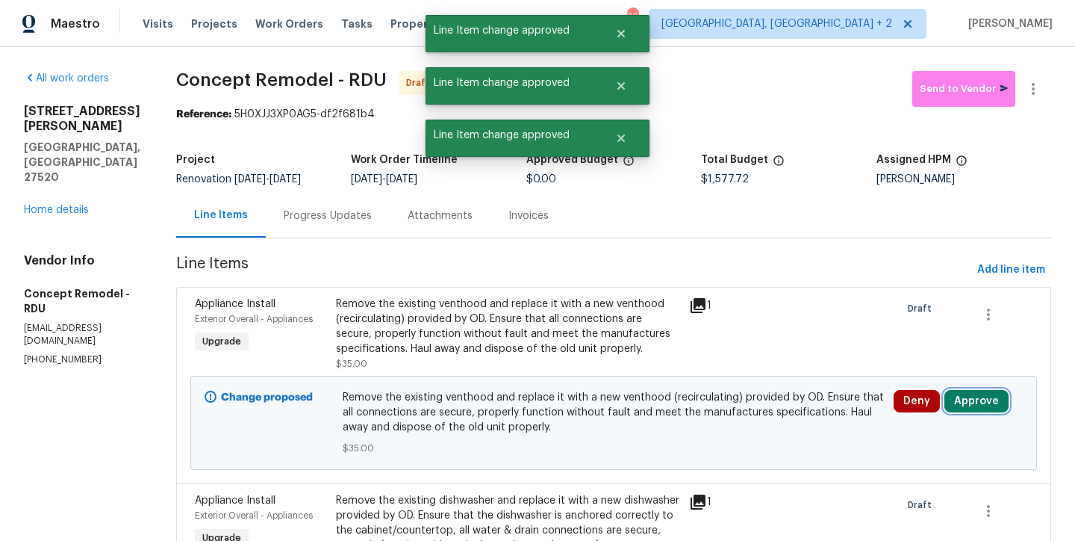
click at [962, 397] on button "Approve" at bounding box center [977, 401] width 64 height 22
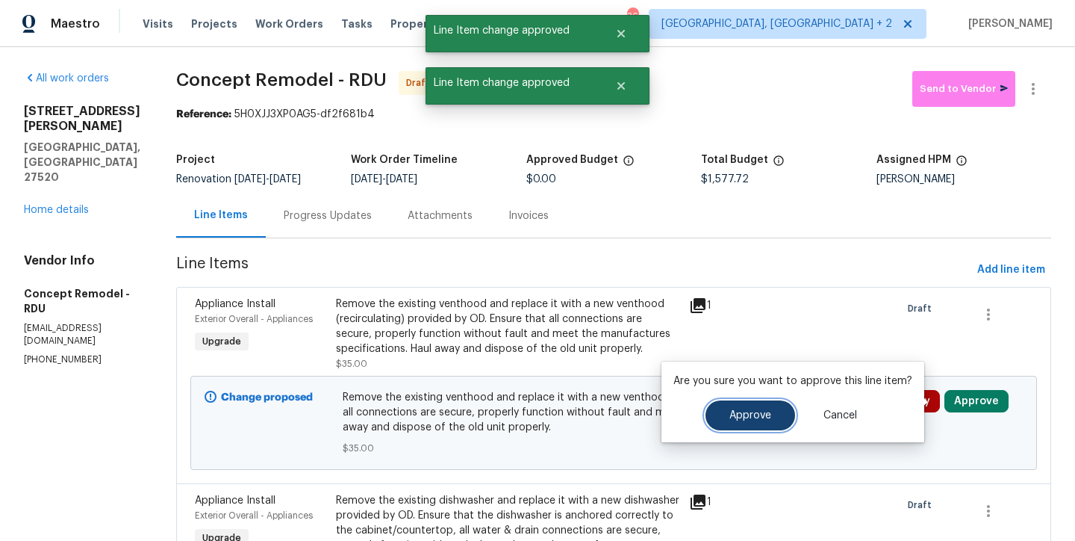
click at [751, 413] on span "Approve" at bounding box center [751, 415] width 42 height 11
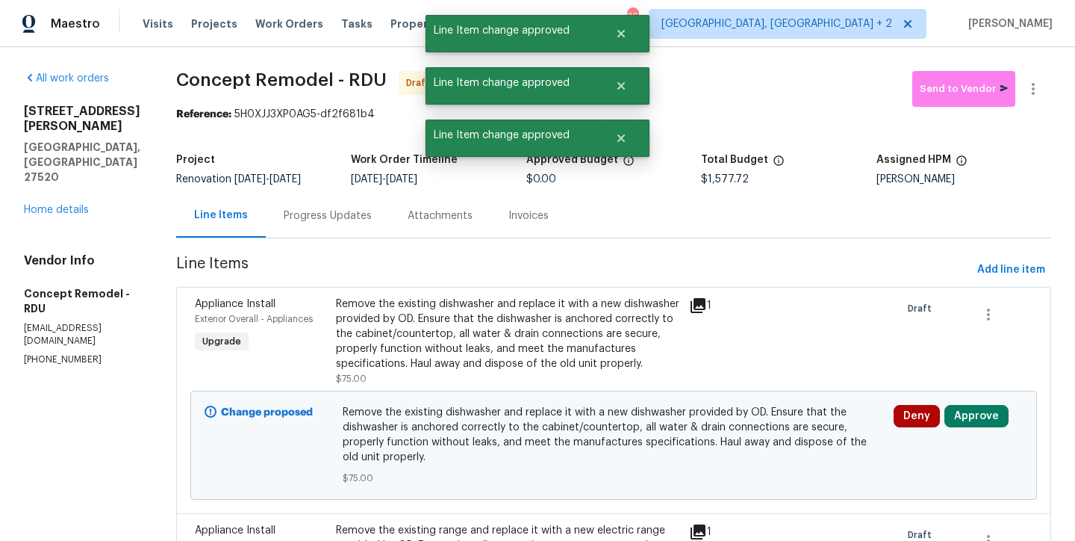
scroll to position [110, 0]
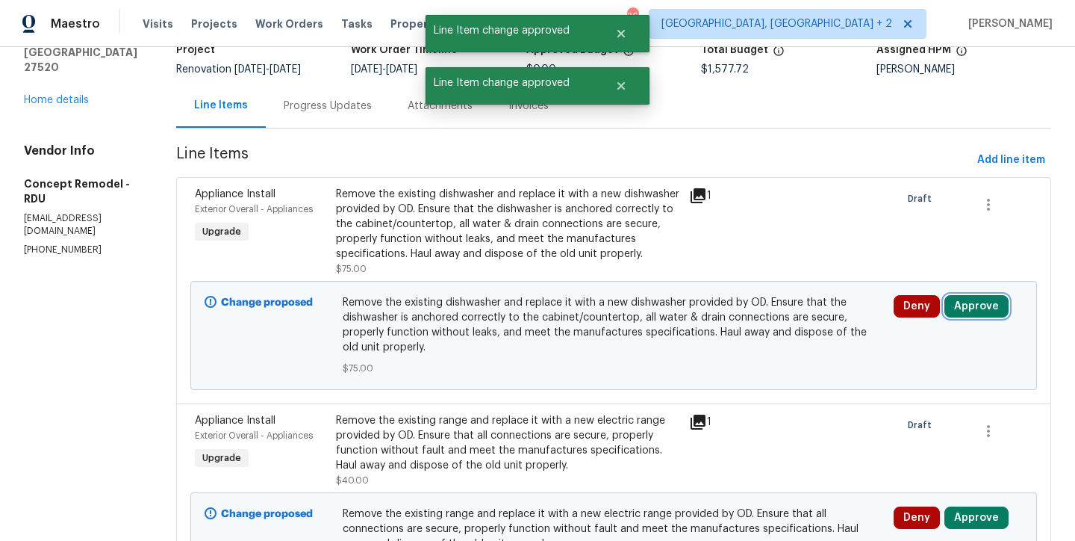
click at [967, 298] on button "Approve" at bounding box center [977, 306] width 64 height 22
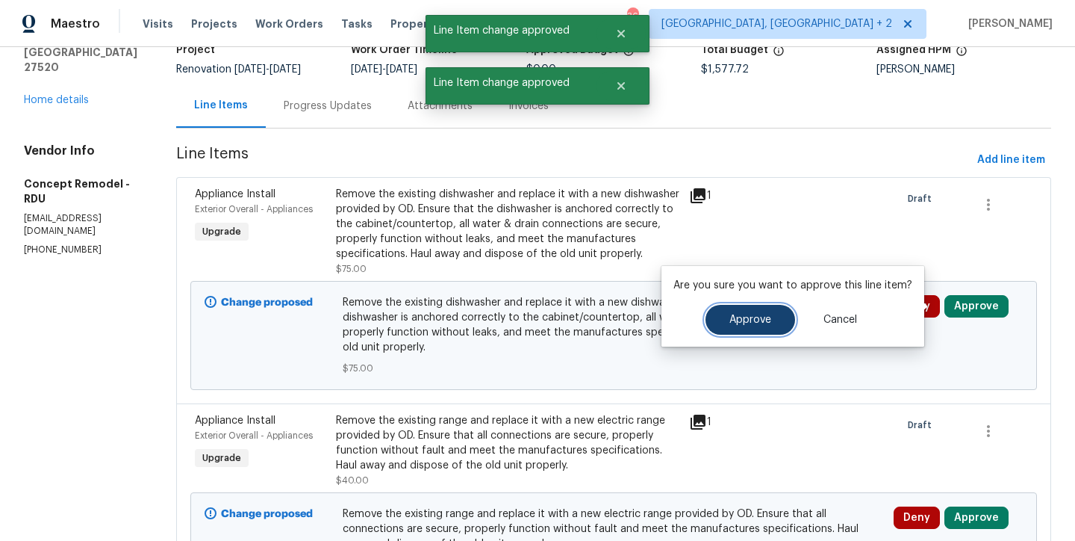
click at [760, 326] on button "Approve" at bounding box center [751, 320] width 90 height 30
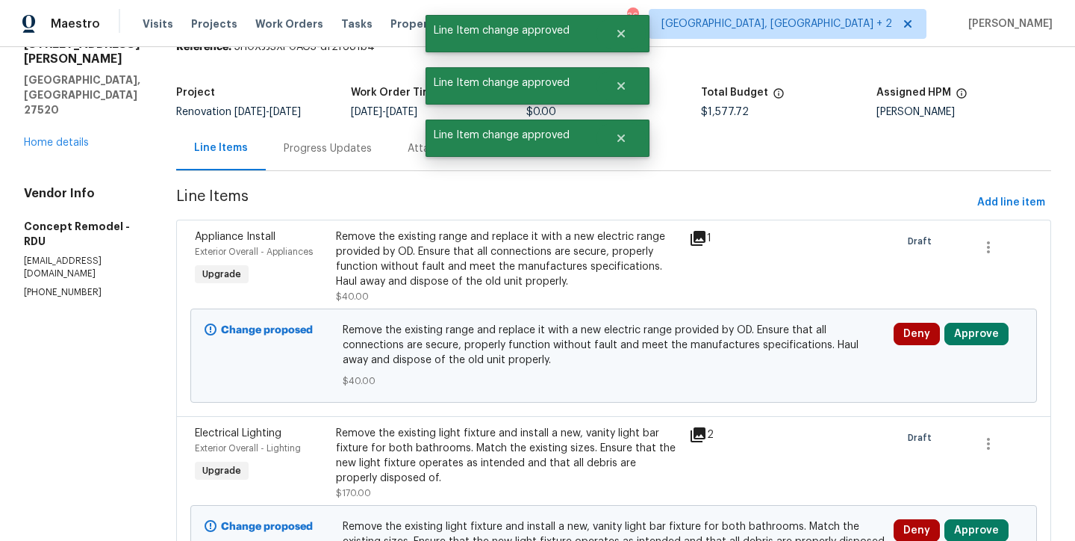
scroll to position [142, 0]
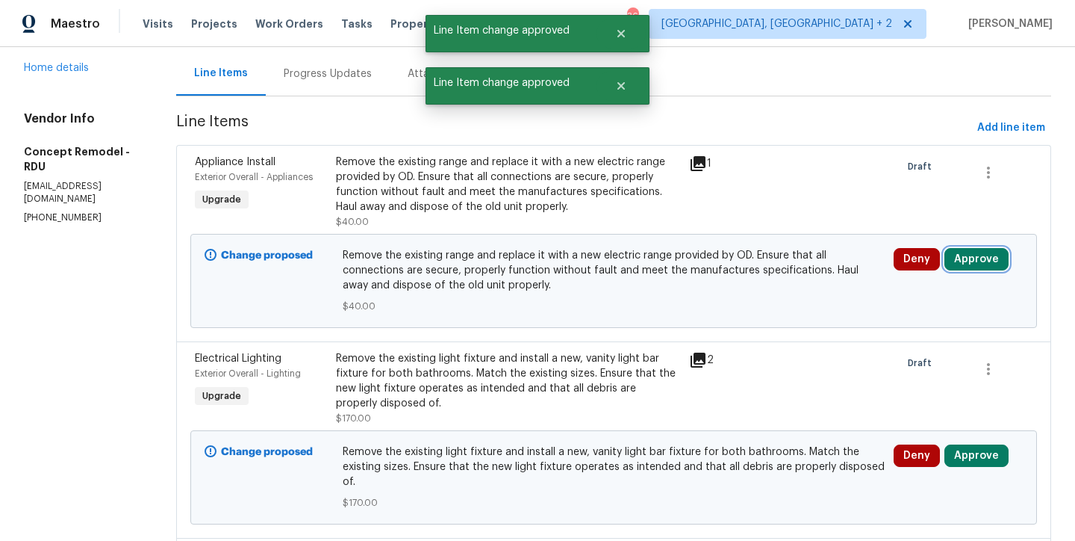
click at [978, 252] on button "Approve" at bounding box center [977, 259] width 64 height 22
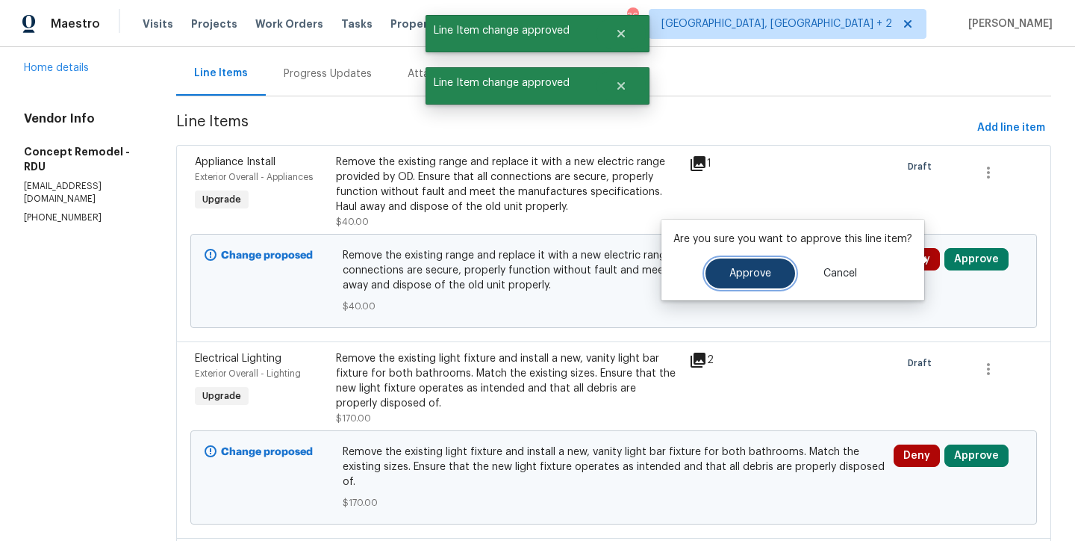
click at [748, 278] on span "Approve" at bounding box center [751, 273] width 42 height 11
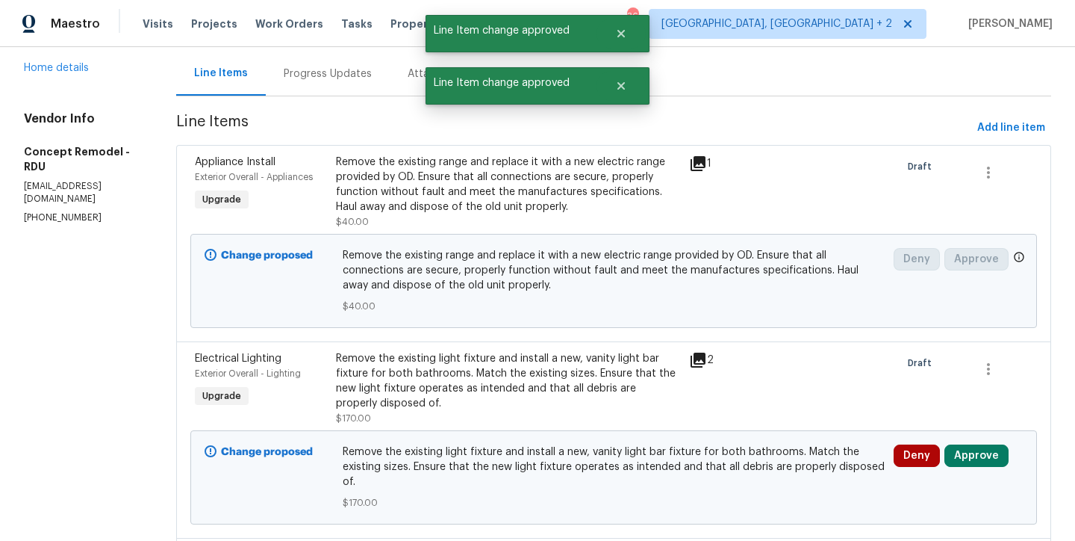
scroll to position [0, 0]
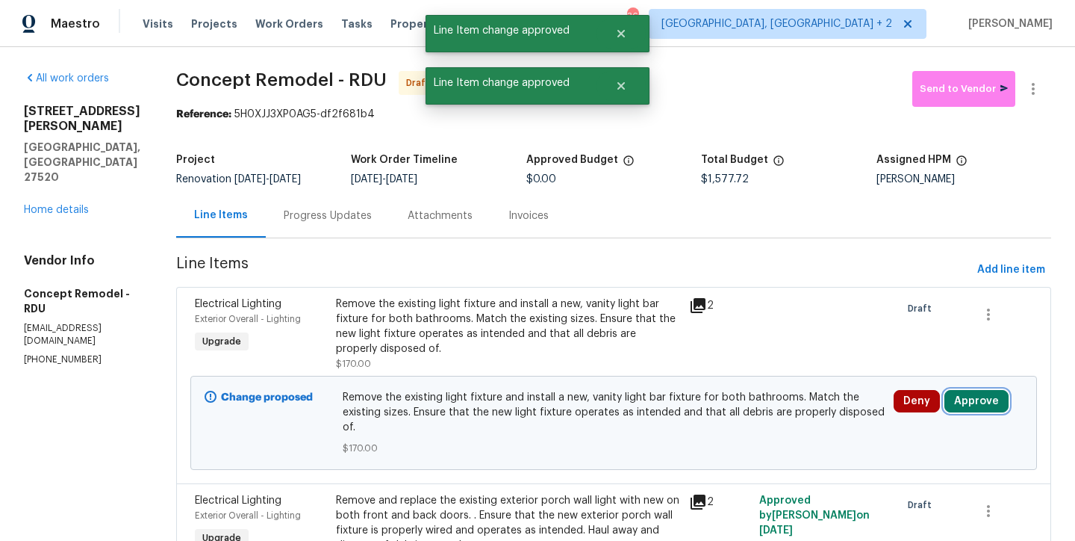
click at [972, 396] on button "Approve" at bounding box center [977, 401] width 64 height 22
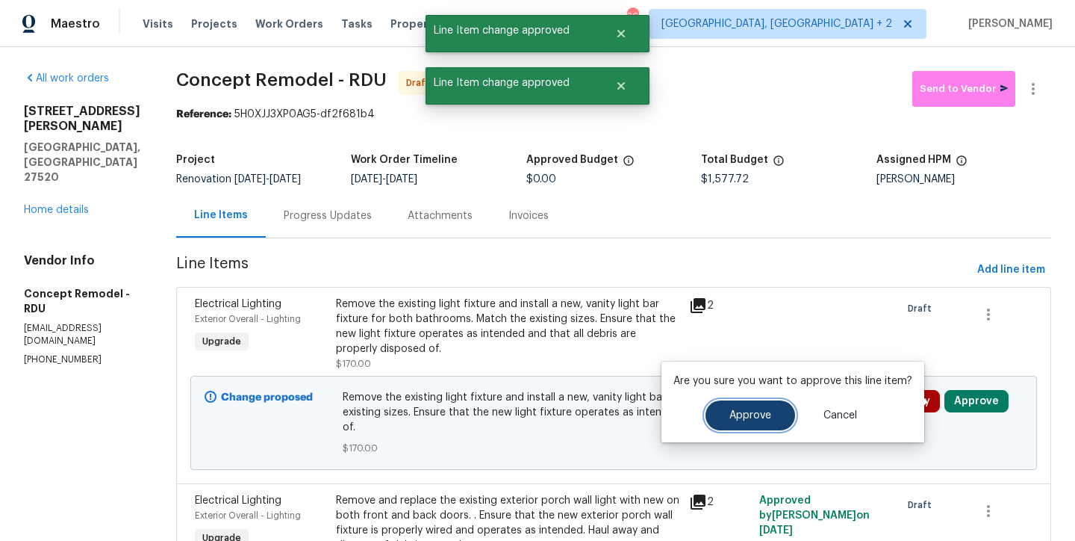
click at [721, 410] on button "Approve" at bounding box center [751, 415] width 90 height 30
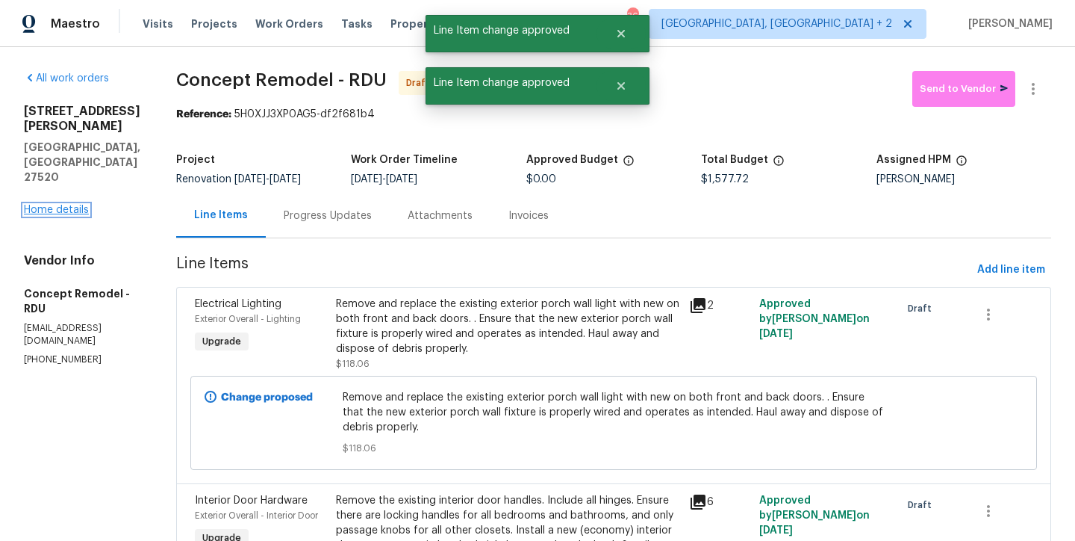
click at [46, 205] on link "Home details" at bounding box center [56, 210] width 65 height 10
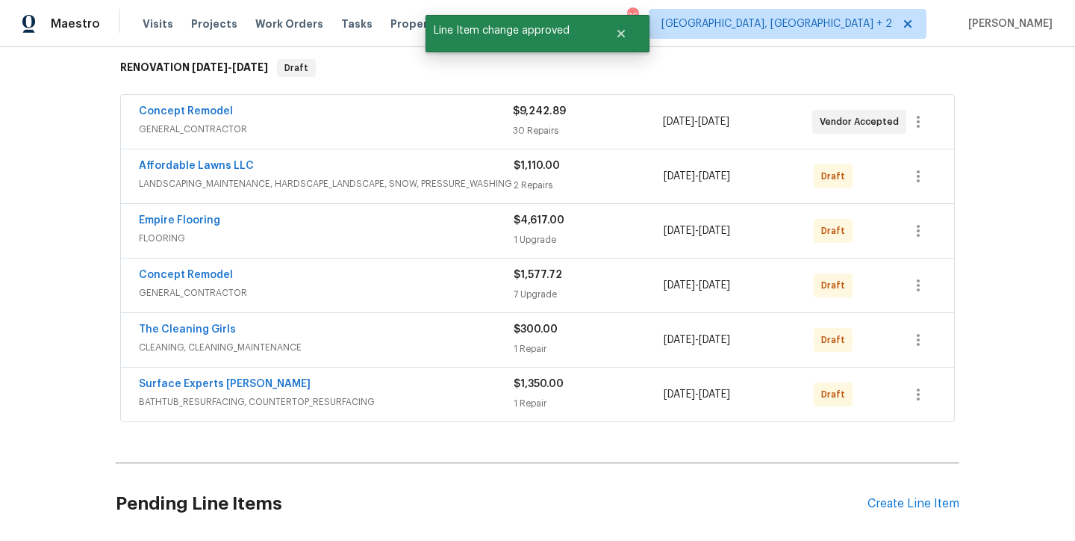
scroll to position [251, 0]
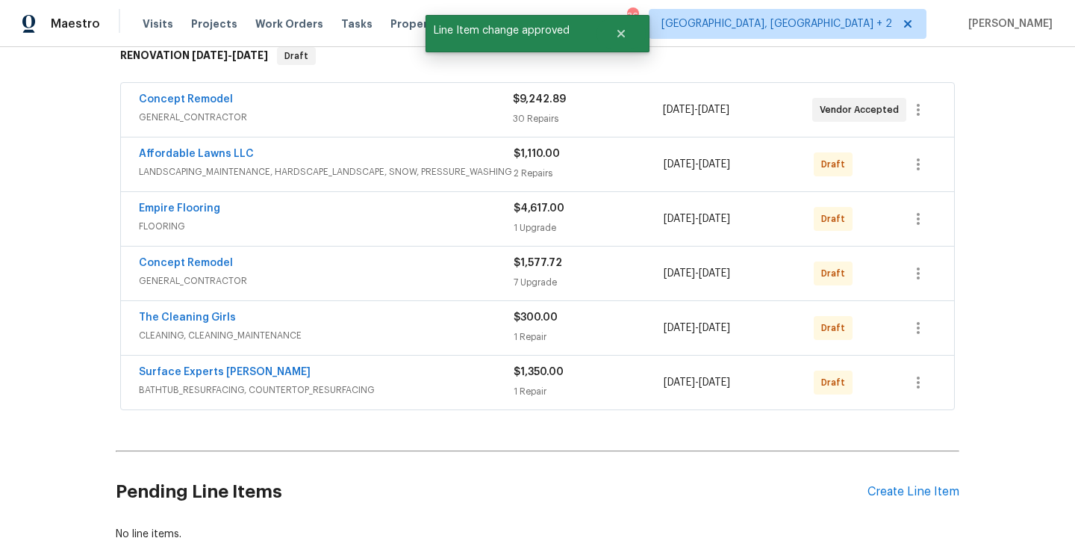
click at [183, 311] on span "The Cleaning Girls" at bounding box center [187, 317] width 97 height 15
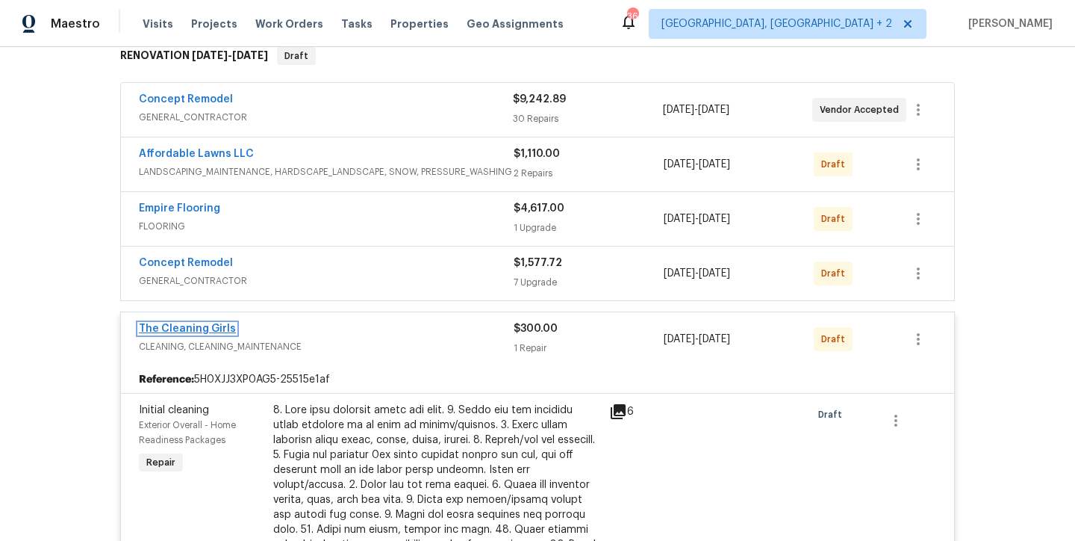
click at [178, 327] on link "The Cleaning Girls" at bounding box center [187, 328] width 97 height 10
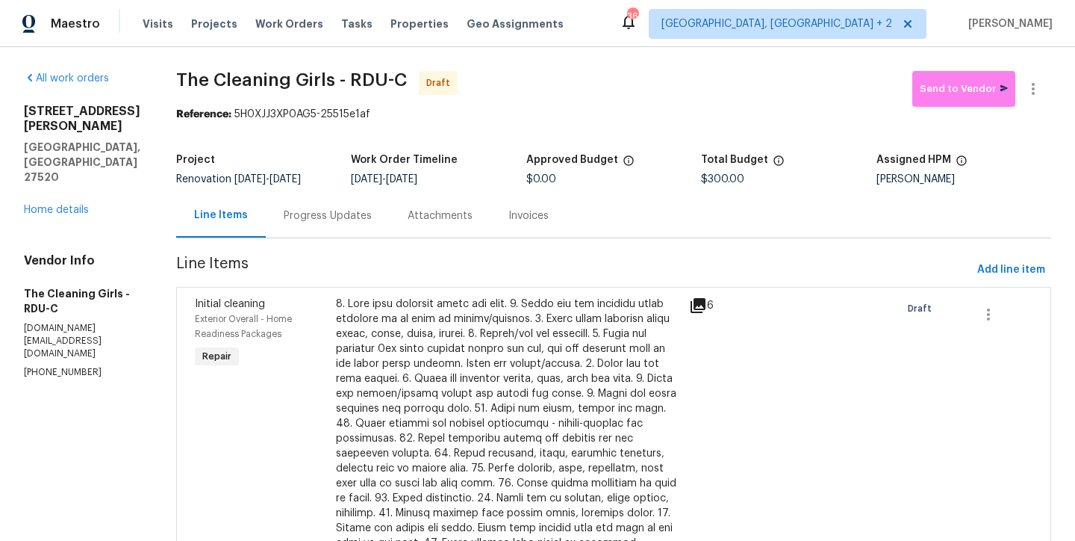
scroll to position [309, 0]
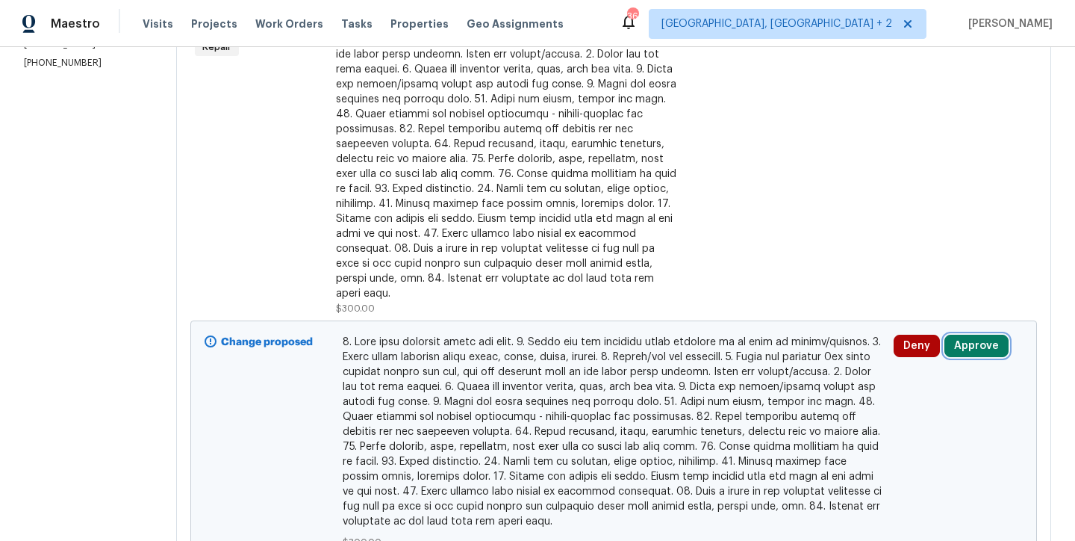
click at [986, 335] on button "Approve" at bounding box center [977, 346] width 64 height 22
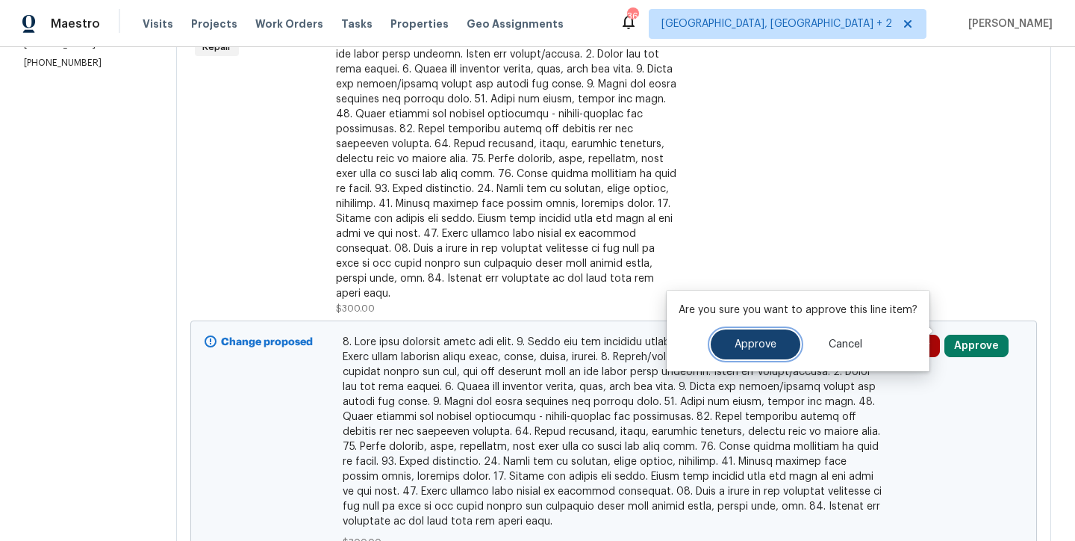
click at [774, 345] on button "Approve" at bounding box center [756, 344] width 90 height 30
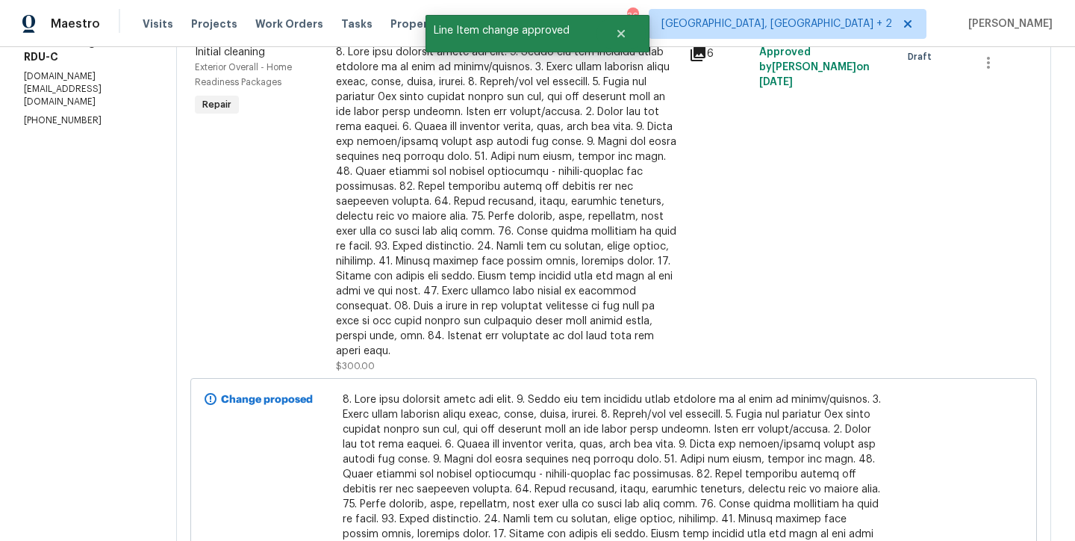
scroll to position [0, 0]
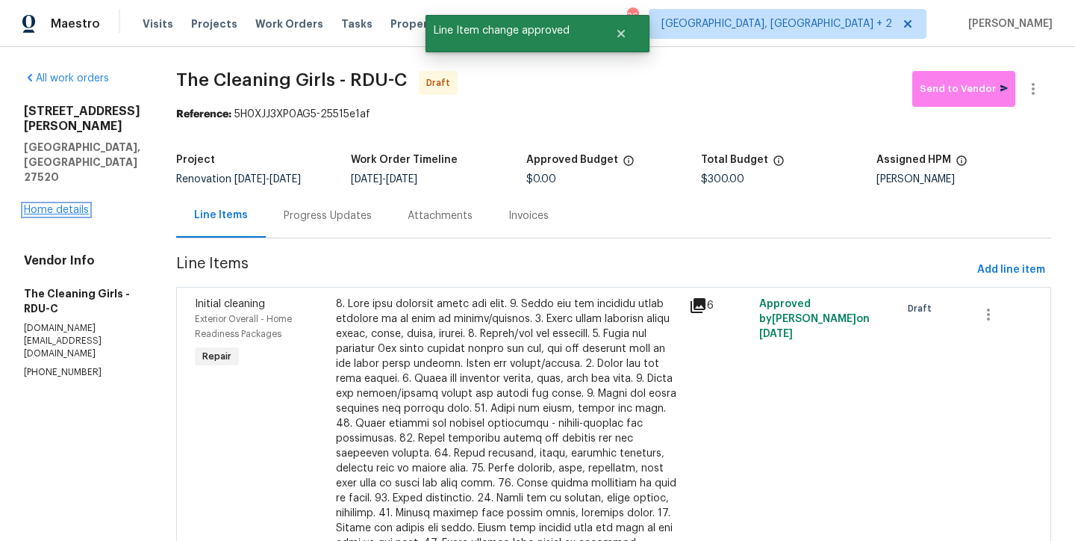
click at [63, 205] on link "Home details" at bounding box center [56, 210] width 65 height 10
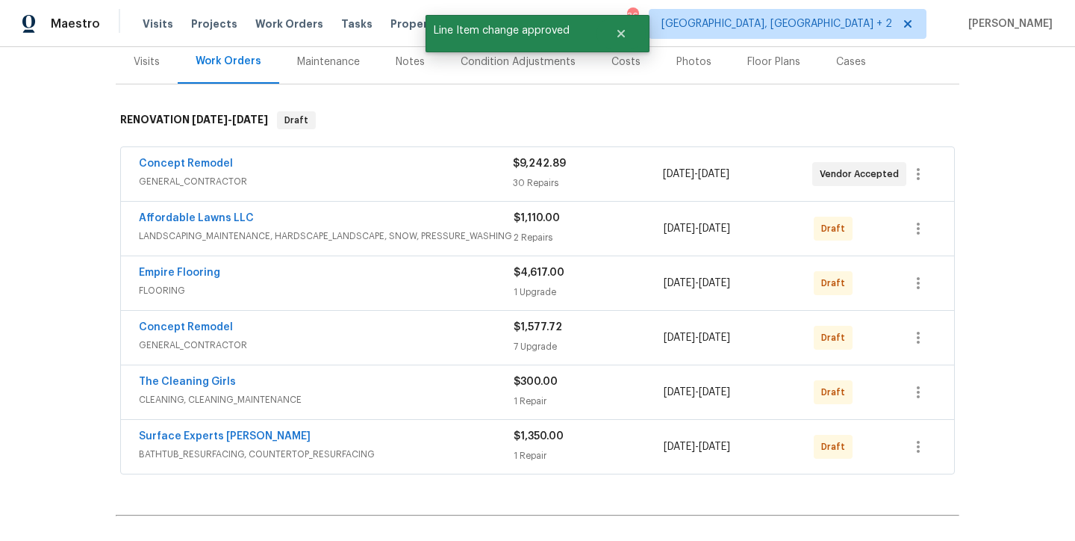
scroll to position [298, 0]
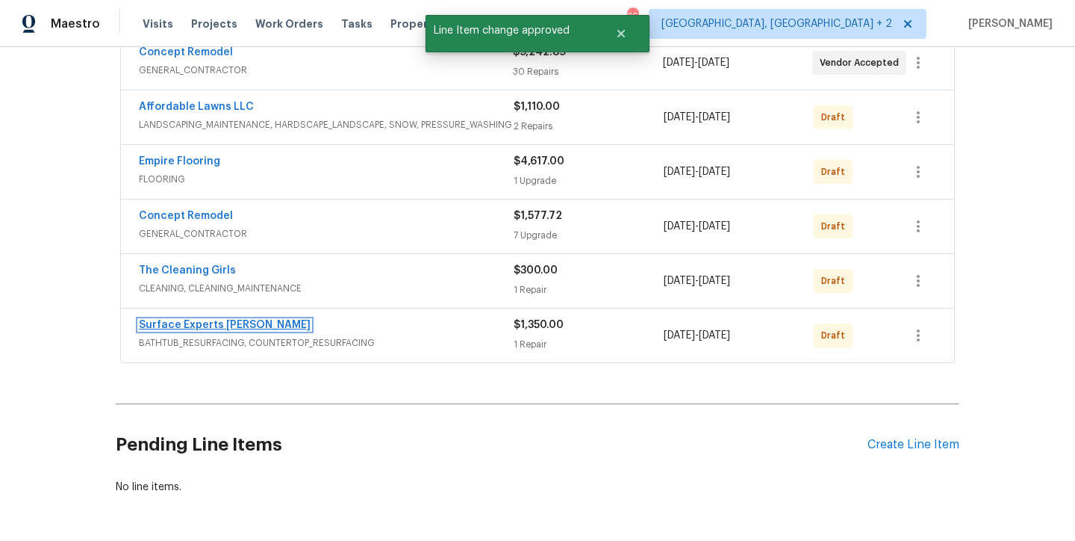
click at [207, 322] on link "Surface Experts Cary" at bounding box center [225, 325] width 172 height 10
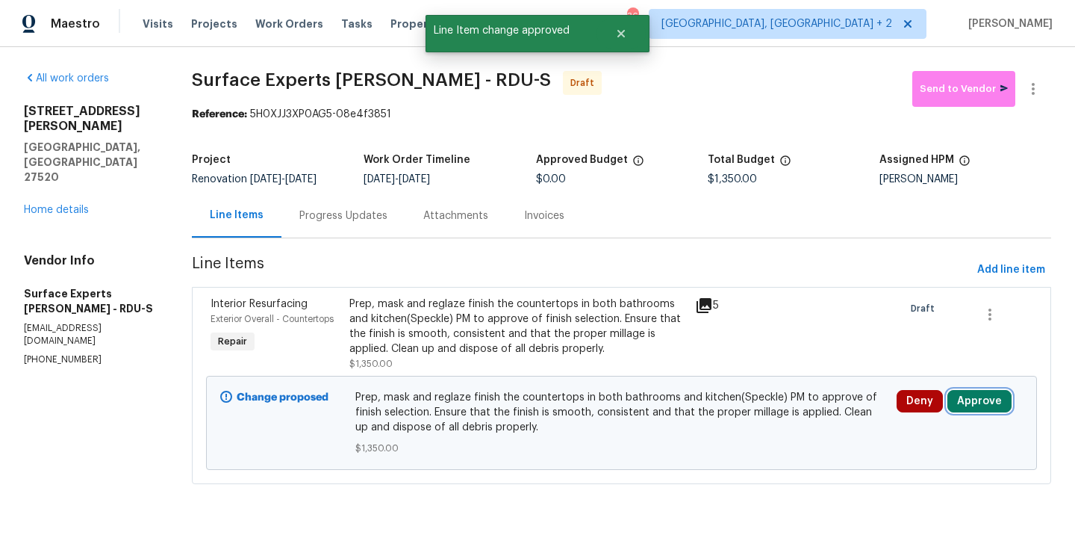
click at [984, 404] on button "Approve" at bounding box center [980, 401] width 64 height 22
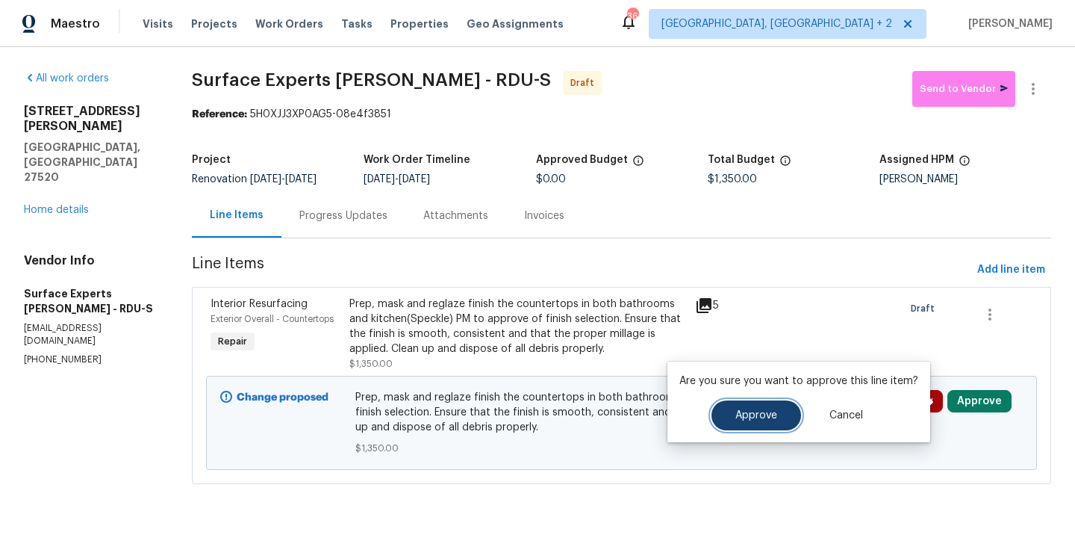
click at [790, 411] on button "Approve" at bounding box center [757, 415] width 90 height 30
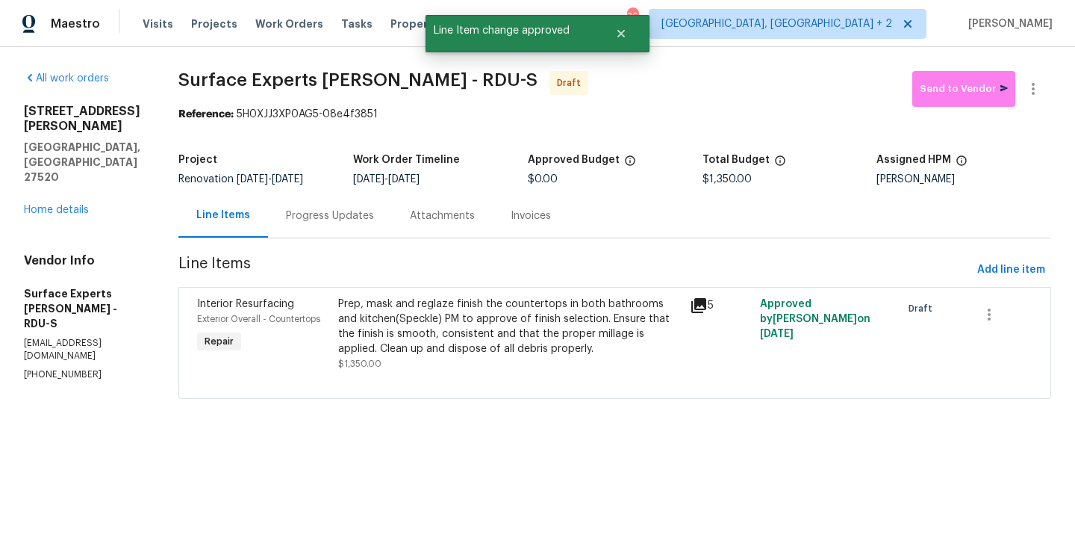
click at [669, 93] on span "Surface Experts Cary - RDU-S Draft" at bounding box center [545, 89] width 734 height 36
click at [38, 205] on link "Home details" at bounding box center [56, 210] width 65 height 10
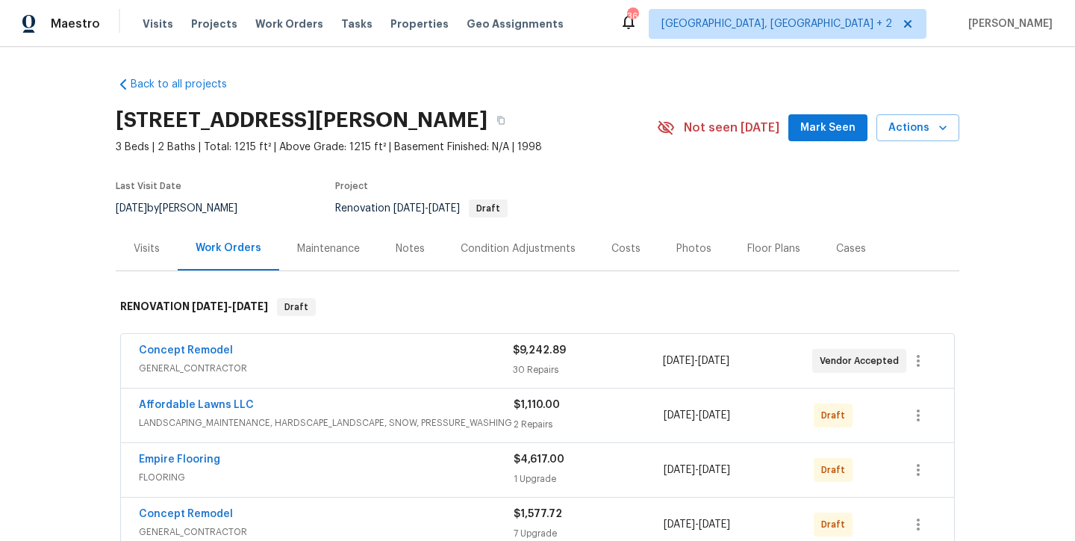
click at [56, 221] on div "Back to all projects 112 Kelly Ln, Clayton, NC 27520 3 Beds | 2 Baths | Total: …" at bounding box center [537, 294] width 1075 height 494
click at [905, 247] on div "Visits Work Orders Maintenance Notes Condition Adjustments Costs Photos Floor P…" at bounding box center [538, 248] width 844 height 45
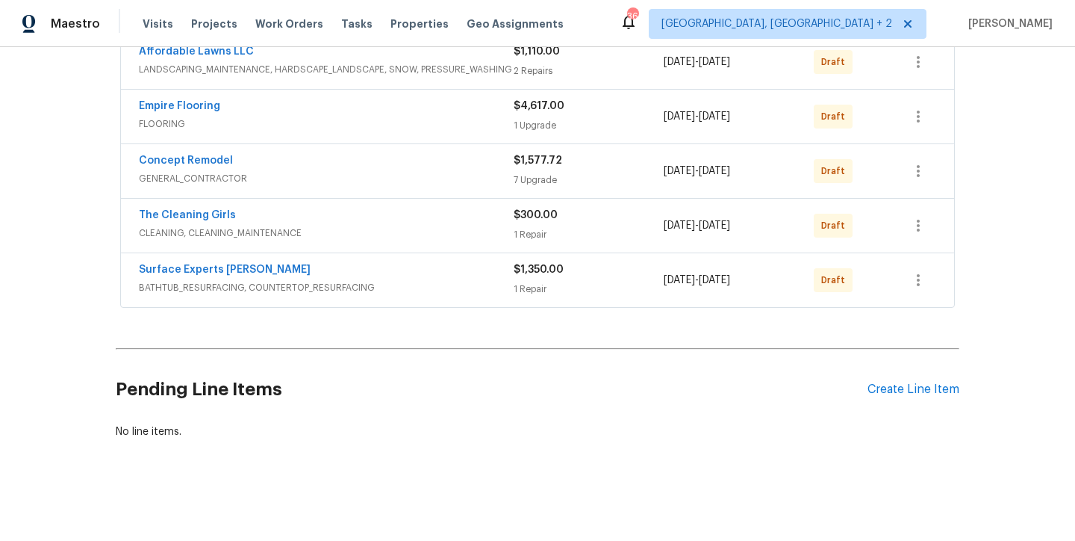
scroll to position [226, 0]
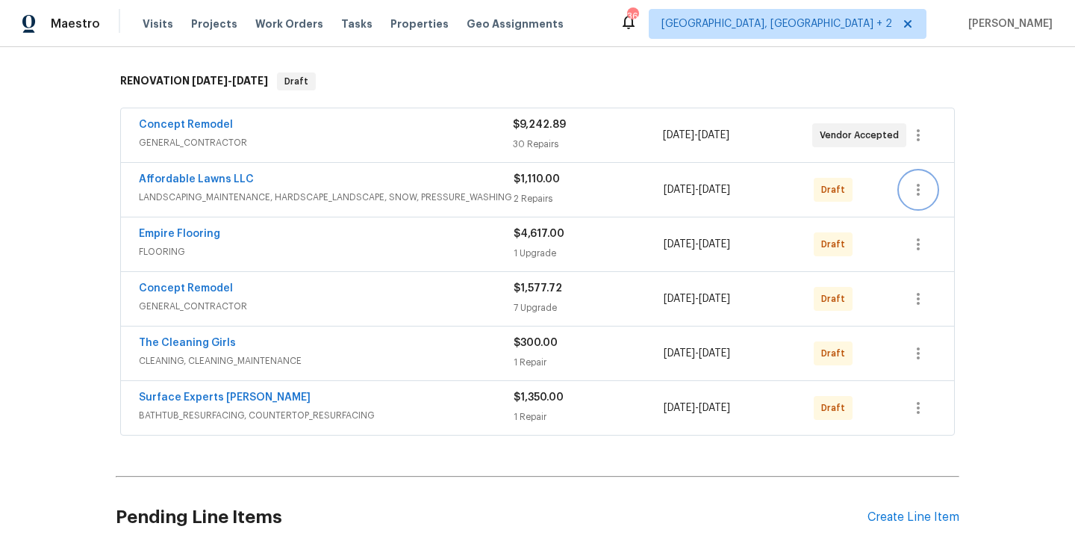
click at [916, 193] on icon "button" at bounding box center [919, 190] width 18 height 18
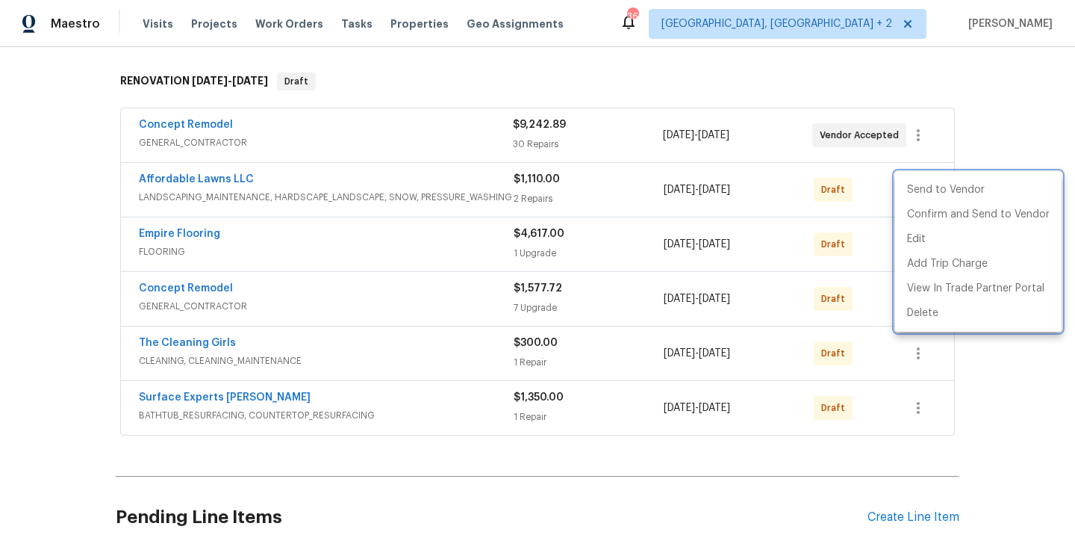
click at [1009, 142] on div at bounding box center [537, 270] width 1075 height 541
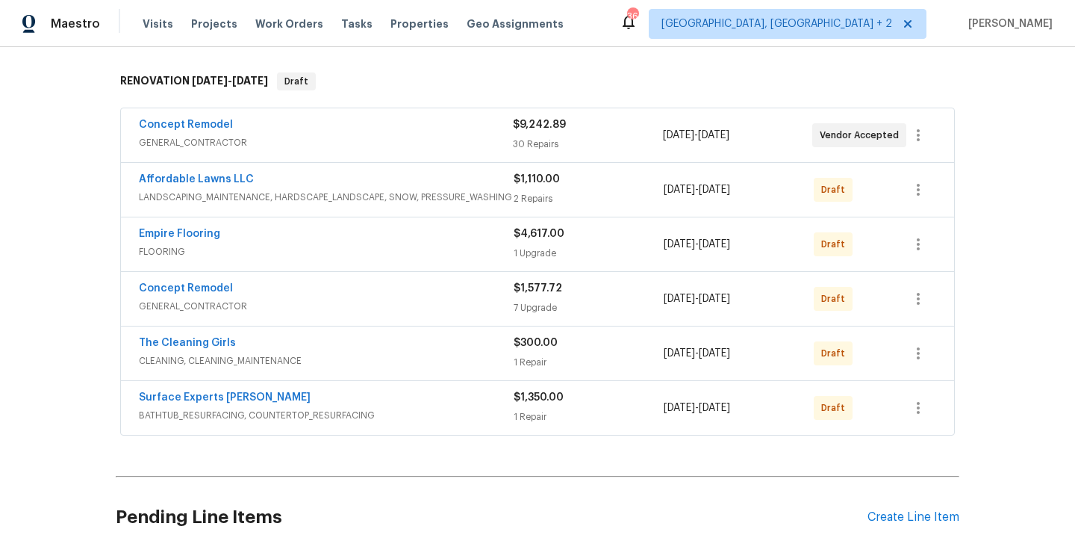
click at [996, 120] on div "Back to all projects 112 Kelly Ln, Clayton, NC 27520 3 Beds | 2 Baths | Total: …" at bounding box center [537, 294] width 1075 height 494
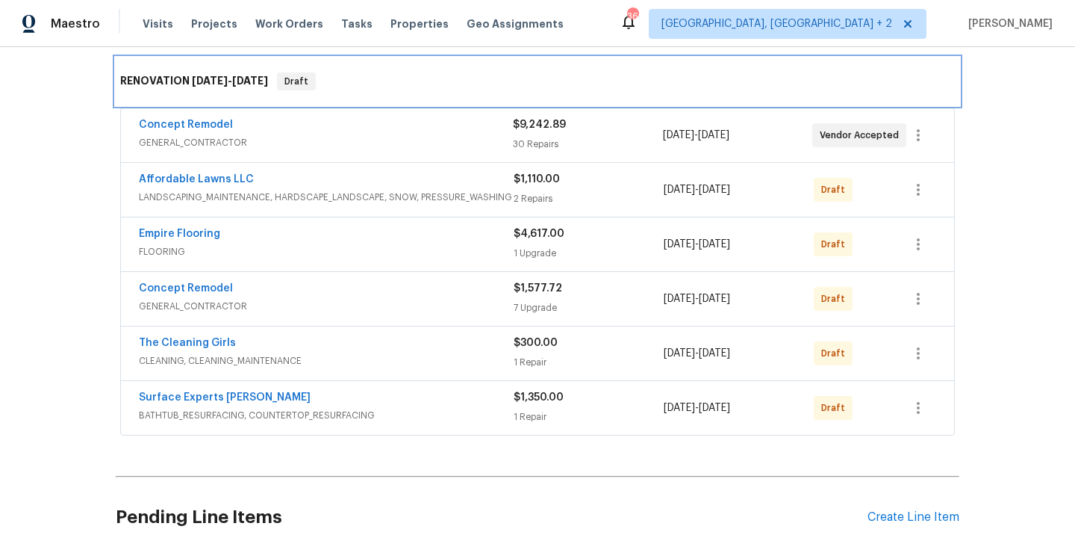
click at [232, 81] on span "9/23/25" at bounding box center [250, 80] width 36 height 10
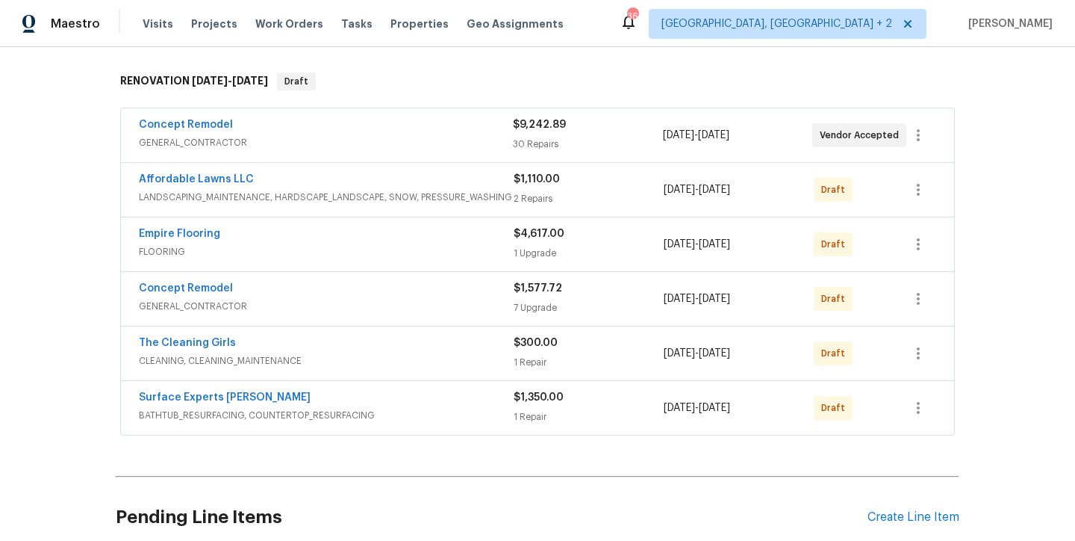
click at [55, 120] on div "Back to all projects 112 Kelly Ln, Clayton, NC 27520 3 Beds | 2 Baths | Total: …" at bounding box center [537, 294] width 1075 height 494
click at [604, 11] on div "Maestro Visits Projects Work Orders Tasks Properties Geo Assignments 36 Charles…" at bounding box center [537, 23] width 1075 height 47
click at [1031, 200] on div "Back to all projects 112 Kelly Ln, Clayton, NC 27520 3 Beds | 2 Baths | Total: …" at bounding box center [537, 294] width 1075 height 494
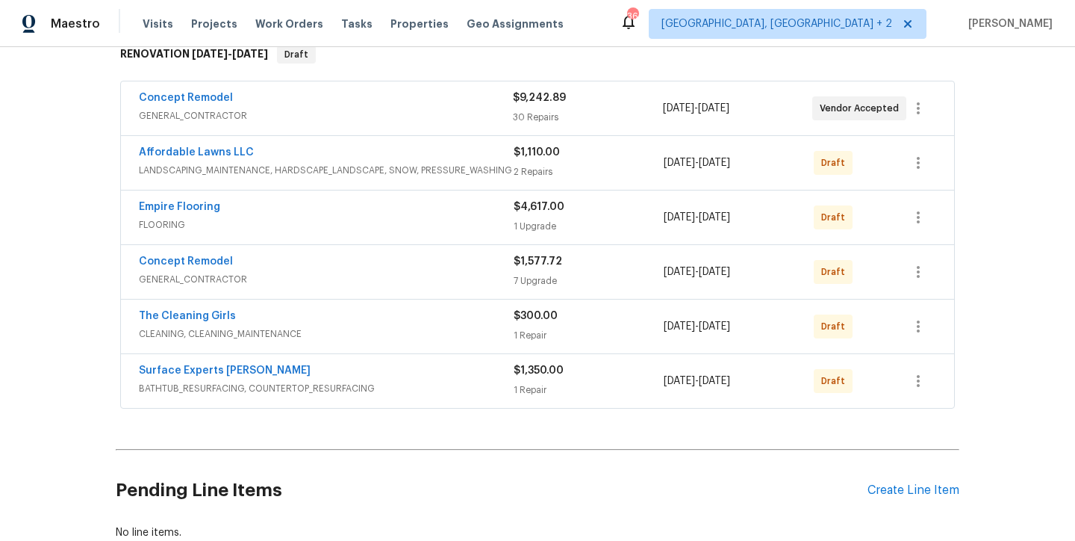
scroll to position [248, 0]
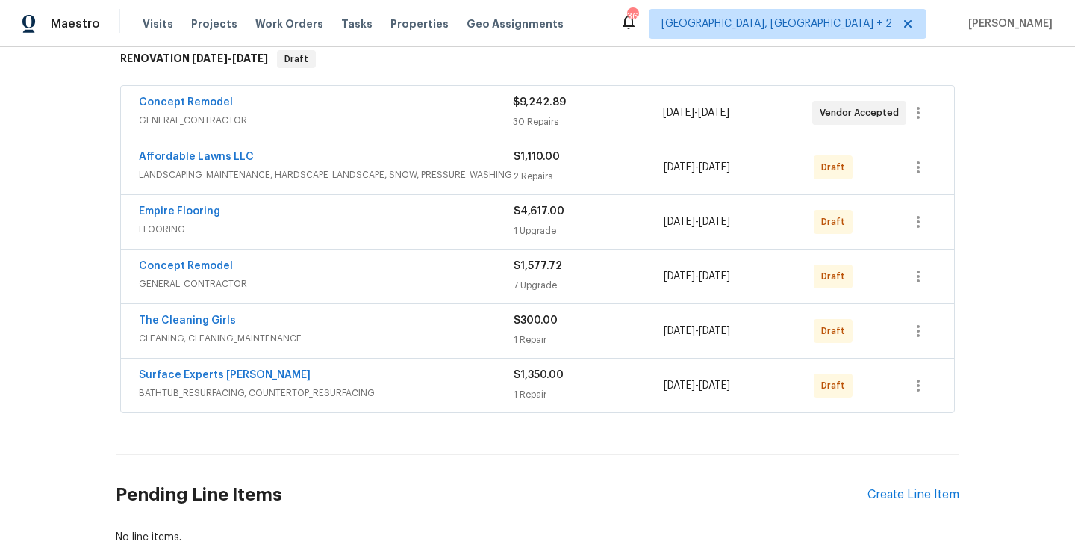
click at [1009, 181] on div "Back to all projects 112 Kelly Ln, Clayton, NC 27520 3 Beds | 2 Baths | Total: …" at bounding box center [537, 294] width 1075 height 494
click at [901, 169] on button "button" at bounding box center [919, 167] width 36 height 36
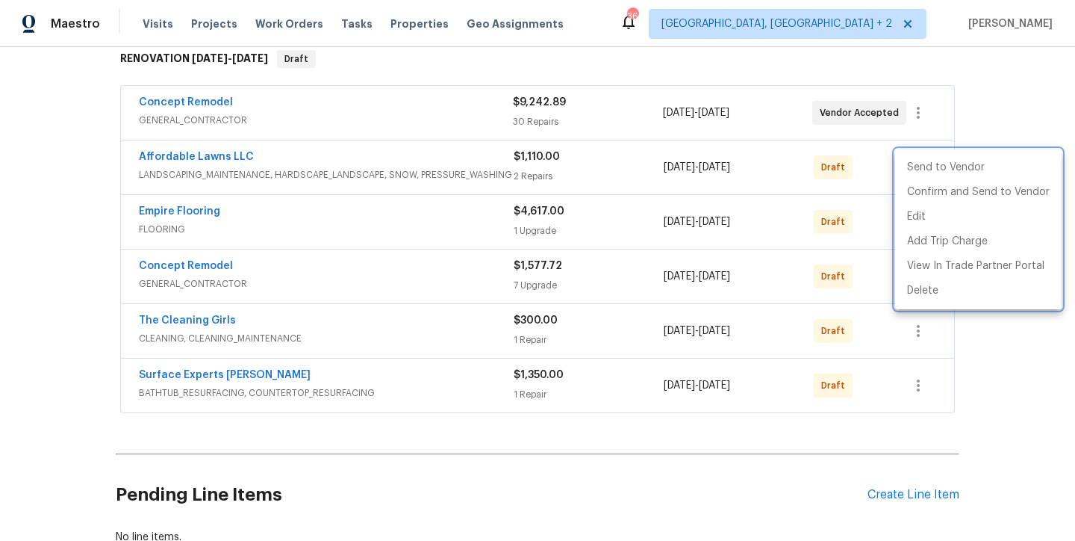
click at [985, 96] on div at bounding box center [537, 270] width 1075 height 541
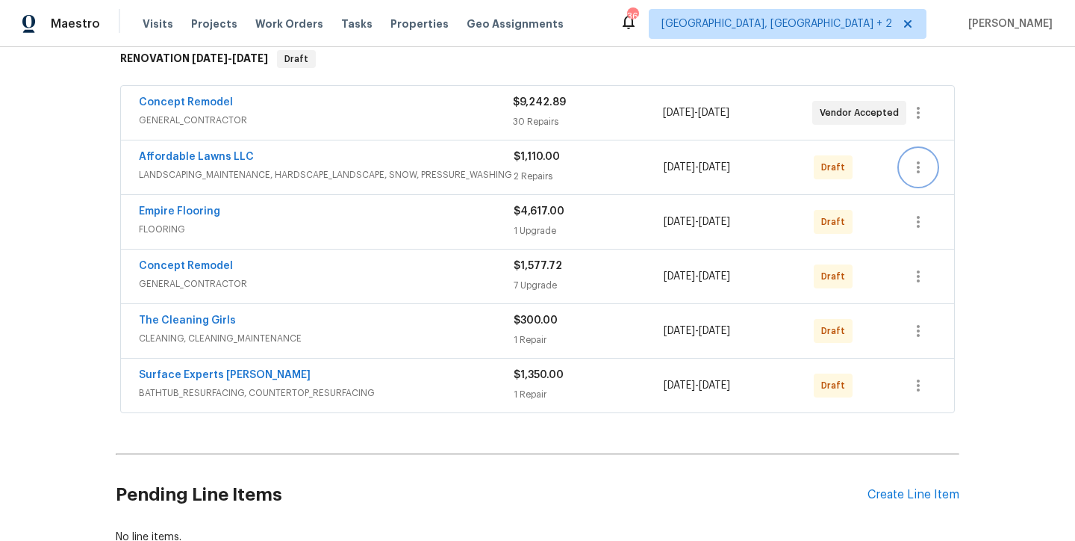
click at [912, 158] on button "button" at bounding box center [919, 167] width 36 height 36
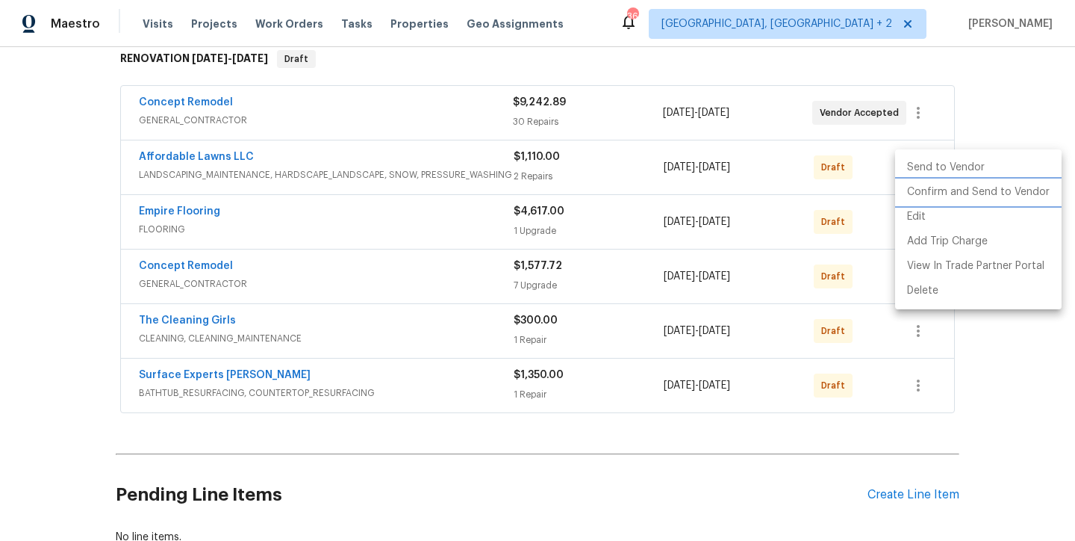
click at [965, 193] on li "Confirm and Send to Vendor" at bounding box center [978, 192] width 167 height 25
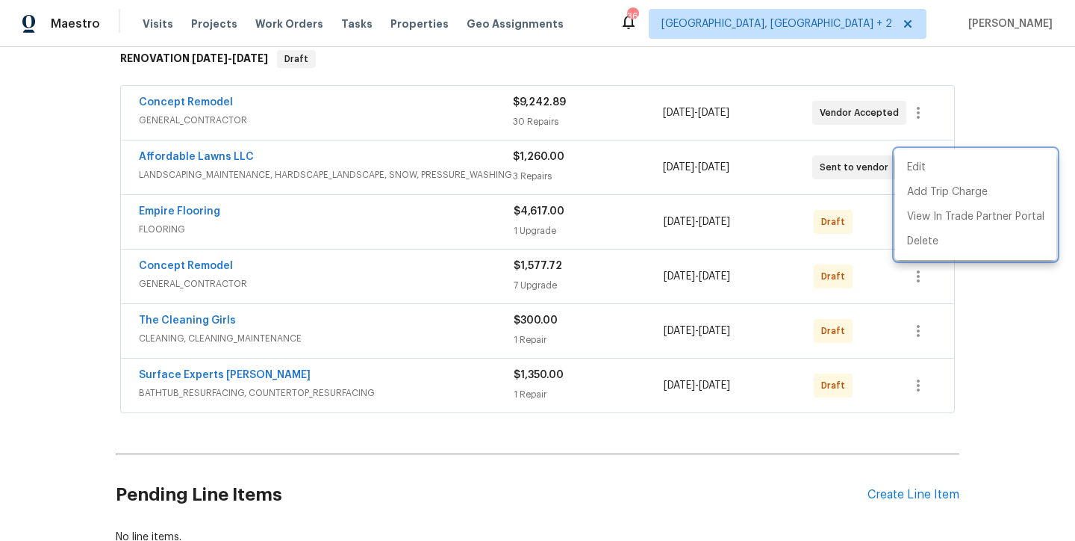
click at [990, 291] on div at bounding box center [537, 270] width 1075 height 541
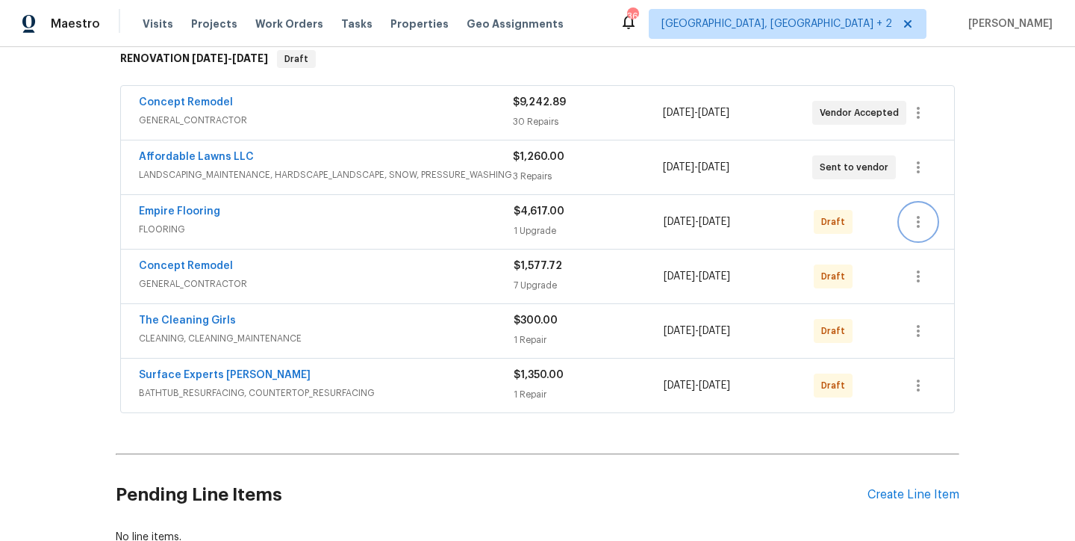
click at [917, 220] on icon "button" at bounding box center [918, 222] width 3 height 12
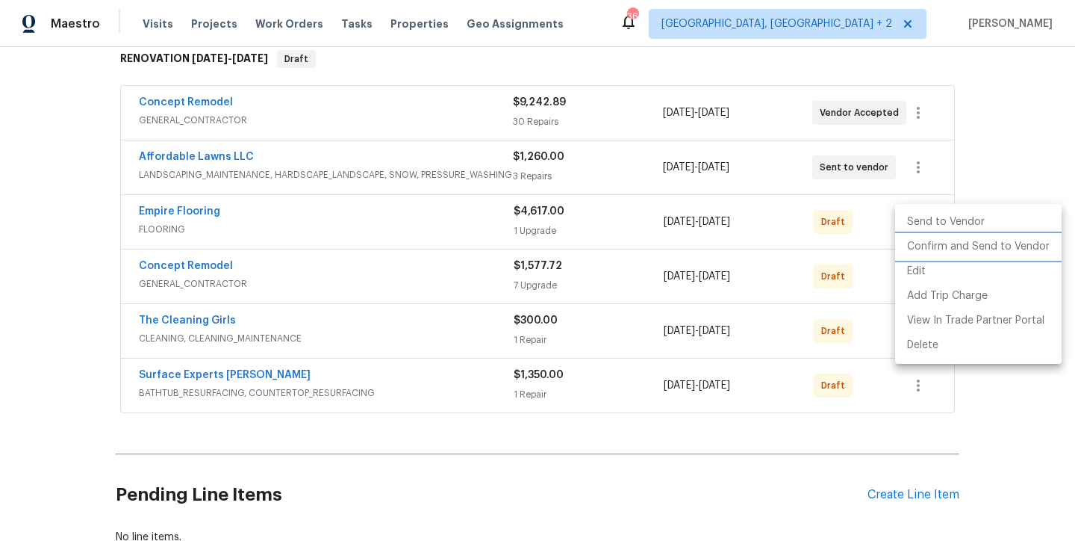
click at [963, 246] on li "Confirm and Send to Vendor" at bounding box center [978, 247] width 167 height 25
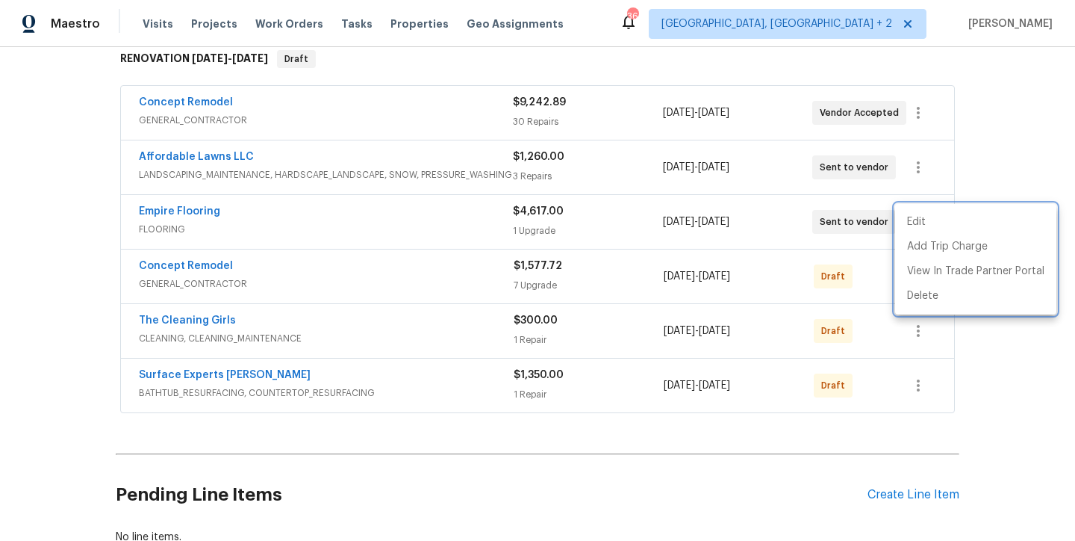
click at [1009, 134] on div at bounding box center [537, 270] width 1075 height 541
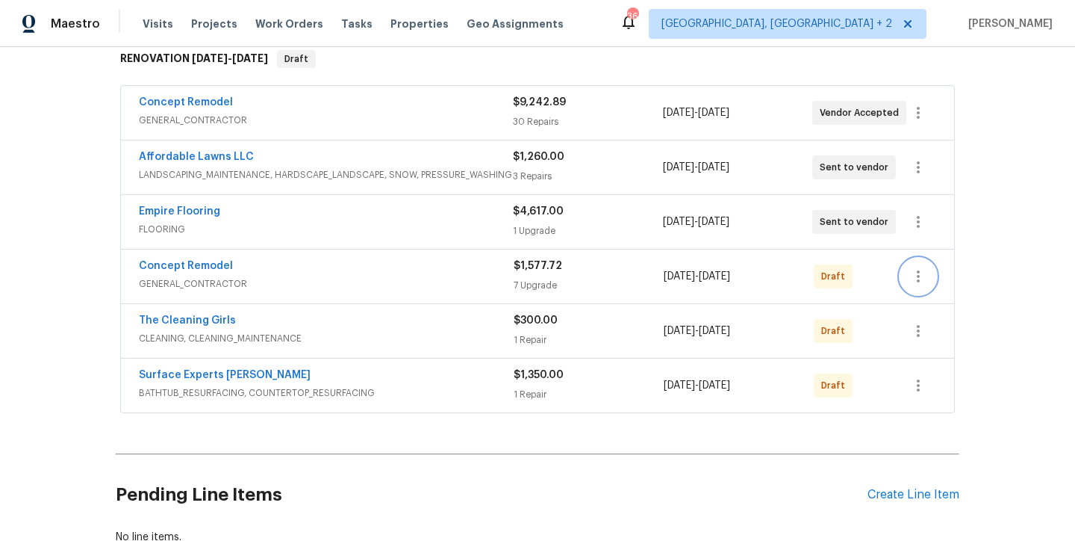
click at [916, 287] on button "button" at bounding box center [919, 276] width 36 height 36
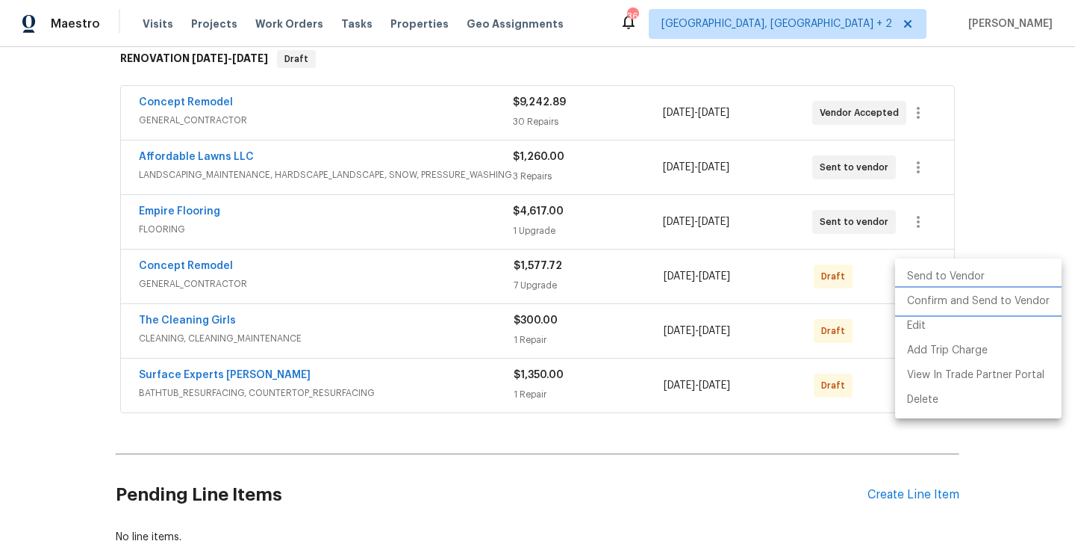
click at [974, 307] on li "Confirm and Send to Vendor" at bounding box center [978, 301] width 167 height 25
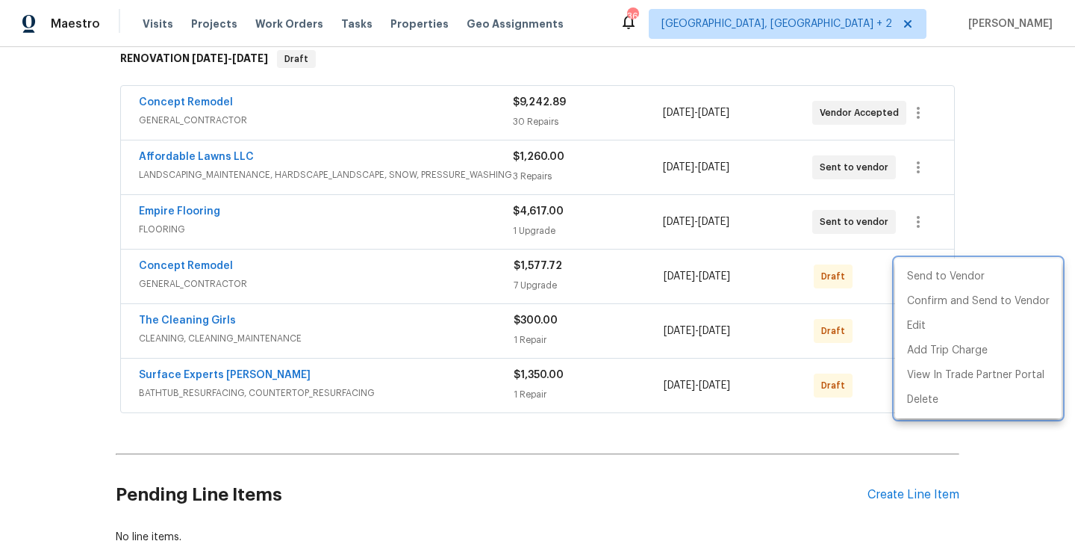
click at [1010, 177] on div at bounding box center [537, 270] width 1075 height 541
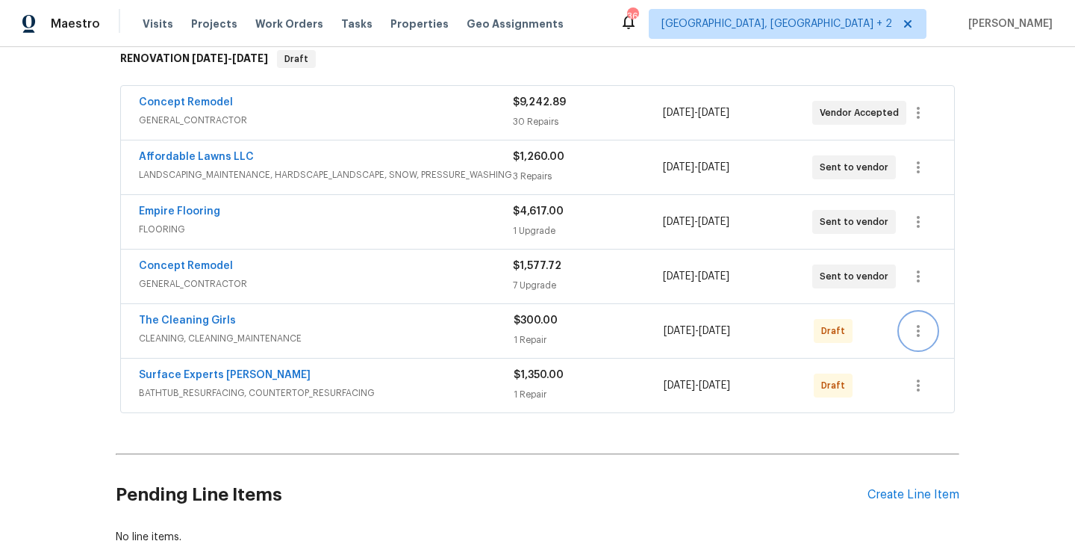
click at [910, 327] on icon "button" at bounding box center [919, 331] width 18 height 18
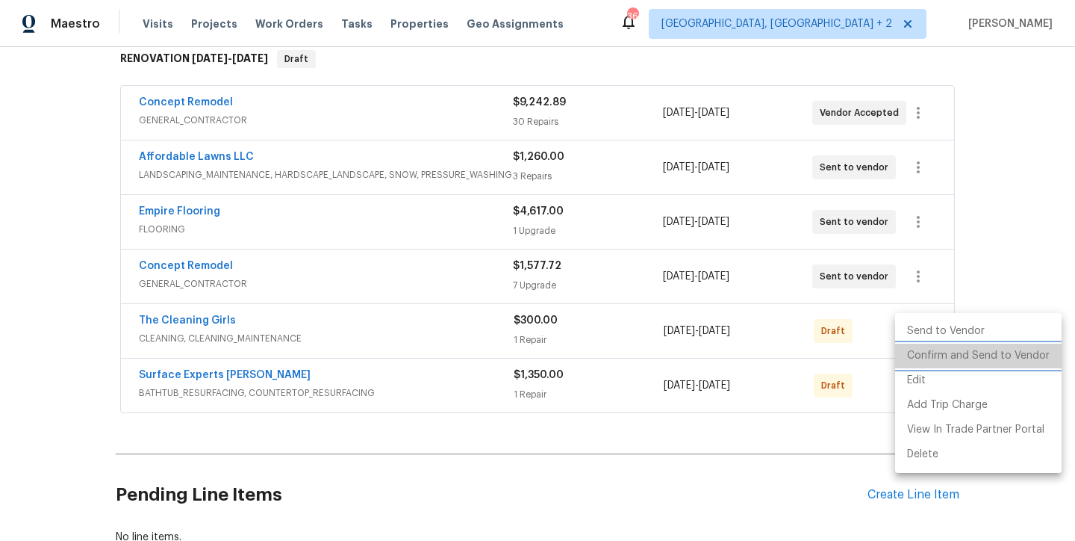
click at [982, 355] on li "Confirm and Send to Vendor" at bounding box center [978, 356] width 167 height 25
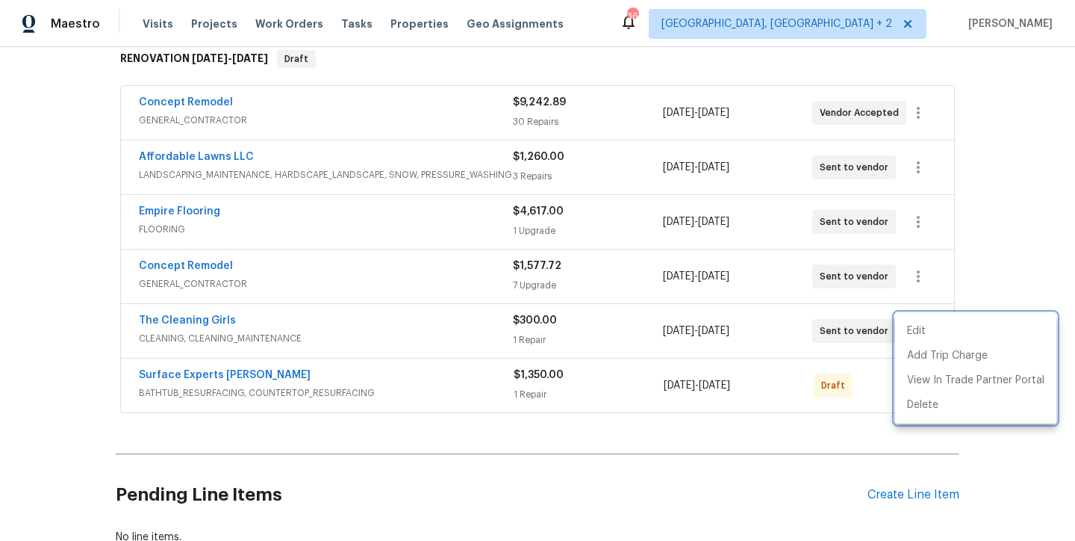
drag, startPoint x: 1010, startPoint y: 183, endPoint x: 1007, endPoint y: 196, distance: 12.9
click at [1010, 182] on div at bounding box center [537, 270] width 1075 height 541
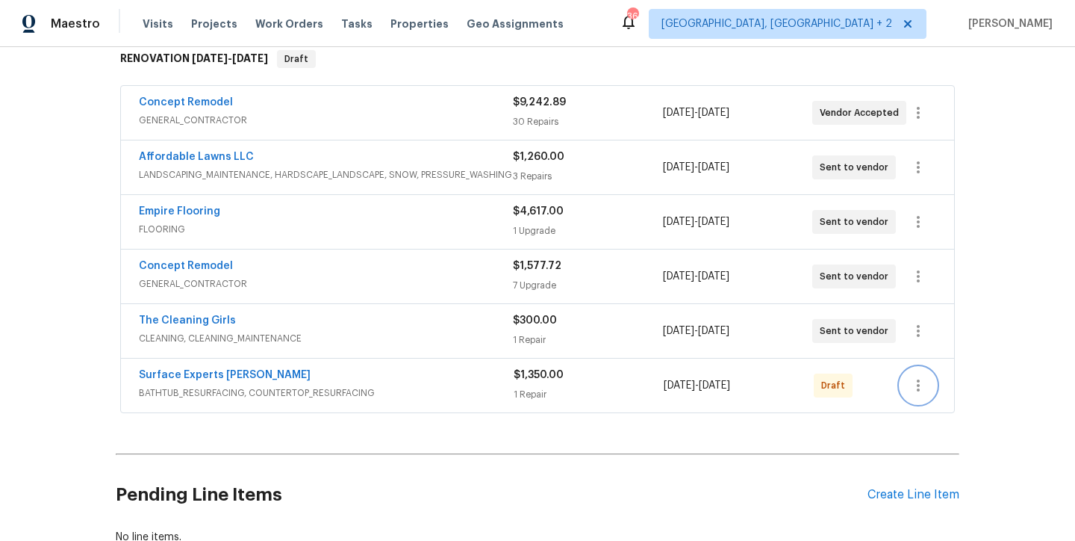
click at [917, 391] on icon "button" at bounding box center [918, 385] width 3 height 12
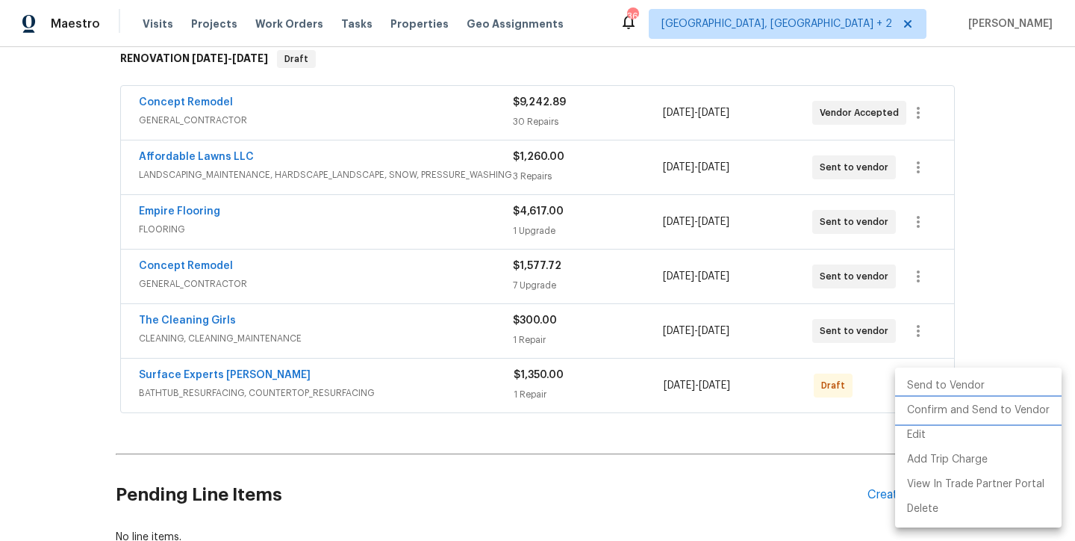
click at [959, 416] on li "Confirm and Send to Vendor" at bounding box center [978, 410] width 167 height 25
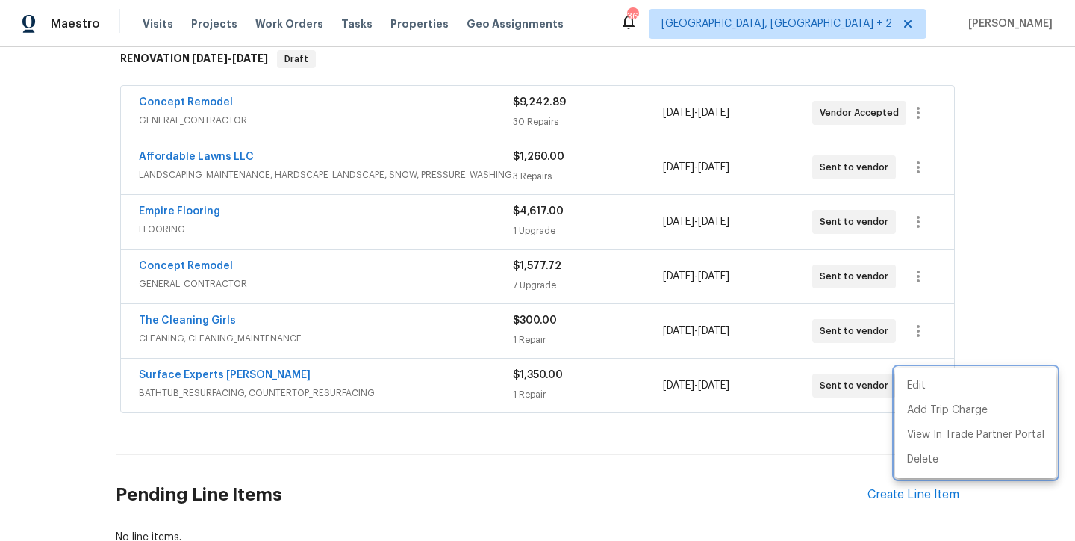
click at [997, 188] on div at bounding box center [537, 270] width 1075 height 541
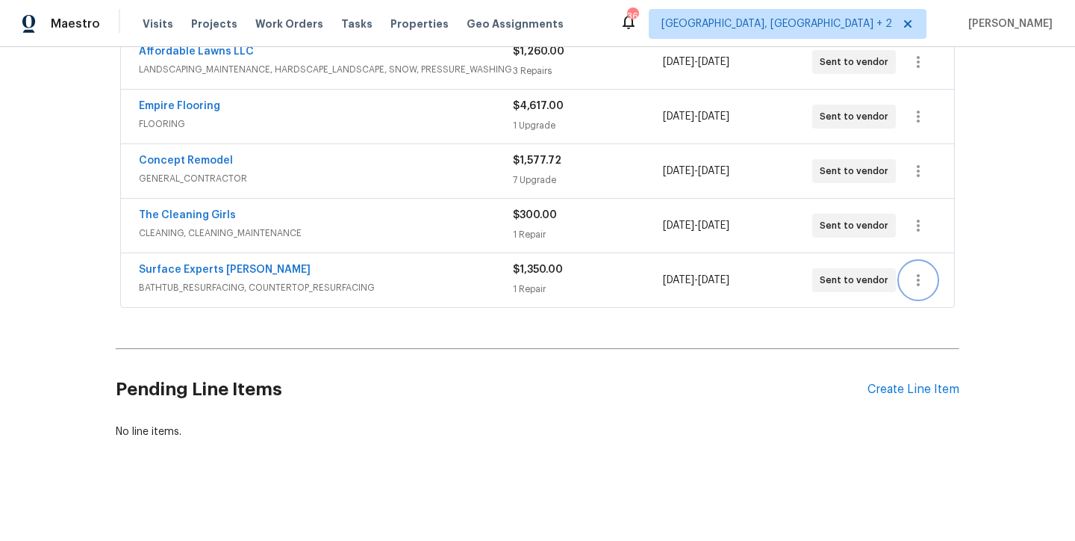
scroll to position [0, 0]
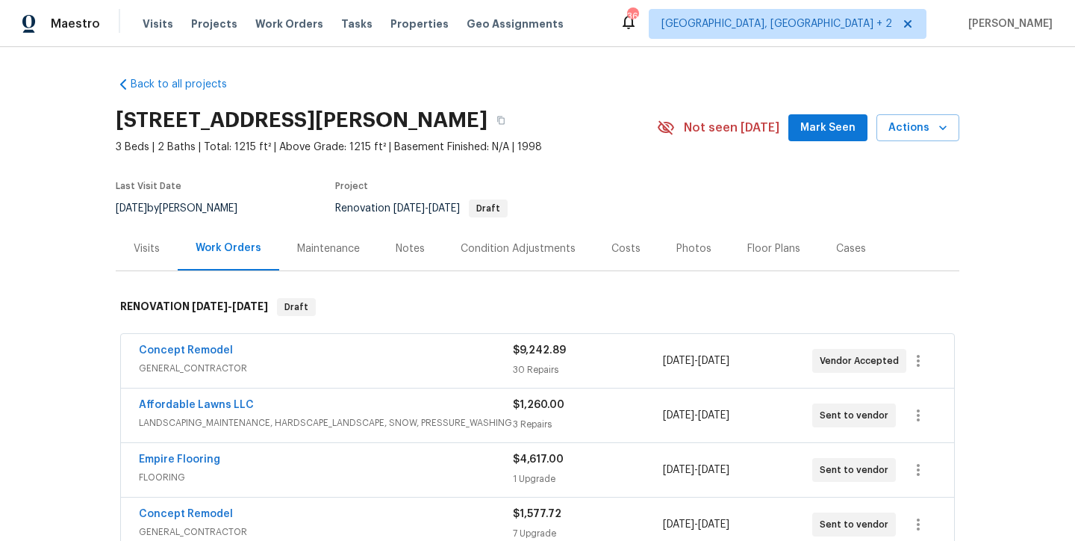
click at [188, 356] on span "Concept Remodel" at bounding box center [186, 350] width 94 height 15
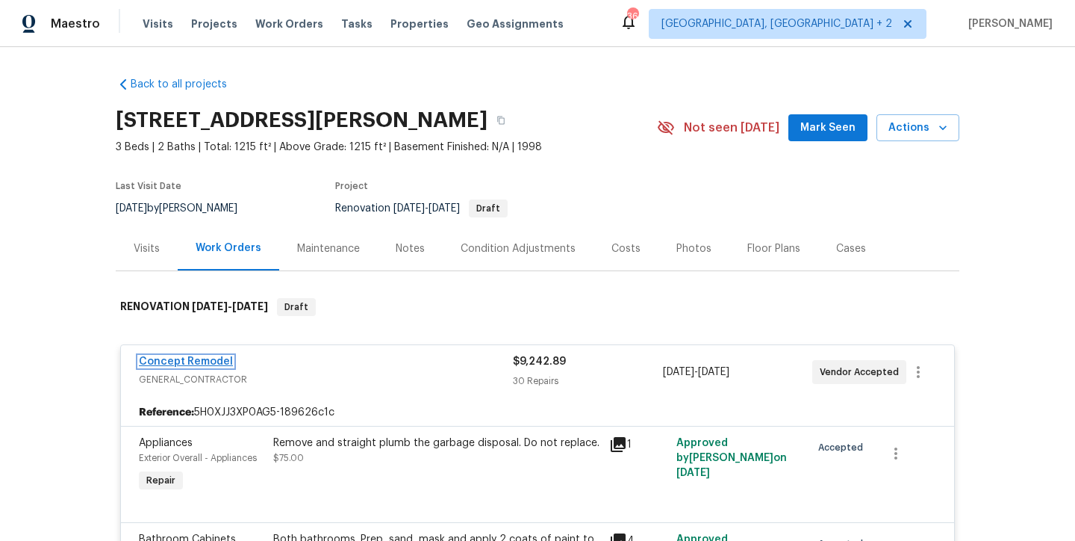
click at [196, 361] on link "Concept Remodel" at bounding box center [186, 361] width 94 height 10
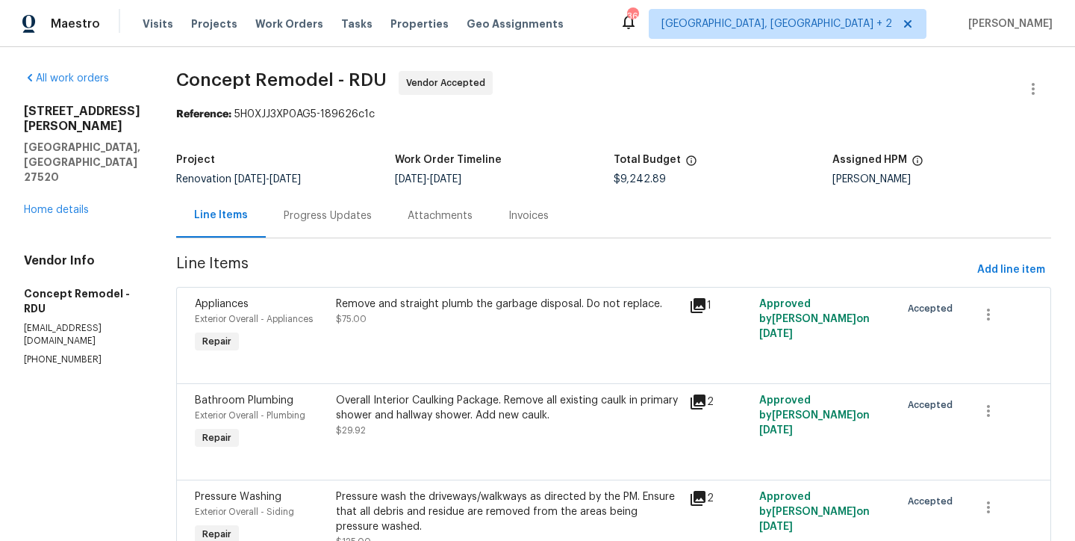
click at [295, 225] on div "Progress Updates" at bounding box center [328, 215] width 124 height 44
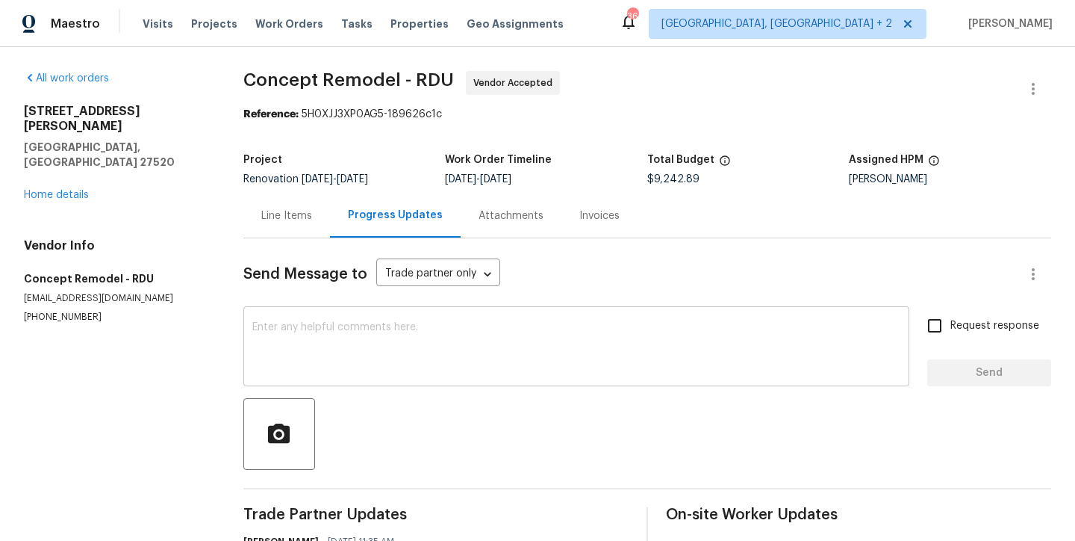
click at [358, 331] on textarea at bounding box center [576, 348] width 648 height 52
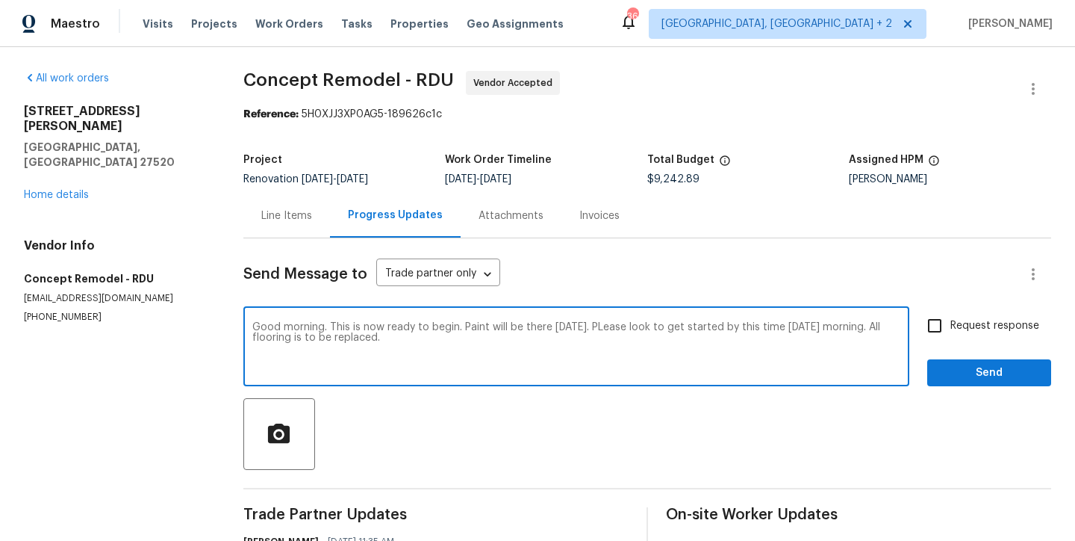
click at [597, 326] on textarea "Good morning. This is now ready to begin. Paint will be there today. PLease loo…" at bounding box center [576, 348] width 648 height 52
click at [400, 340] on textarea "Good morning. This is now ready to begin. Paint will be there today. Please loo…" at bounding box center [576, 348] width 648 height 52
click at [474, 337] on textarea "Good morning. This is now ready to begin. Paint will be there today. Please loo…" at bounding box center [576, 348] width 648 height 52
click at [645, 334] on textarea "Good morning. This is now ready to begin. Paint will be there today. Please loo…" at bounding box center [576, 348] width 648 height 52
click at [625, 338] on textarea "Good morning. This is now ready to begin. Paint will be there today. Please loo…" at bounding box center [576, 348] width 648 height 52
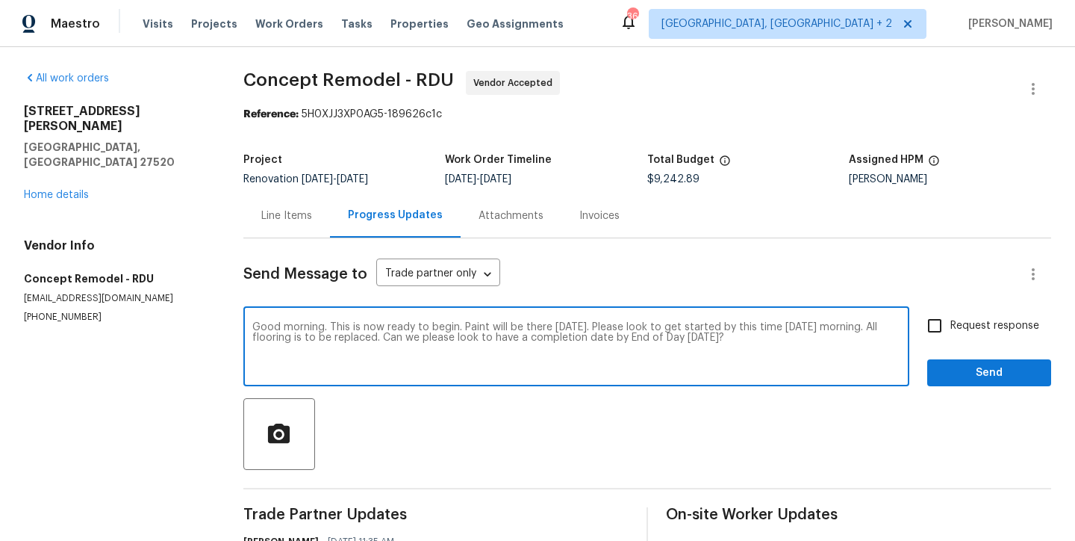
type textarea "Good morning. This is now ready to begin. Paint will be there today. Please loo…"
click at [919, 321] on input "Request response" at bounding box center [934, 325] width 31 height 31
checkbox input "true"
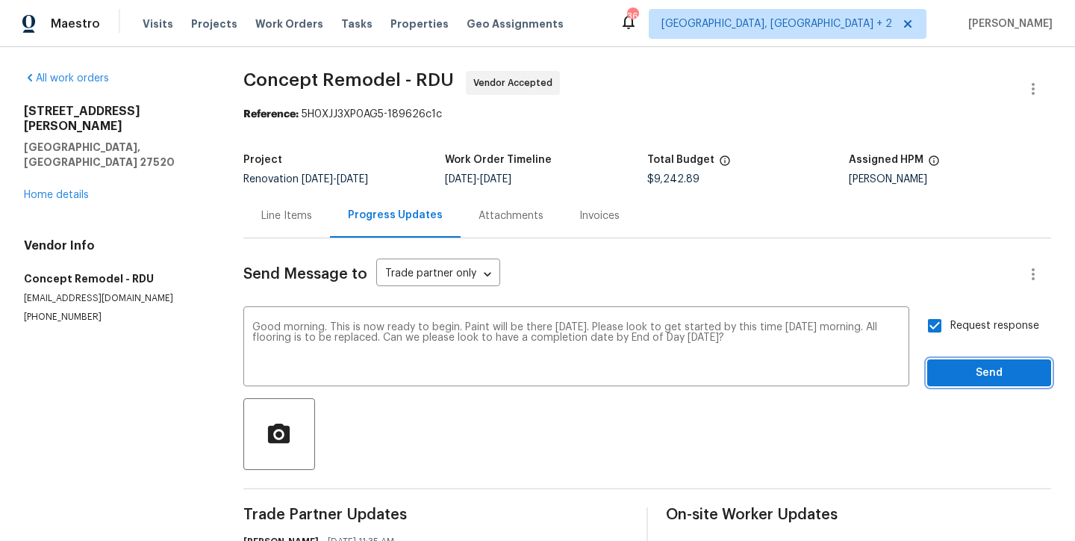
click at [981, 364] on span "Send" at bounding box center [990, 373] width 100 height 19
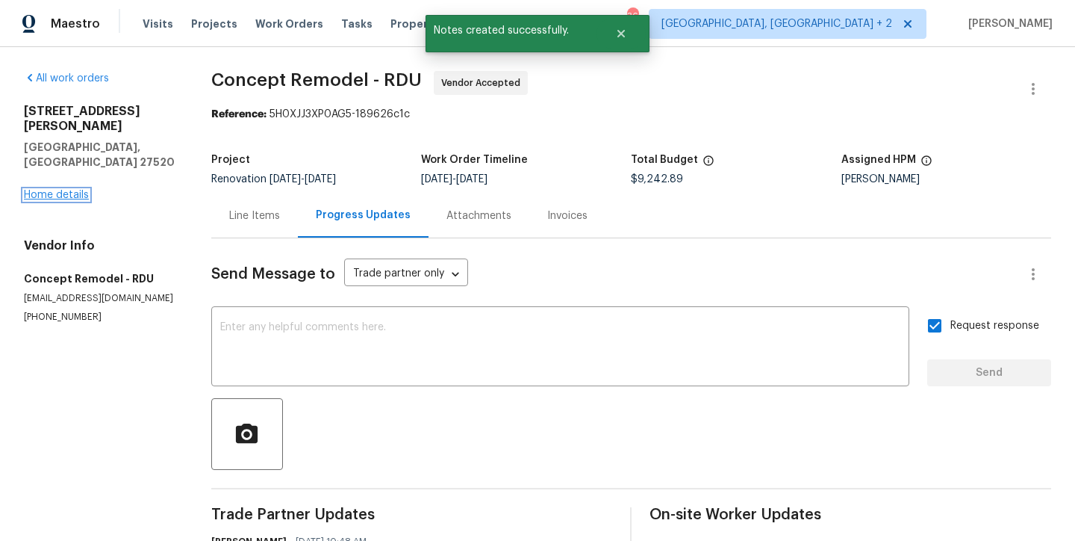
click at [68, 190] on link "Home details" at bounding box center [56, 195] width 65 height 10
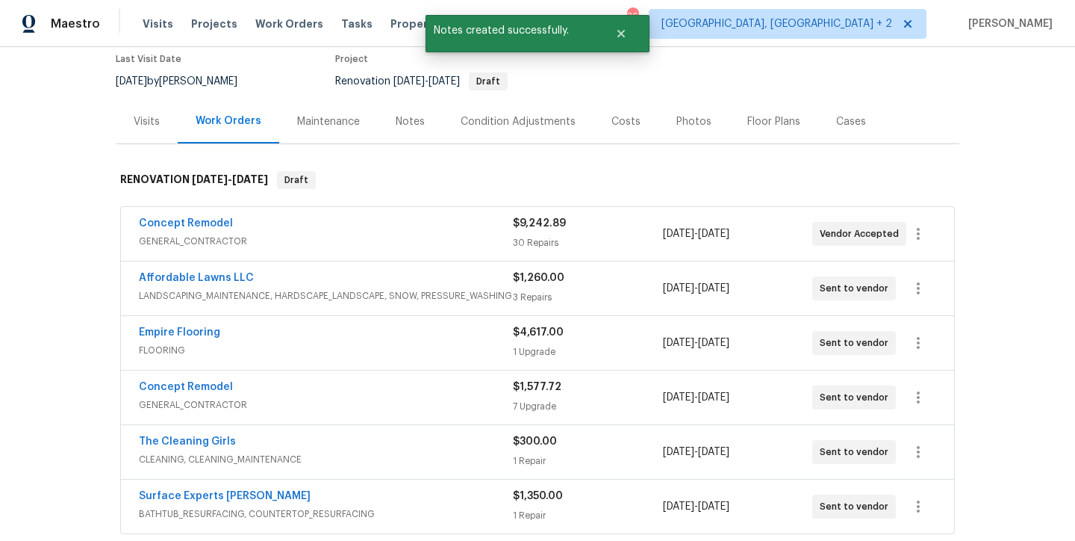
scroll to position [264, 0]
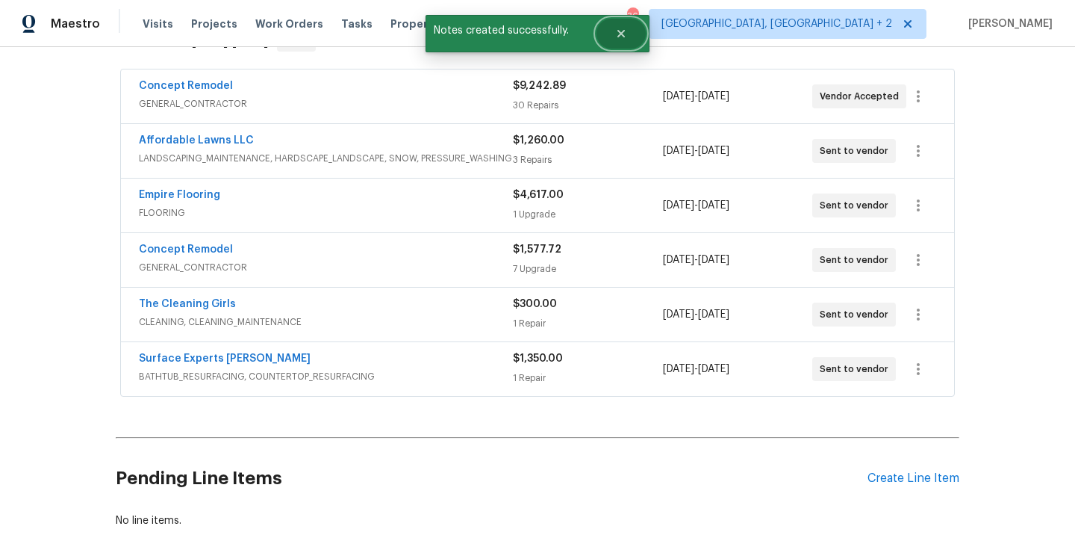
click at [615, 38] on icon "Close" at bounding box center [621, 34] width 12 height 12
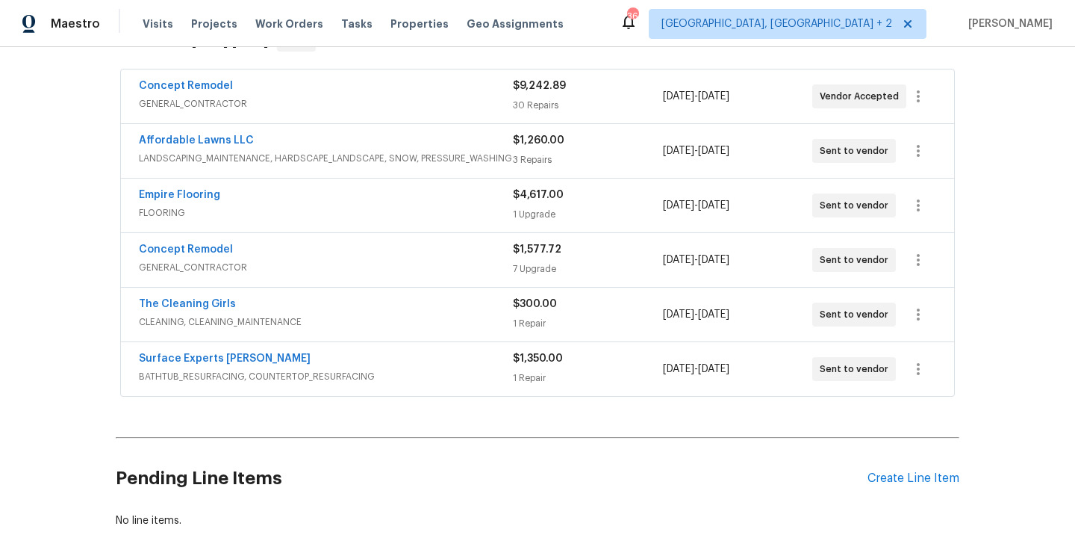
click at [671, 19] on div "Maestro Visits Projects Work Orders Tasks Properties Geo Assignments 36 Charles…" at bounding box center [537, 23] width 1075 height 47
click at [36, 282] on div "Back to all projects 112 Kelly Ln, Clayton, NC 27520 3 Beds | 2 Baths | Total: …" at bounding box center [537, 294] width 1075 height 494
click at [181, 353] on link "Surface Experts Cary" at bounding box center [225, 358] width 172 height 10
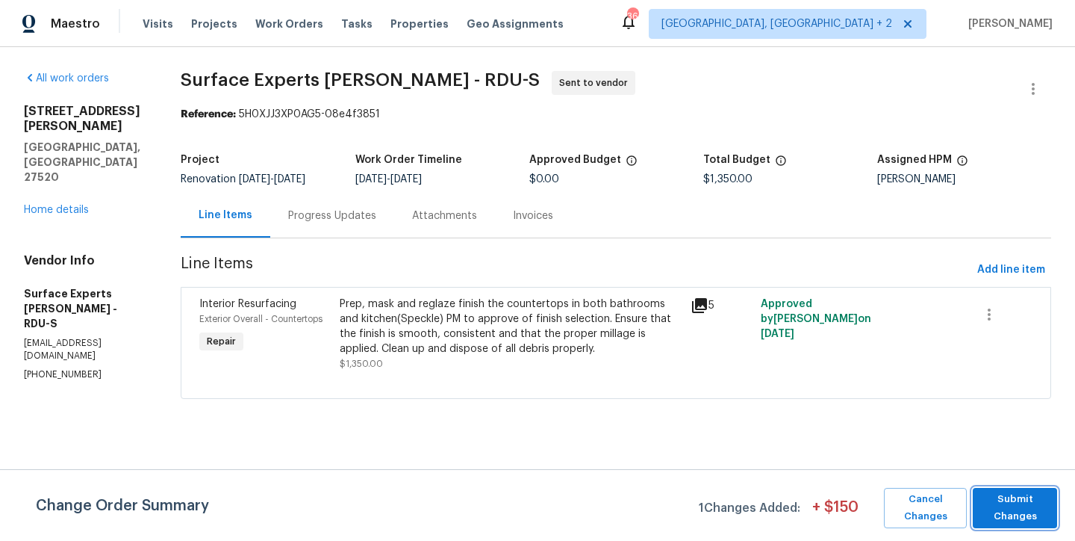
click at [1004, 506] on span "Submit Changes" at bounding box center [1015, 508] width 69 height 34
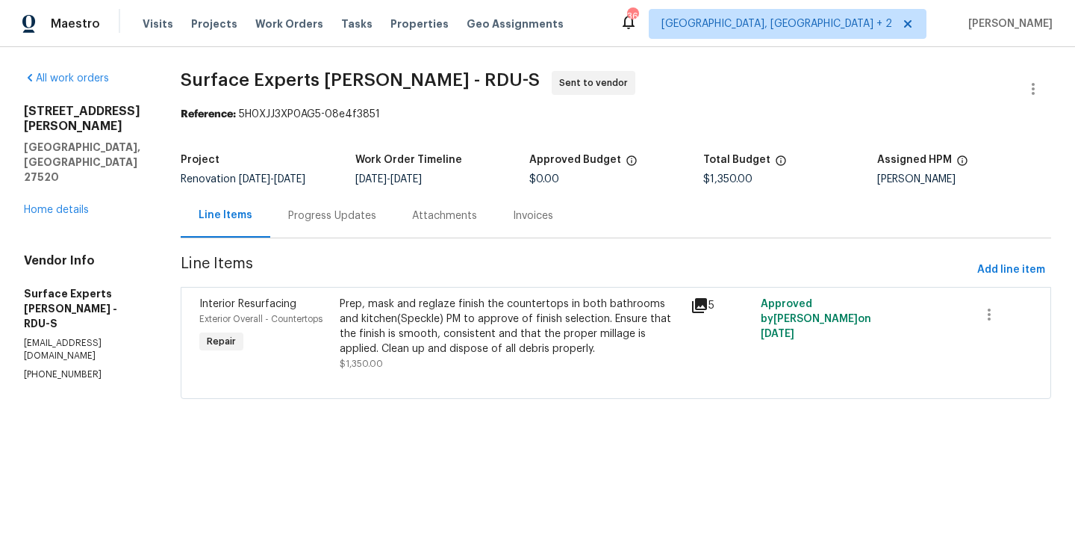
click at [329, 214] on div "Progress Updates" at bounding box center [332, 215] width 88 height 15
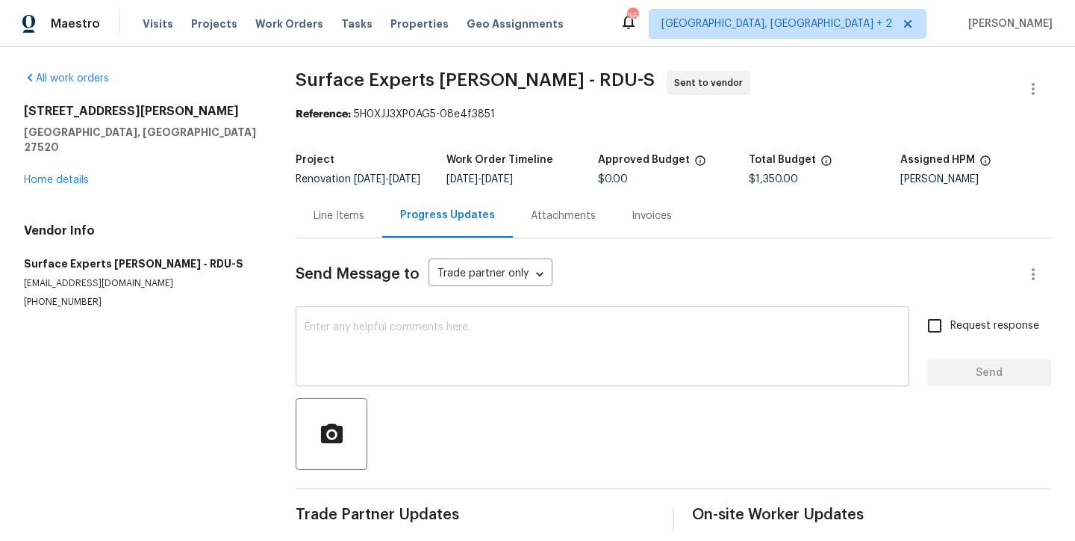
click at [444, 374] on textarea at bounding box center [603, 348] width 596 height 52
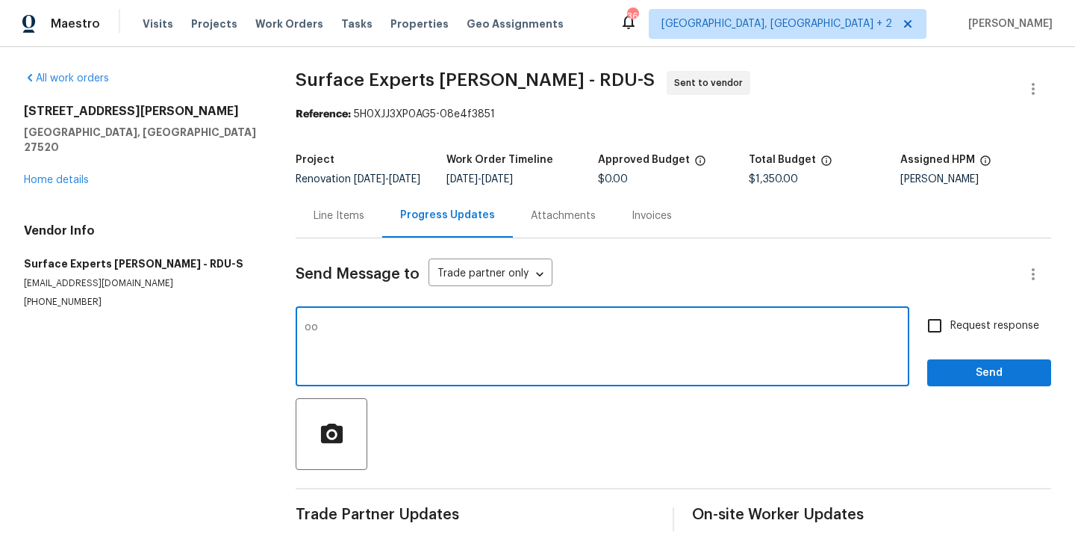
type textarea "o"
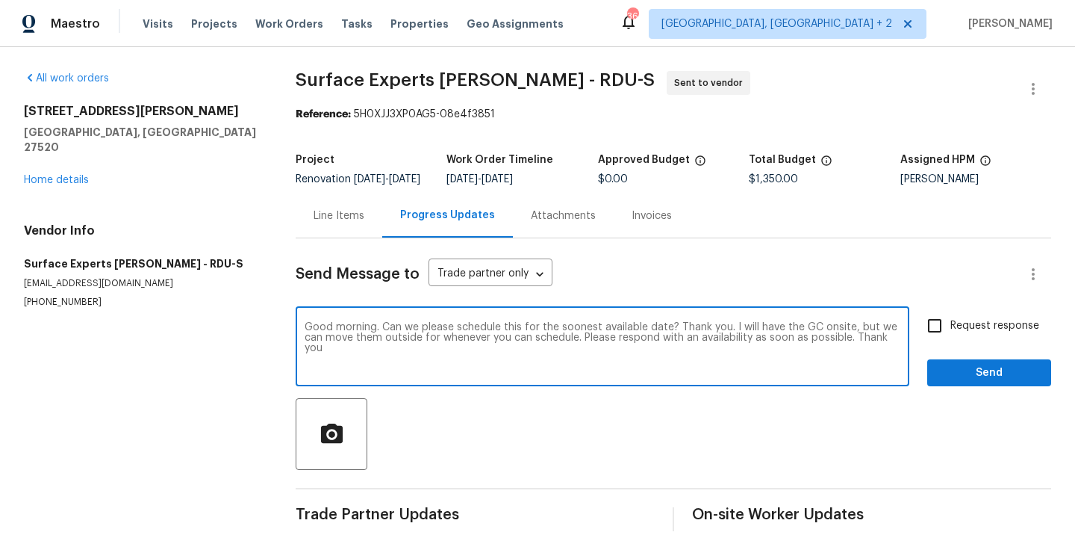
type textarea "Good morning. Can we please schedule this for the soonest available date? Thank…"
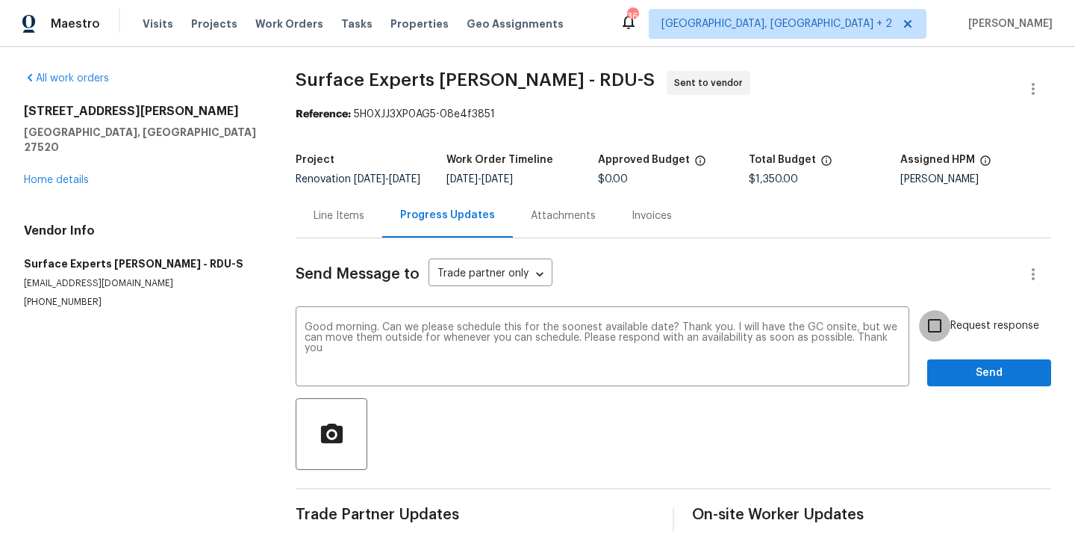
click at [930, 339] on input "Request response" at bounding box center [934, 325] width 31 height 31
checkbox input "true"
click at [983, 382] on span "Send" at bounding box center [990, 373] width 100 height 19
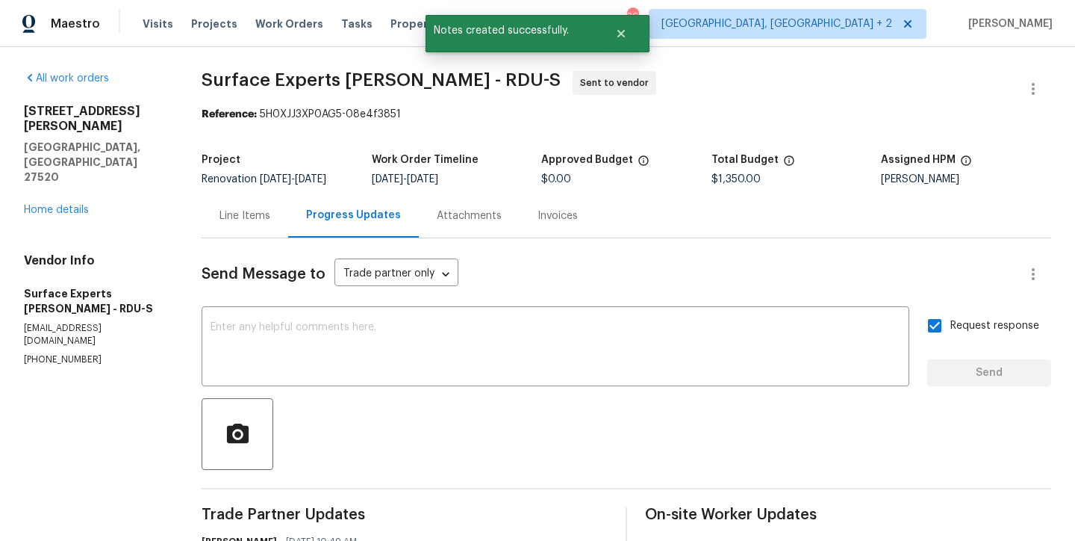
click at [54, 170] on div "112 Kelly Ln Clayton, NC 27520 Home details" at bounding box center [95, 161] width 142 height 114
click at [56, 205] on link "Home details" at bounding box center [56, 210] width 65 height 10
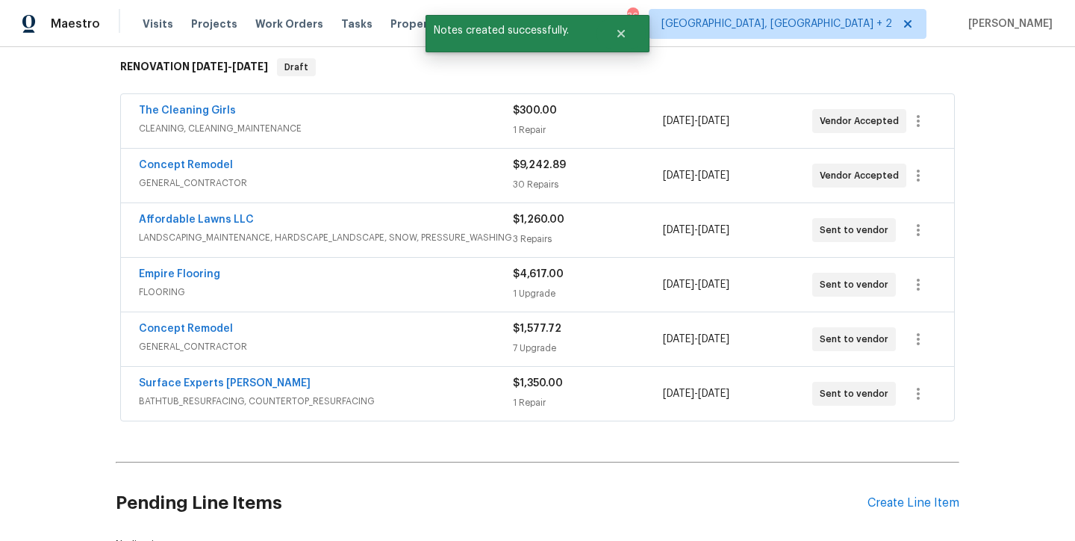
scroll to position [286, 0]
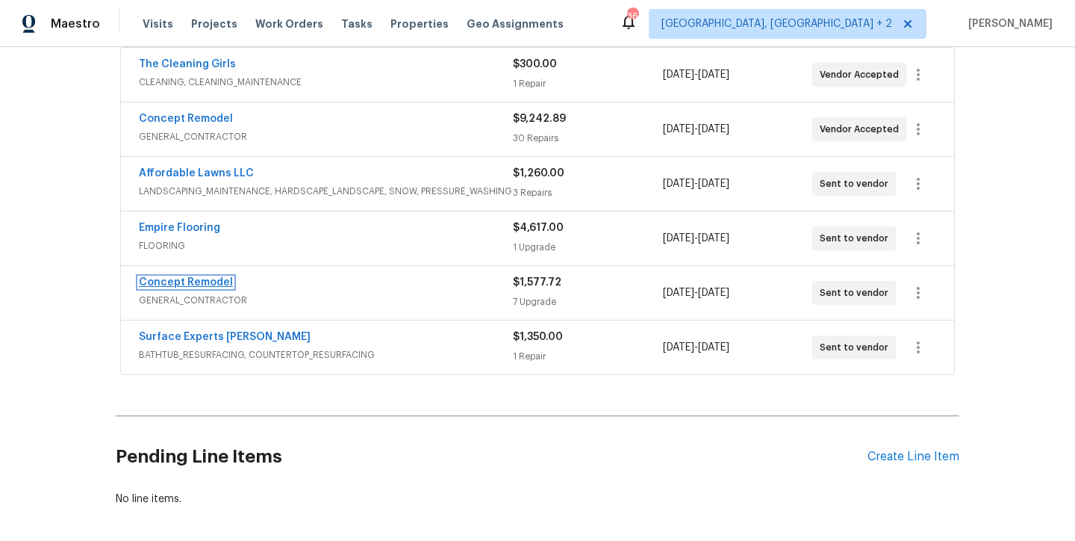
click at [198, 280] on link "Concept Remodel" at bounding box center [186, 282] width 94 height 10
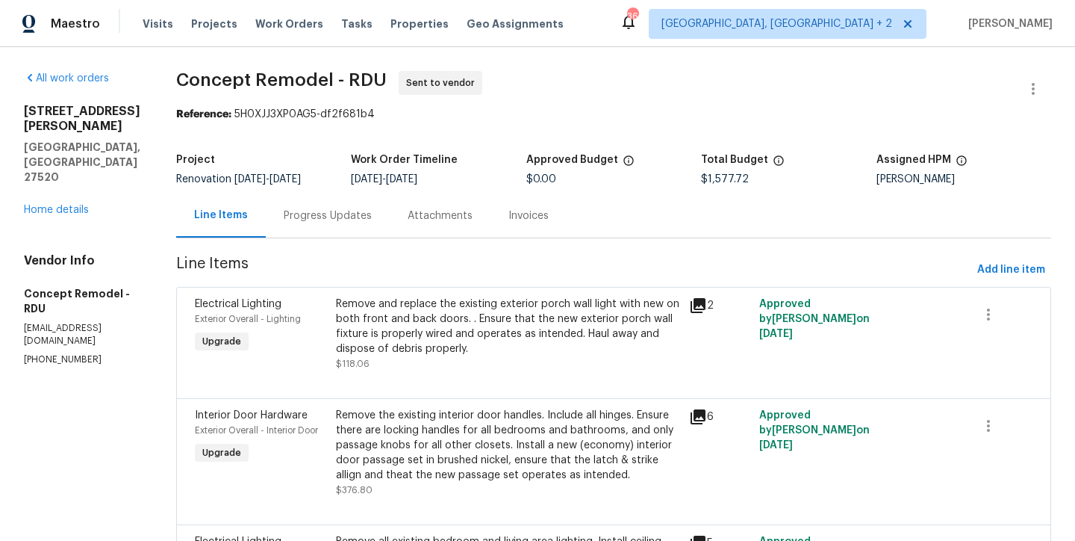
click at [299, 220] on div "Progress Updates" at bounding box center [328, 215] width 88 height 15
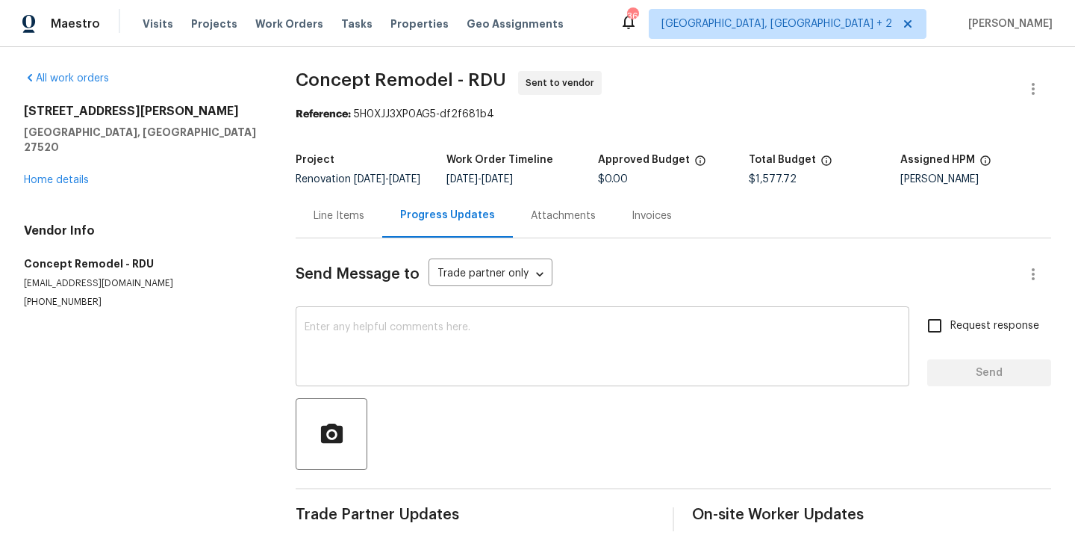
click at [378, 344] on textarea at bounding box center [603, 348] width 596 height 52
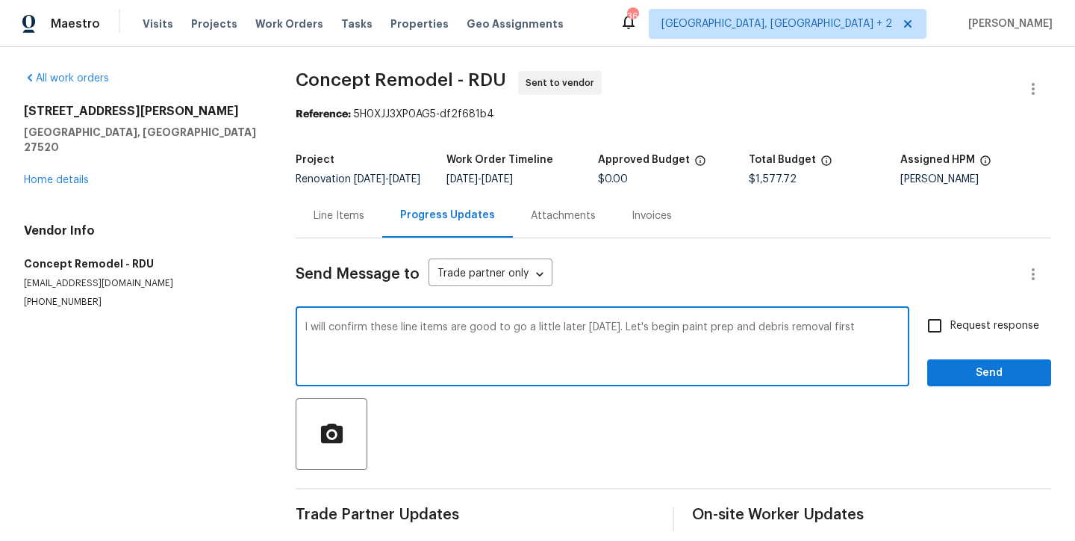
type textarea "I will confirm these line items are good to go a little later today. Let's begi…"
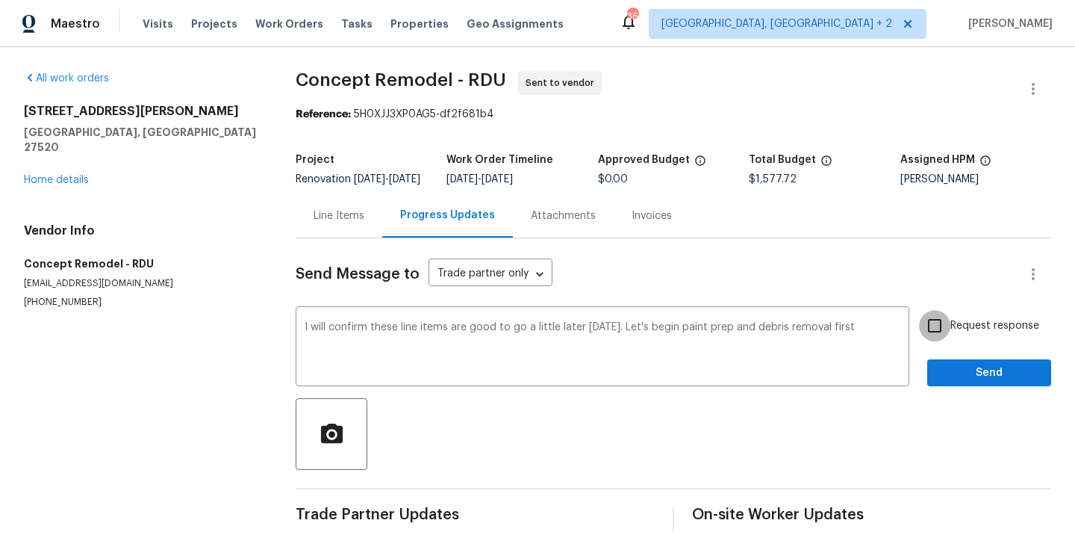
click at [924, 337] on input "Request response" at bounding box center [934, 325] width 31 height 31
checkbox input "true"
click at [1017, 382] on span "Send" at bounding box center [990, 373] width 100 height 19
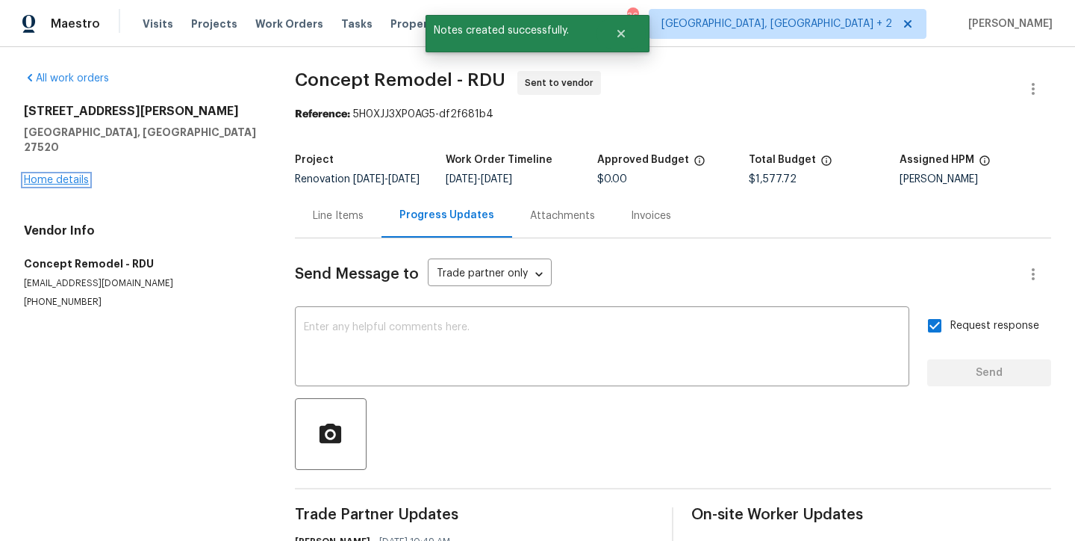
click at [63, 175] on link "Home details" at bounding box center [56, 180] width 65 height 10
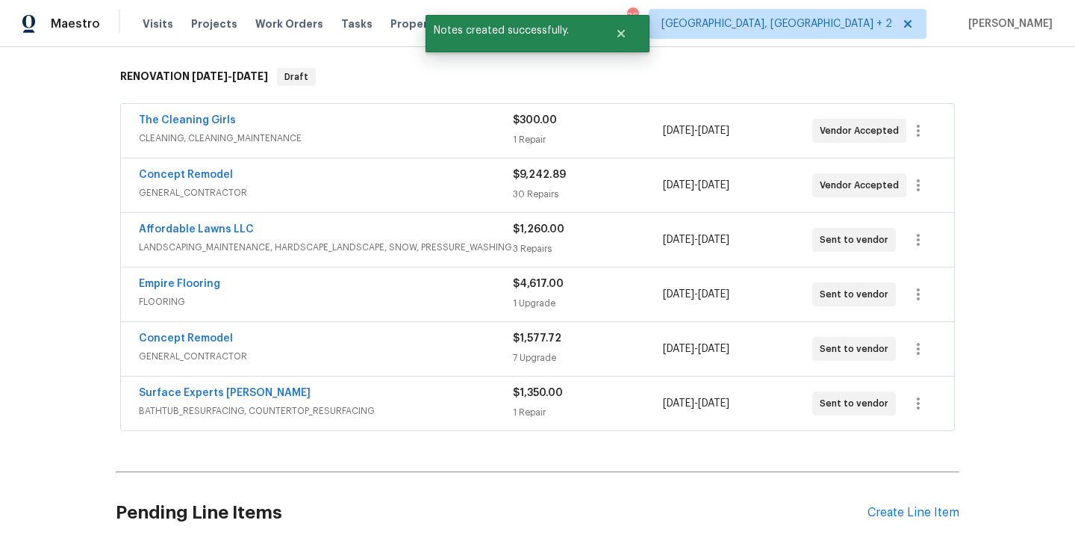
scroll to position [234, 0]
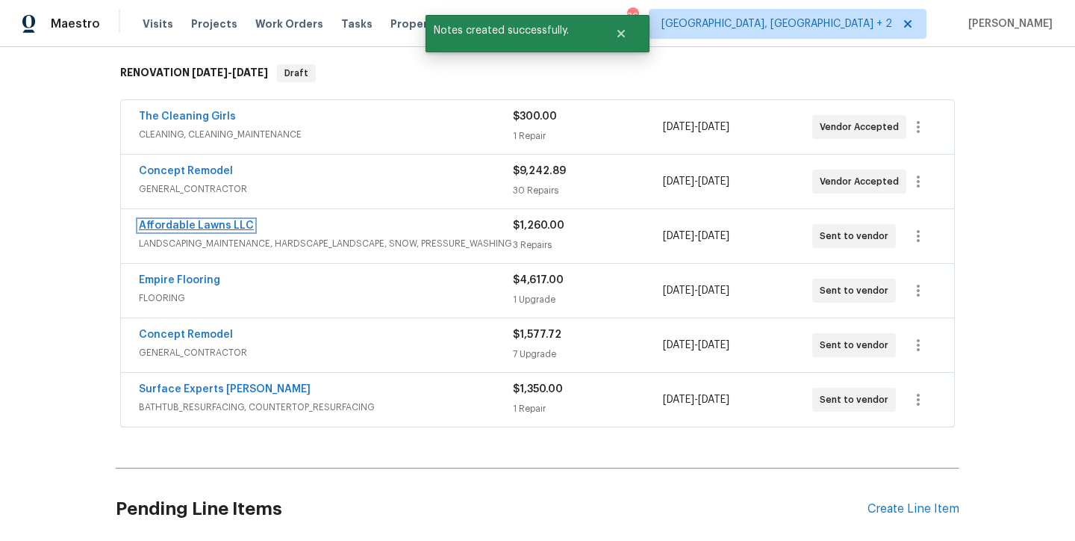
click at [220, 224] on link "Affordable Lawns LLC" at bounding box center [196, 225] width 115 height 10
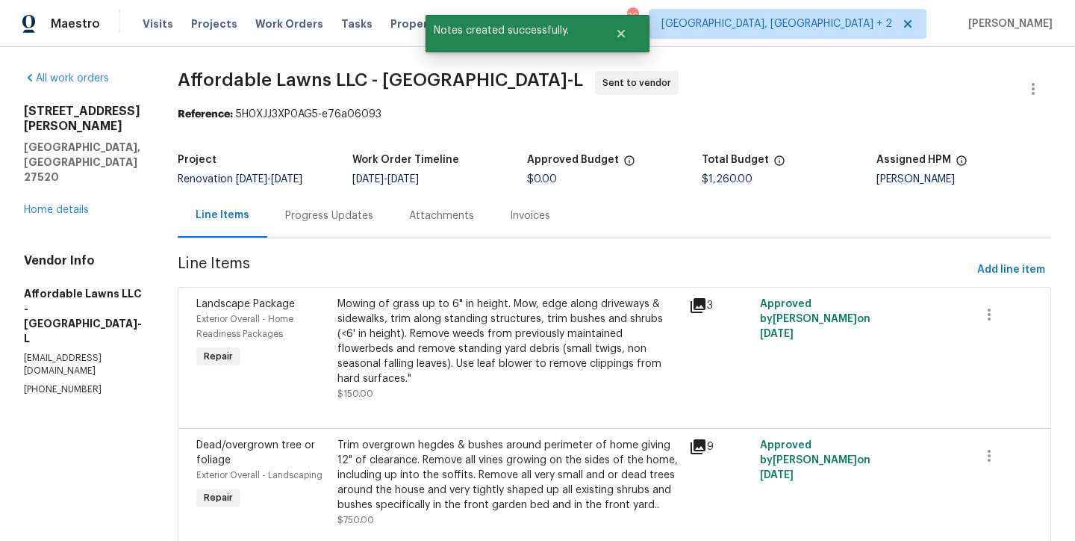
click at [350, 222] on div "Progress Updates" at bounding box center [329, 215] width 88 height 15
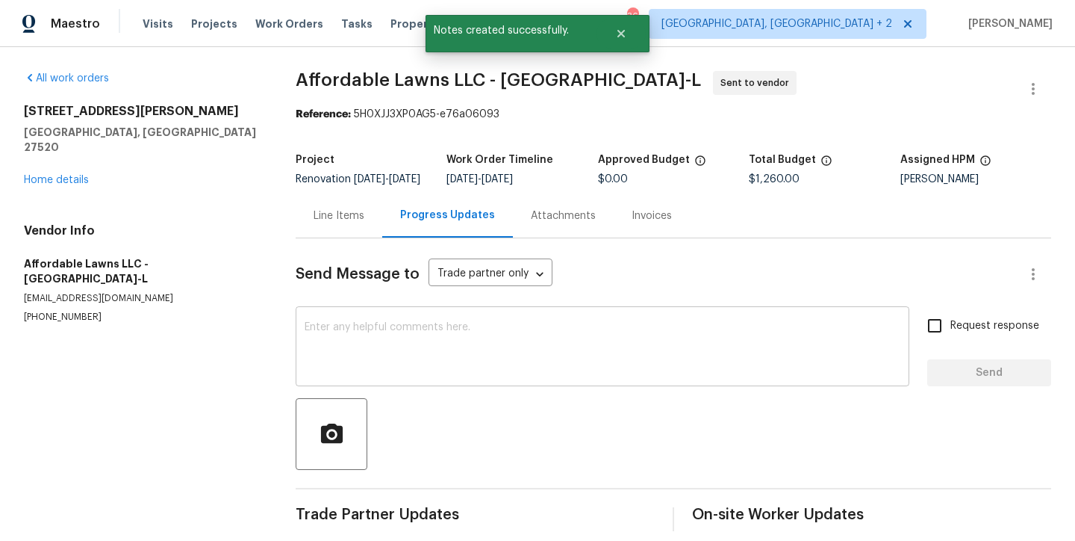
click at [669, 361] on textarea at bounding box center [603, 348] width 596 height 52
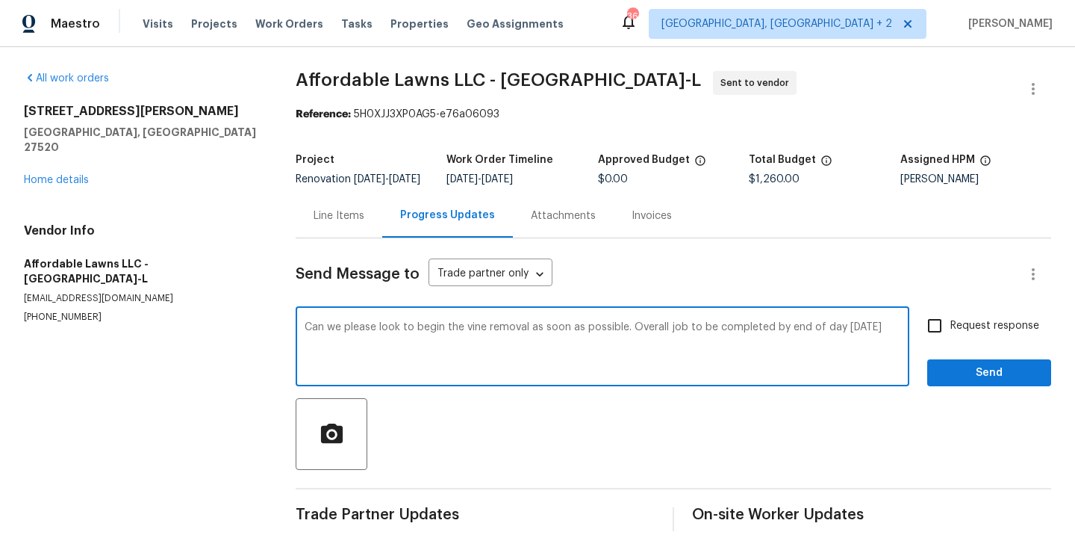
type textarea "Can we please look to begin the vine removal as soon as possible. Overall job t…"
click at [927, 341] on input "Request response" at bounding box center [934, 325] width 31 height 31
checkbox input "true"
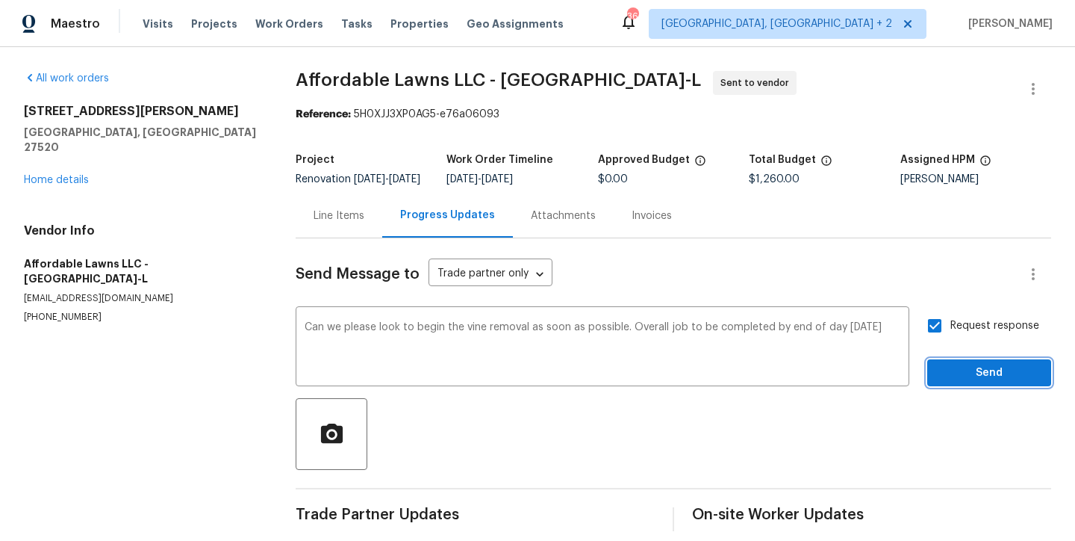
click at [995, 382] on span "Send" at bounding box center [990, 373] width 100 height 19
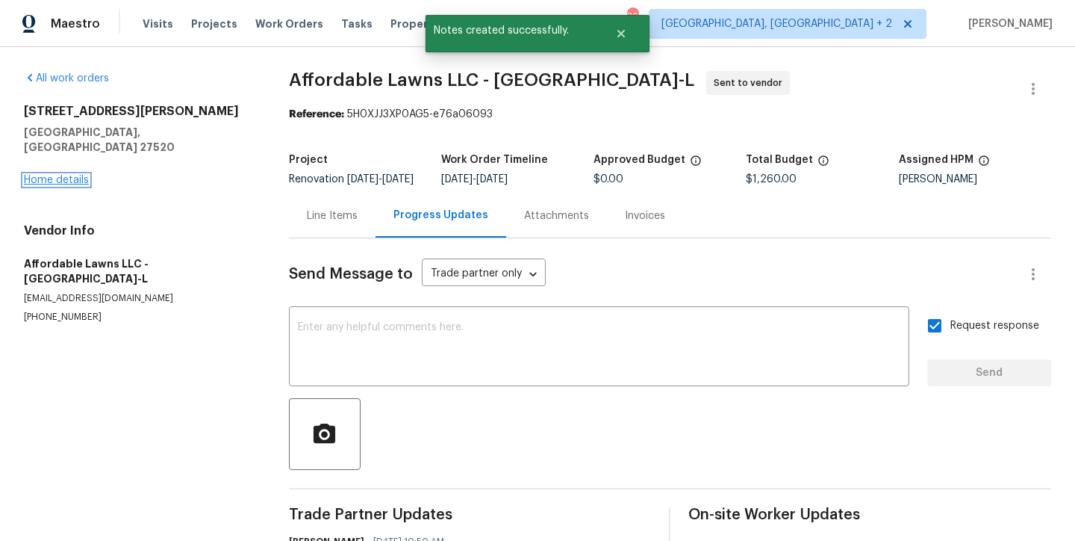
click at [52, 175] on link "Home details" at bounding box center [56, 180] width 65 height 10
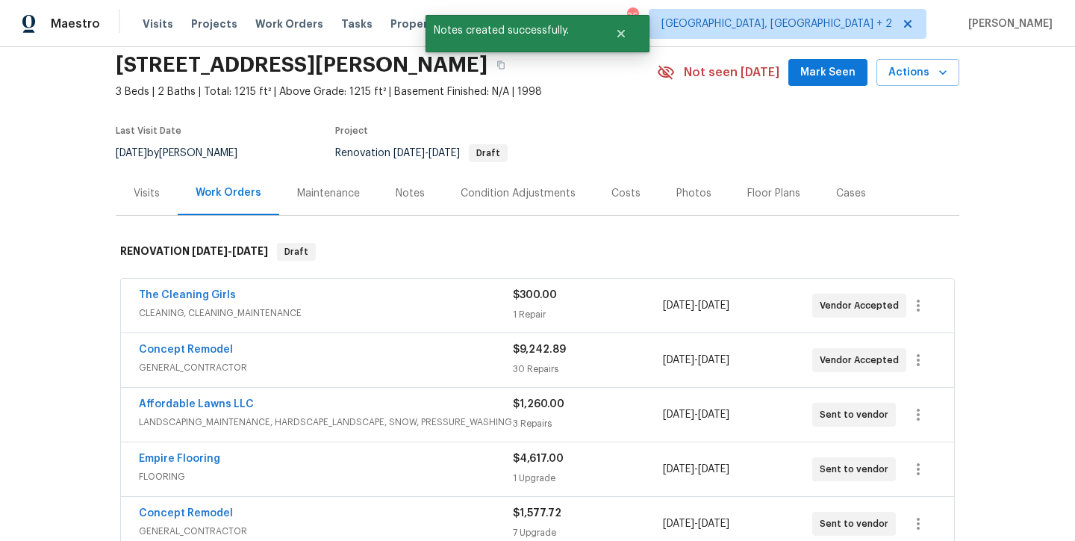
scroll to position [259, 0]
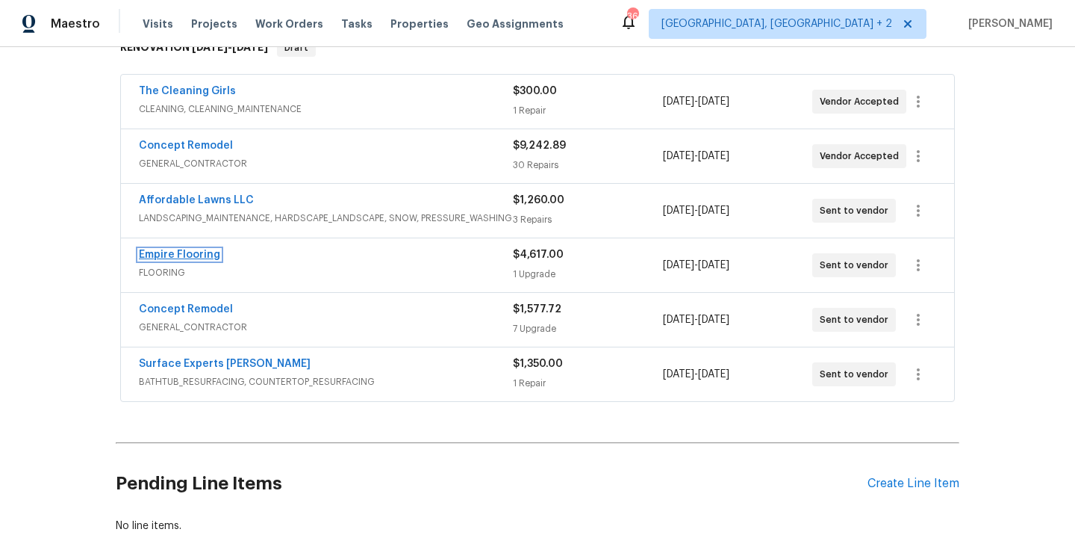
click at [190, 252] on link "Empire Flooring" at bounding box center [179, 254] width 81 height 10
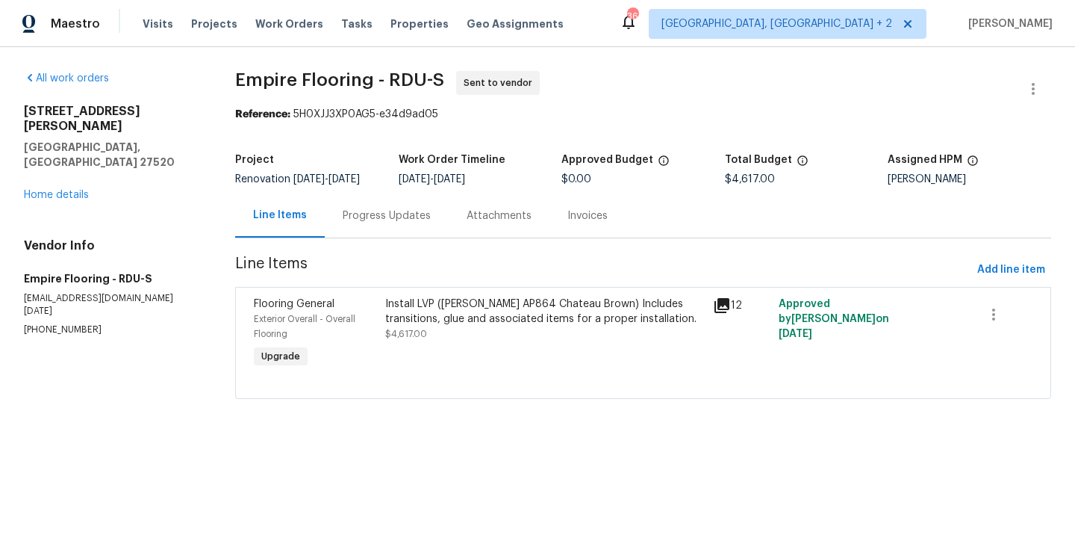
click at [374, 223] on div "Progress Updates" at bounding box center [387, 215] width 88 height 15
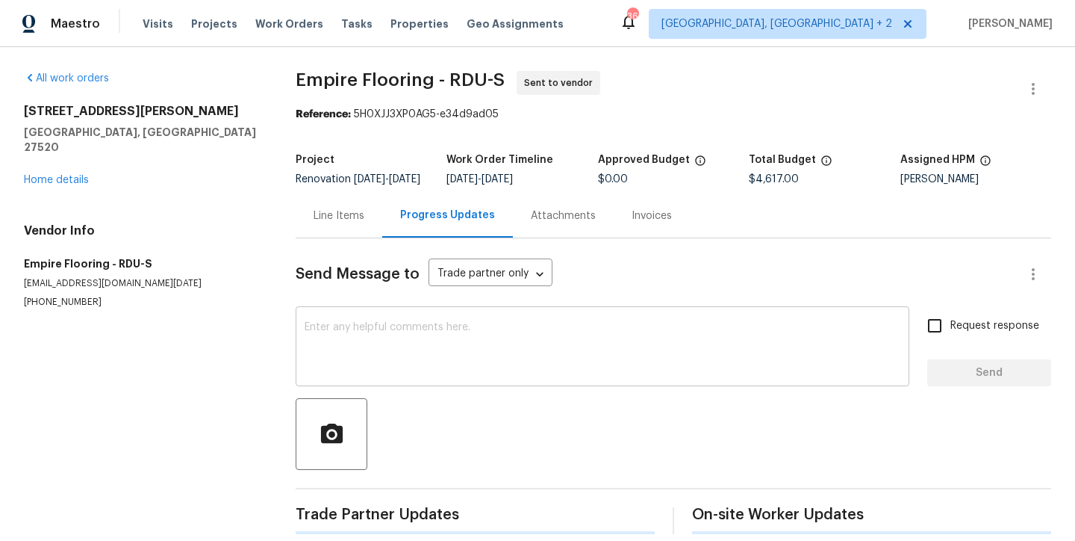
click at [459, 357] on textarea at bounding box center [603, 348] width 596 height 52
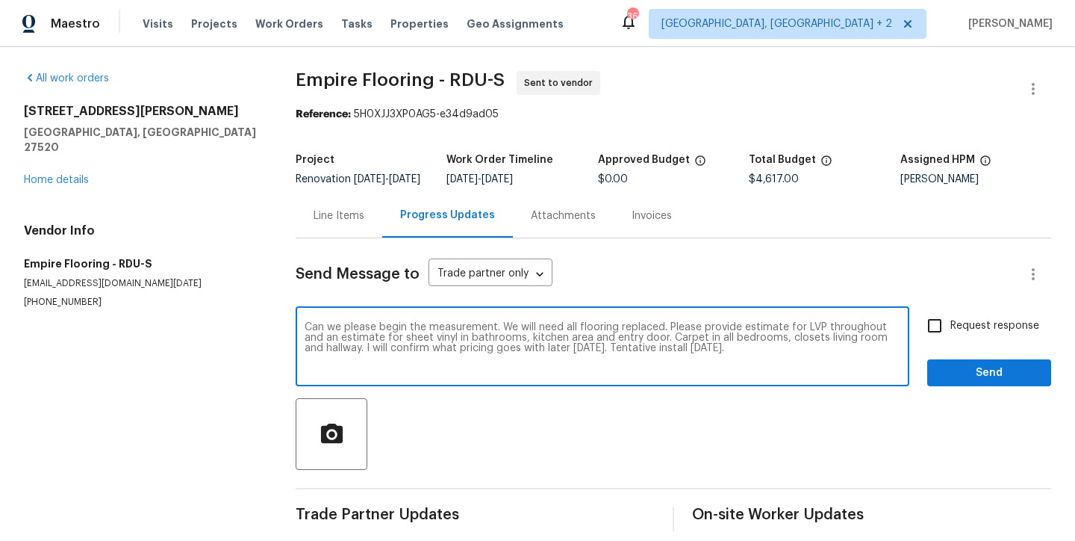
type textarea "Can we please begin the measurement. We will need all flooring replaced. Please…"
click at [919, 340] on input "Request response" at bounding box center [934, 325] width 31 height 31
checkbox input "true"
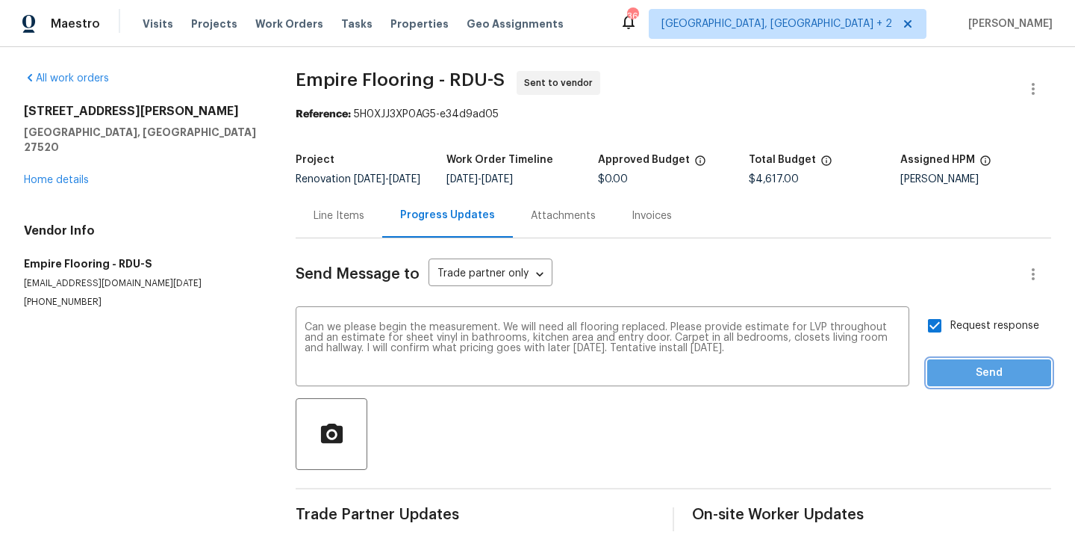
click at [981, 379] on span "Send" at bounding box center [990, 373] width 100 height 19
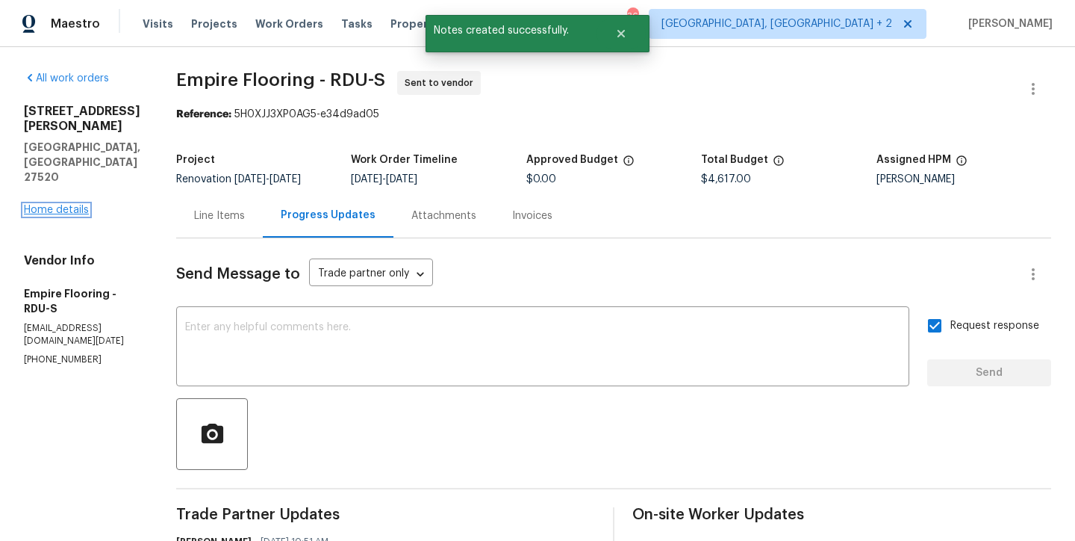
click at [70, 205] on link "Home details" at bounding box center [56, 210] width 65 height 10
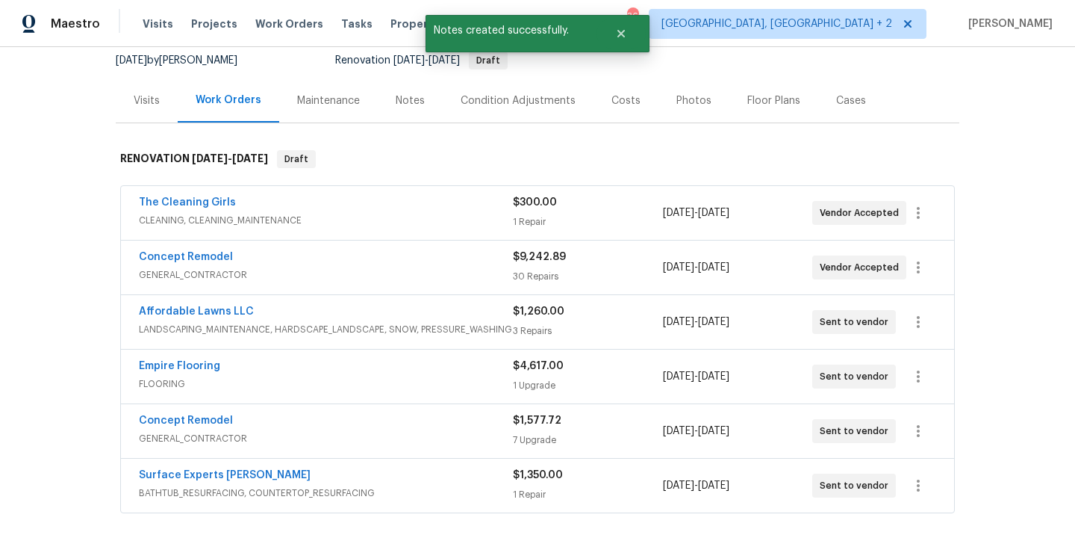
scroll to position [43, 0]
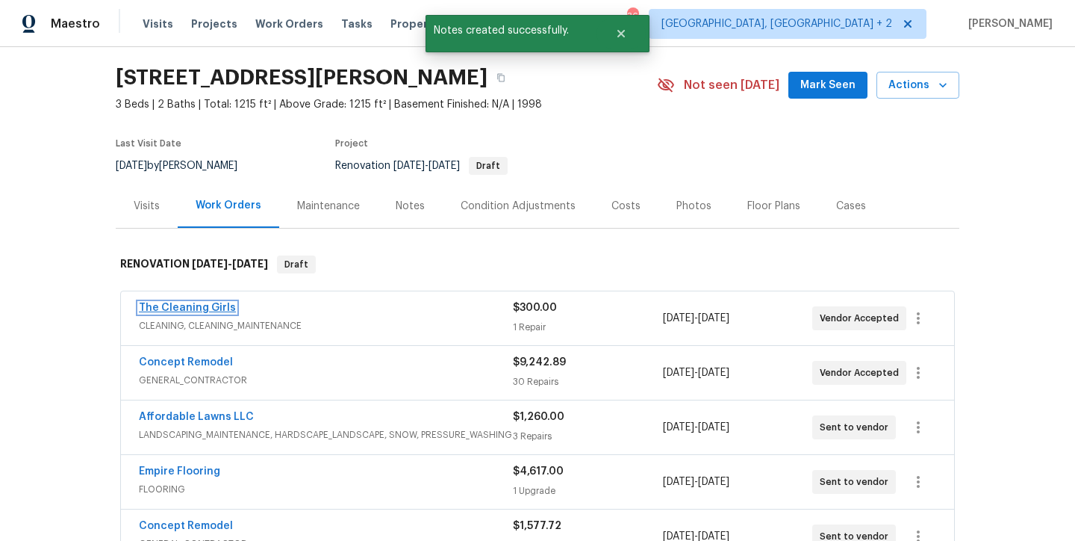
click at [184, 305] on link "The Cleaning Girls" at bounding box center [187, 307] width 97 height 10
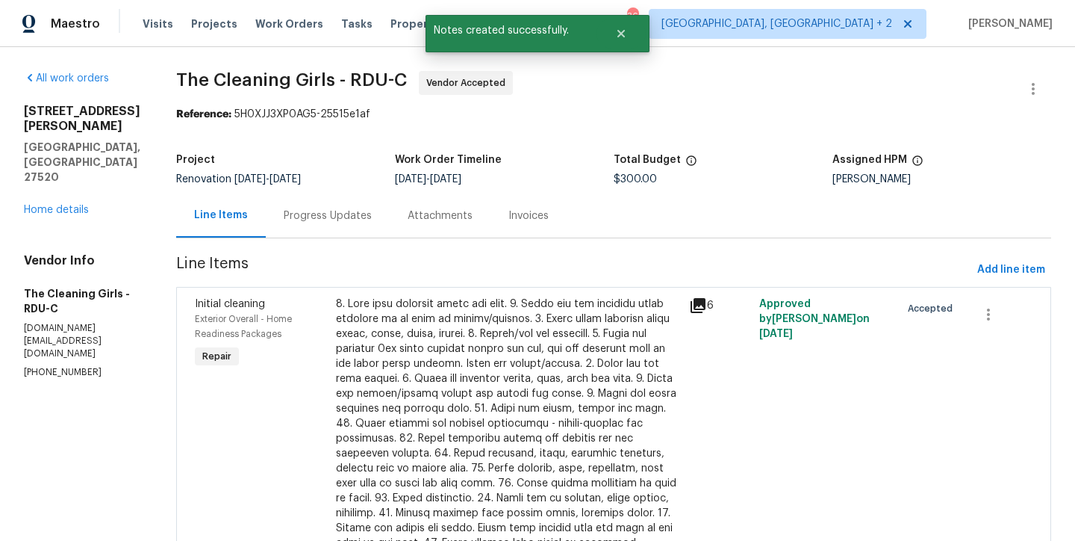
click at [331, 211] on div "Progress Updates" at bounding box center [328, 215] width 88 height 15
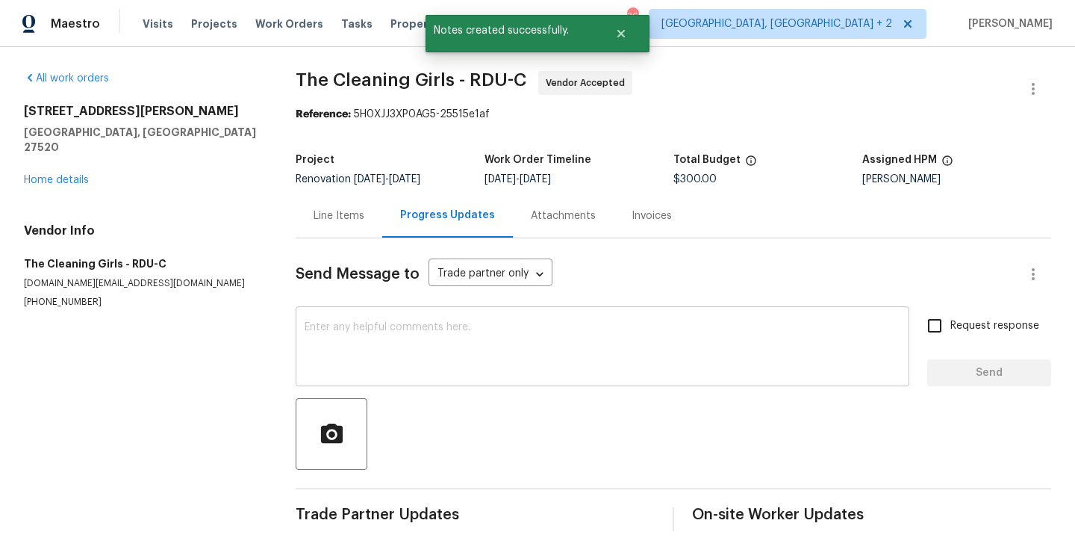
click at [385, 350] on textarea at bounding box center [603, 348] width 596 height 52
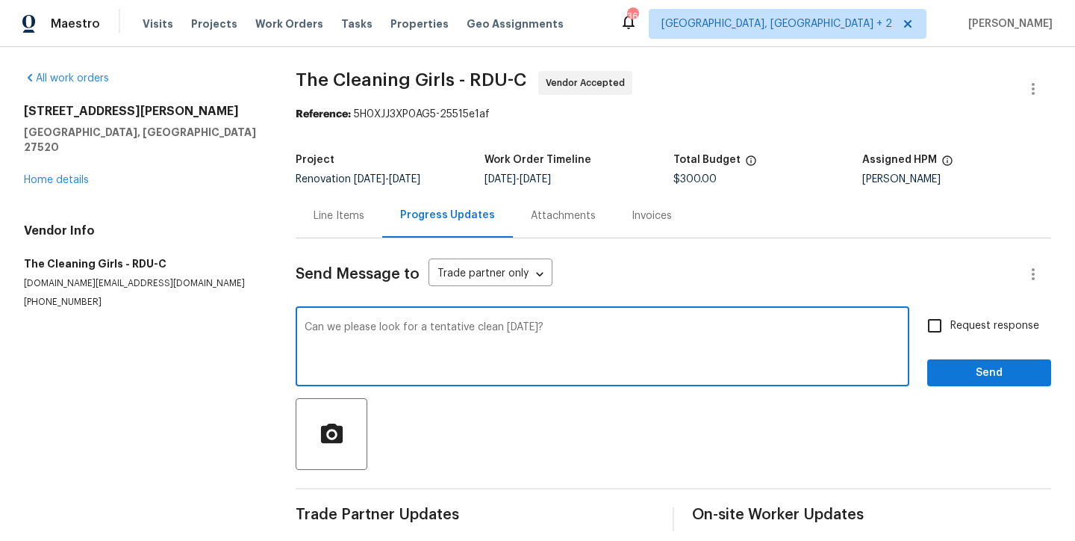
type textarea "Can we please look for a tentative clean Wednesday 9/24?"
click at [929, 323] on input "Request response" at bounding box center [934, 325] width 31 height 31
checkbox input "true"
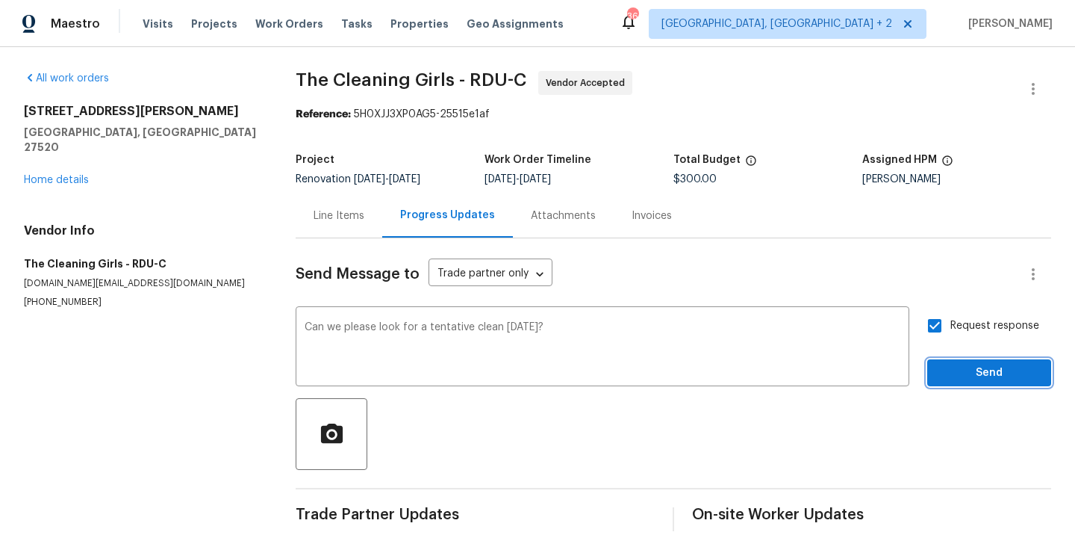
click at [994, 370] on span "Send" at bounding box center [990, 373] width 100 height 19
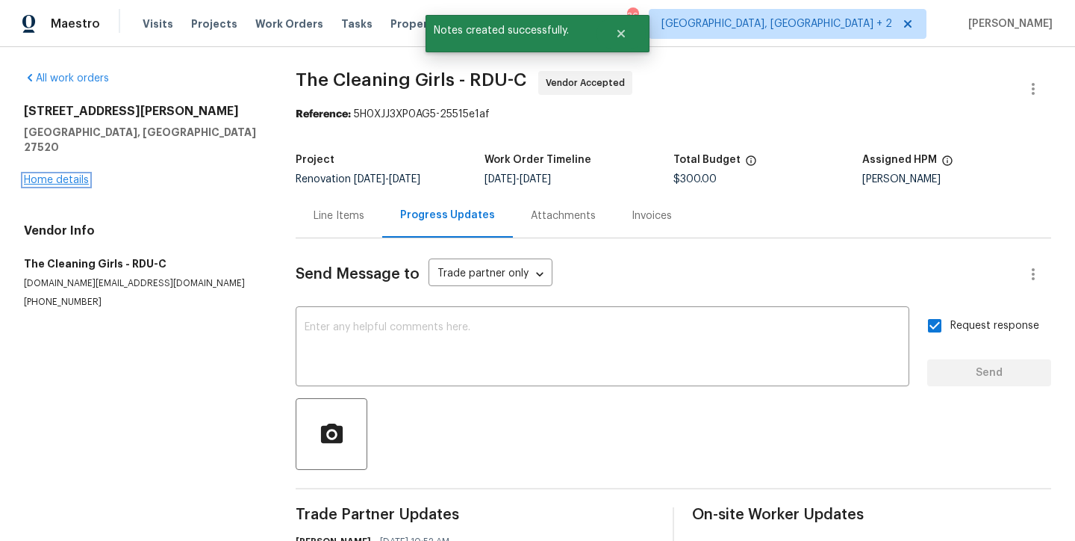
click at [87, 175] on link "Home details" at bounding box center [56, 180] width 65 height 10
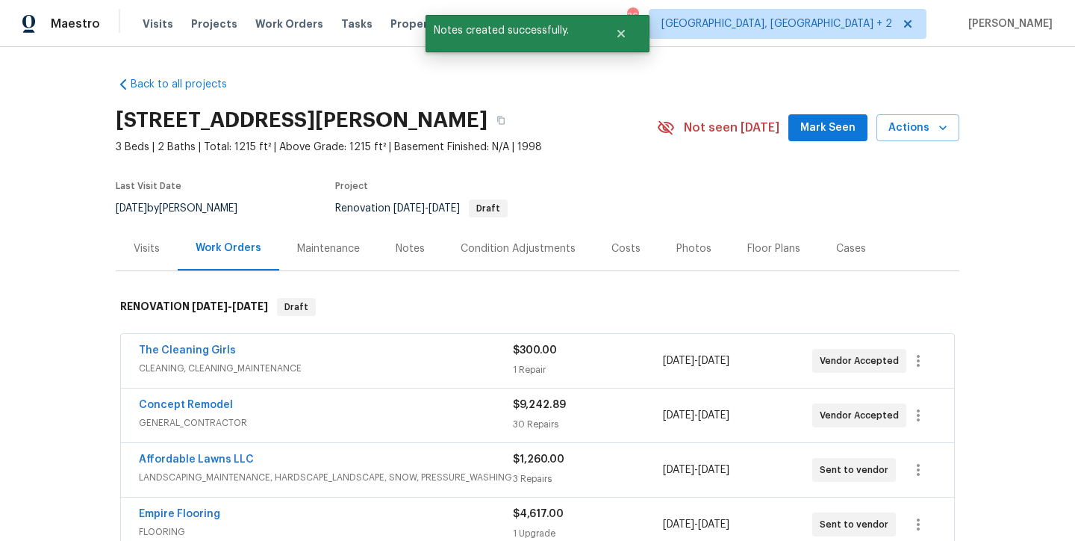
click at [660, 187] on section "112 Kelly Ln, Clayton, NC 27520 3 Beds | 2 Baths | Total: 1215 ft² | Above Grad…" at bounding box center [538, 163] width 844 height 125
click at [616, 25] on button "Close" at bounding box center [621, 34] width 49 height 30
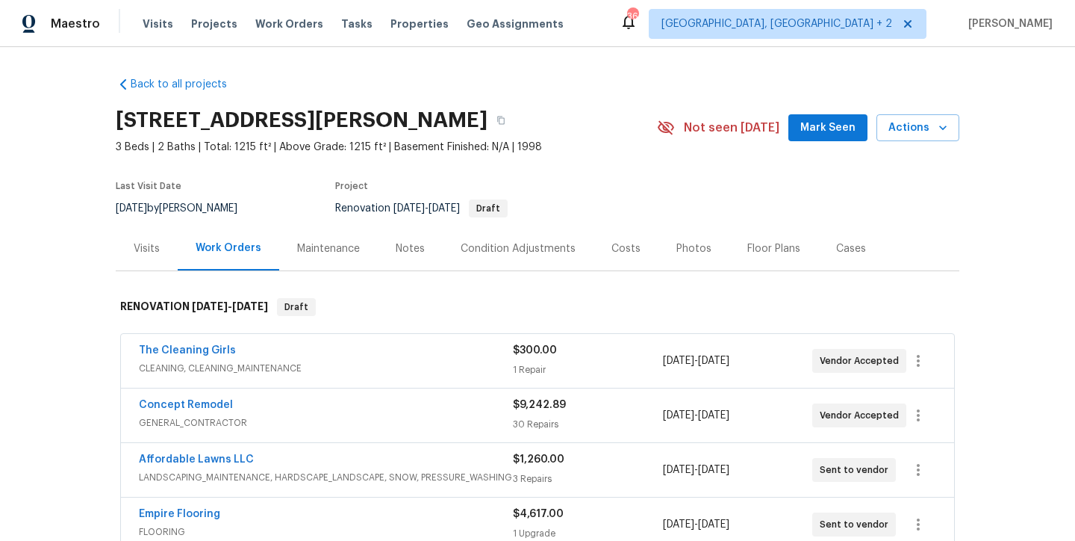
click at [683, 30] on div "Maestro Visits Projects Work Orders Tasks Properties Geo Assignments 36 Charles…" at bounding box center [537, 23] width 1075 height 47
click at [396, 249] on div "Notes" at bounding box center [410, 248] width 29 height 15
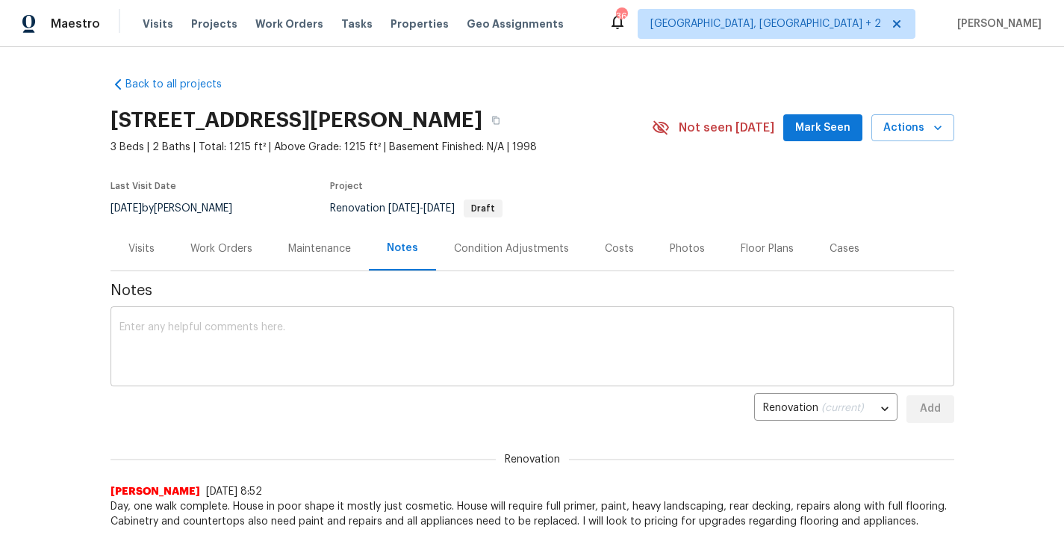
click at [242, 321] on div "x ​" at bounding box center [533, 348] width 844 height 76
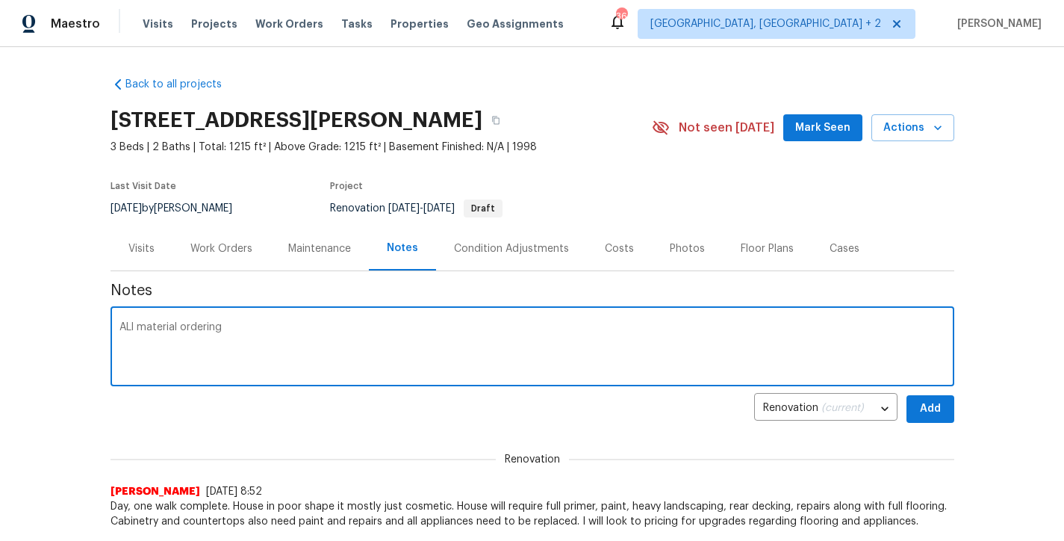
click at [280, 341] on textarea "ALl material ordering" at bounding box center [532, 348] width 826 height 52
click at [128, 326] on textarea "ALl material ordering has been placed and upgrades submitted. Tentative schedul…" at bounding box center [532, 348] width 826 height 52
type textarea "All material ordering has been placed and upgrades submitted. Tentative schedul…"
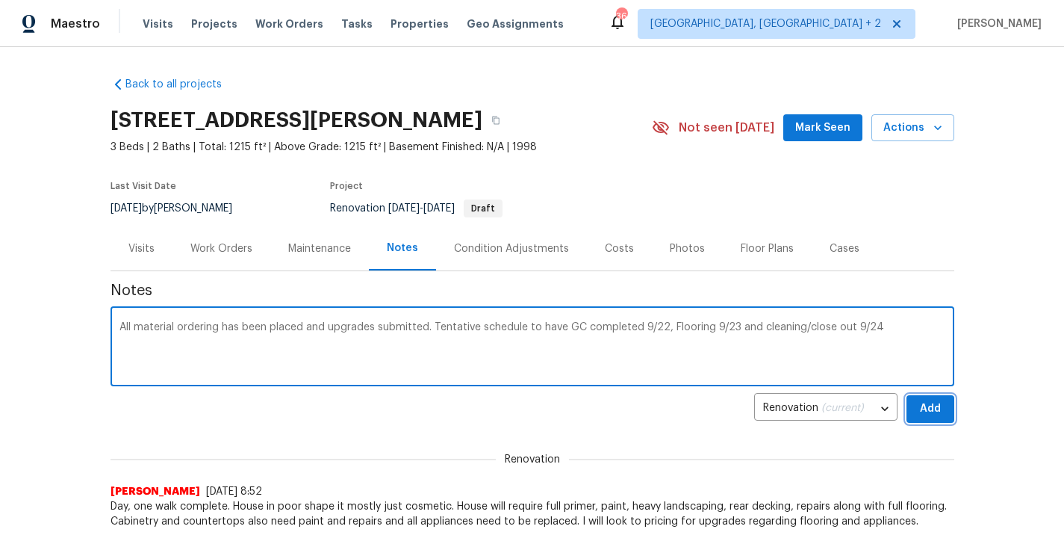
click at [927, 407] on span "Add" at bounding box center [931, 409] width 24 height 19
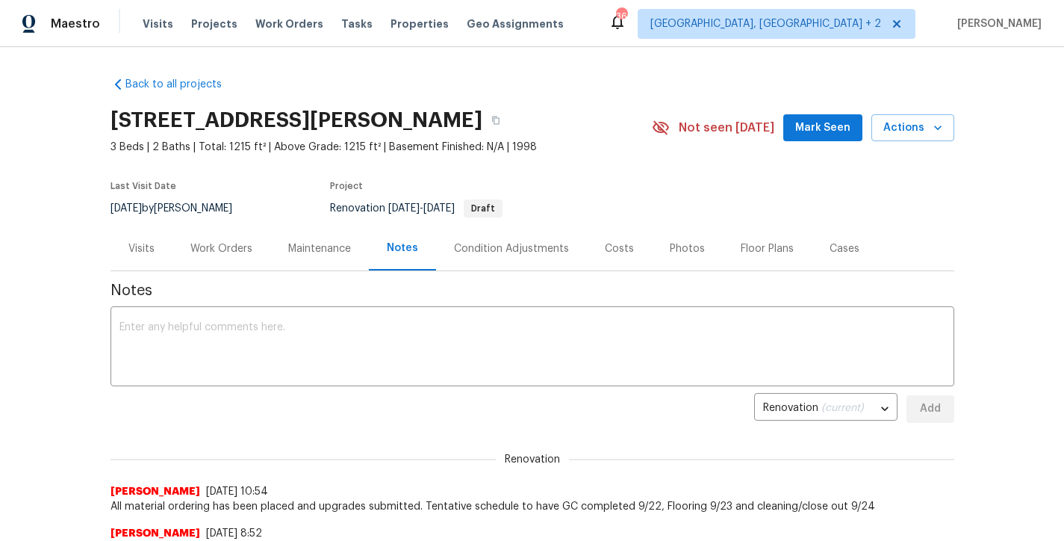
click at [991, 226] on div "Back to all projects 112 Kelly Ln, Clayton, NC 27520 3 Beds | 2 Baths | Total: …" at bounding box center [532, 294] width 1064 height 494
click at [659, 39] on div "Maestro Visits Projects Work Orders Tasks Properties Geo Assignments 36 Charles…" at bounding box center [532, 23] width 1064 height 47
click at [381, 63] on div "Back to all projects 112 Kelly Ln, Clayton, NC 27520 3 Beds | 2 Baths | Total: …" at bounding box center [532, 294] width 1064 height 494
click at [207, 252] on div "Work Orders" at bounding box center [221, 248] width 62 height 15
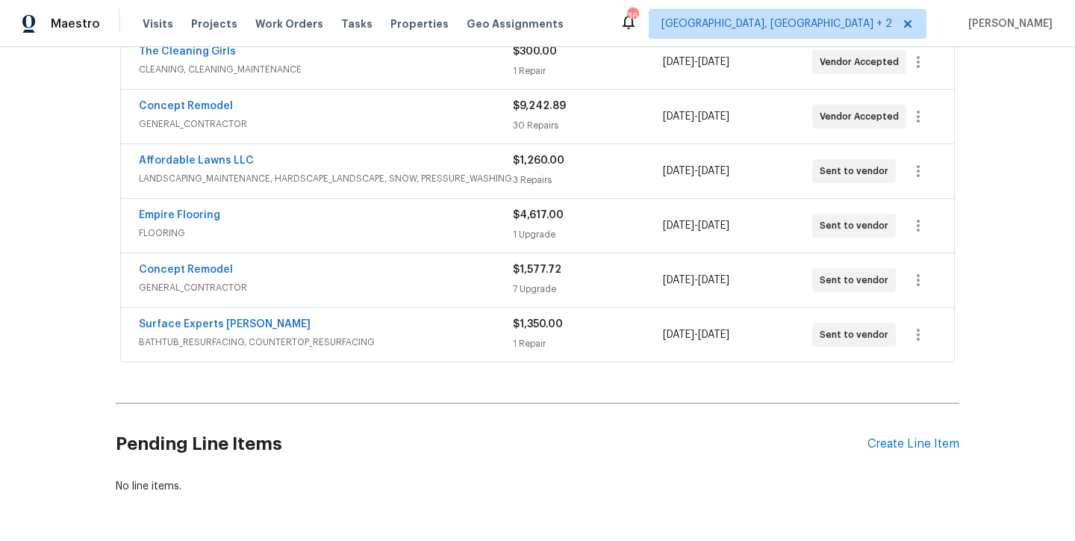
click at [52, 340] on div "Back to all projects 112 Kelly Ln, Clayton, NC 27520 3 Beds | 2 Baths | Total: …" at bounding box center [537, 294] width 1075 height 494
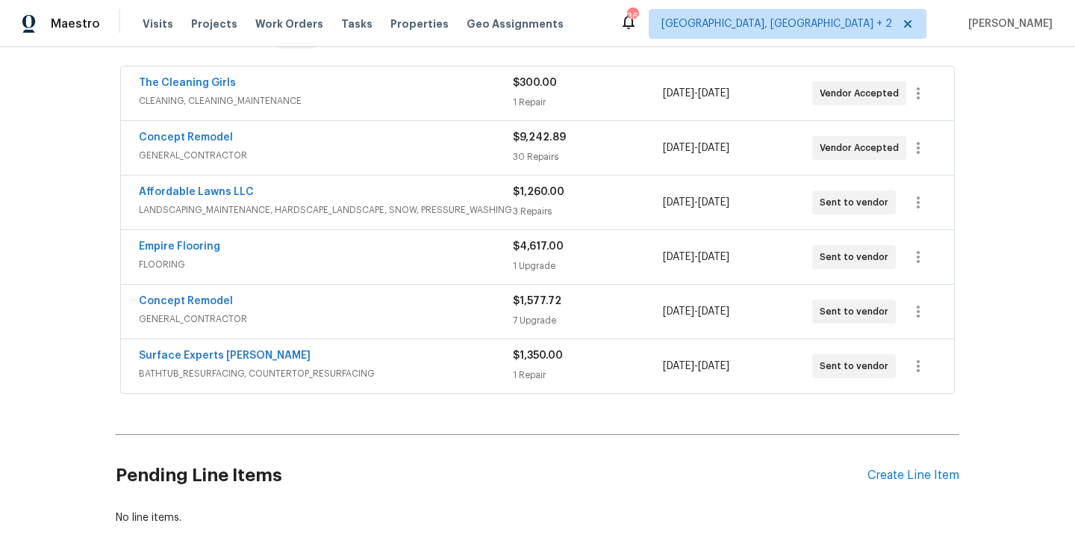
scroll to position [197, 0]
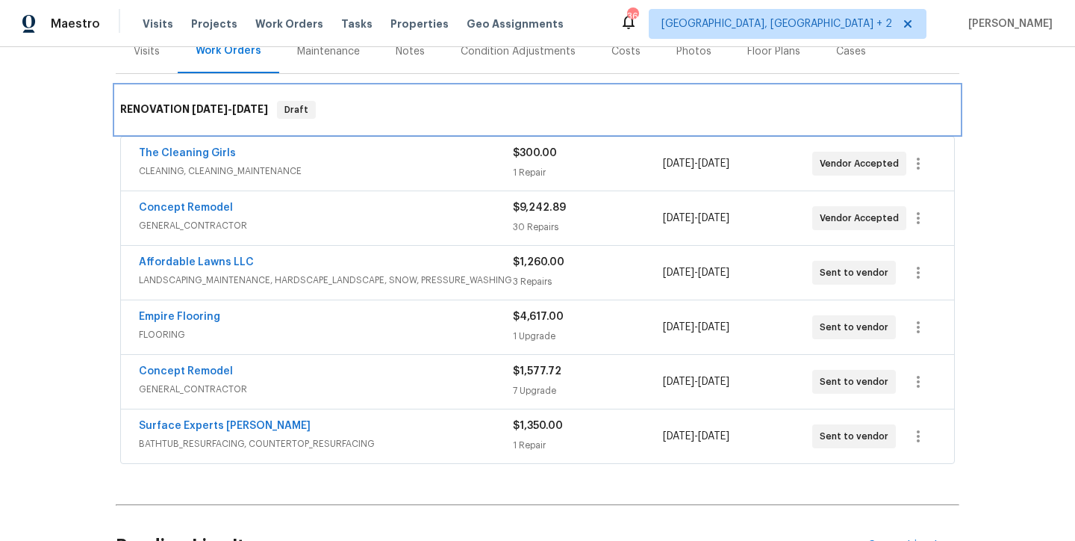
click at [526, 107] on div "RENOVATION 9/12/25 - 9/23/25 Draft" at bounding box center [537, 110] width 835 height 18
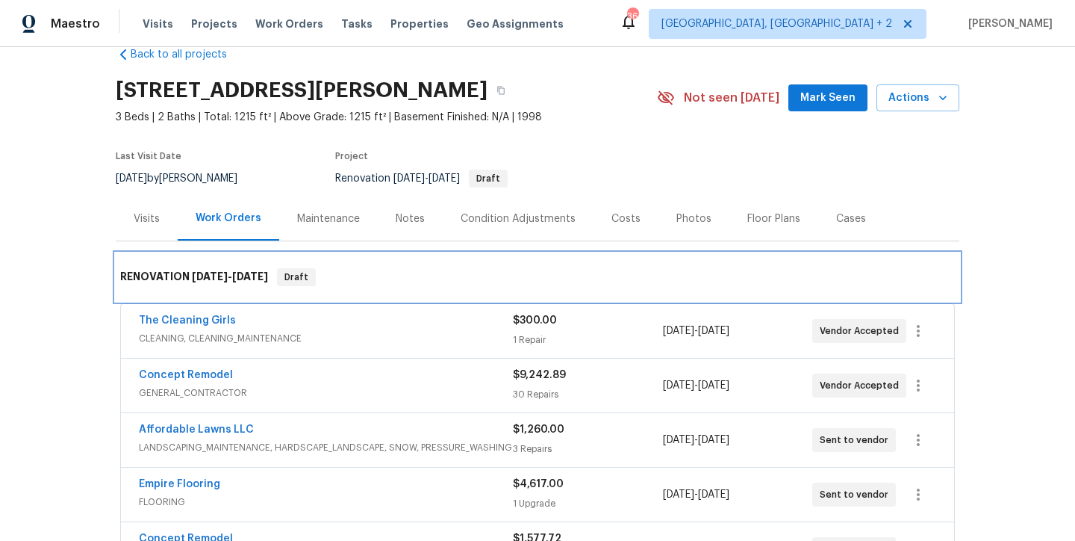
scroll to position [0, 0]
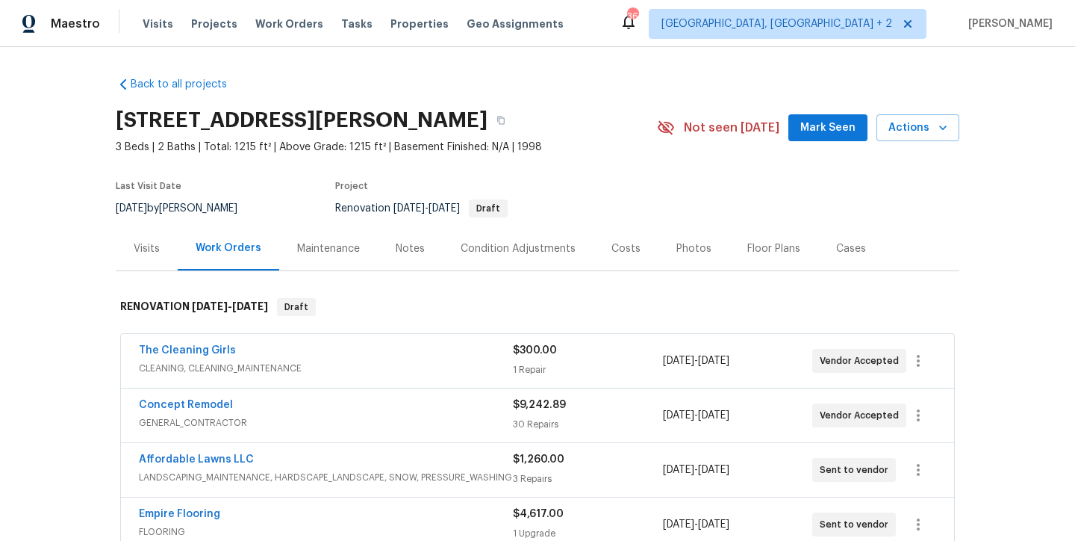
click at [604, 81] on div "Back to all projects 112 Kelly Ln, Clayton, NC 27520 3 Beds | 2 Baths | Total: …" at bounding box center [538, 434] width 844 height 739
click at [630, 15] on div "Maestro Visits Projects Work Orders Tasks Properties Geo Assignments 36 Charles…" at bounding box center [537, 23] width 1075 height 47
click at [609, 8] on div "Maestro Visits Projects Work Orders Tasks Properties Geo Assignments 36 Charles…" at bounding box center [537, 23] width 1075 height 47
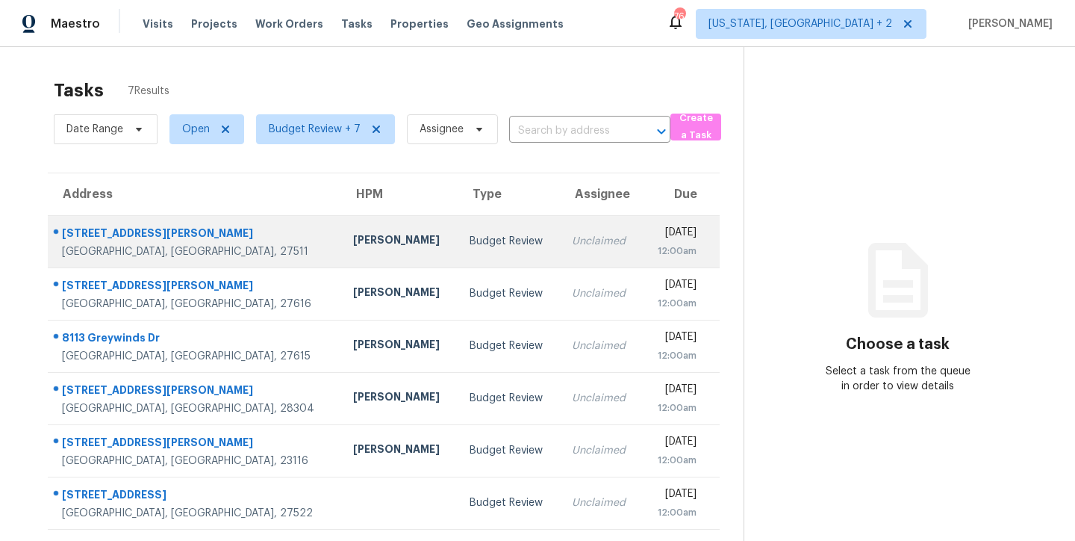
click at [458, 249] on td "Budget Review" at bounding box center [509, 241] width 102 height 52
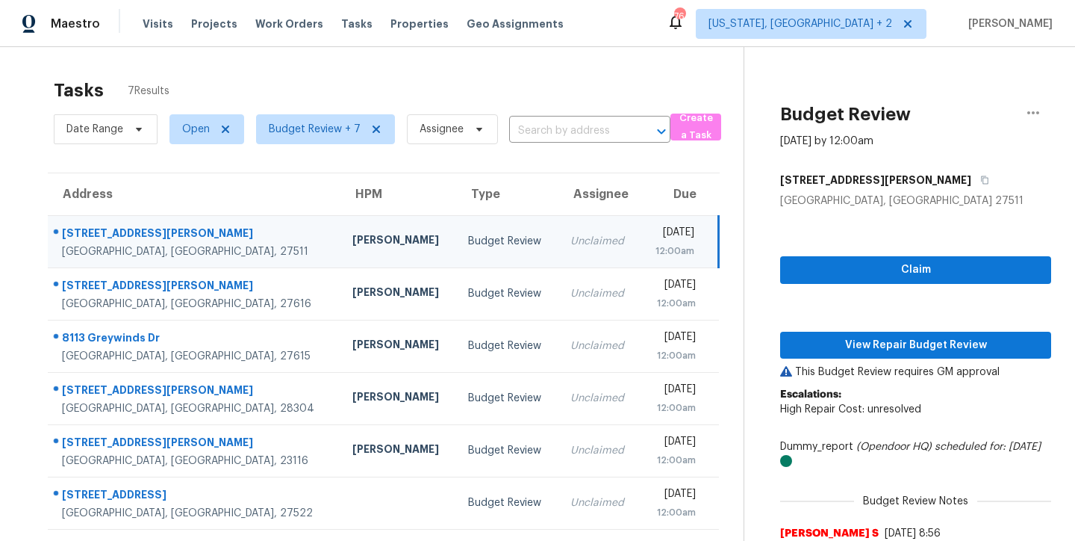
click at [510, 68] on div "Tasks 7 Results Date Range Open Budget Review + 7 Assignee ​ Create a Task Addr…" at bounding box center [537, 327] width 1075 height 561
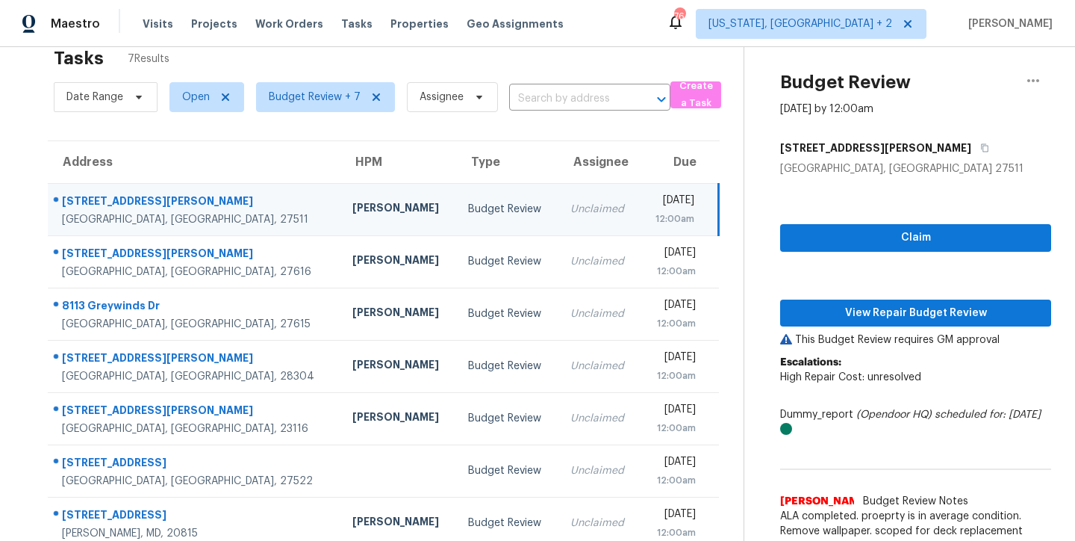
scroll to position [78, 0]
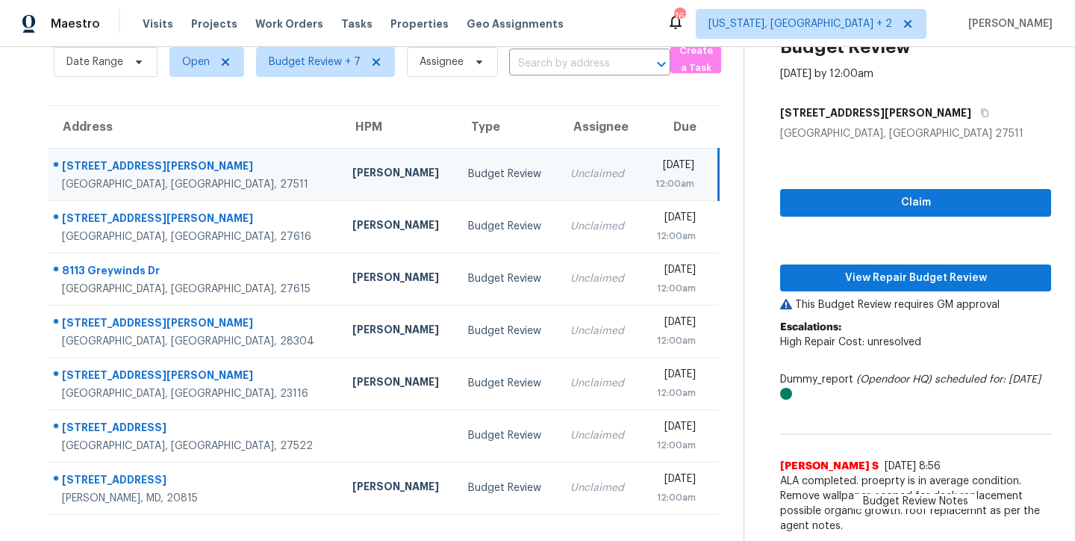
click at [468, 167] on div "Budget Review" at bounding box center [507, 174] width 78 height 15
click at [985, 269] on span "View Repair Budget Review" at bounding box center [915, 278] width 247 height 19
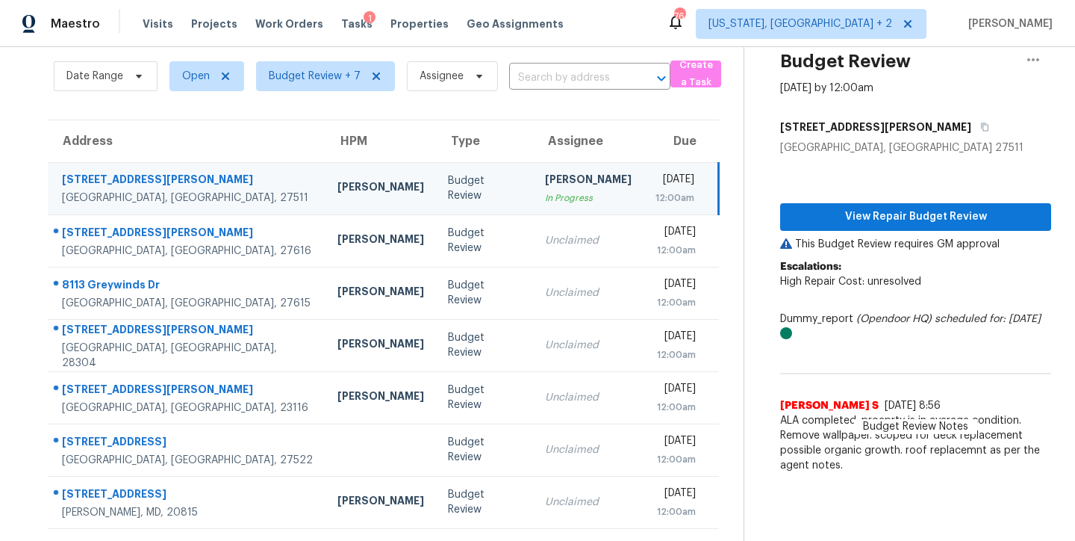
scroll to position [63, 0]
click at [636, 25] on div "Maestro Visits Projects Work Orders Tasks 1 Properties Geo Assignments 76 [US_S…" at bounding box center [537, 23] width 1075 height 47
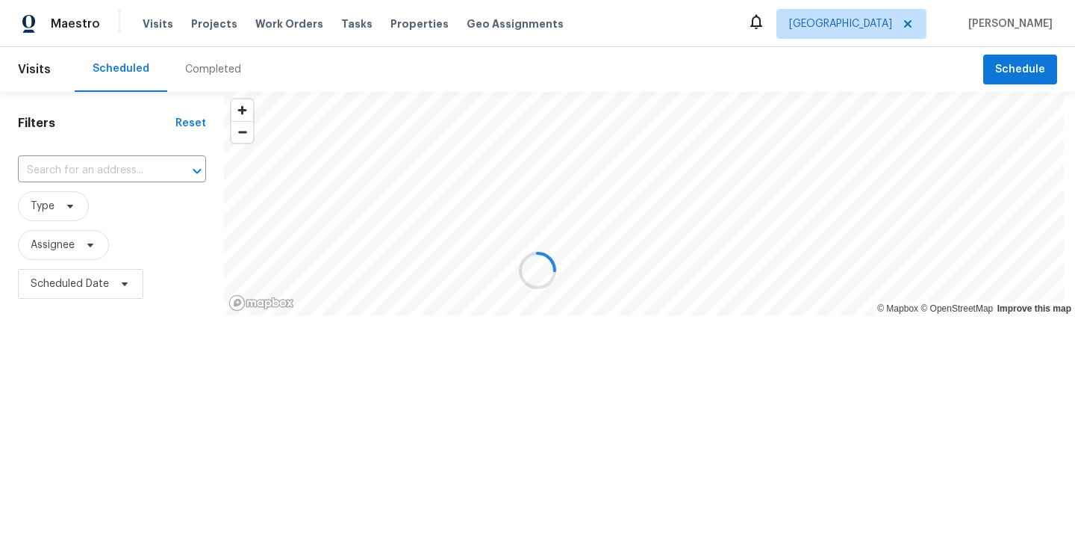
click at [31, 443] on div at bounding box center [537, 270] width 1075 height 541
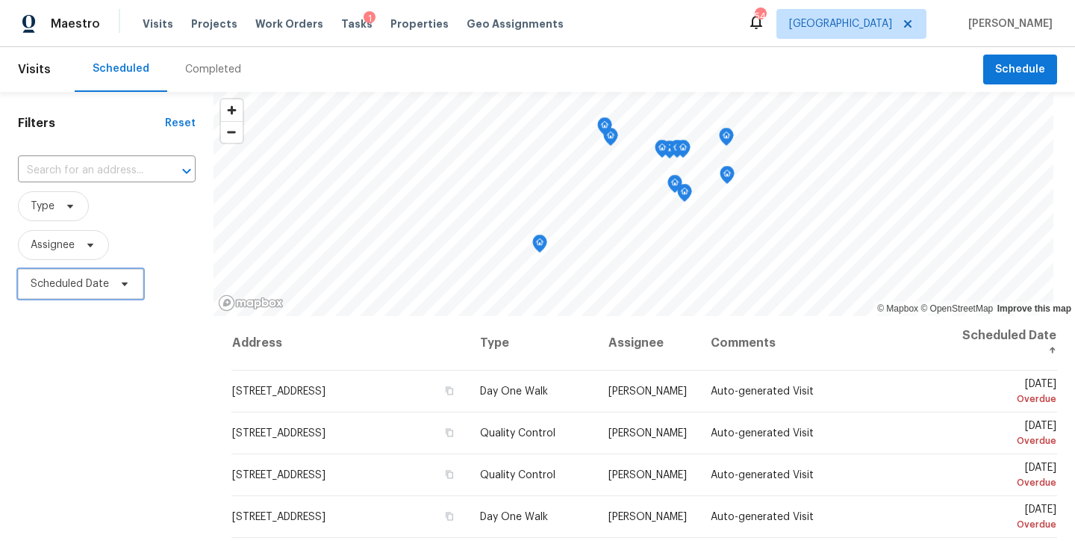
click at [53, 271] on span "Scheduled Date" at bounding box center [80, 284] width 125 height 30
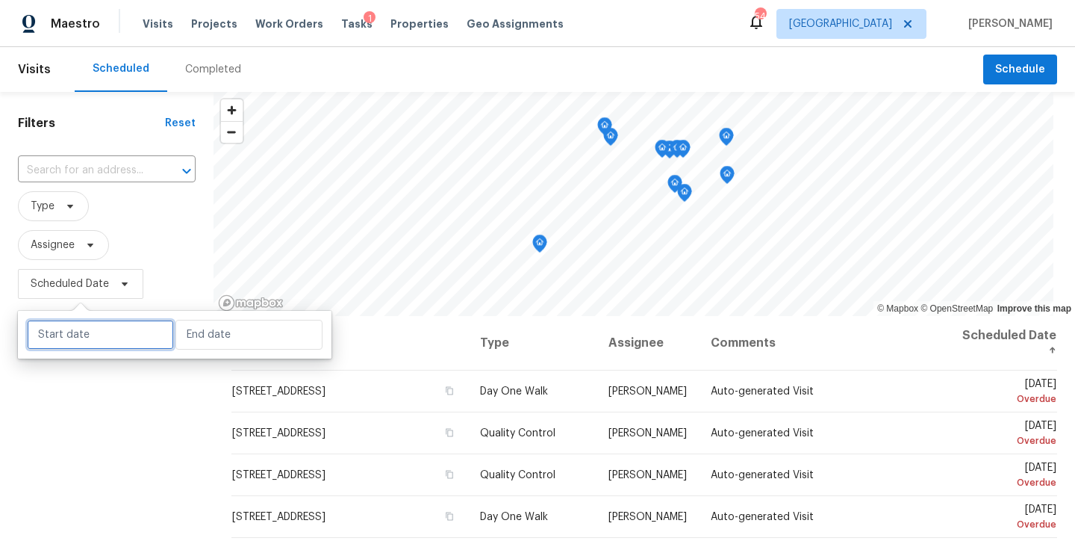
click at [74, 331] on input "text" at bounding box center [100, 335] width 147 height 30
select select "8"
select select "2025"
select select "9"
select select "2025"
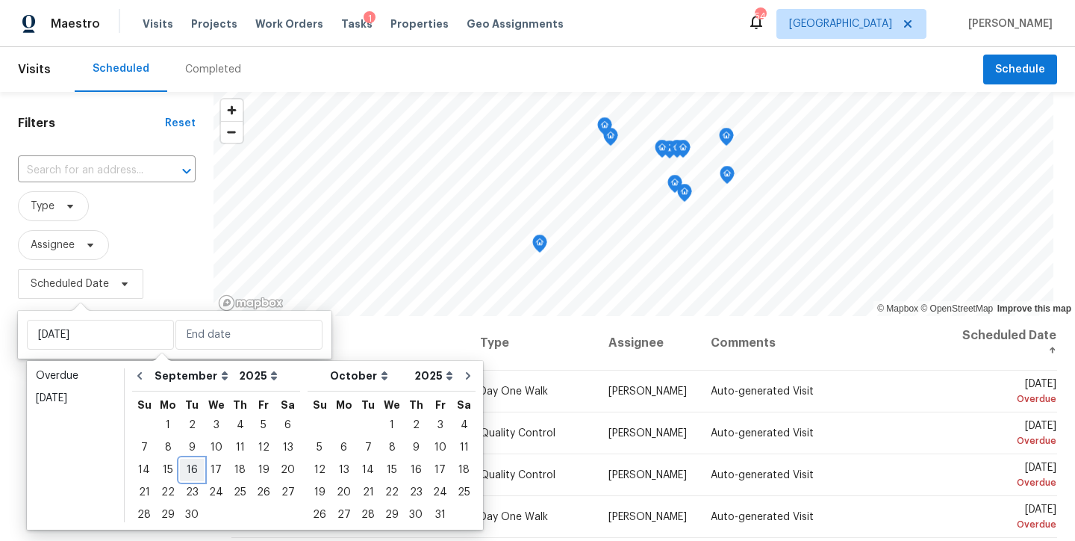
click at [184, 471] on div "16" at bounding box center [192, 469] width 24 height 21
type input "Tue, Sep 16"
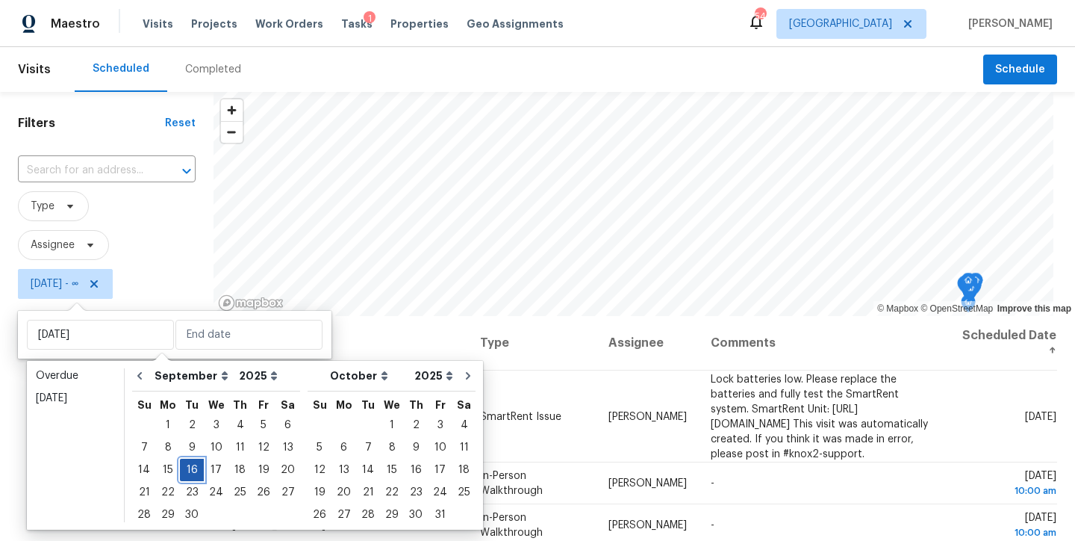
click at [191, 470] on div "16" at bounding box center [192, 469] width 24 height 21
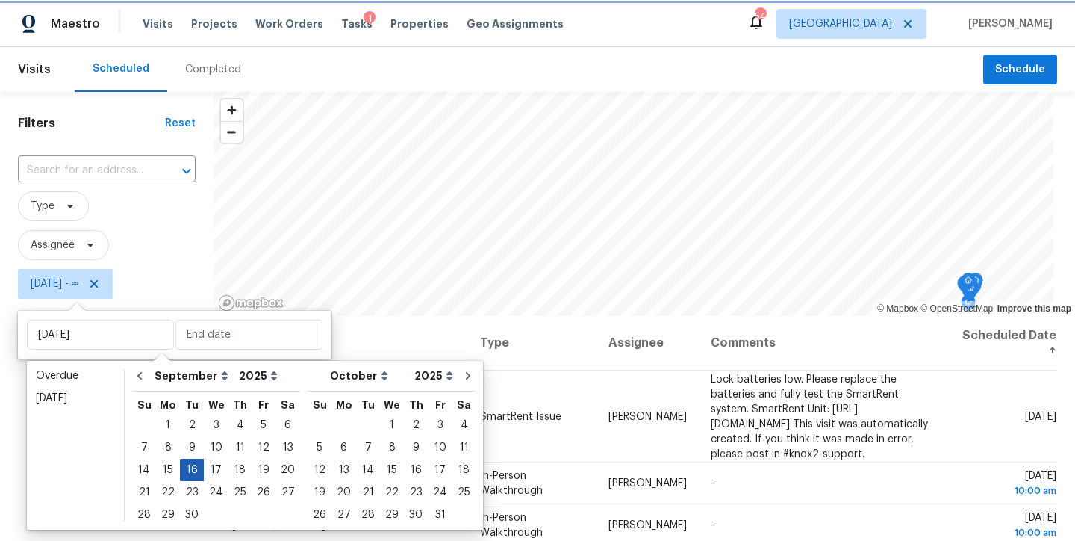
type input "Tue, Sep 16"
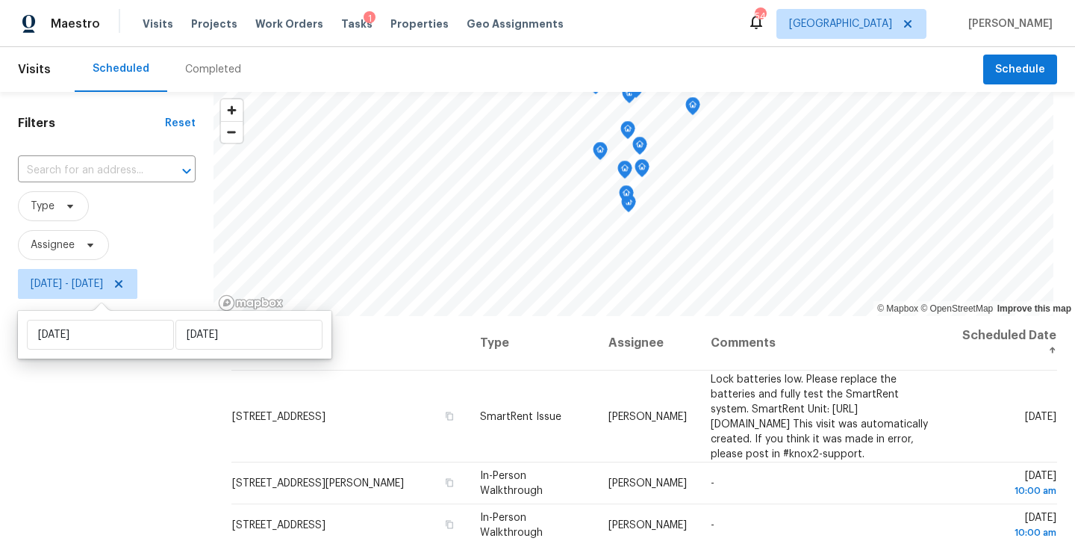
click at [72, 445] on div "Filters Reset ​ Type Assignee Tue, Sep 16 - Tue, Sep 16" at bounding box center [107, 420] width 214 height 656
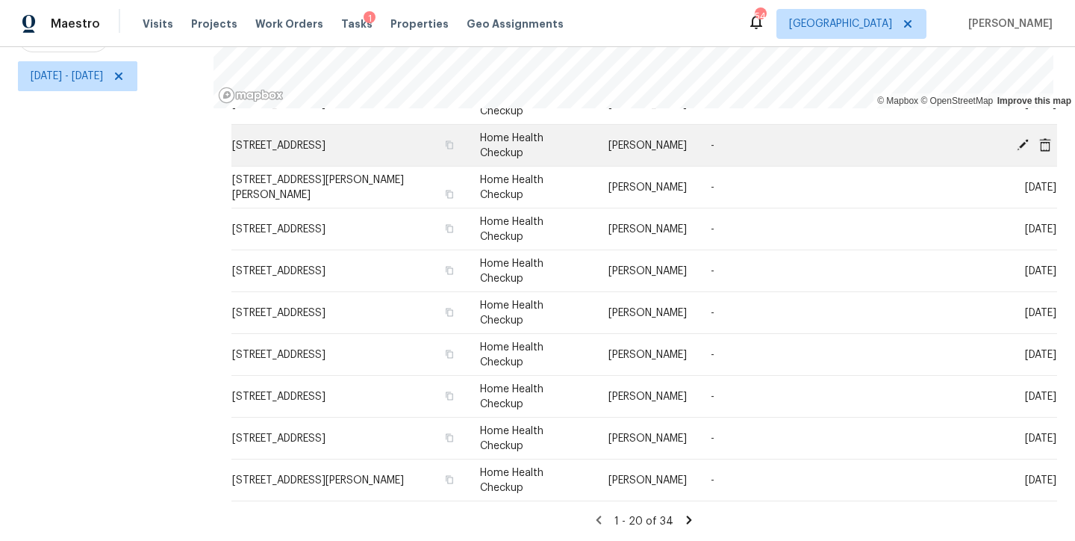
scroll to position [563, 0]
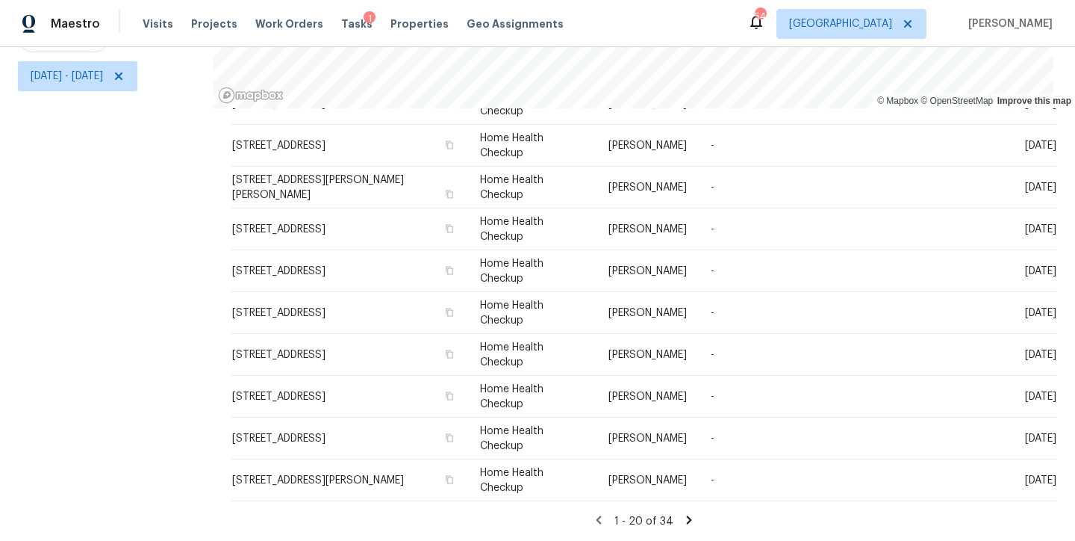
click at [687, 515] on icon at bounding box center [689, 519] width 5 height 8
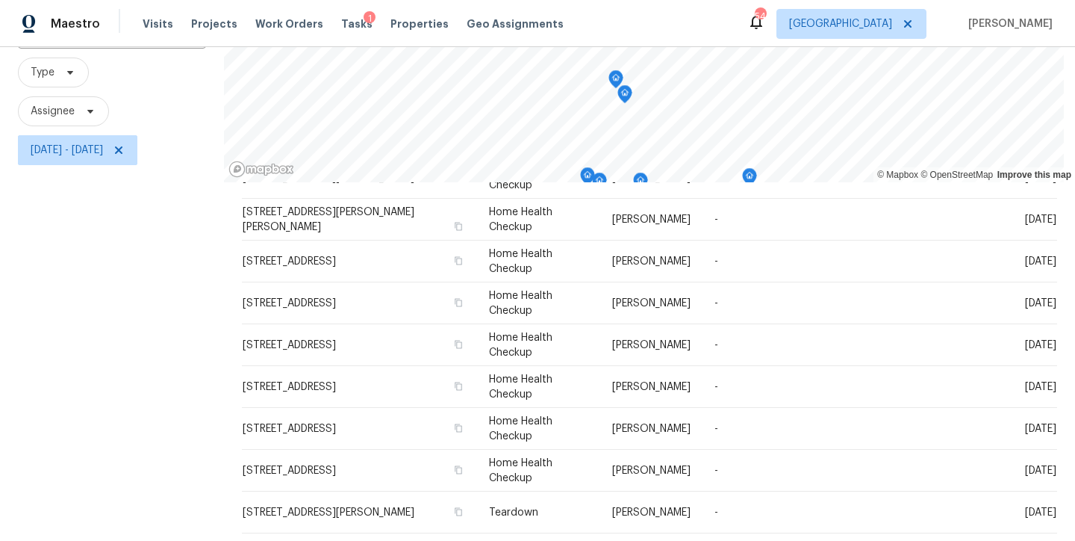
scroll to position [219, 0]
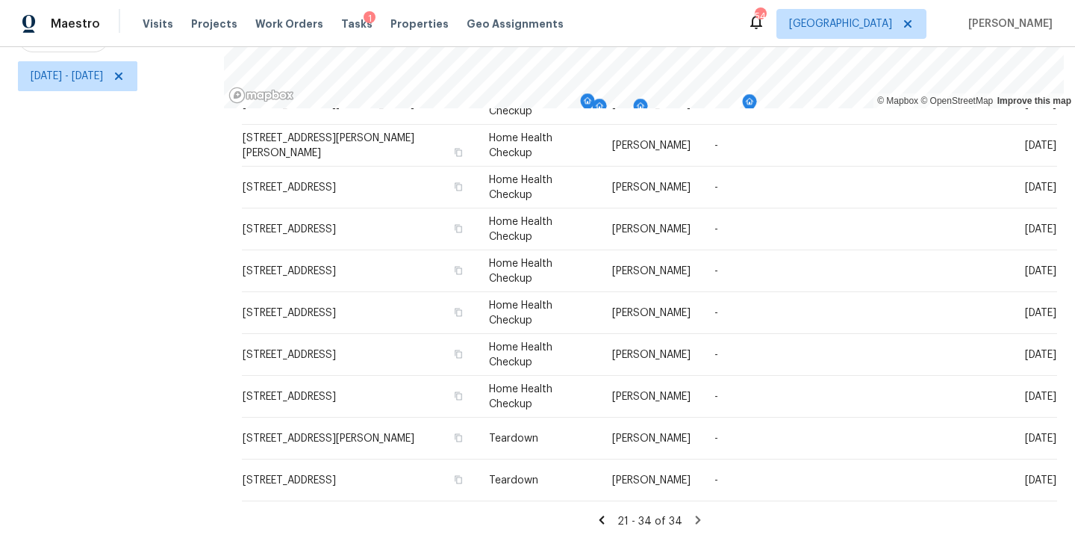
click at [599, 515] on icon at bounding box center [601, 519] width 5 height 8
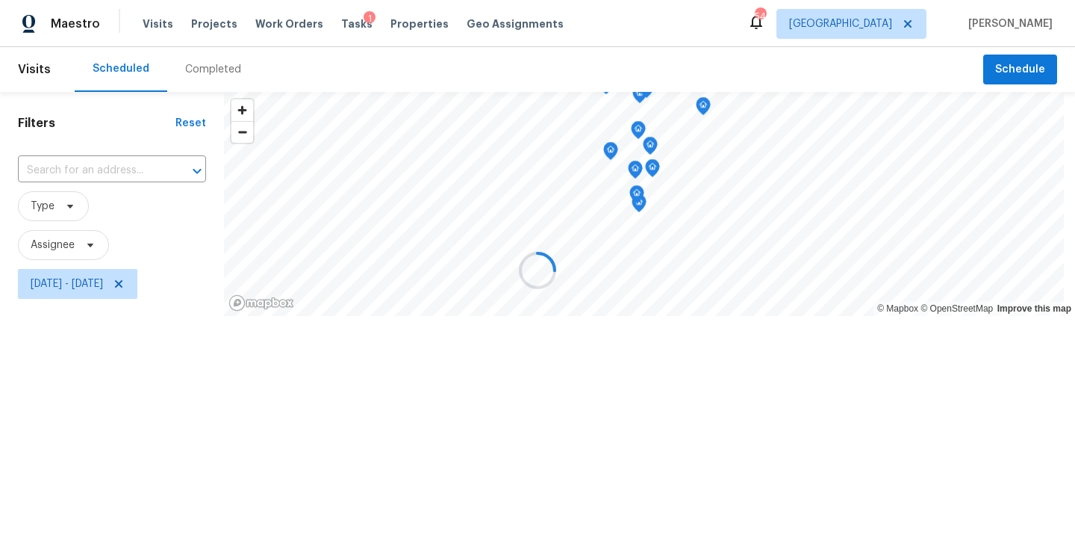
scroll to position [0, 0]
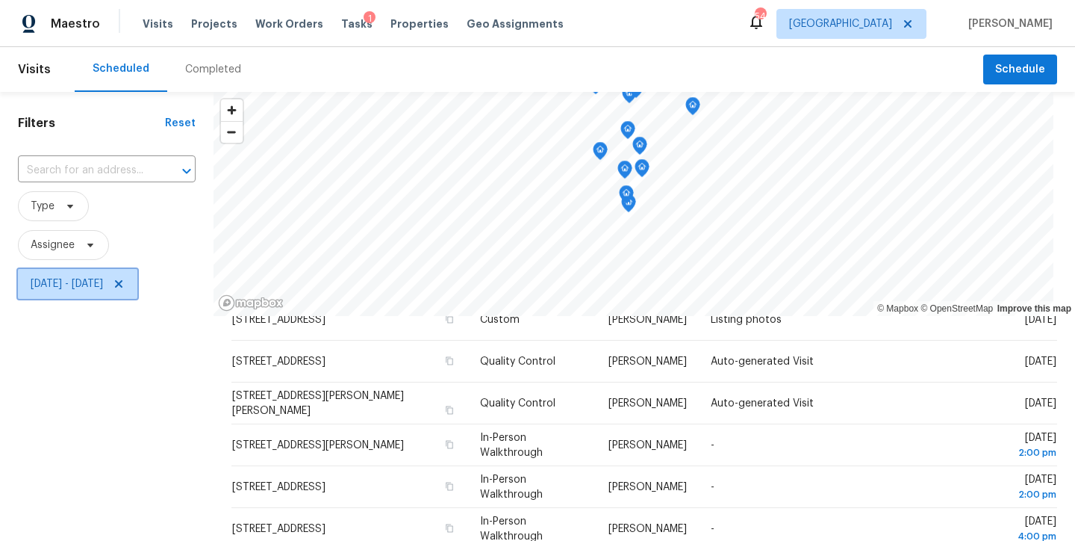
click at [78, 288] on span "Tue, Sep 16 - Tue, Sep 16" at bounding box center [67, 283] width 72 height 15
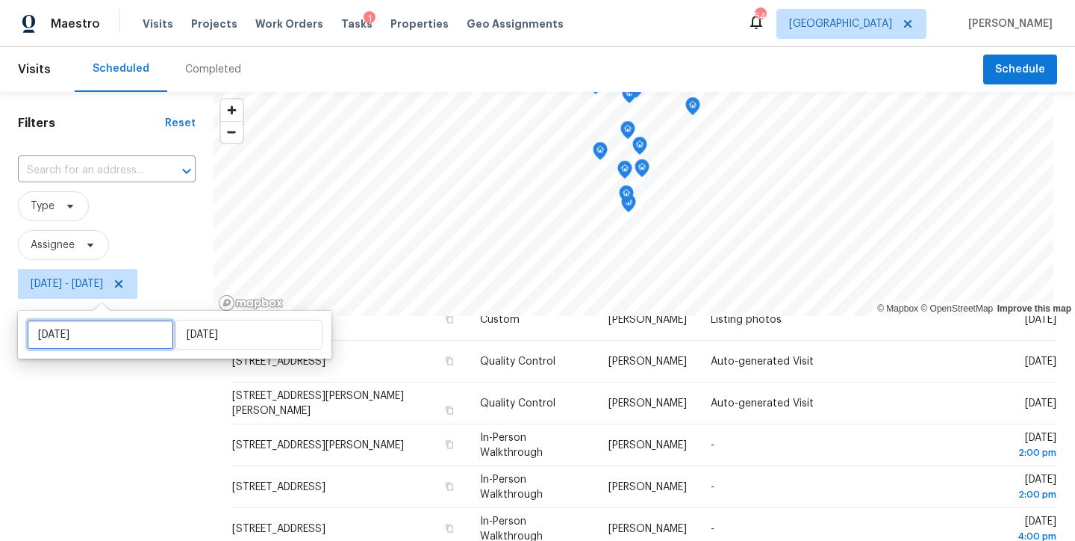
click at [66, 337] on input "Tue, Sep 16" at bounding box center [100, 335] width 147 height 30
select select "8"
select select "2025"
select select "9"
select select "2025"
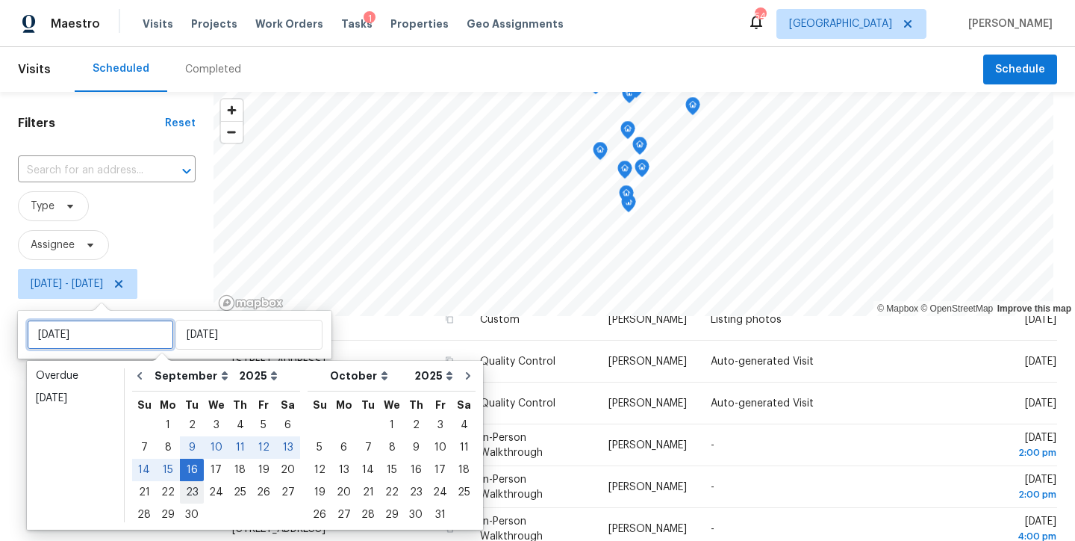
type input "Mon, Sep 15"
type input "Tue, Sep 23"
type input "Mon, Sep 15"
type input "Tue, Sep 16"
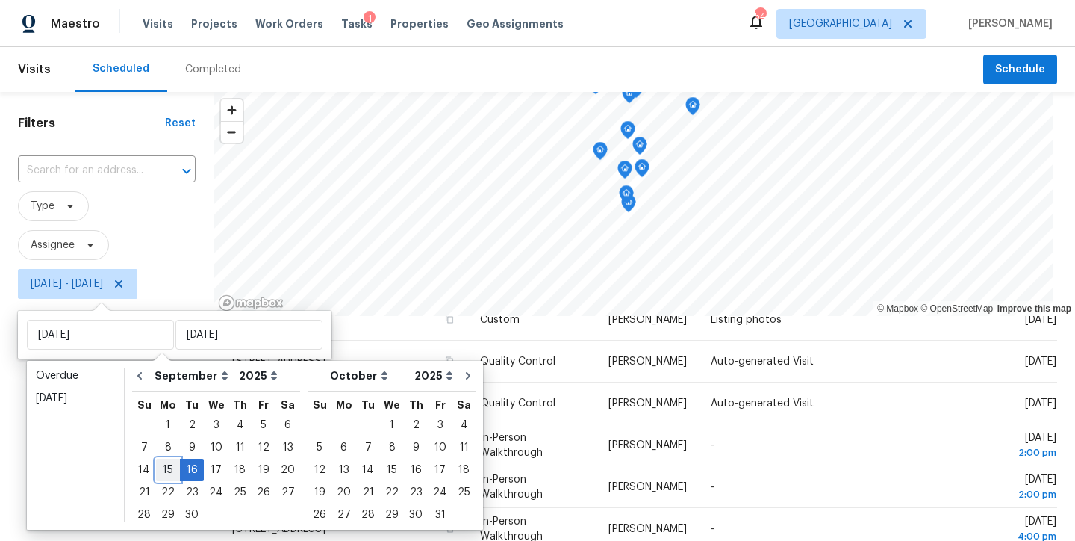
click at [163, 470] on div "15" at bounding box center [168, 469] width 24 height 21
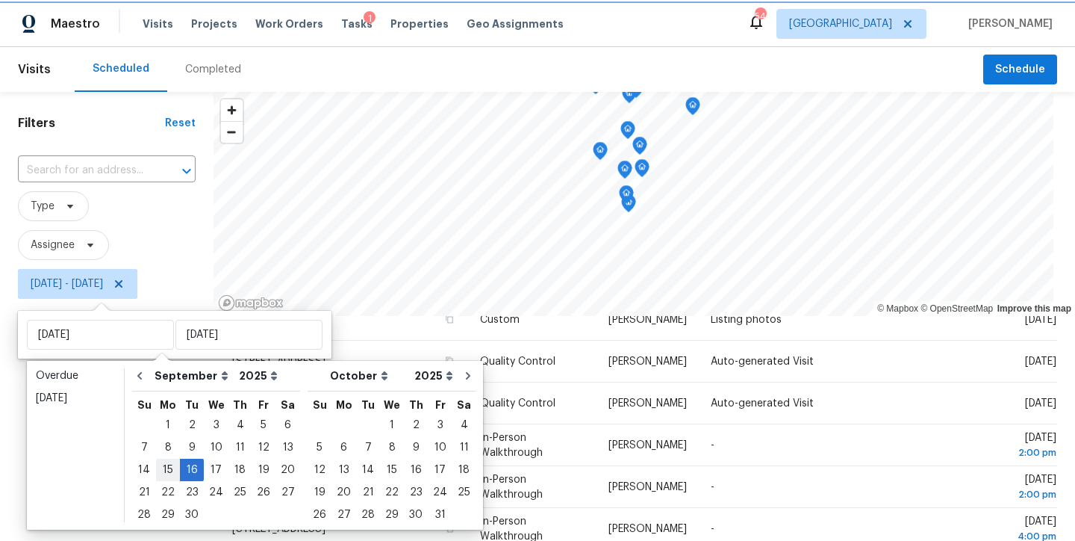
type input "Mon, Sep 15"
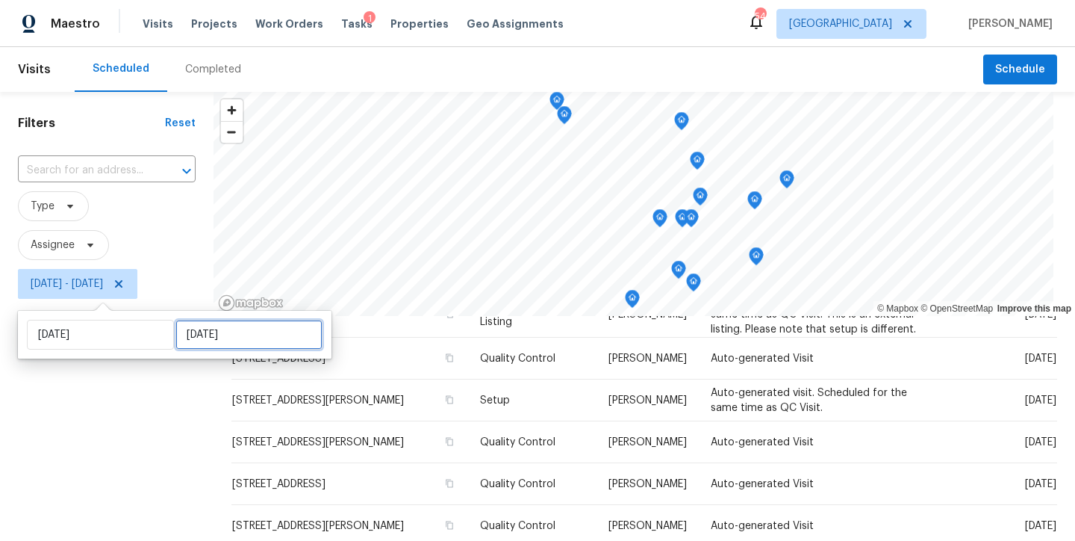
click at [180, 335] on input "Tue, Sep 16" at bounding box center [249, 335] width 147 height 30
select select "8"
select select "2025"
select select "9"
select select "2025"
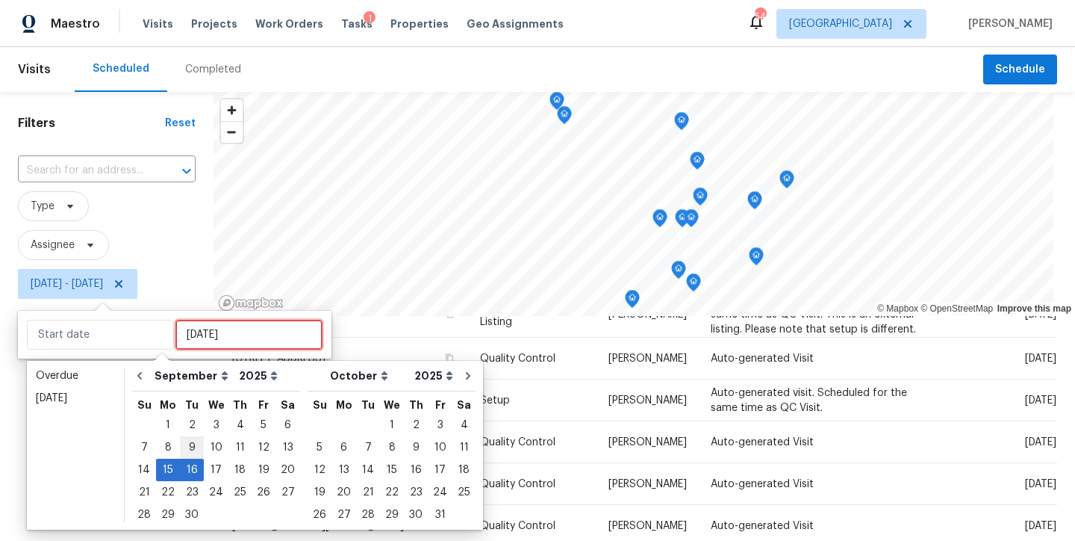
type input "Tue, Sep 09"
type input "Mon, Sep 15"
click at [164, 473] on div "15" at bounding box center [168, 469] width 24 height 21
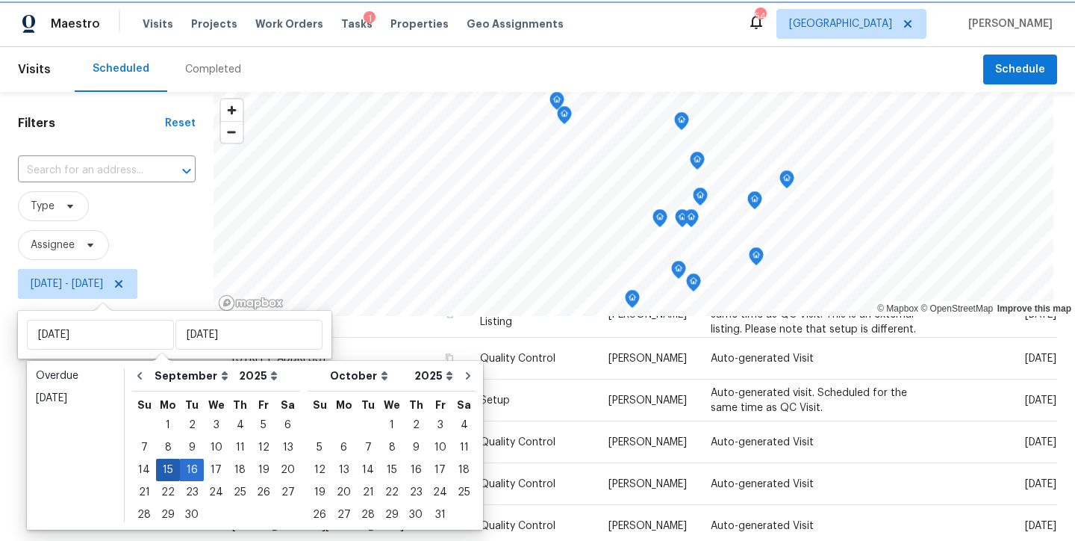
type input "Mon, Sep 15"
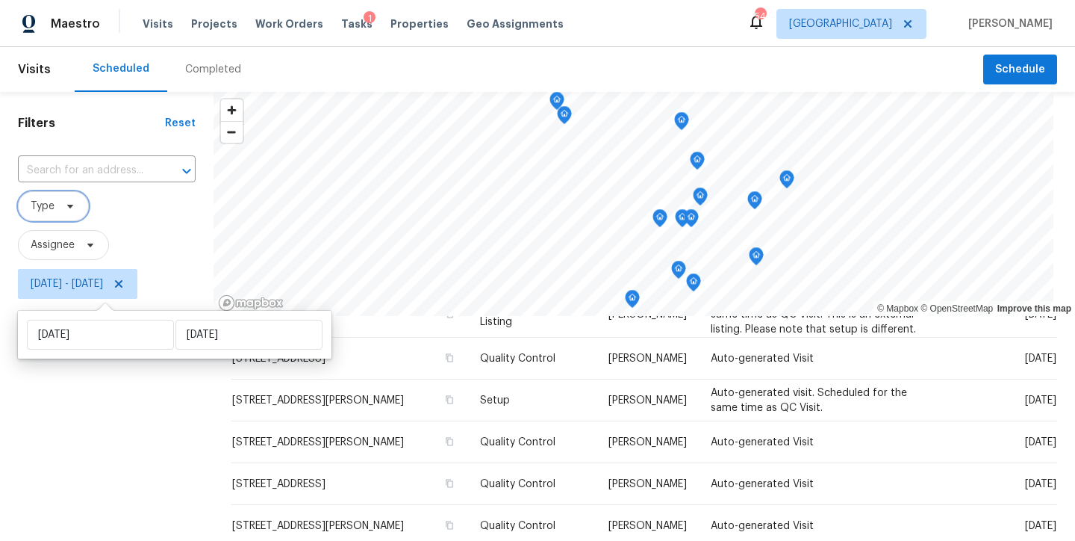
click at [47, 214] on span "Type" at bounding box center [53, 206] width 71 height 30
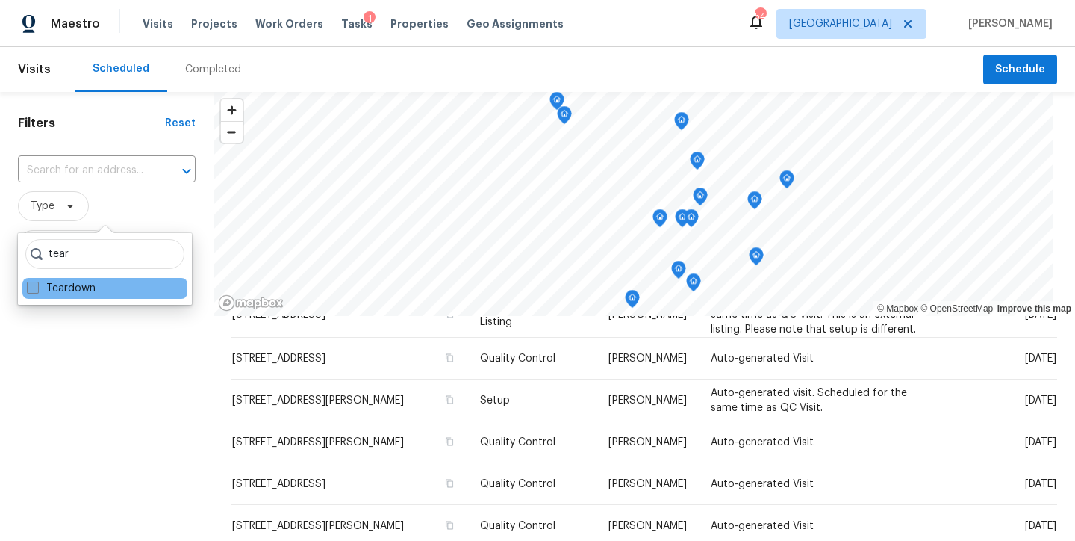
type input "tear"
click at [76, 291] on label "Teardown" at bounding box center [61, 288] width 69 height 15
click at [37, 291] on input "Teardown" at bounding box center [32, 286] width 10 height 10
checkbox input "true"
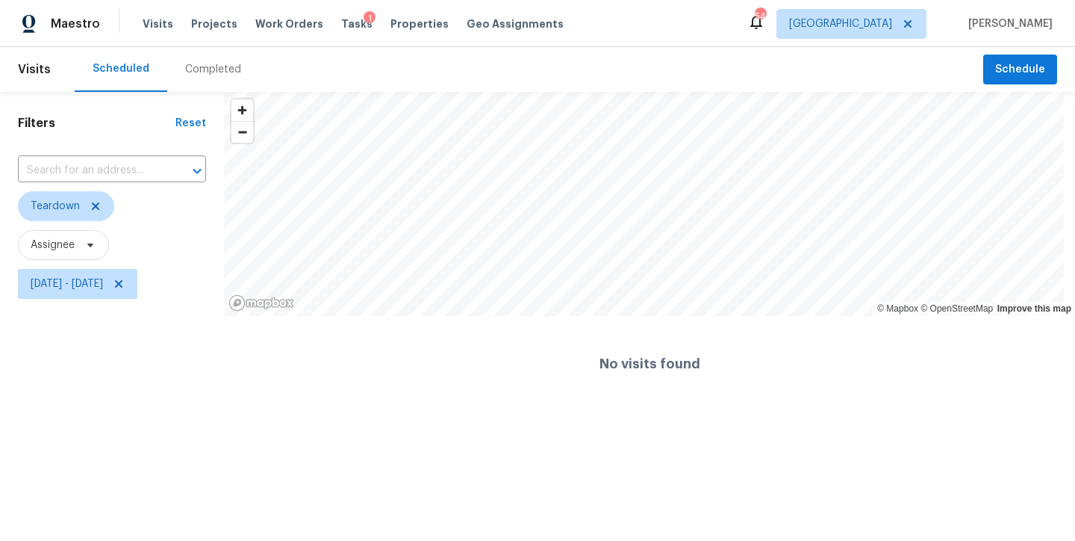
click at [52, 393] on div "Filters Reset ​ Teardown Assignee Mon, Sep 15 - Mon, Sep 15" at bounding box center [112, 252] width 224 height 320
click at [125, 281] on icon at bounding box center [119, 284] width 12 height 12
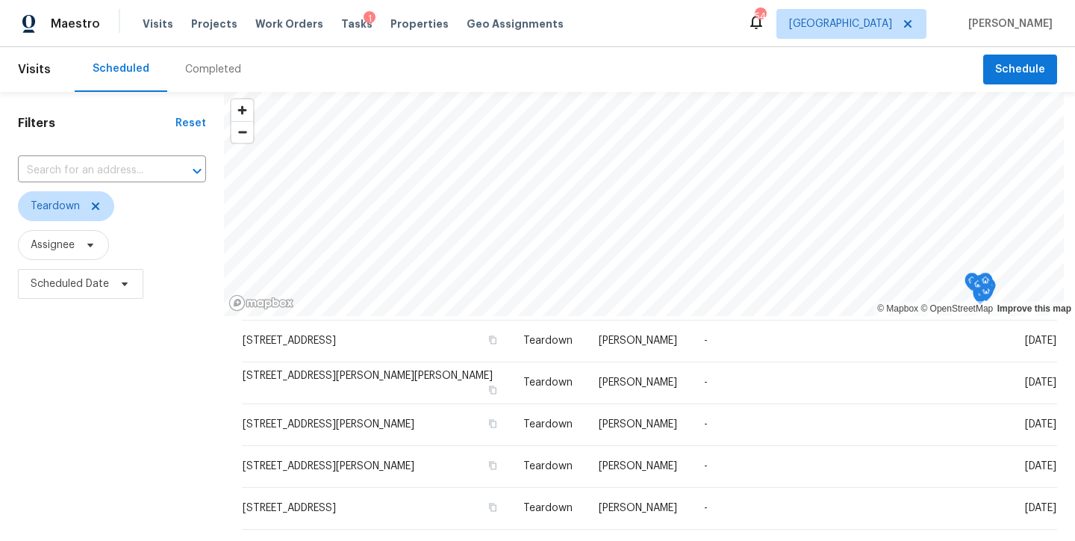
click at [146, 212] on span "Teardown" at bounding box center [112, 206] width 188 height 30
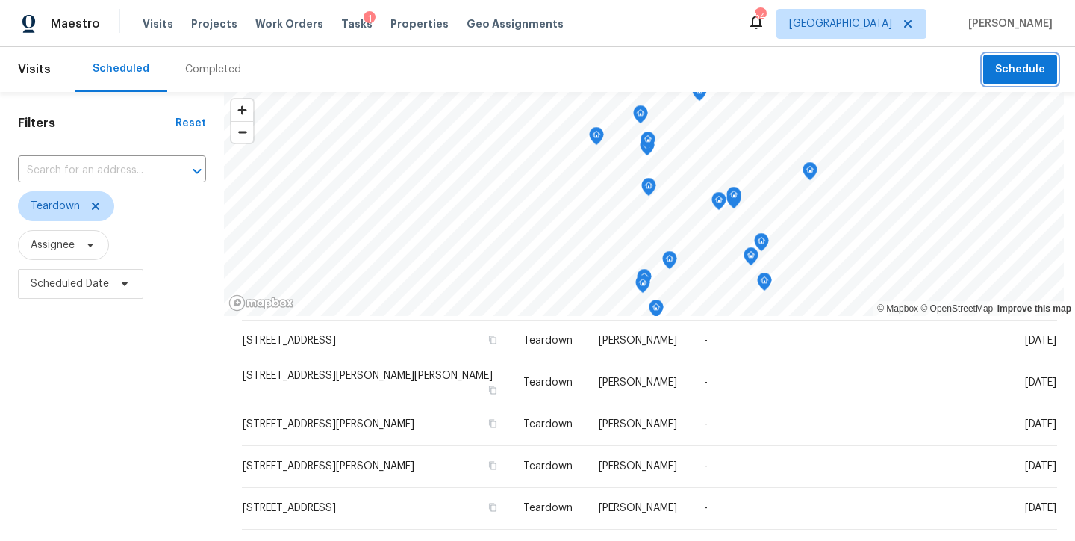
click at [1025, 74] on span "Schedule" at bounding box center [1021, 69] width 50 height 19
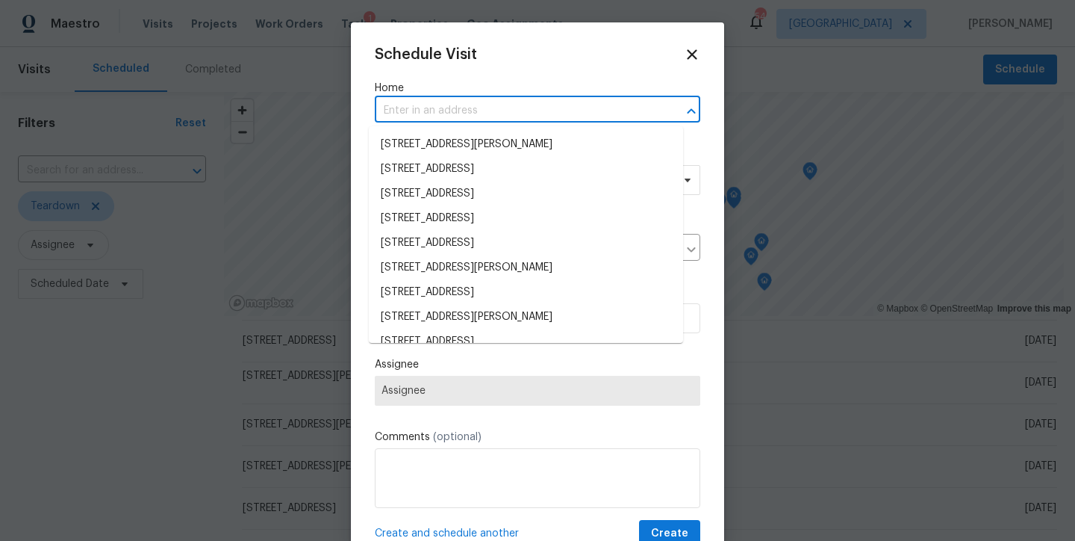
click at [441, 108] on input "text" at bounding box center [517, 110] width 284 height 23
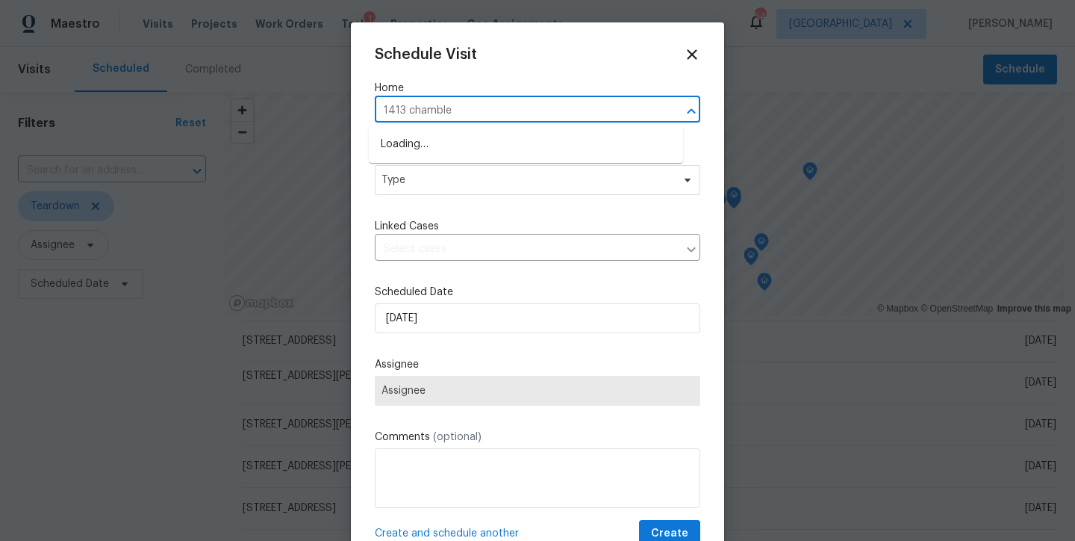
type input "1413 chamblee"
click at [442, 151] on li "1413 Chamblee Rd, Zebulon, NC 27597" at bounding box center [526, 144] width 314 height 25
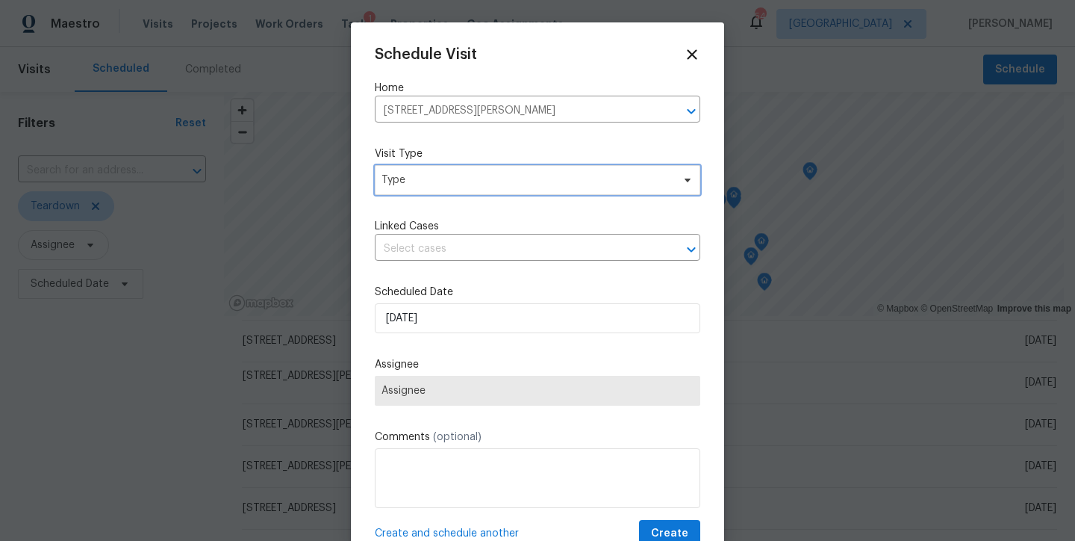
click at [441, 182] on span "Type" at bounding box center [527, 180] width 291 height 15
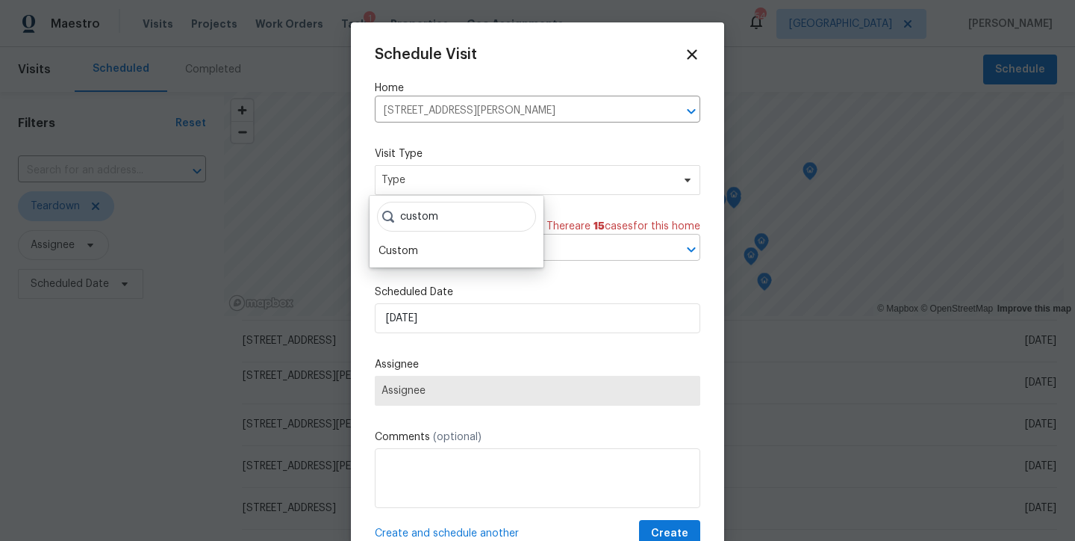
type input "custom"
click at [398, 249] on div "Custom" at bounding box center [399, 250] width 40 height 15
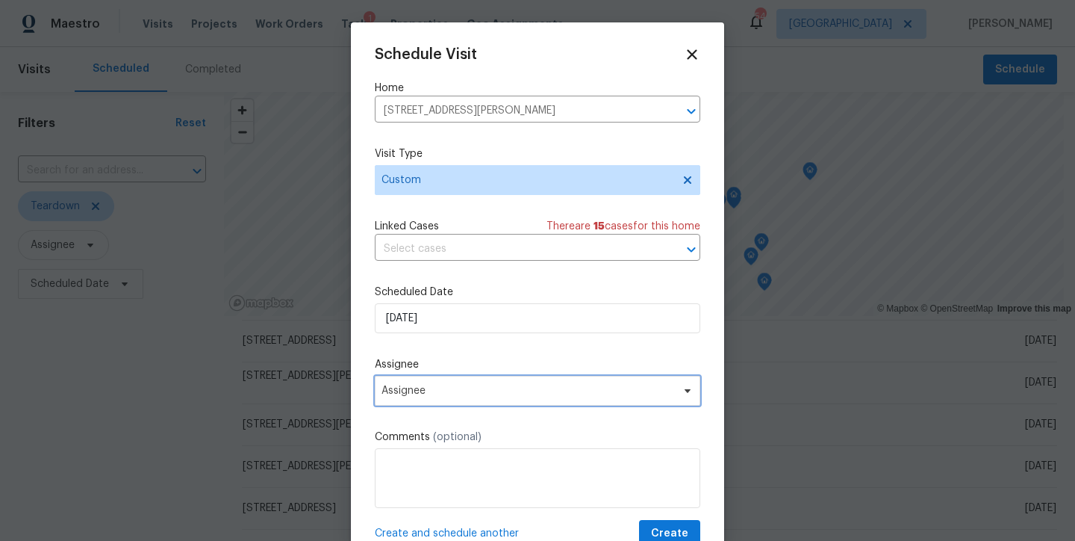
click at [403, 396] on span "Assignee" at bounding box center [528, 391] width 293 height 12
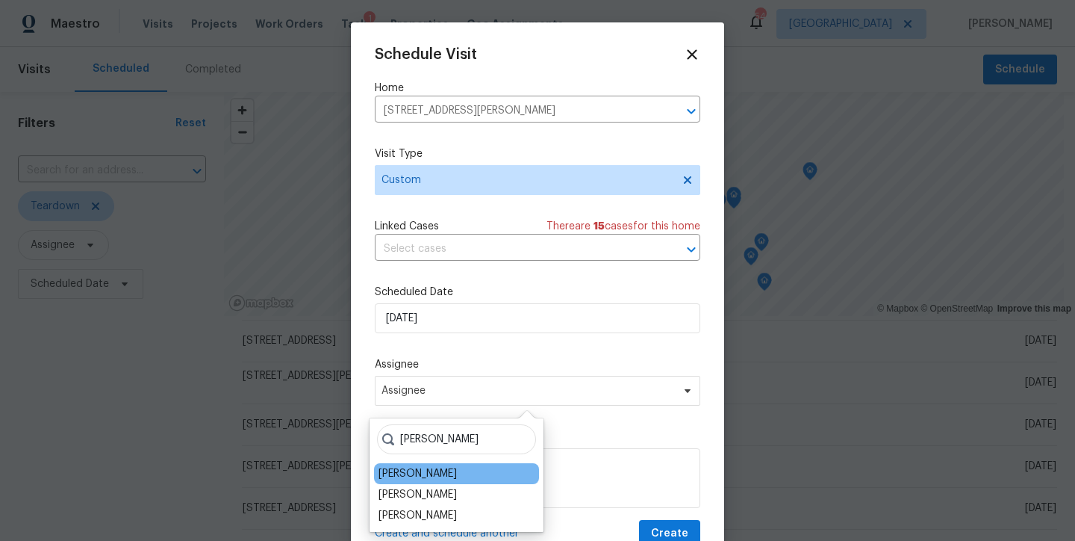
type input "nicholas"
click at [444, 467] on div "[PERSON_NAME]" at bounding box center [418, 473] width 78 height 15
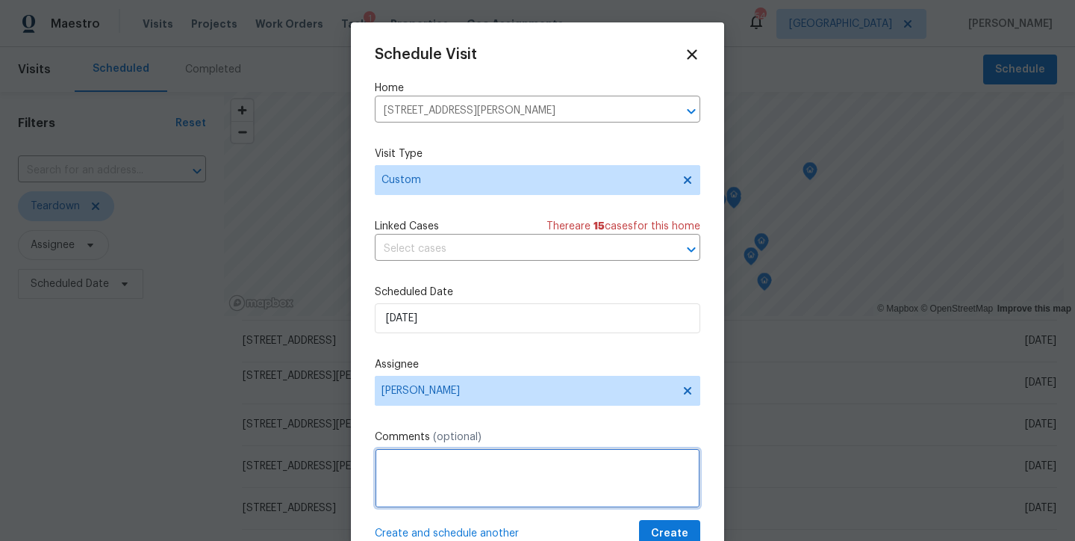
click at [431, 468] on textarea at bounding box center [538, 478] width 326 height 60
click at [431, 467] on textarea "Check on exyerior cracking" at bounding box center [538, 478] width 326 height 60
type textarea "Check on exterior cracking"
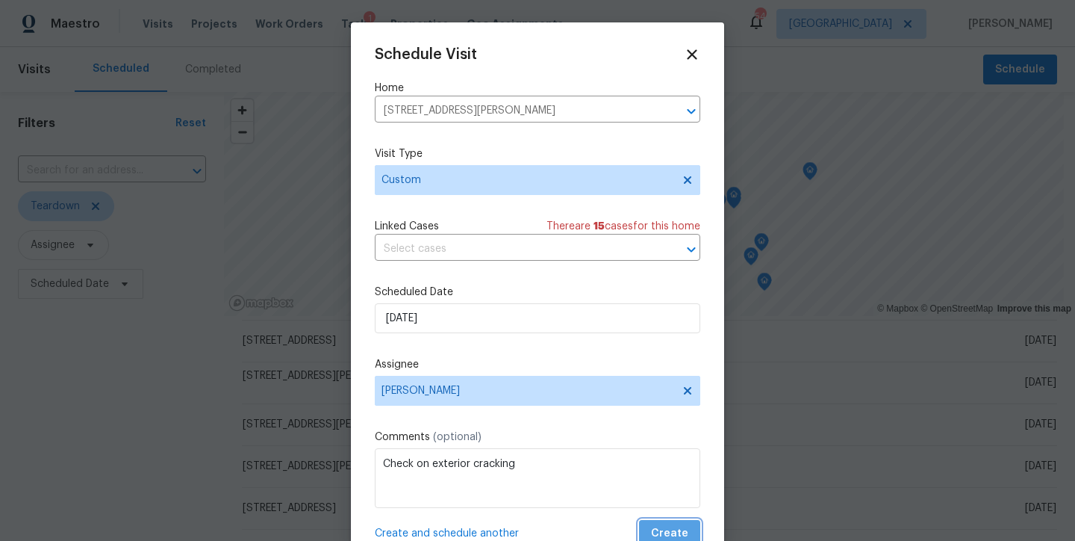
click at [662, 530] on span "Create" at bounding box center [669, 533] width 37 height 19
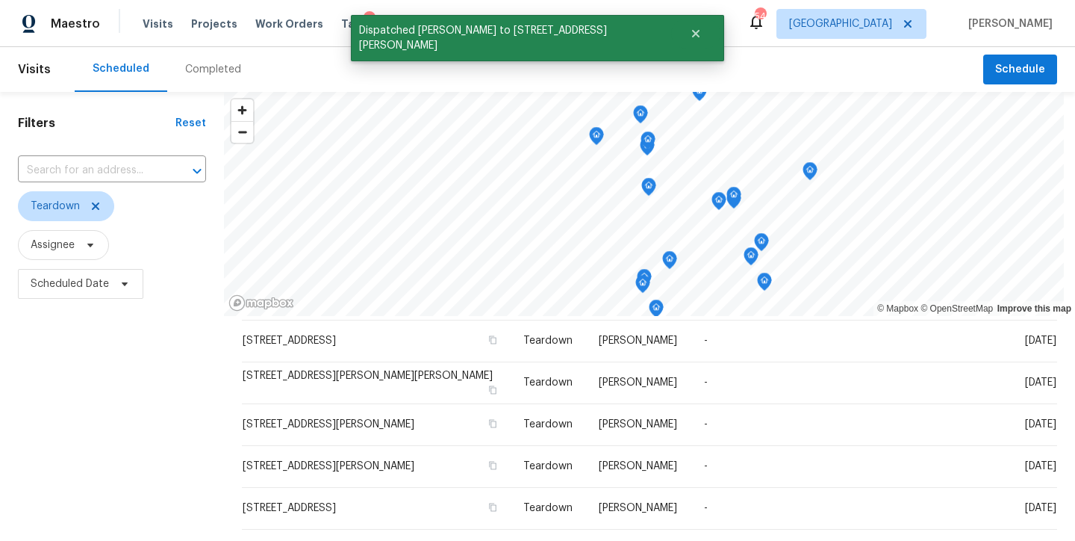
click at [119, 421] on div "Filters Reset ​ Teardown Assignee Scheduled Date" at bounding box center [112, 420] width 224 height 656
click at [90, 205] on icon at bounding box center [96, 206] width 12 height 12
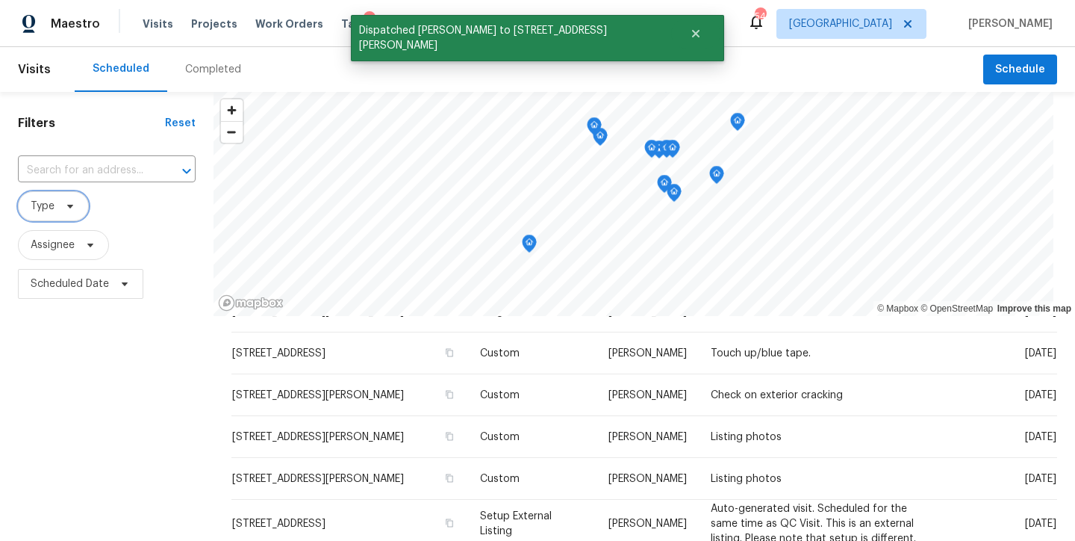
click at [53, 197] on span "Type" at bounding box center [53, 206] width 71 height 30
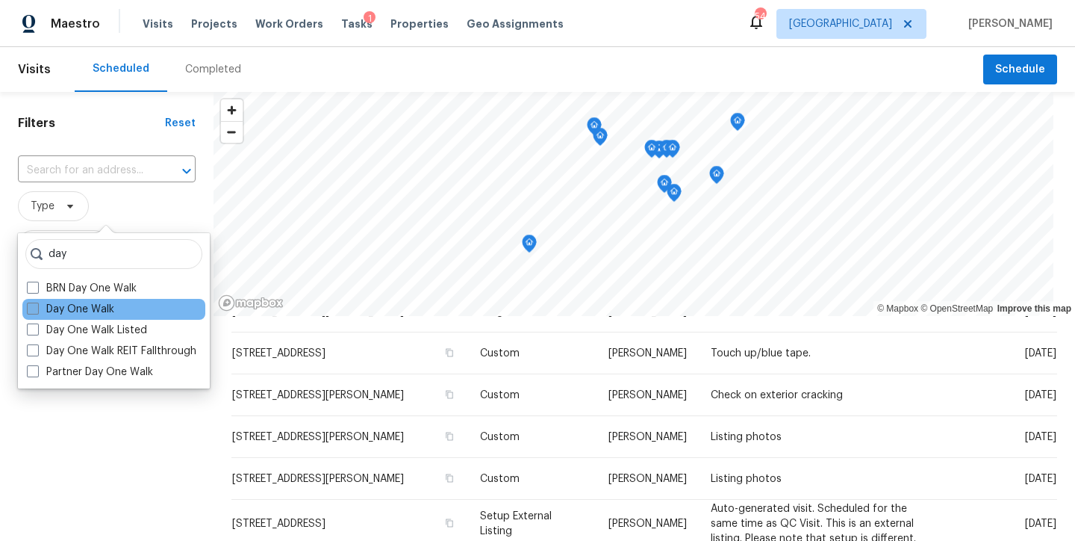
type input "day"
click at [87, 313] on label "Day One Walk" at bounding box center [70, 309] width 87 height 15
click at [37, 311] on input "Day One Walk" at bounding box center [32, 307] width 10 height 10
checkbox input "true"
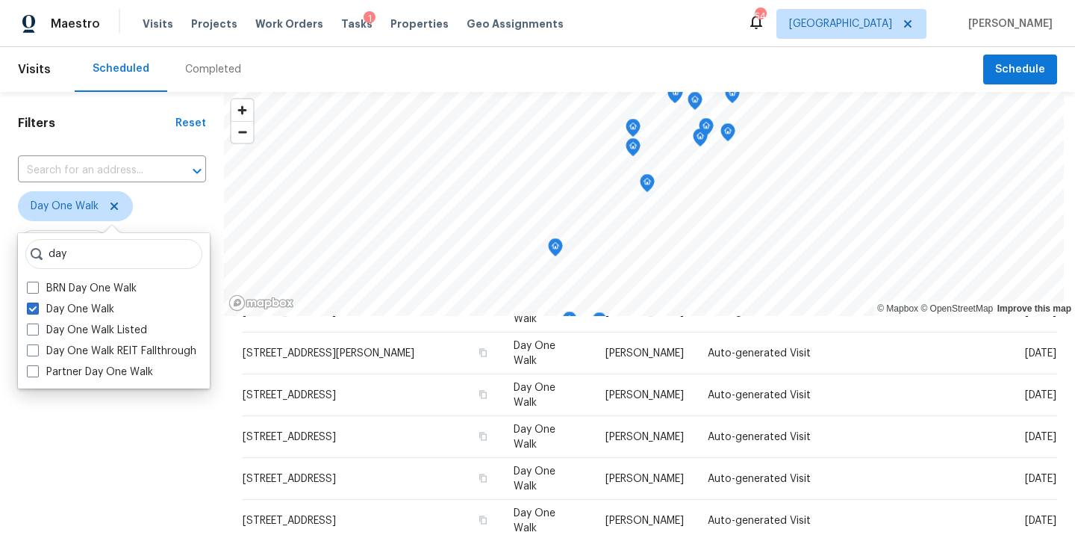
click at [114, 485] on div "Filters Reset ​ Day One Walk Assignee Scheduled Date" at bounding box center [112, 420] width 224 height 656
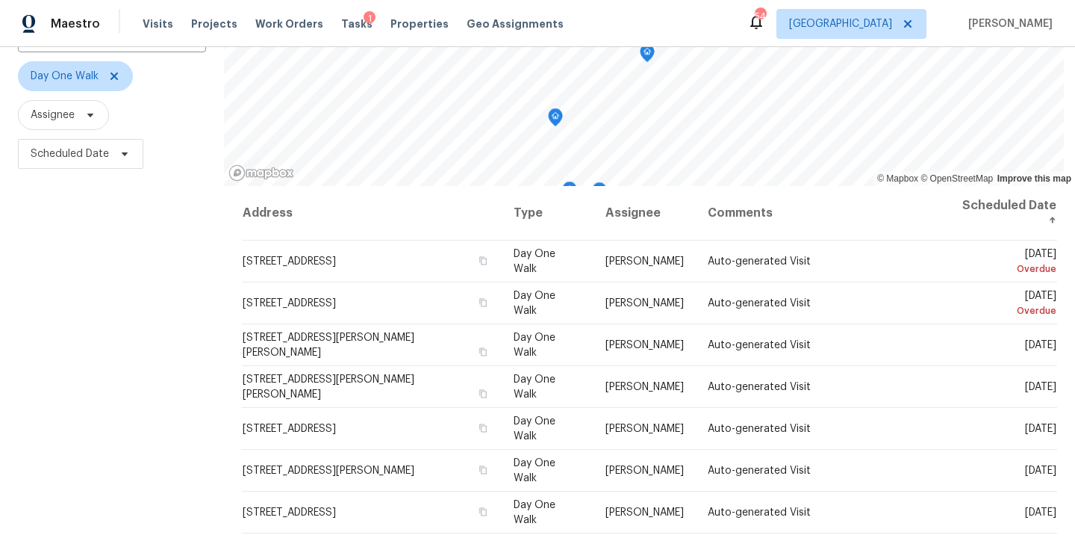
click at [96, 402] on div "Filters Reset ​ Day One Walk Assignee Scheduled Date" at bounding box center [112, 290] width 224 height 656
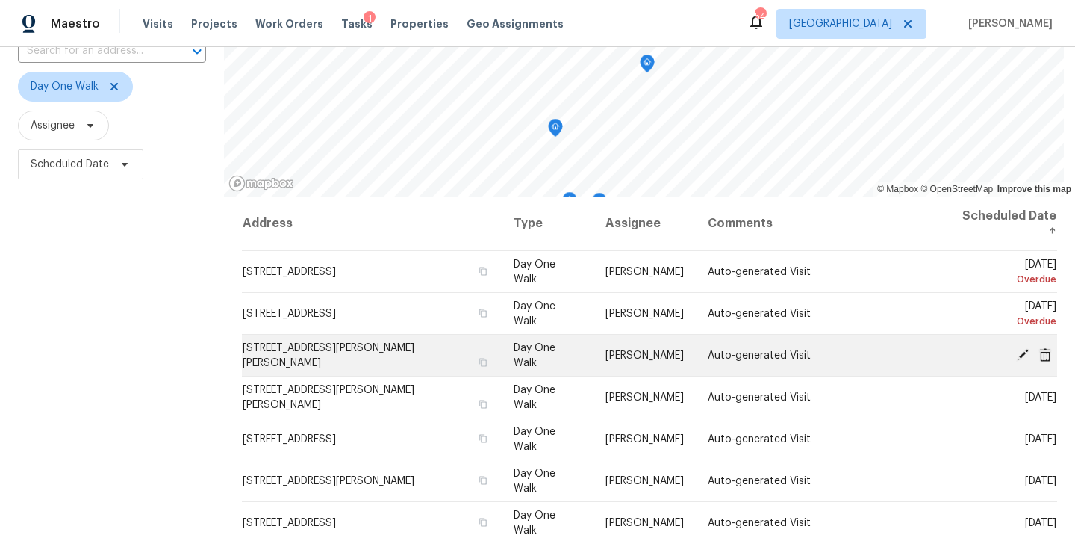
scroll to position [106, 0]
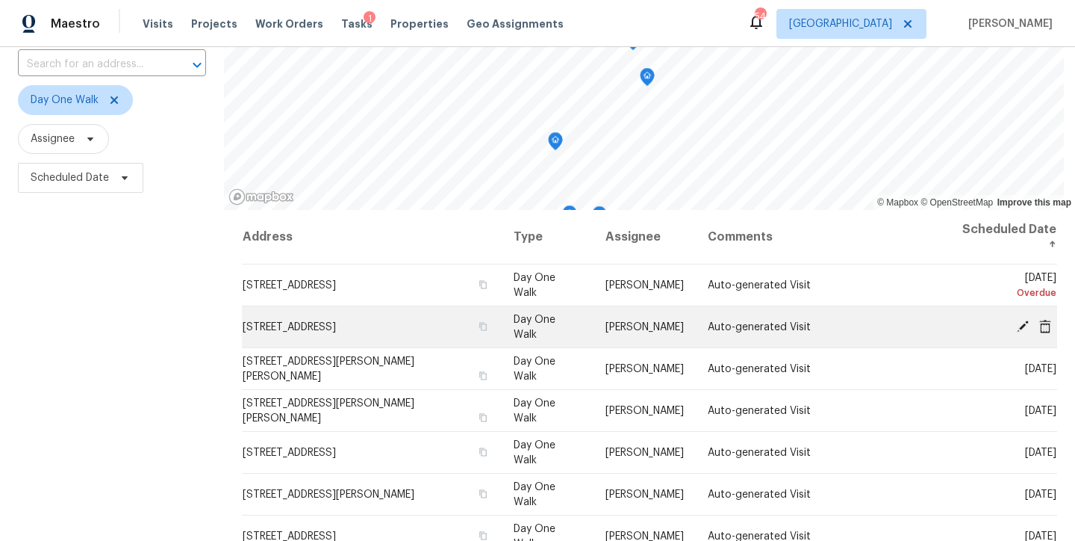
click at [1017, 323] on icon at bounding box center [1023, 326] width 12 height 12
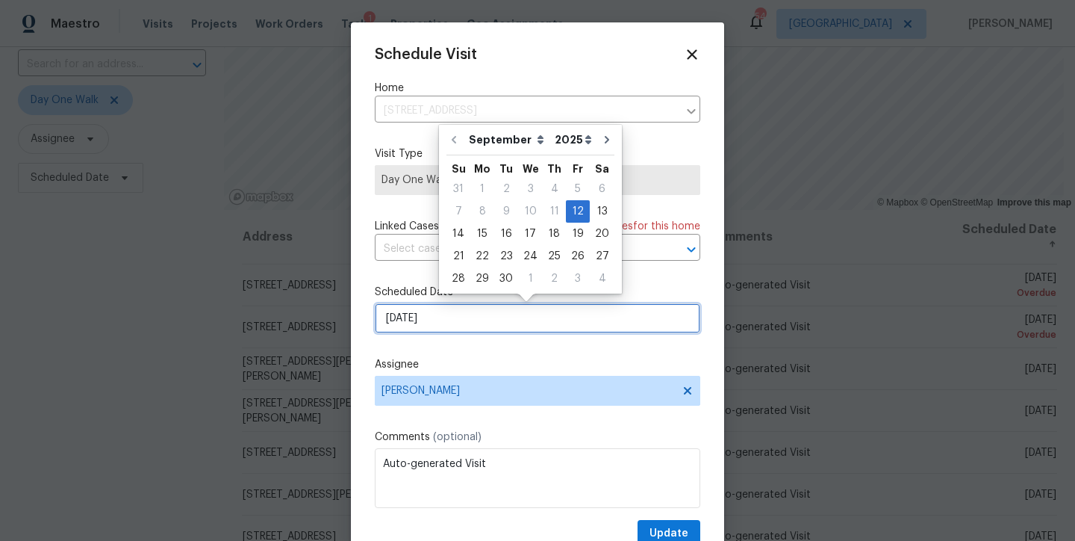
click at [433, 314] on input "9/12/2025" at bounding box center [538, 318] width 326 height 30
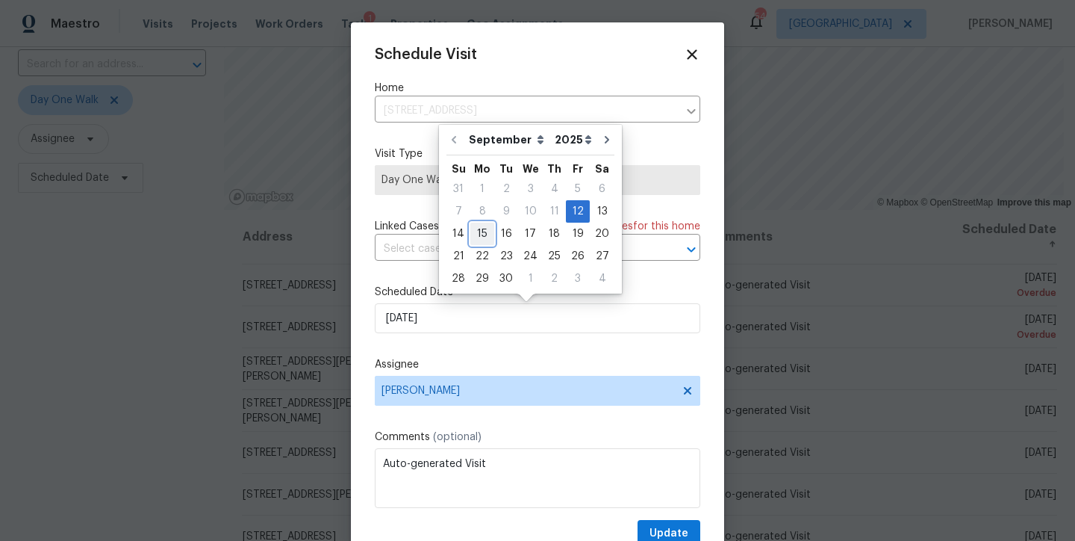
click at [481, 232] on div "15" at bounding box center [483, 233] width 24 height 21
type input "9/15/2025"
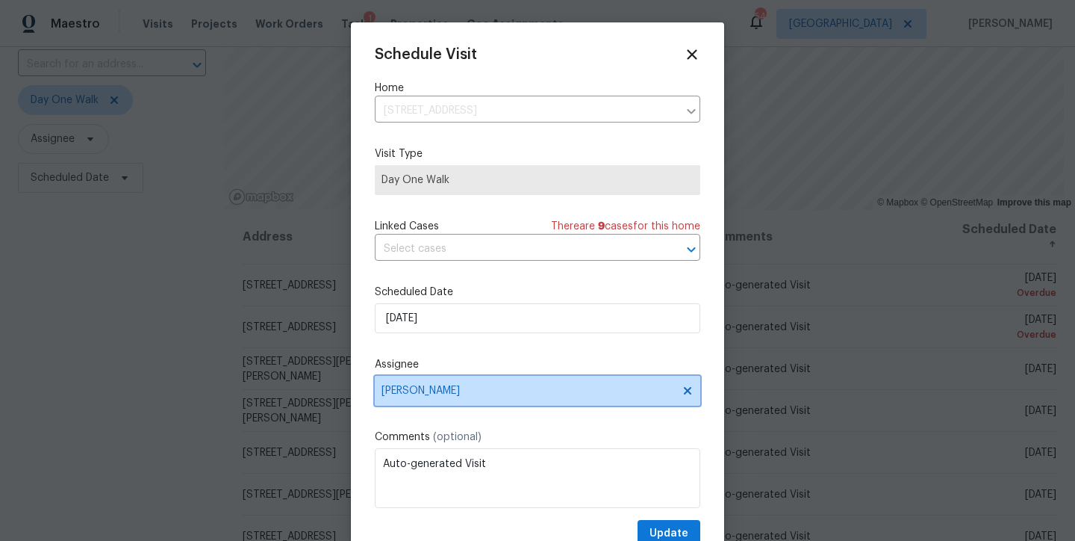
click at [464, 393] on span "[PERSON_NAME]" at bounding box center [528, 391] width 293 height 12
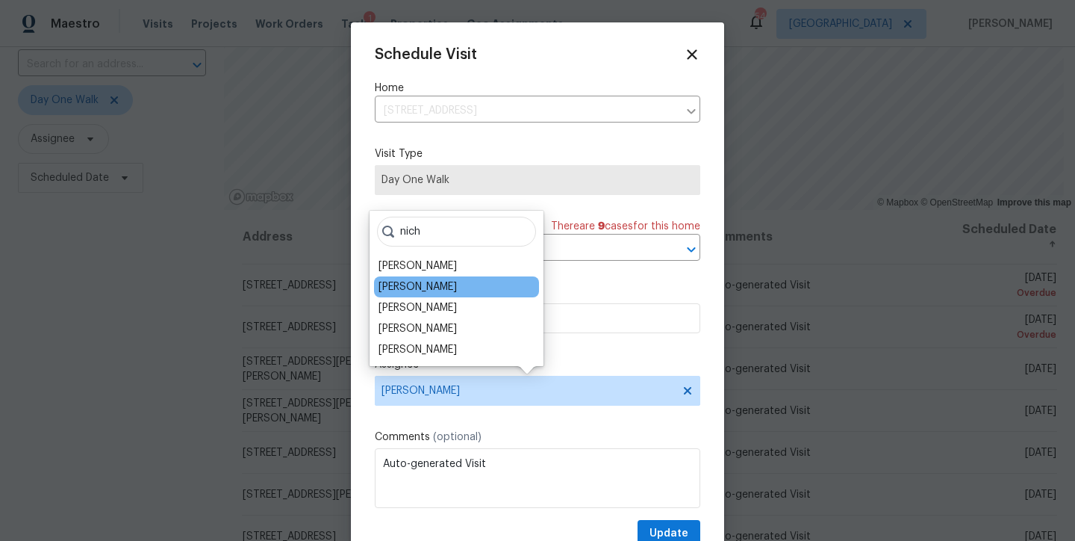
type input "nich"
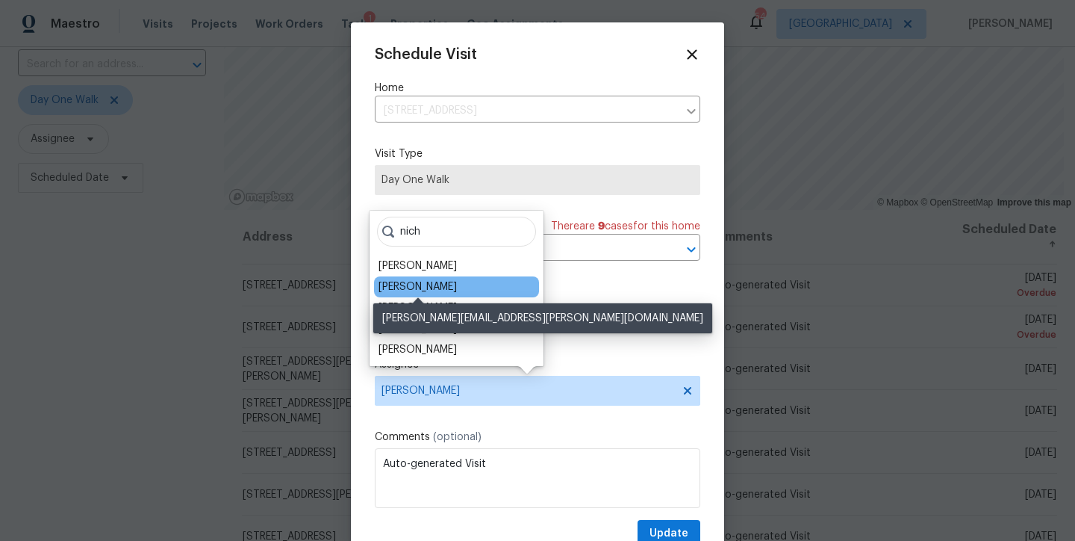
click at [437, 289] on div "[PERSON_NAME]" at bounding box center [418, 286] width 78 height 15
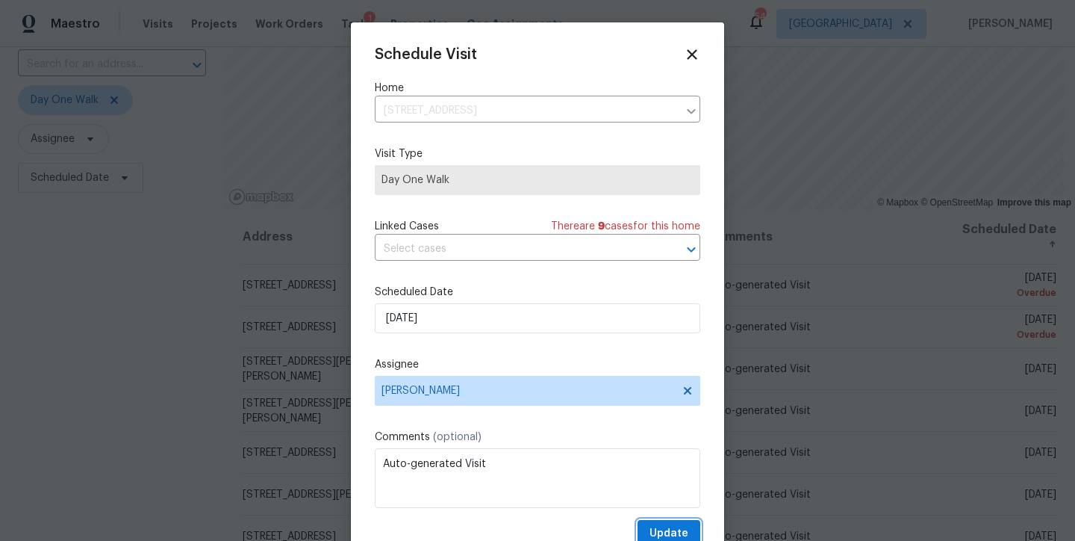
click at [655, 533] on span "Update" at bounding box center [669, 533] width 39 height 19
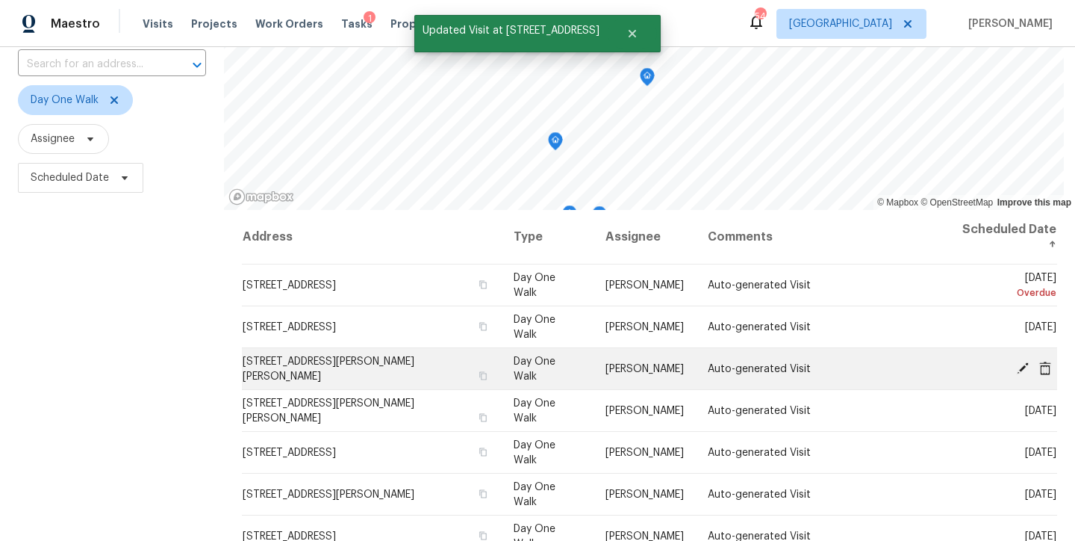
click at [1016, 370] on icon at bounding box center [1022, 367] width 13 height 13
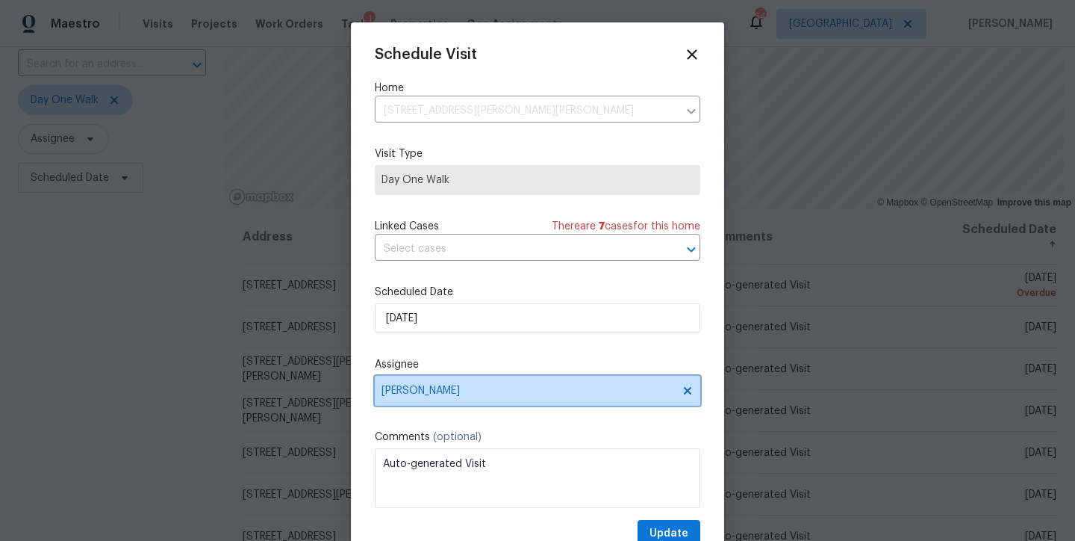
click at [435, 394] on span "[PERSON_NAME]" at bounding box center [528, 391] width 293 height 12
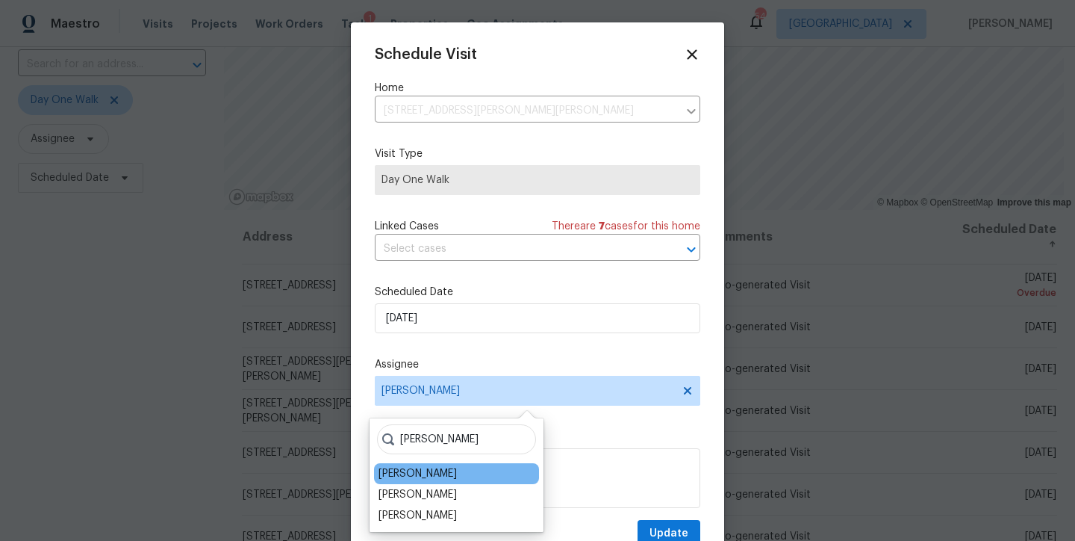
type input "nicholas"
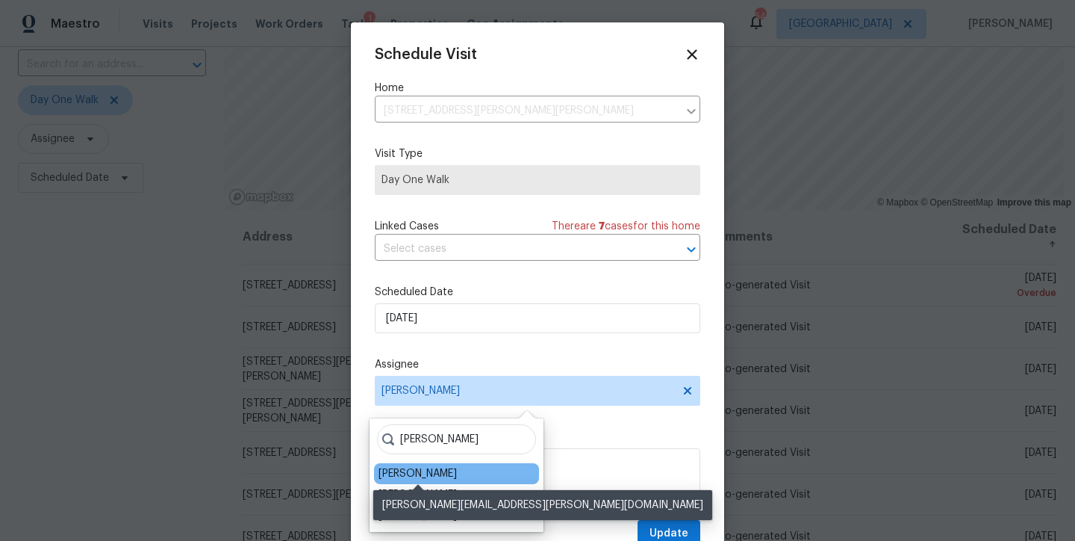
click at [420, 471] on div "[PERSON_NAME]" at bounding box center [418, 473] width 78 height 15
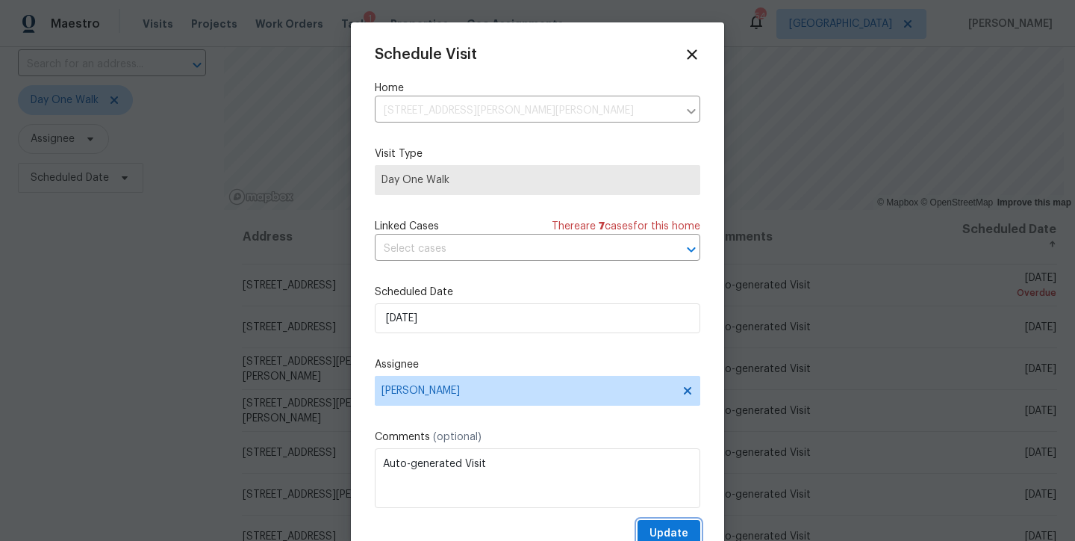
click at [671, 533] on span "Update" at bounding box center [669, 533] width 39 height 19
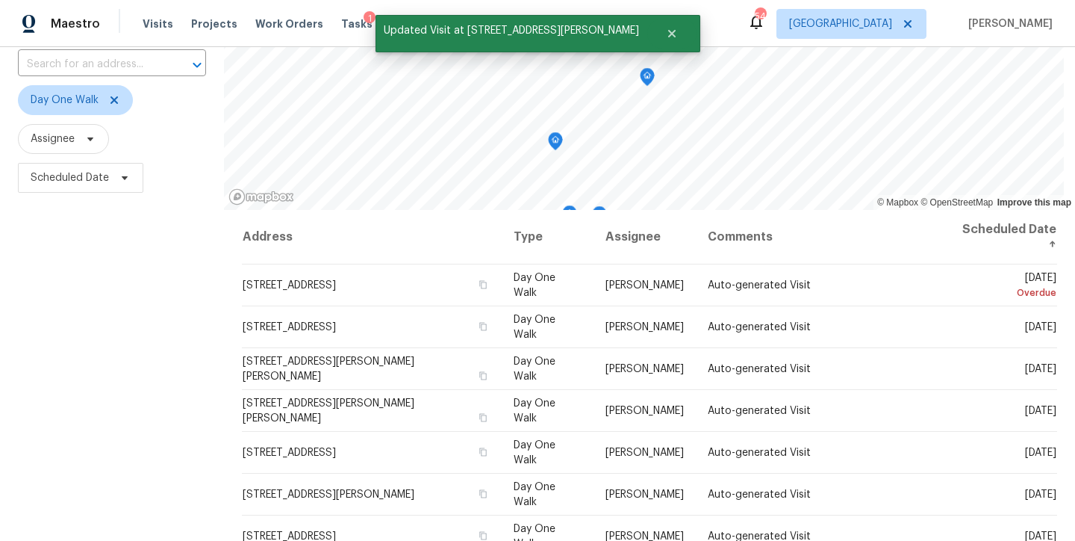
click at [131, 362] on div "Filters Reset ​ Day One Walk Assignee Scheduled Date" at bounding box center [112, 314] width 224 height 656
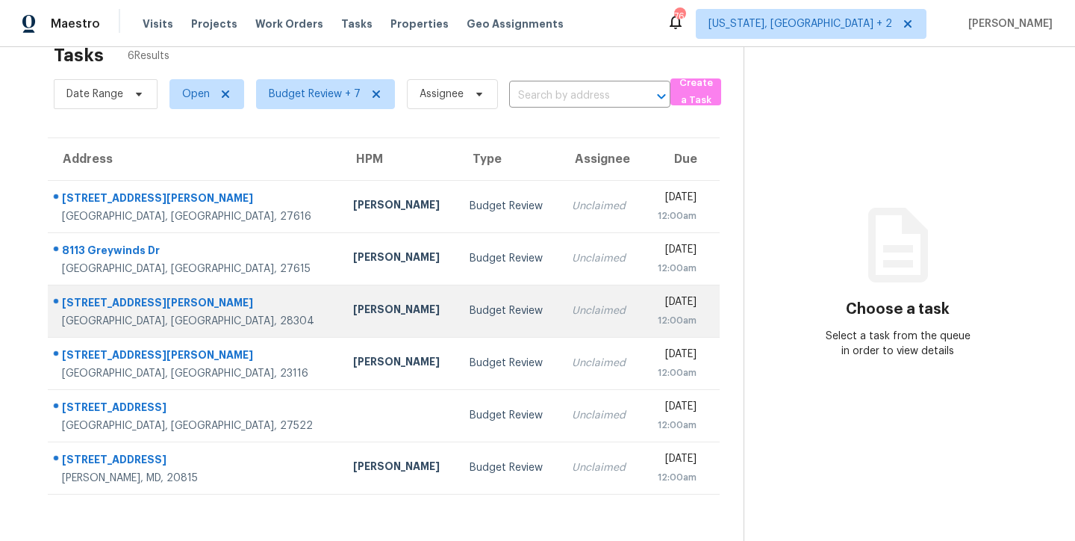
scroll to position [58, 0]
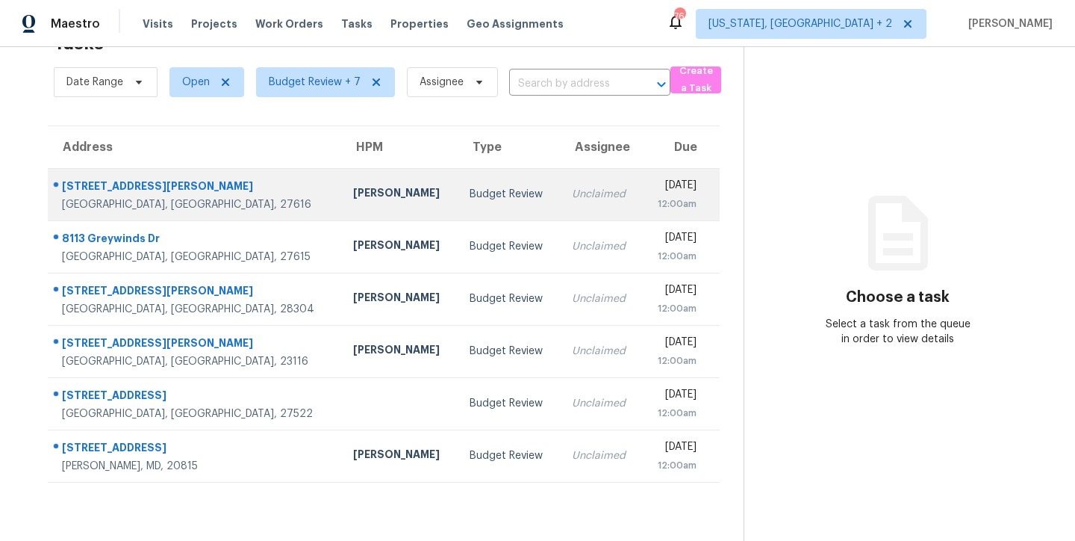
click at [470, 187] on div "Budget Review" at bounding box center [509, 194] width 78 height 15
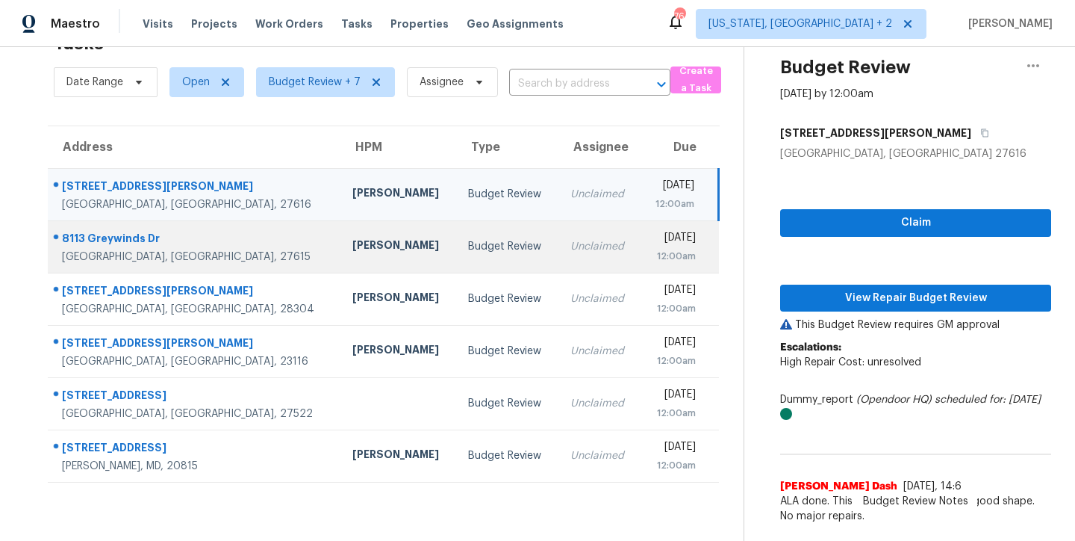
click at [456, 220] on td "Budget Review" at bounding box center [507, 246] width 102 height 52
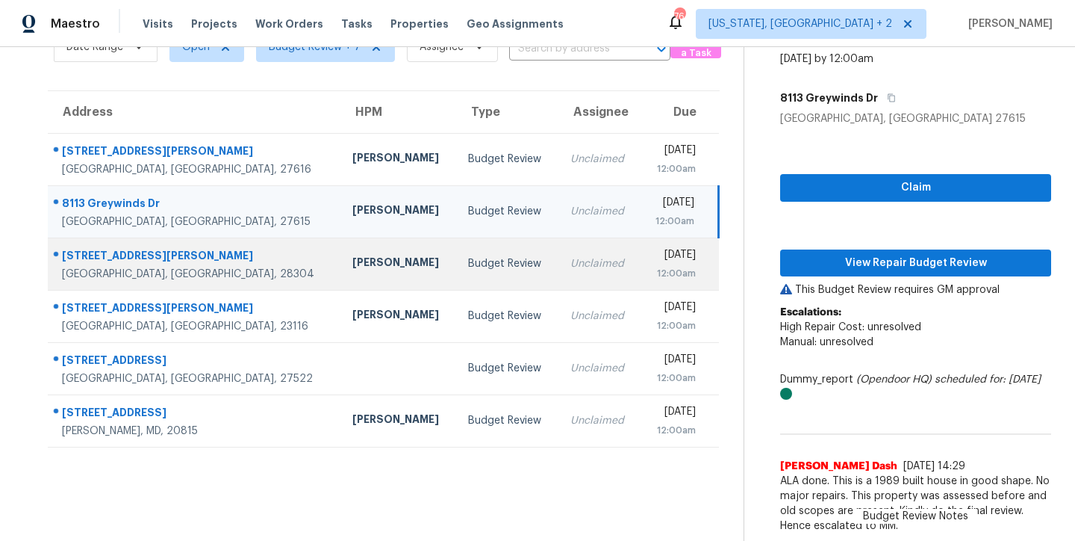
click at [353, 260] on div "[PERSON_NAME]" at bounding box center [399, 264] width 92 height 19
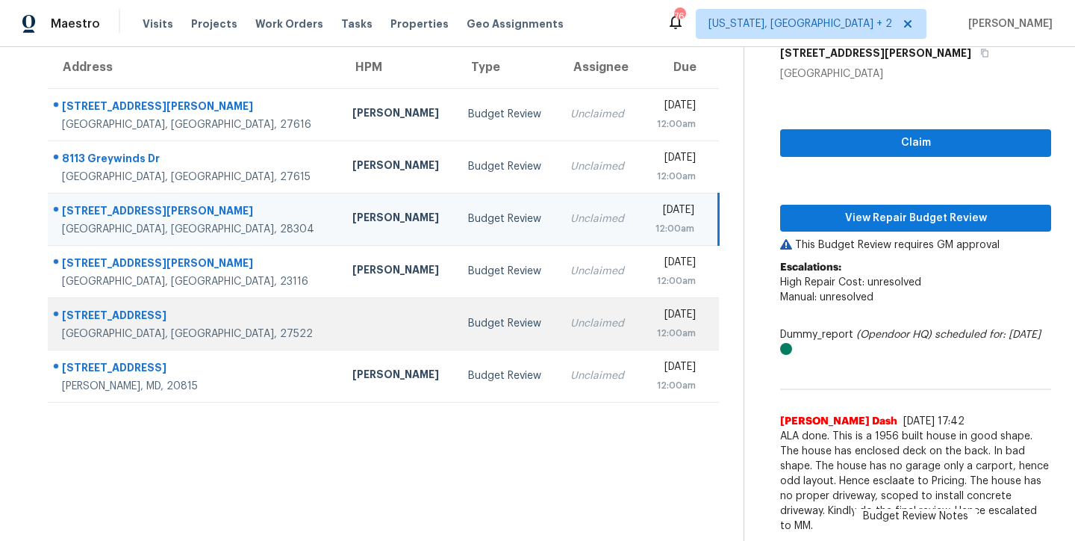
scroll to position [138, 0]
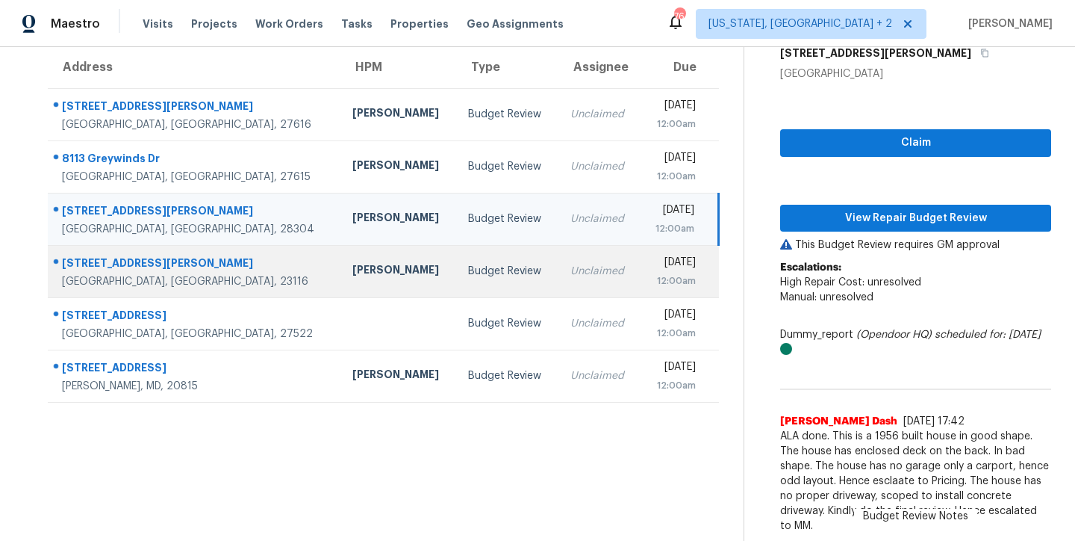
click at [353, 267] on div "[PERSON_NAME]" at bounding box center [399, 271] width 92 height 19
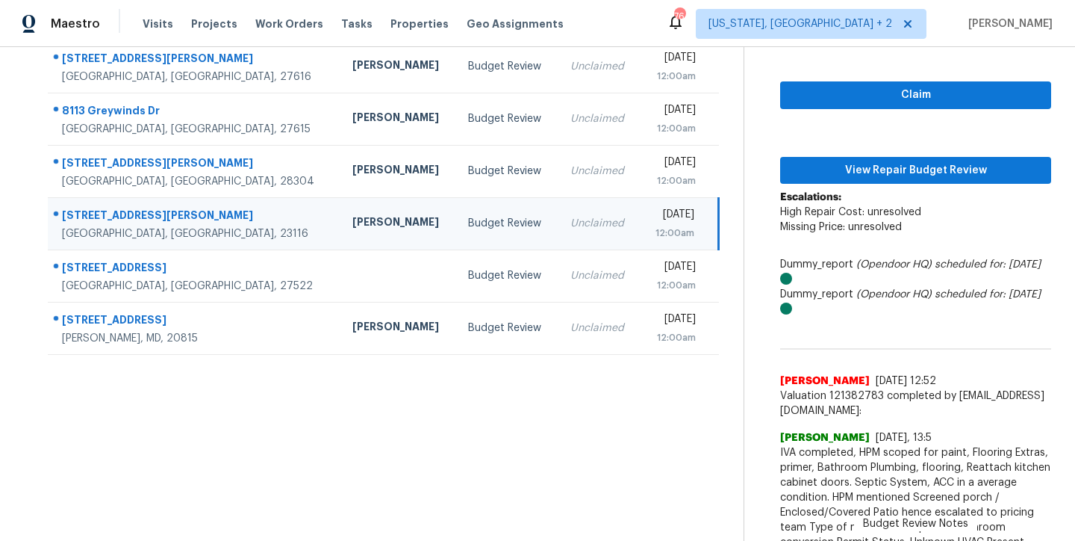
scroll to position [252, 0]
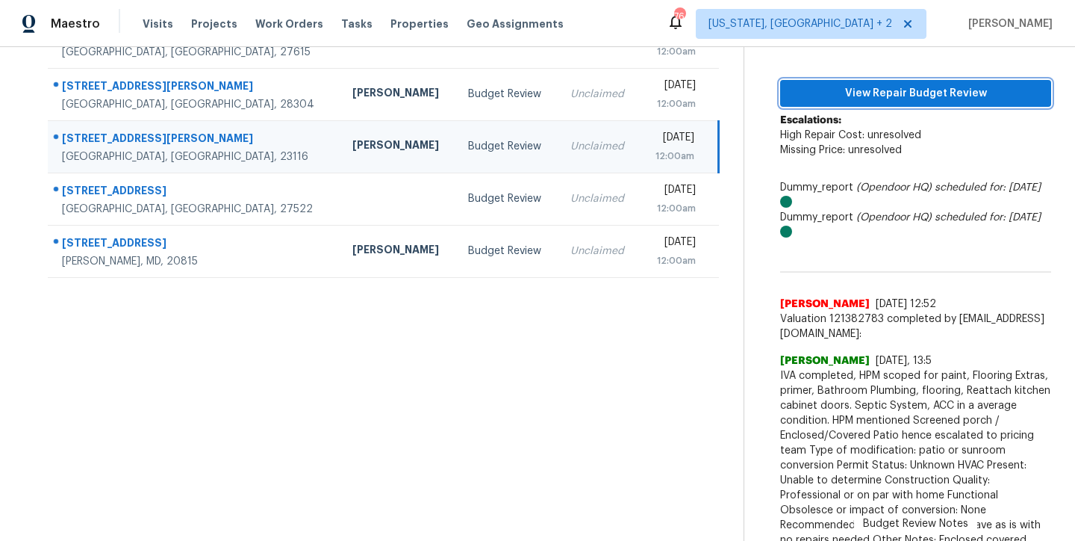
click at [866, 100] on span "View Repair Budget Review" at bounding box center [915, 93] width 247 height 19
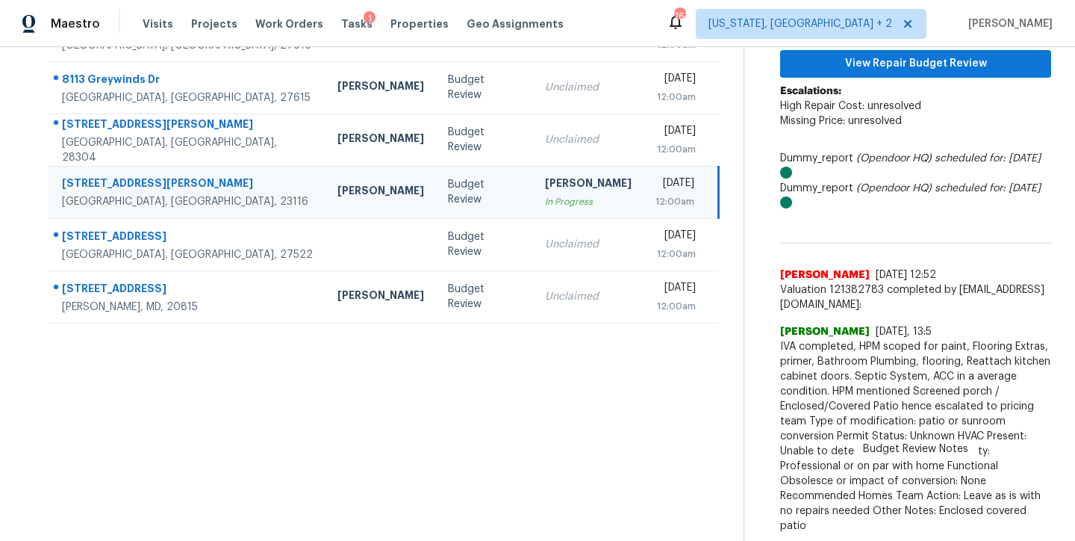
scroll to position [217, 0]
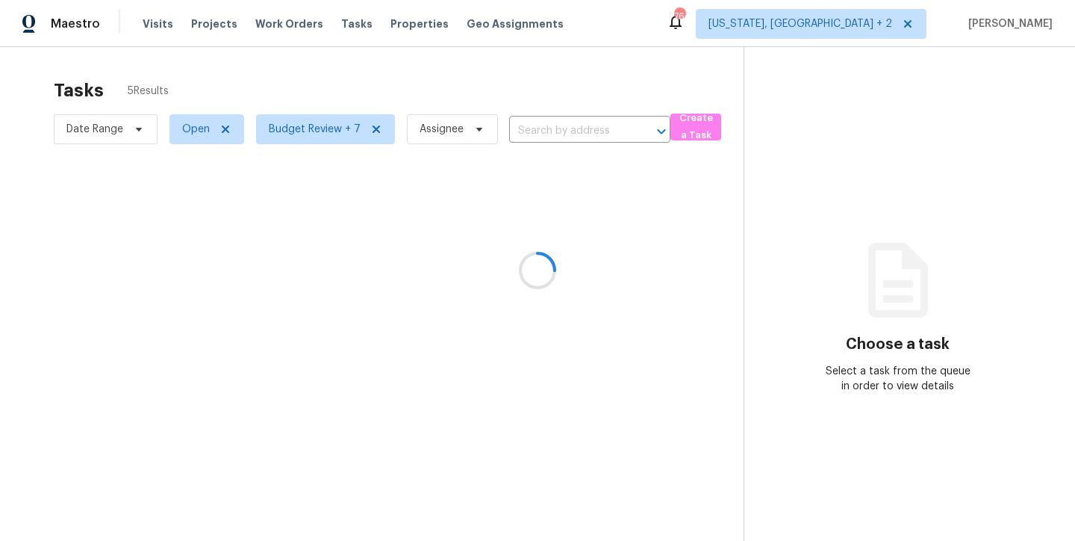
click at [627, 12] on div at bounding box center [537, 270] width 1075 height 541
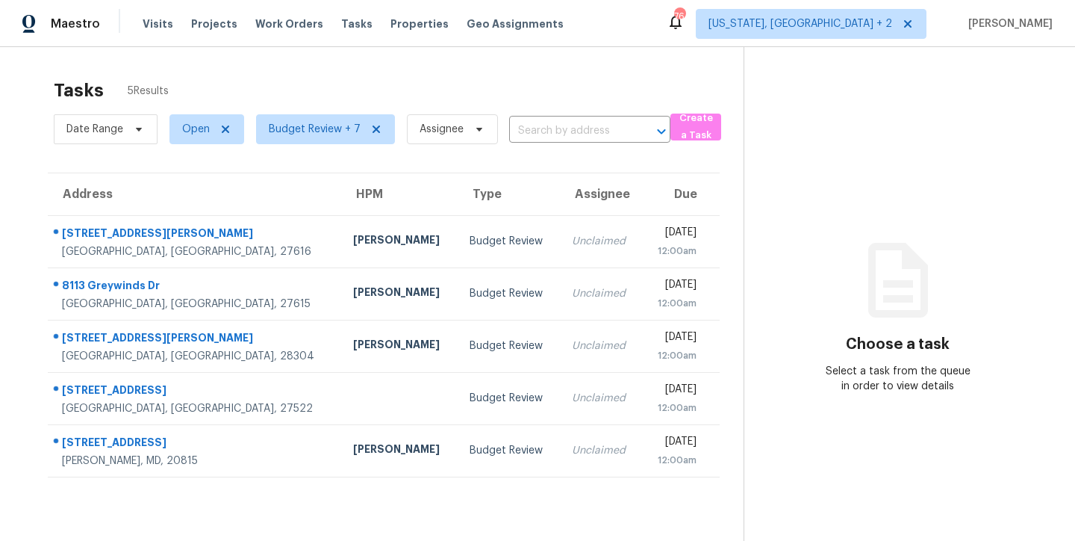
click at [390, 82] on div "Tasks 5 Results" at bounding box center [399, 90] width 690 height 39
click at [636, 25] on div "Maestro Visits Projects Work Orders Tasks Properties Geo Assignments 76 [US_STA…" at bounding box center [537, 23] width 1075 height 47
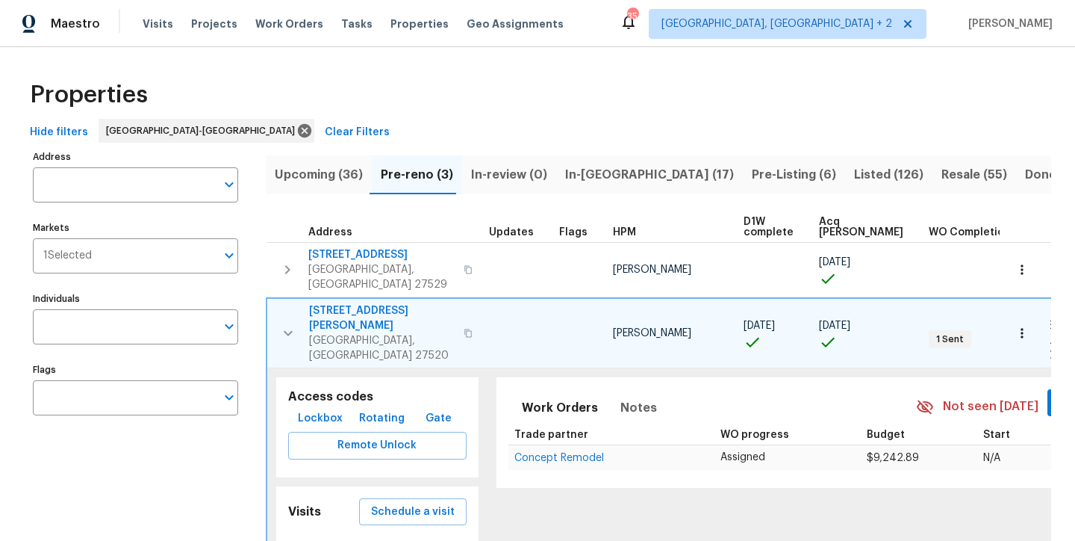
scroll to position [8, 0]
click at [294, 324] on icon "button" at bounding box center [288, 333] width 18 height 18
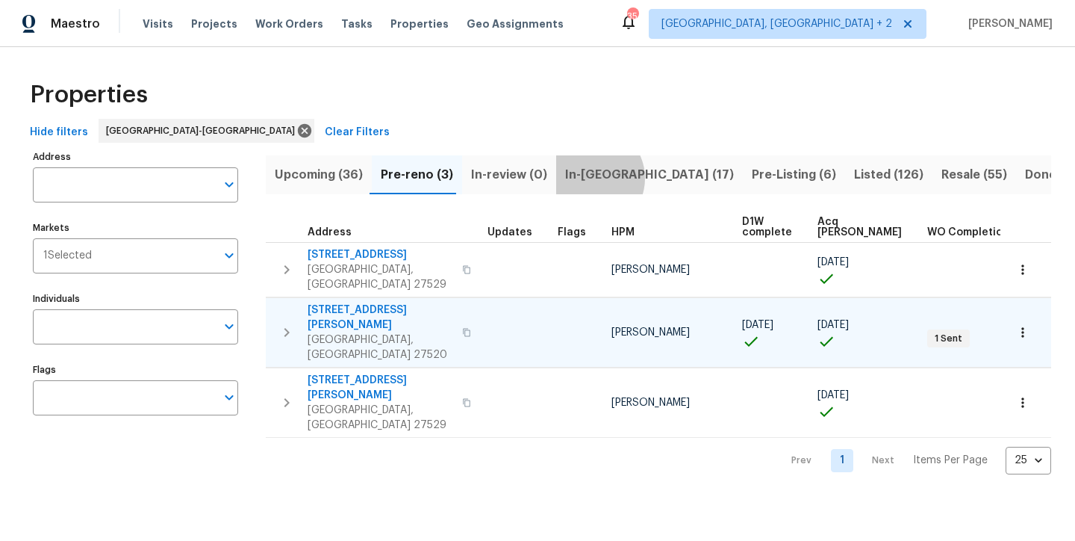
click at [583, 178] on span "In-[GEOGRAPHIC_DATA] (17)" at bounding box center [649, 174] width 169 height 21
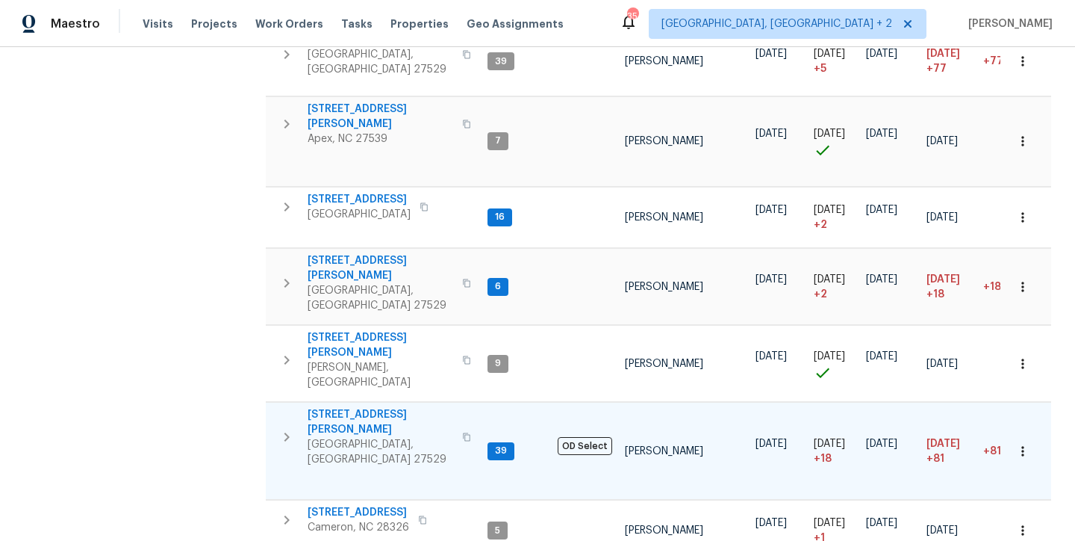
scroll to position [777, 0]
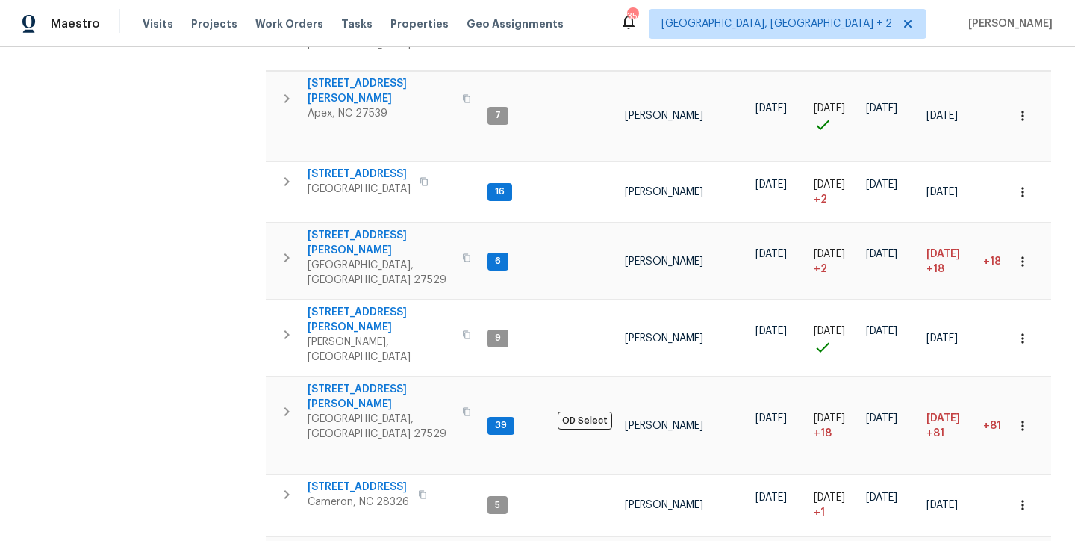
click at [672, 24] on div "Maestro Visits Projects Work Orders Tasks Properties Geo Assignments [STREET_AD…" at bounding box center [537, 23] width 1075 height 47
click at [180, 162] on div "Address Address Markets 1 Selected Markets Individuals Individuals Flags Flags" at bounding box center [145, 43] width 224 height 1349
